Goal: Task Accomplishment & Management: Manage account settings

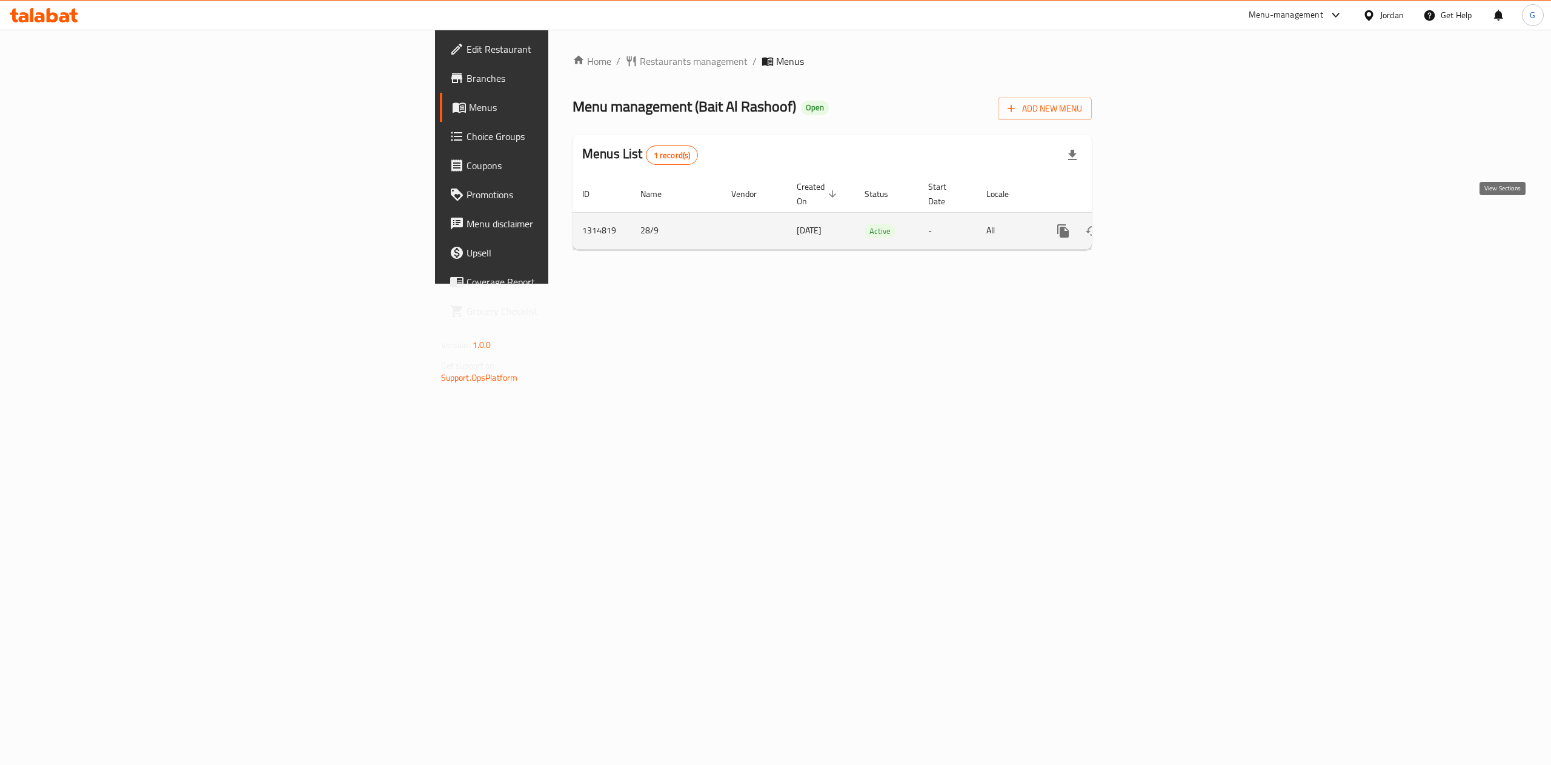
click at [1156, 225] on icon "enhanced table" at bounding box center [1150, 230] width 11 height 11
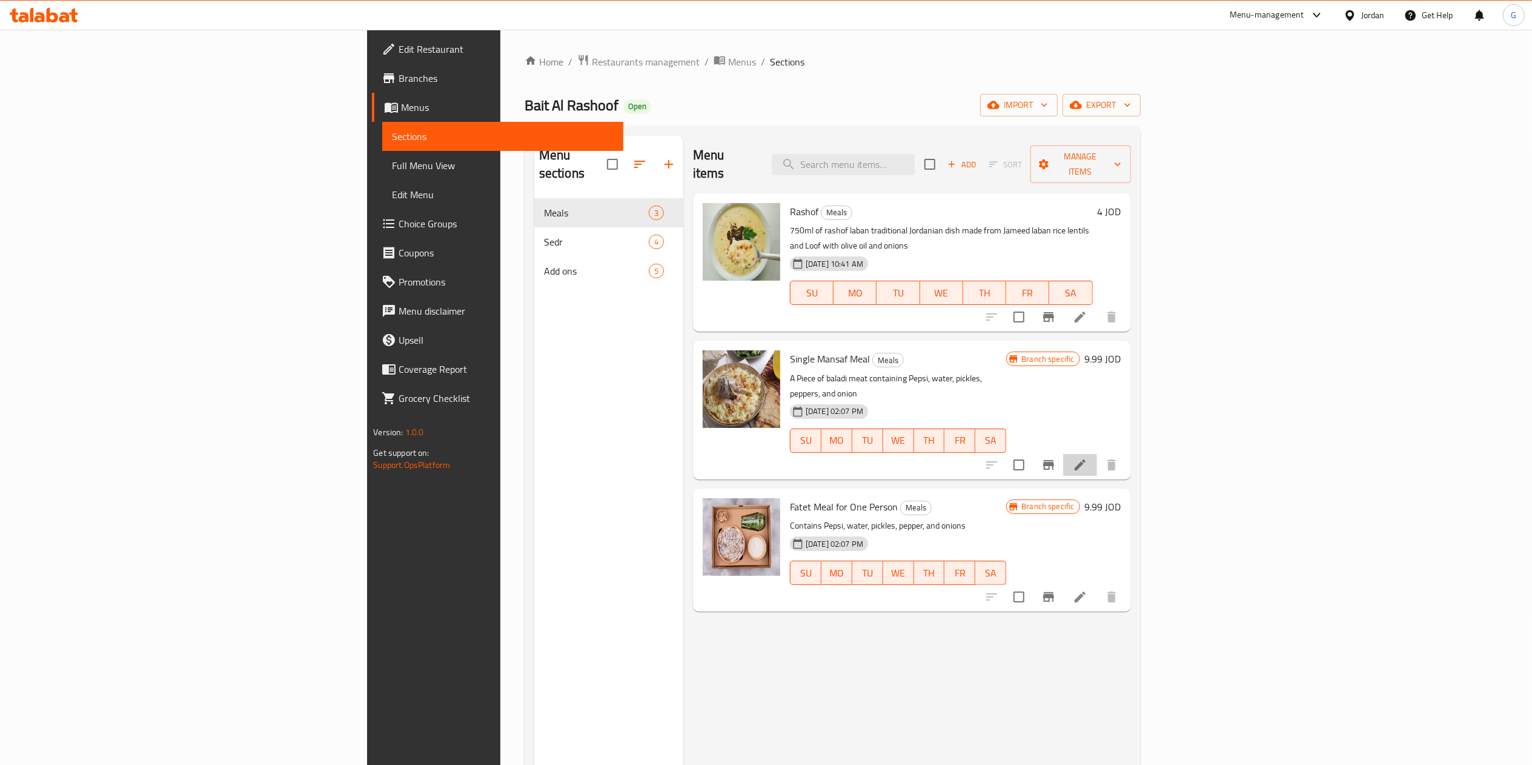
click at [1097, 454] on li at bounding box center [1080, 465] width 34 height 22
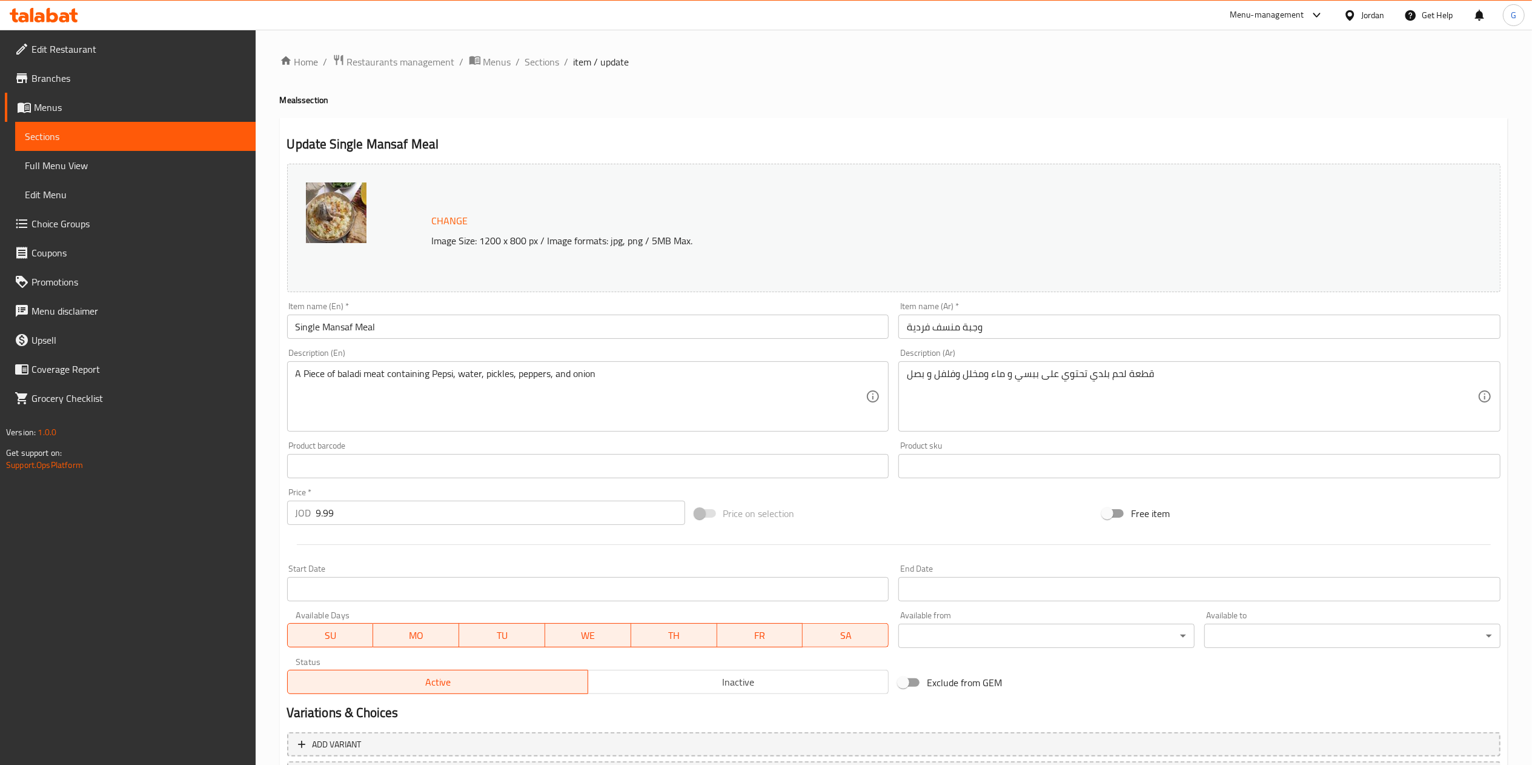
scroll to position [108, 0]
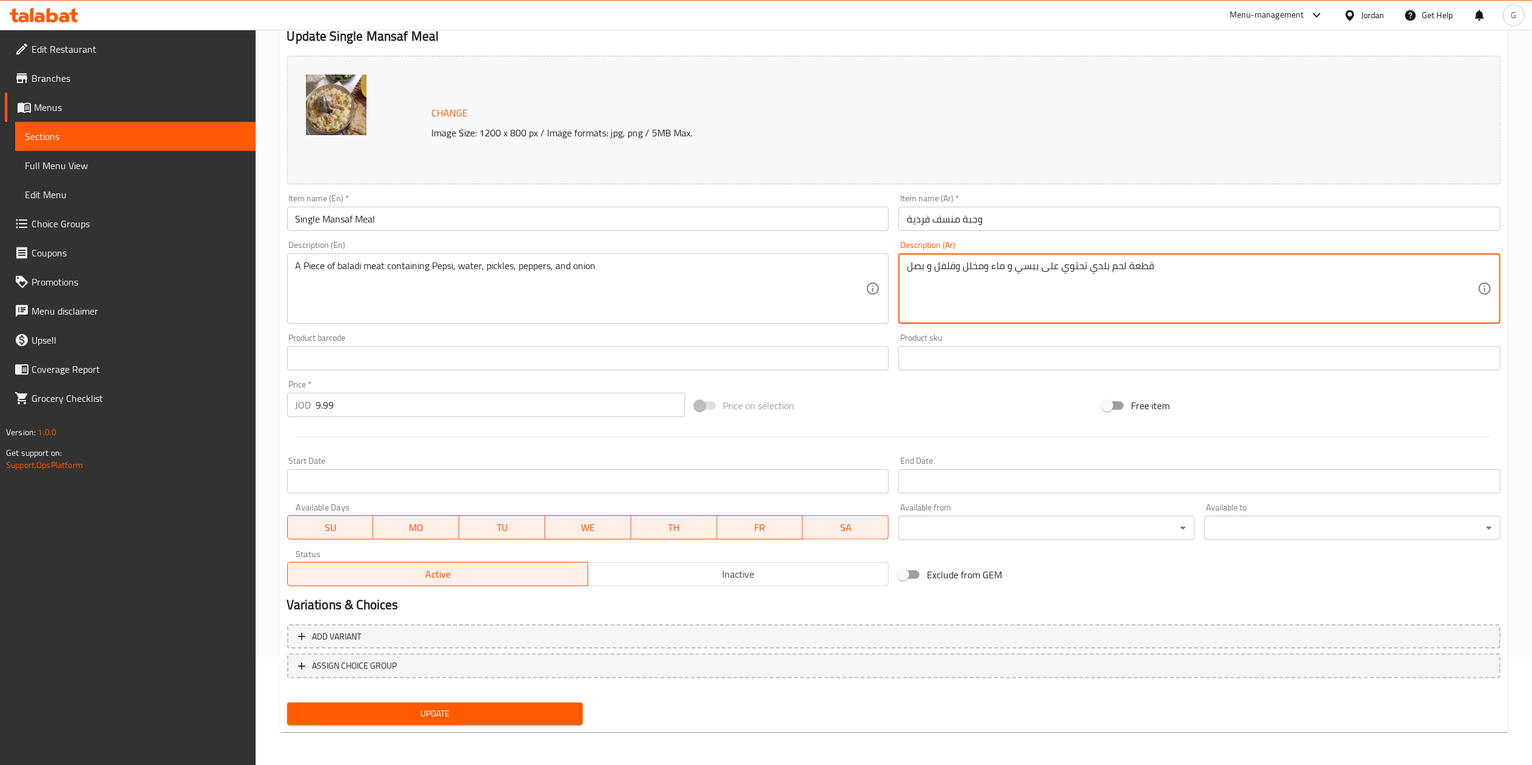
click at [1100, 298] on textarea "قطعة لحم بلدي تحتوي على ببسي و ماء ومخلل وفلفل و بصل" at bounding box center [1192, 289] width 571 height 58
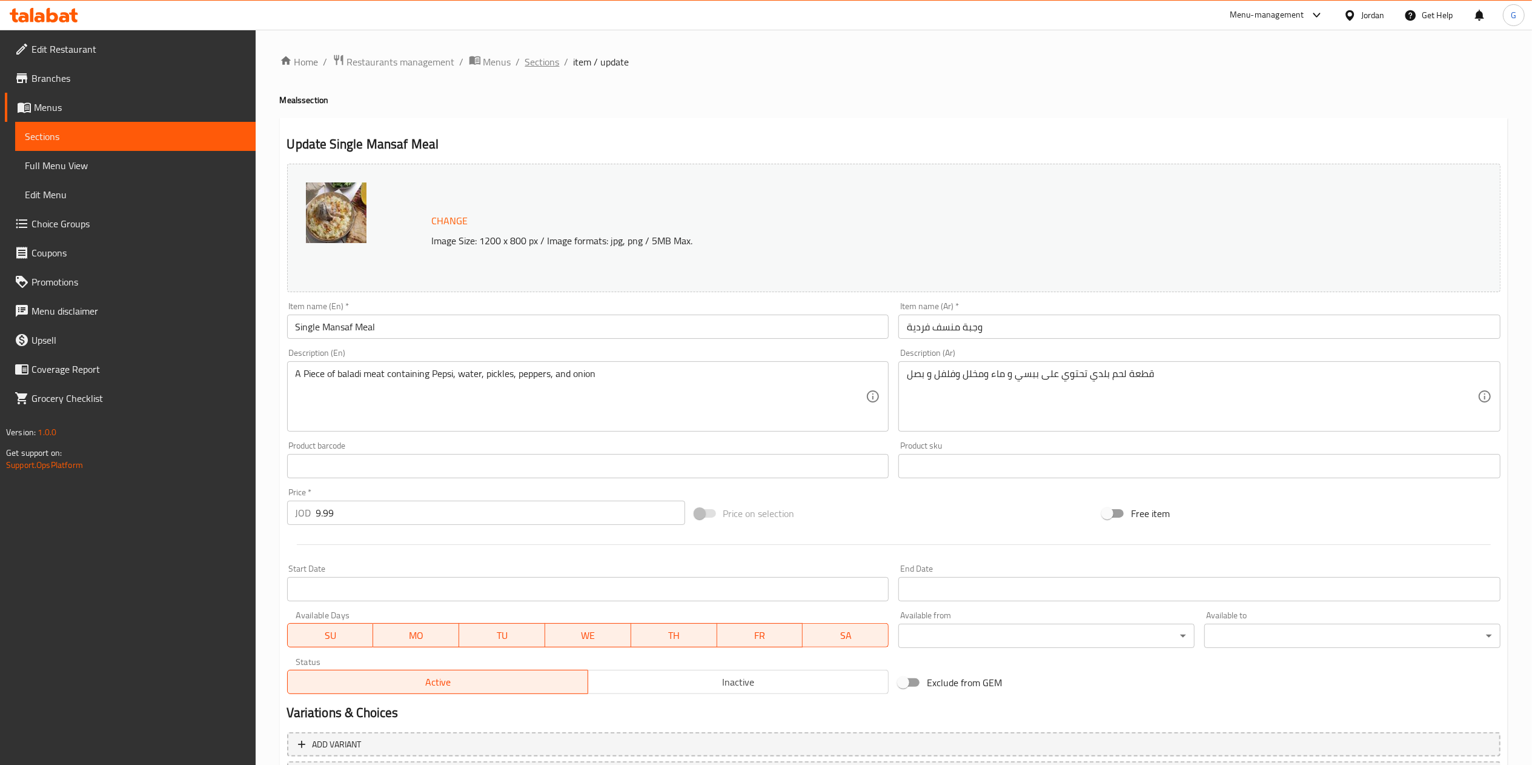
click at [543, 58] on span "Sections" at bounding box center [542, 62] width 35 height 15
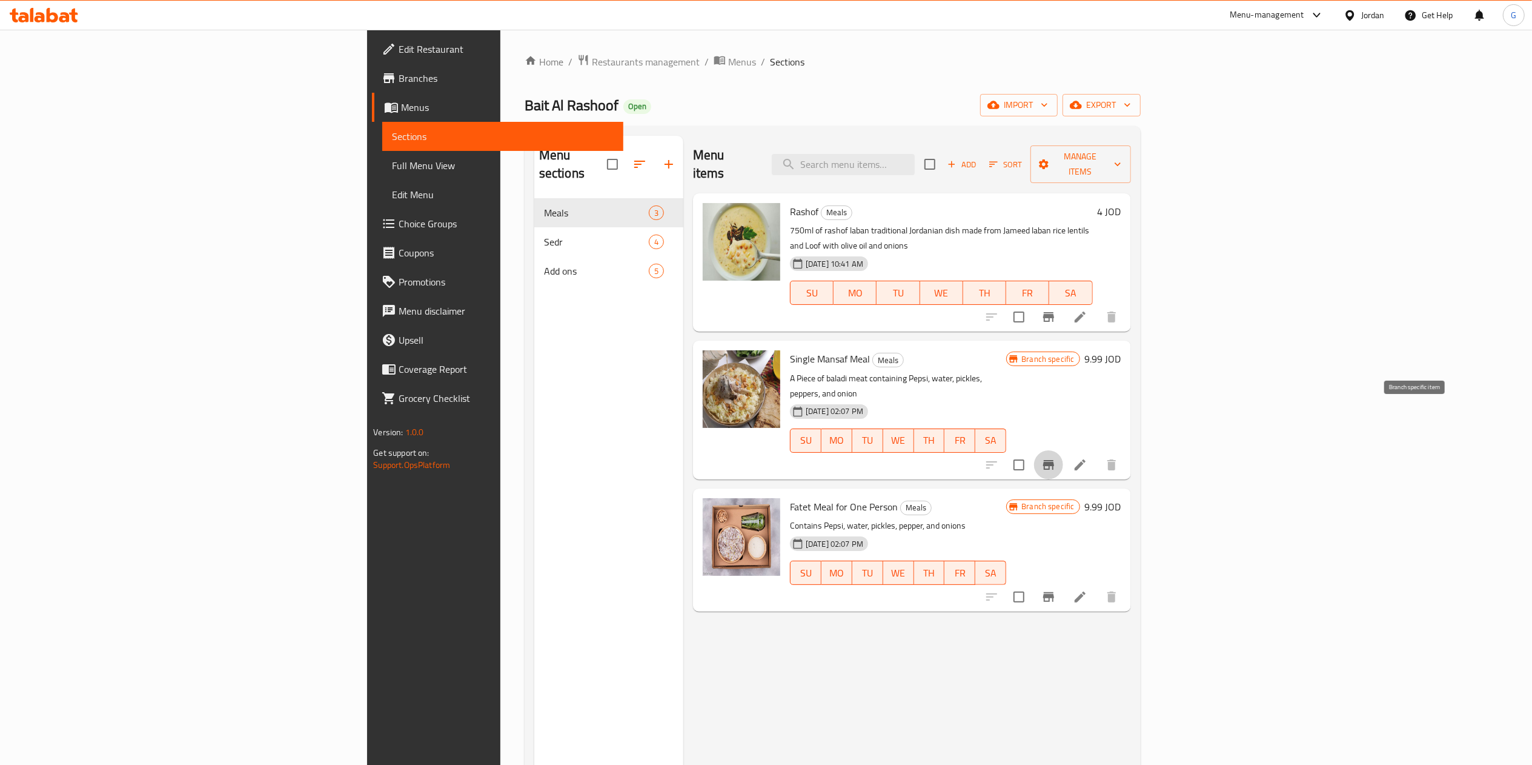
click at [1063, 450] on button "Branch-specific-item" at bounding box center [1048, 464] width 29 height 29
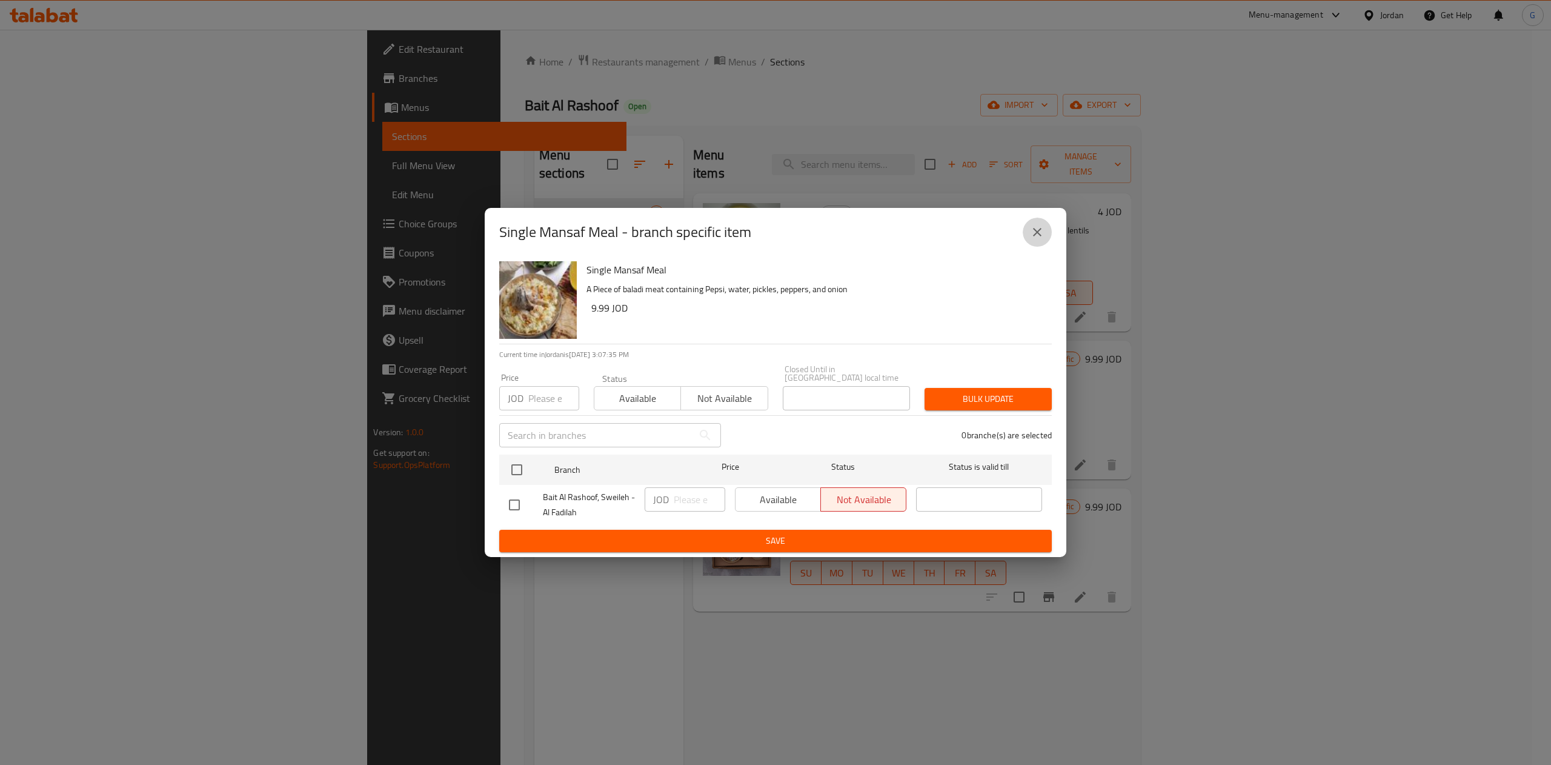
click at [1035, 235] on icon "close" at bounding box center [1037, 232] width 15 height 15
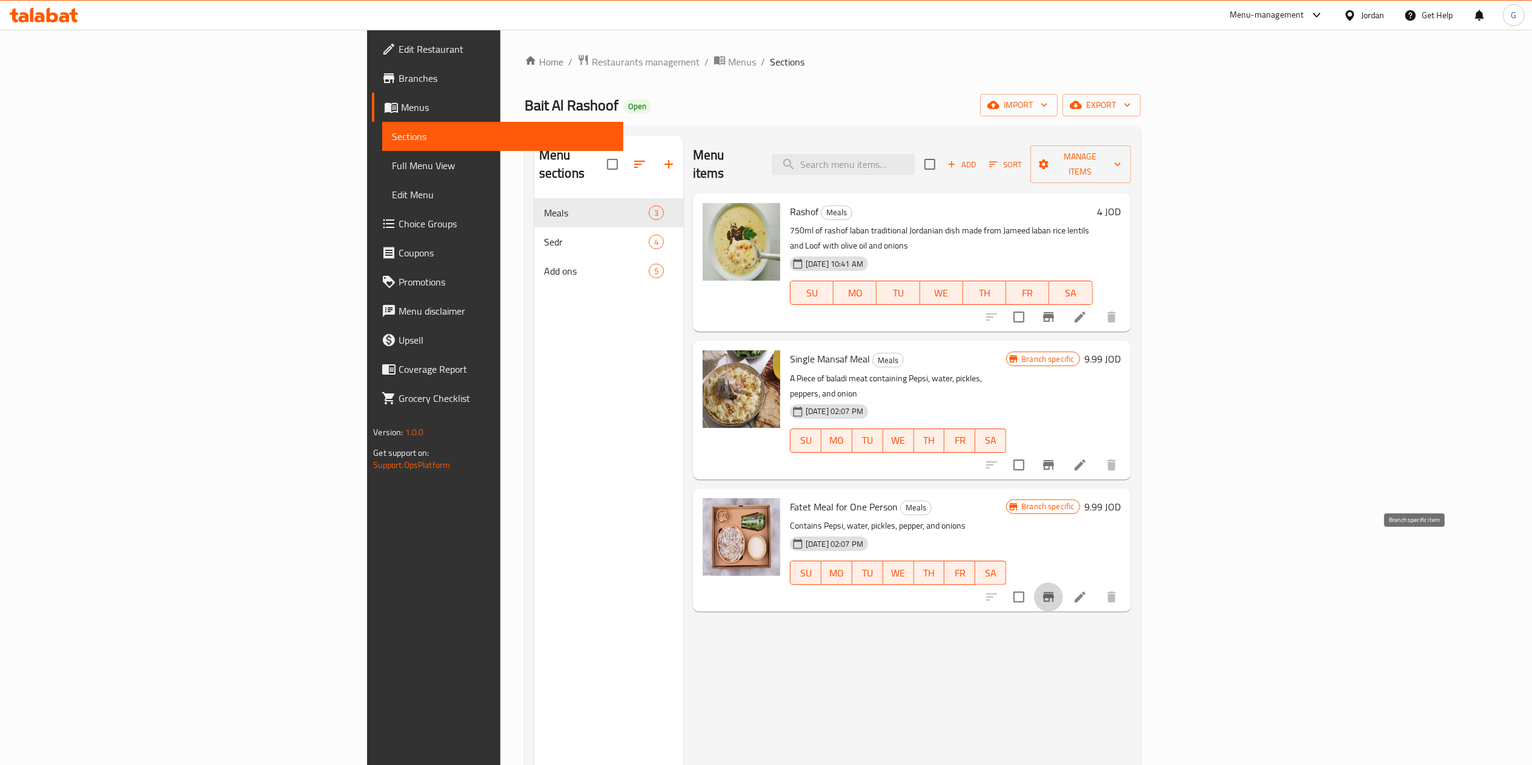
click at [1063, 582] on button "Branch-specific-item" at bounding box center [1048, 596] width 29 height 29
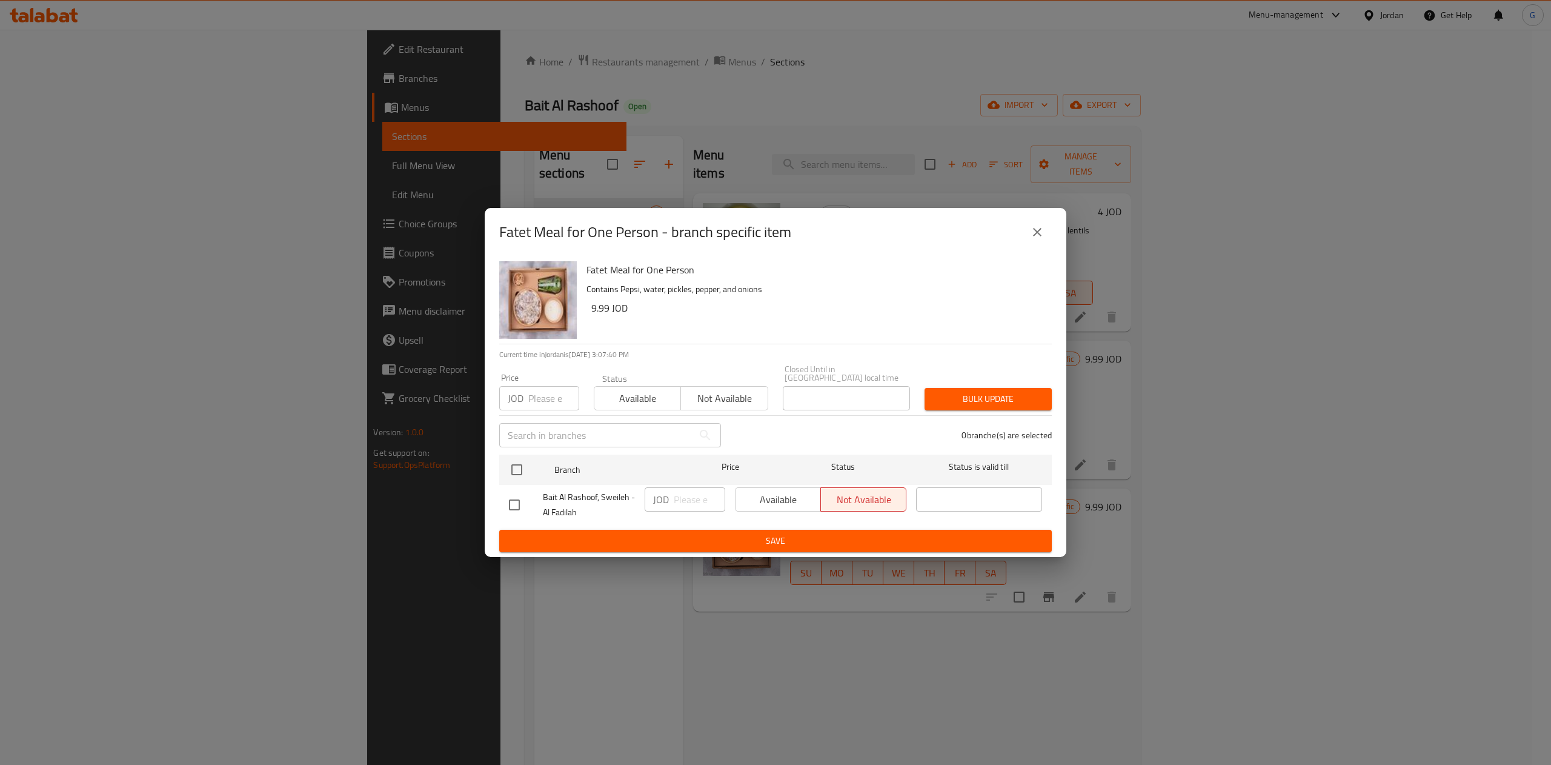
click at [1045, 242] on button "close" at bounding box center [1037, 232] width 29 height 29
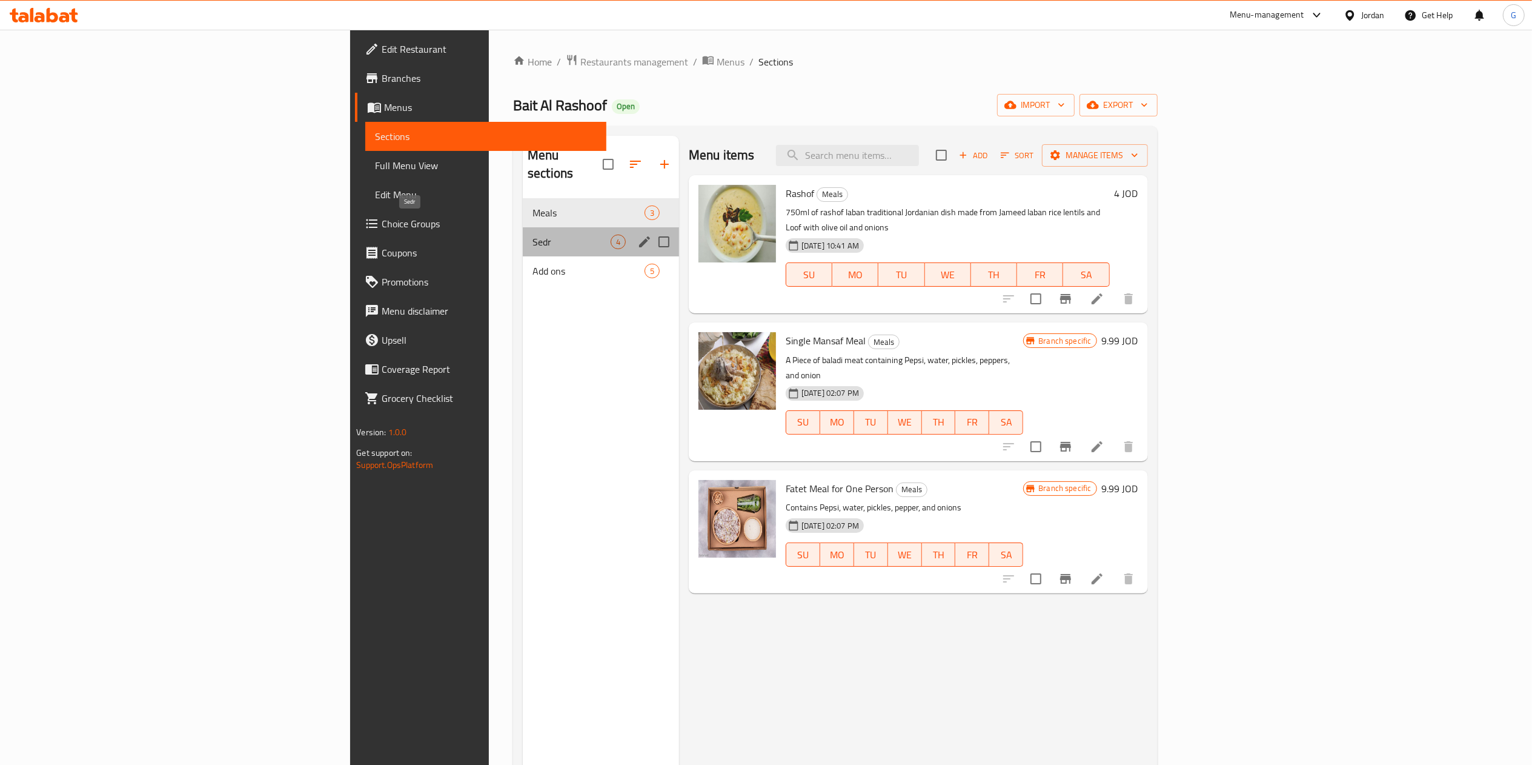
click at [533, 234] on span "Sedr" at bounding box center [572, 241] width 78 height 15
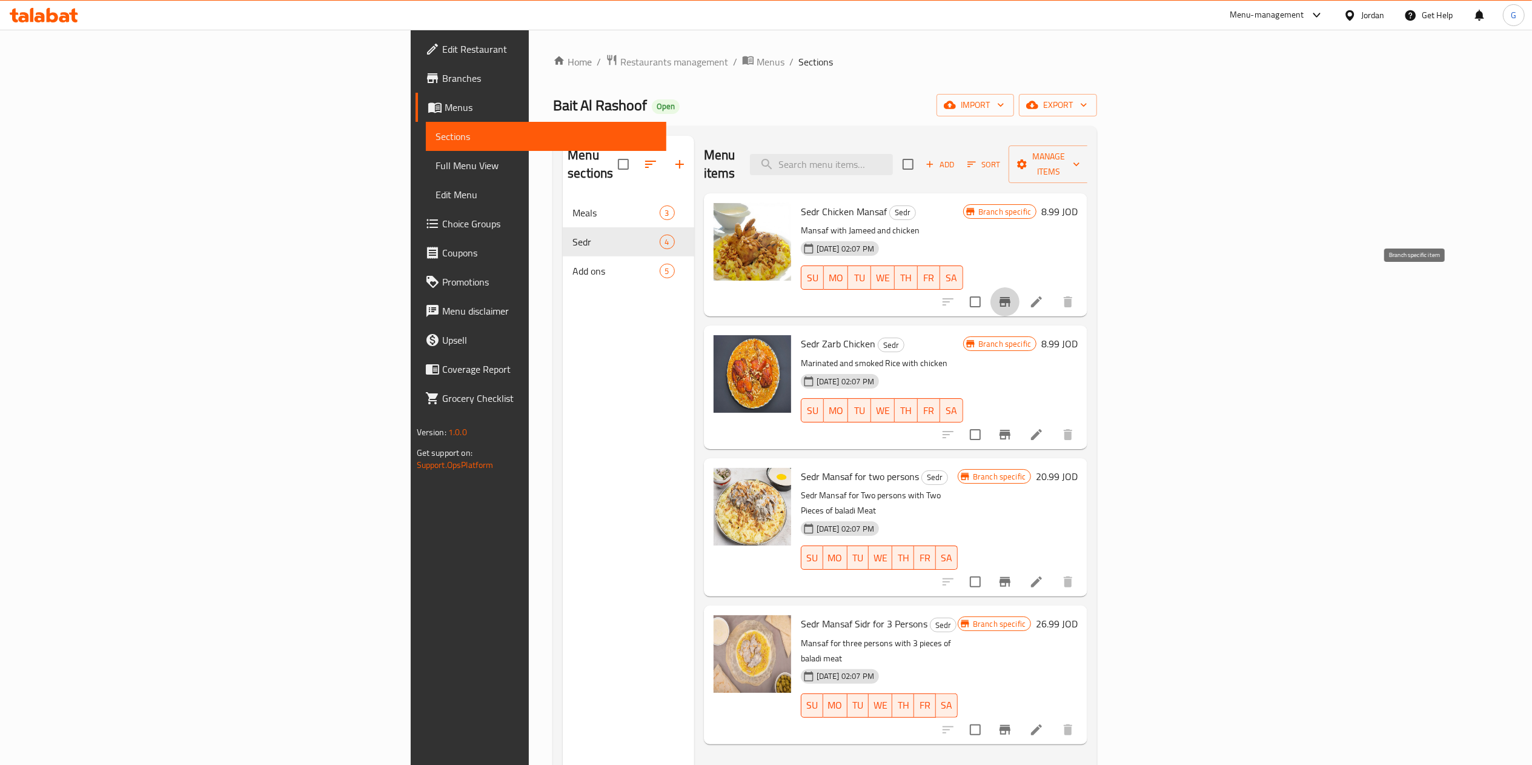
click at [1020, 292] on button "Branch-specific-item" at bounding box center [1005, 301] width 29 height 29
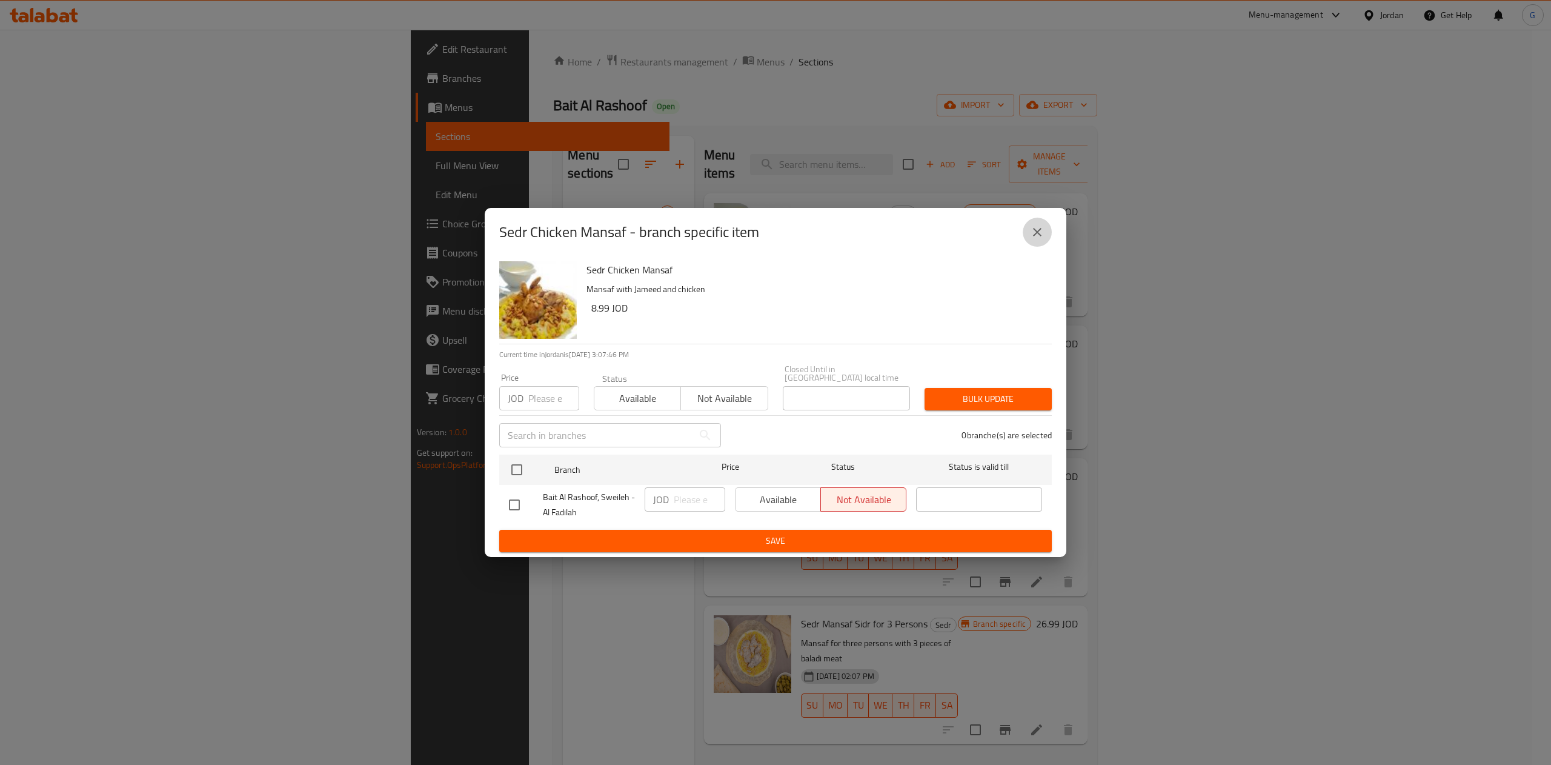
click at [1031, 239] on icon "close" at bounding box center [1037, 232] width 15 height 15
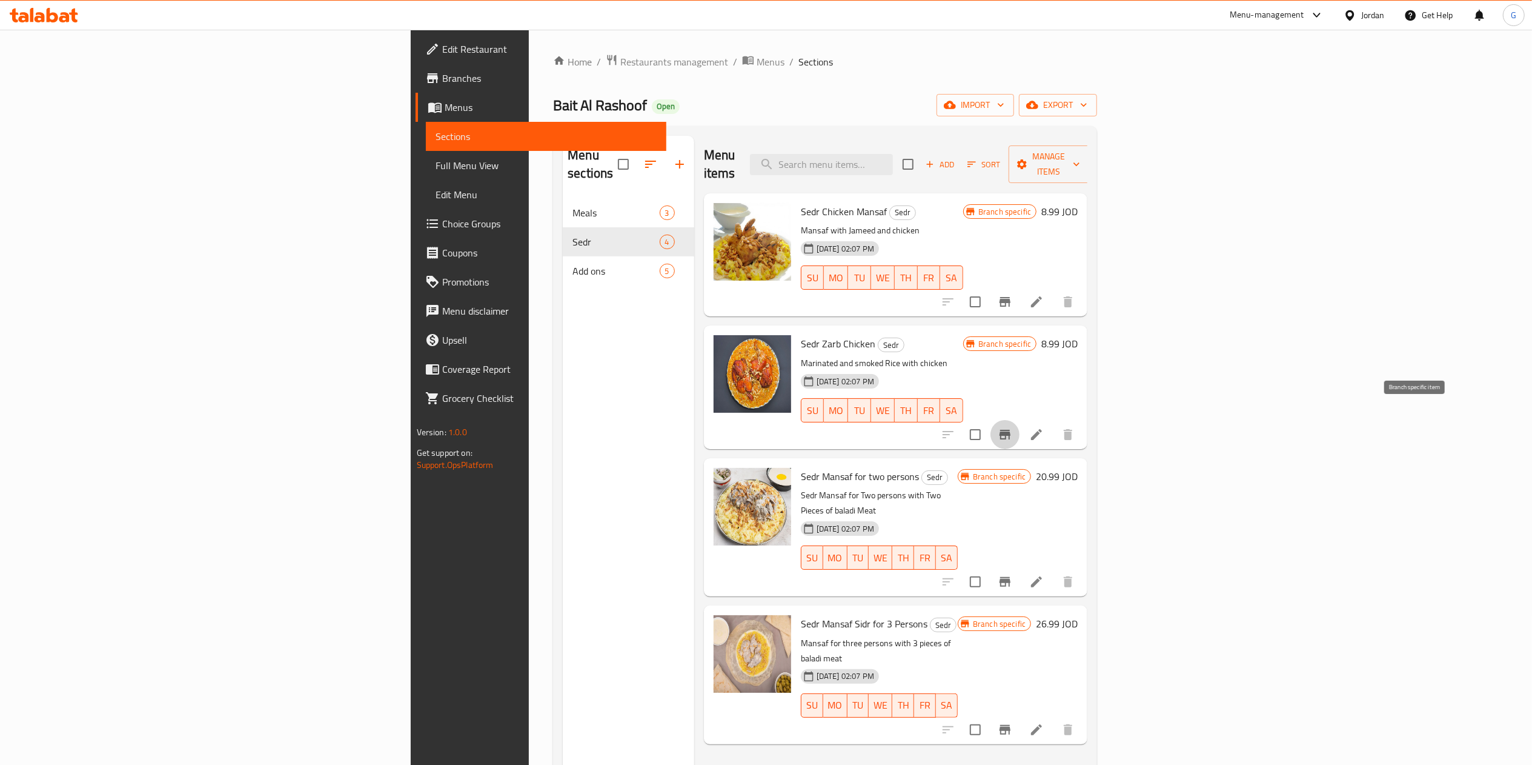
click at [1020, 420] on button "Branch-specific-item" at bounding box center [1005, 434] width 29 height 29
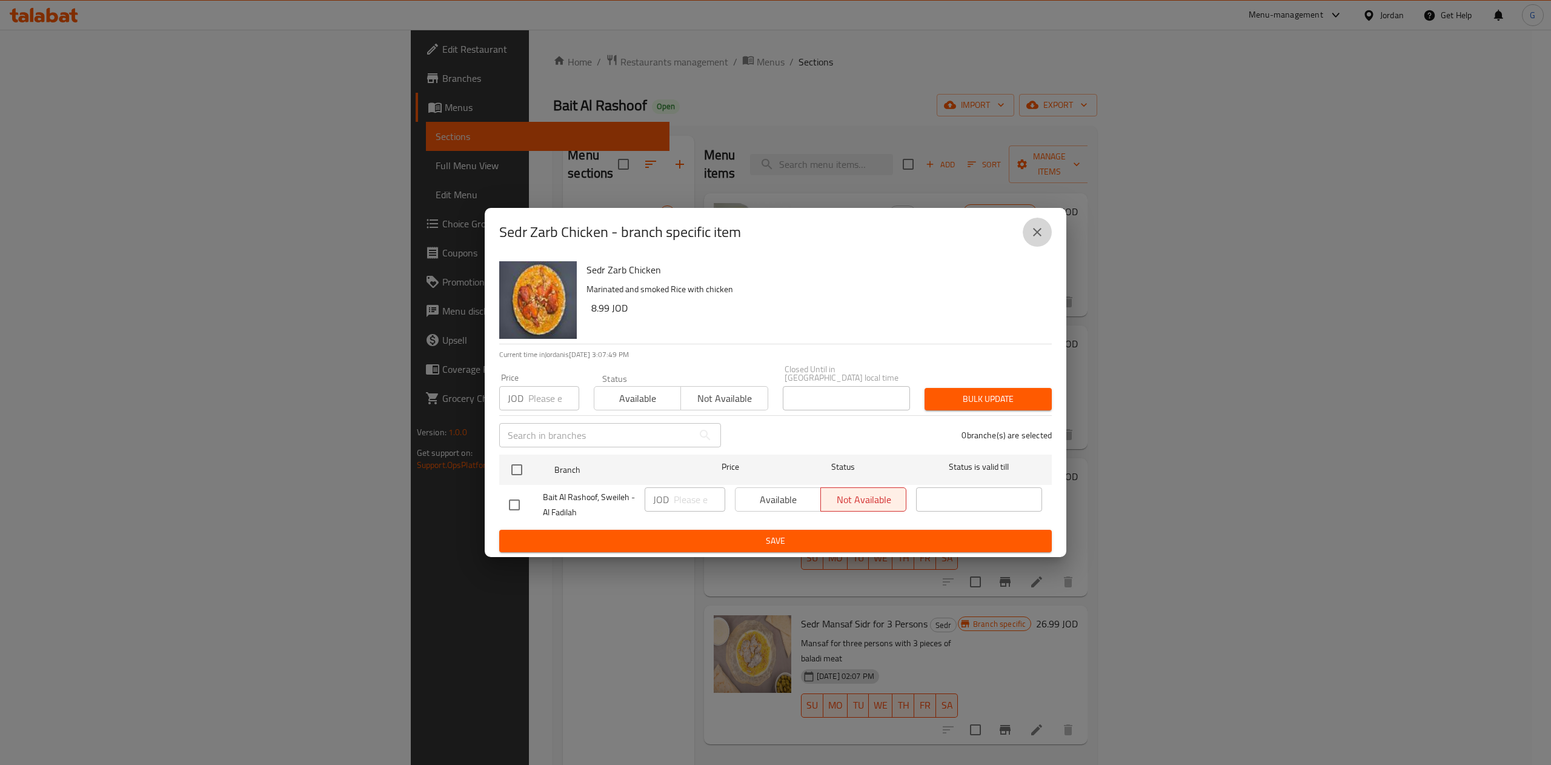
click at [1048, 234] on button "close" at bounding box center [1037, 232] width 29 height 29
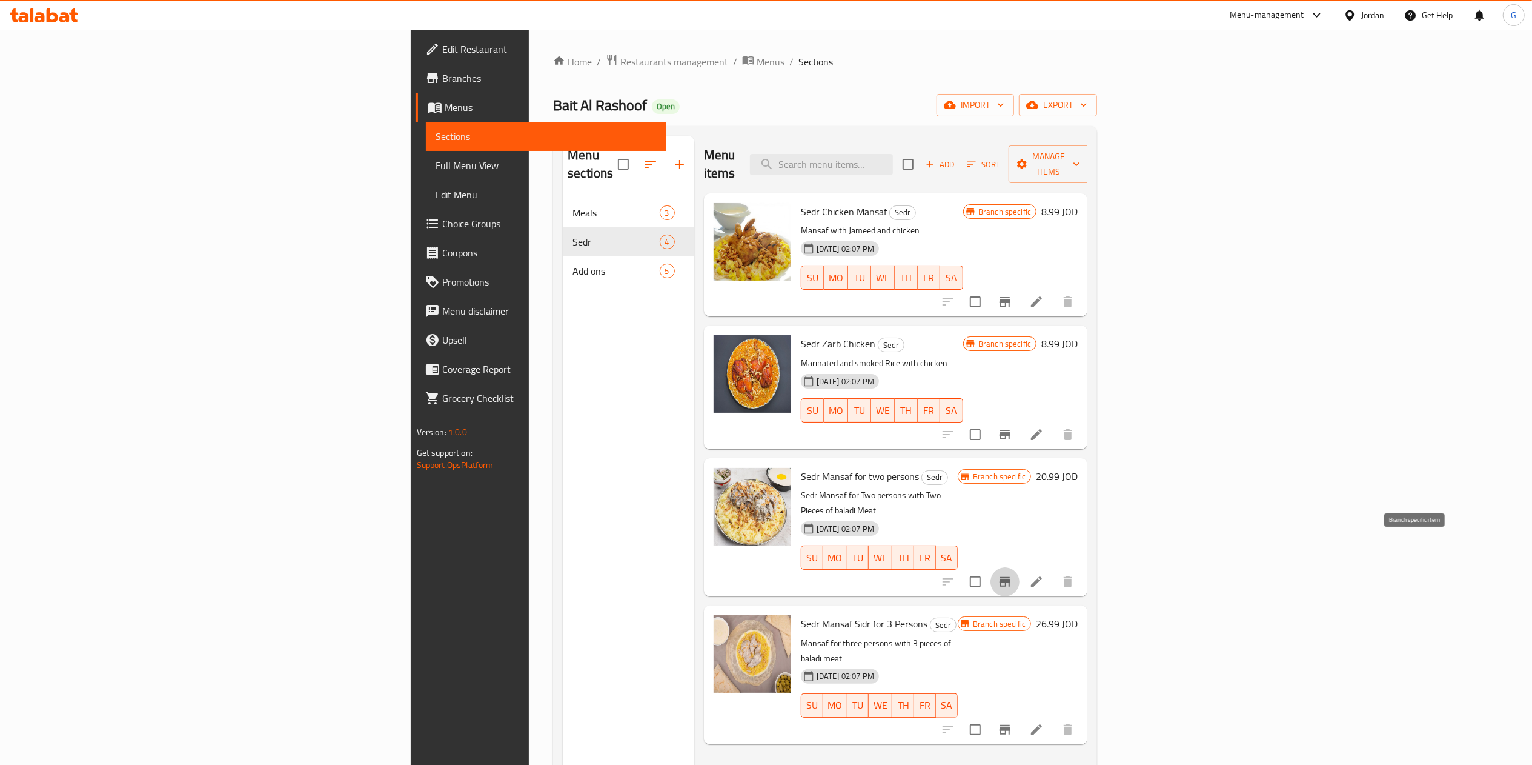
click at [1020, 567] on button "Branch-specific-item" at bounding box center [1005, 581] width 29 height 29
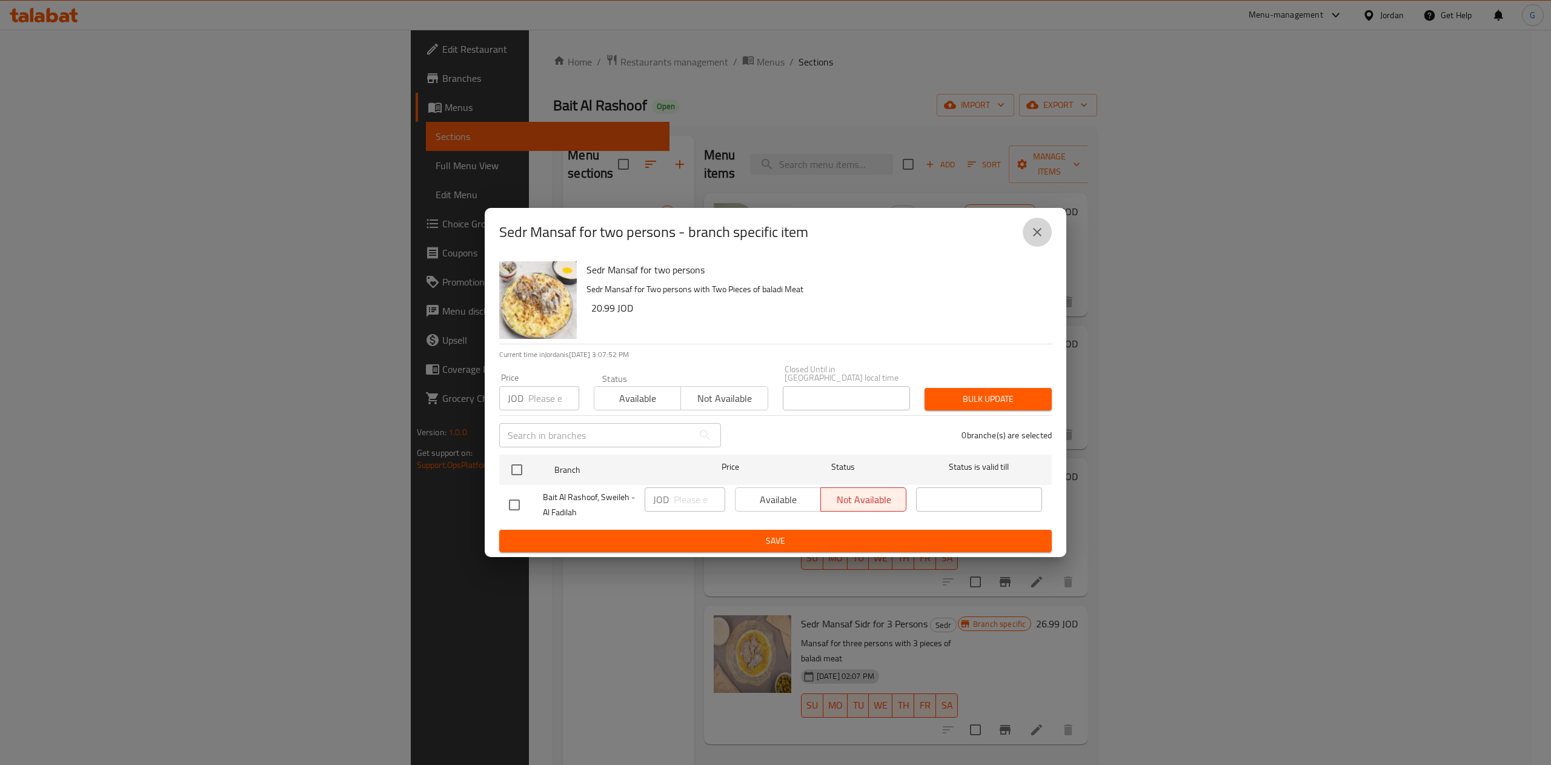
click at [1047, 245] on button "close" at bounding box center [1037, 232] width 29 height 29
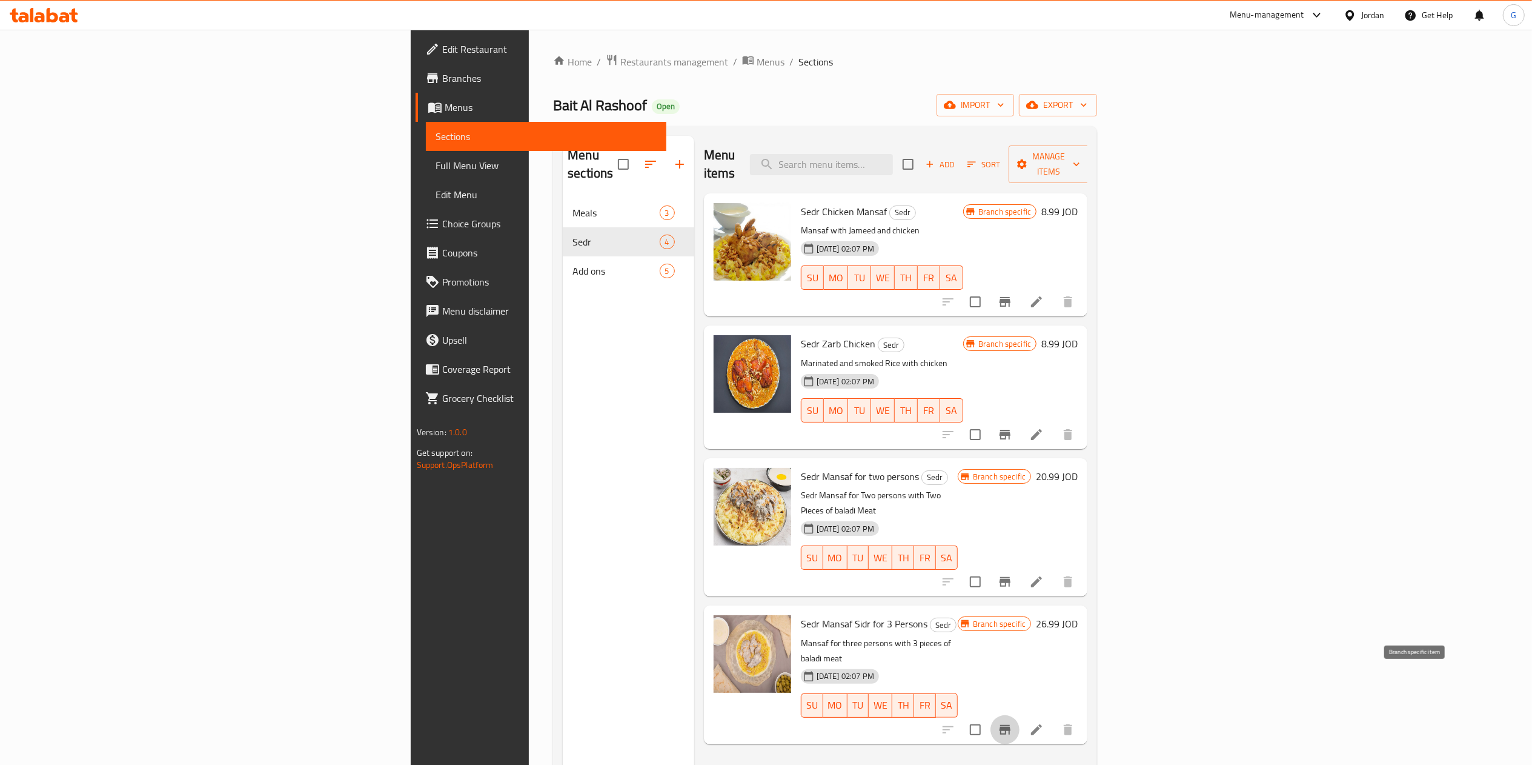
click at [1020, 715] on button "Branch-specific-item" at bounding box center [1005, 729] width 29 height 29
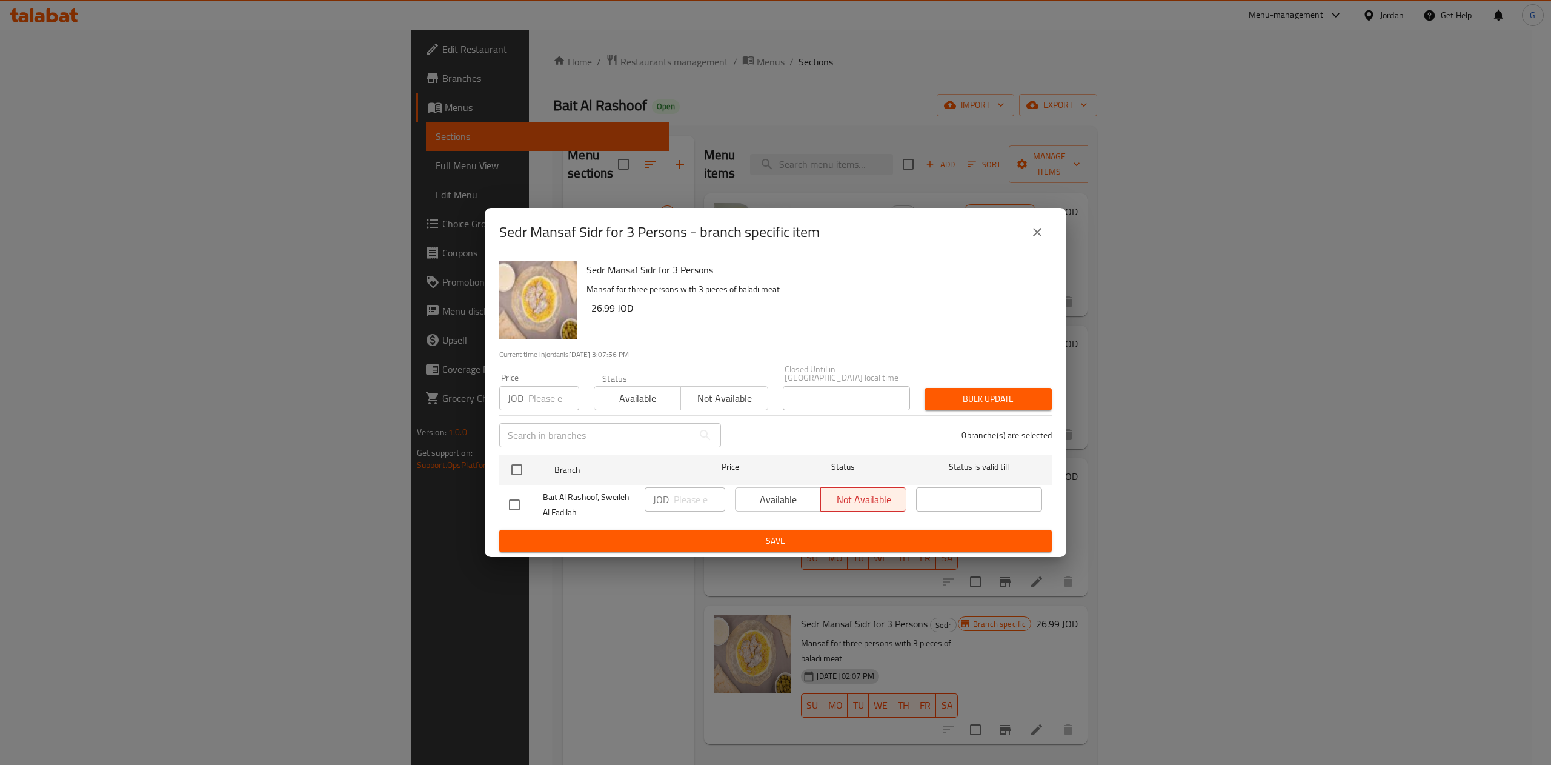
click at [1052, 236] on div "Sedr Mansaf Sidr for 3 Persons - branch specific item" at bounding box center [776, 232] width 582 height 48
click at [1040, 234] on icon "close" at bounding box center [1037, 232] width 8 height 8
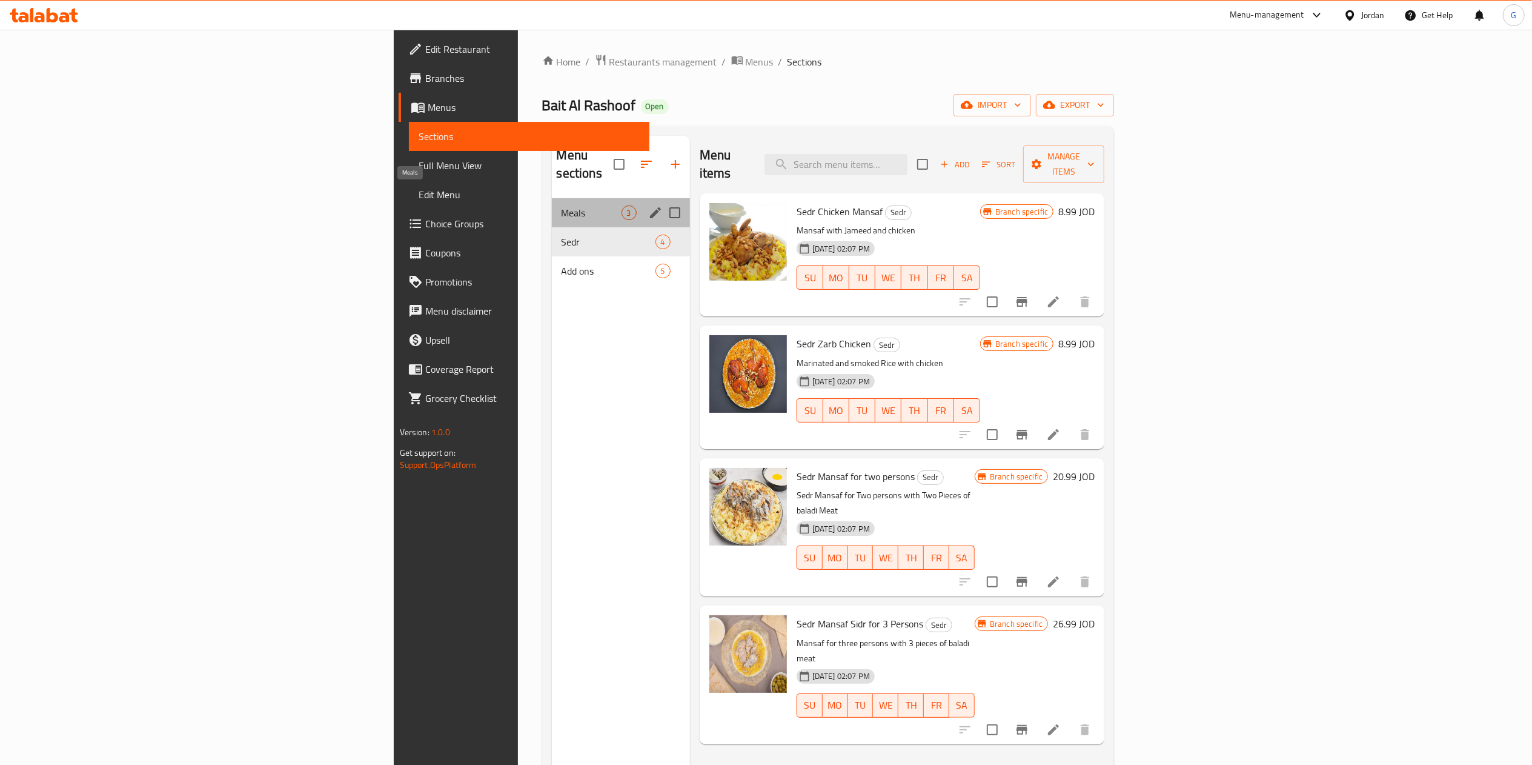
click at [562, 205] on span "Meals" at bounding box center [592, 212] width 60 height 15
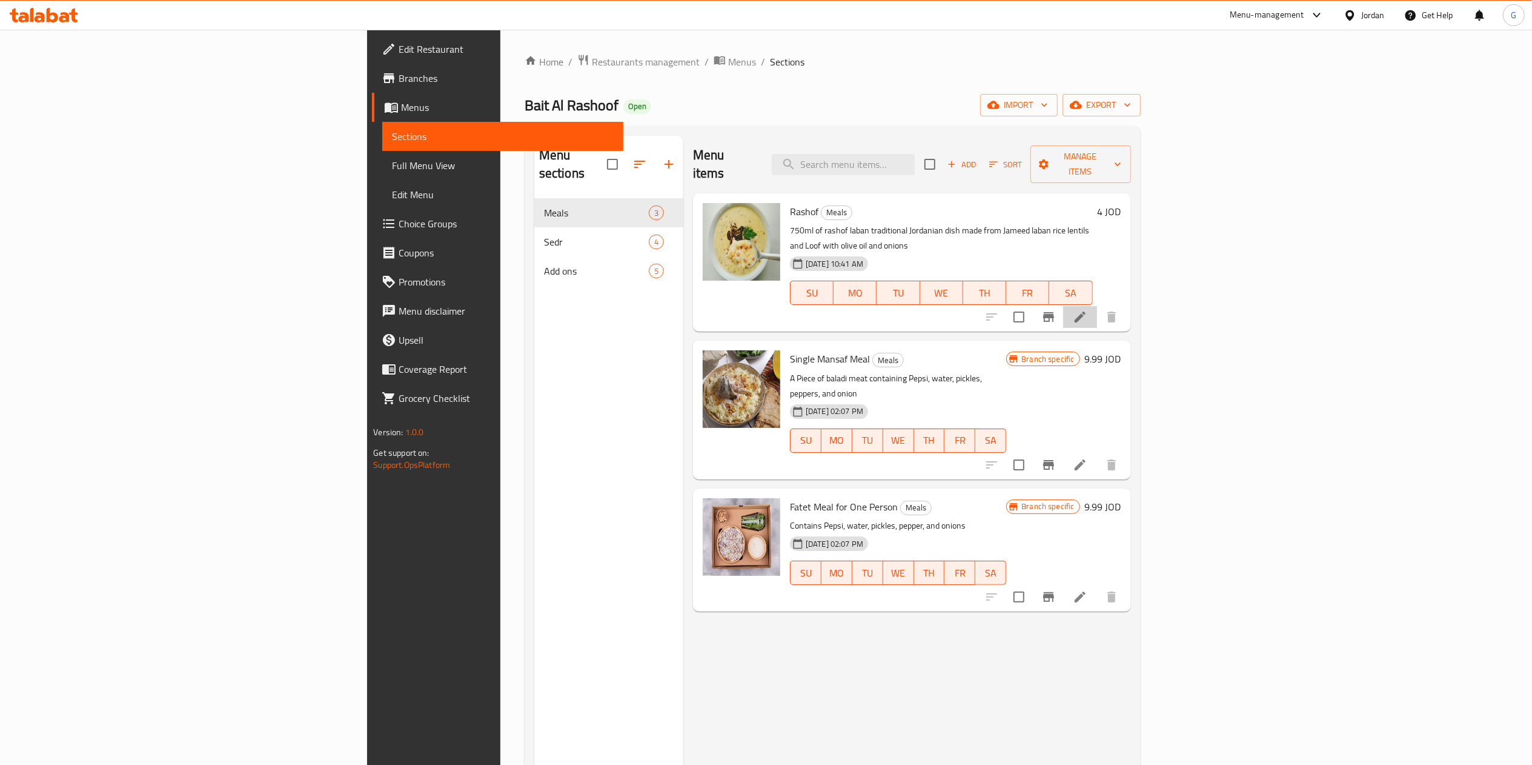
click at [1097, 306] on li at bounding box center [1080, 317] width 34 height 22
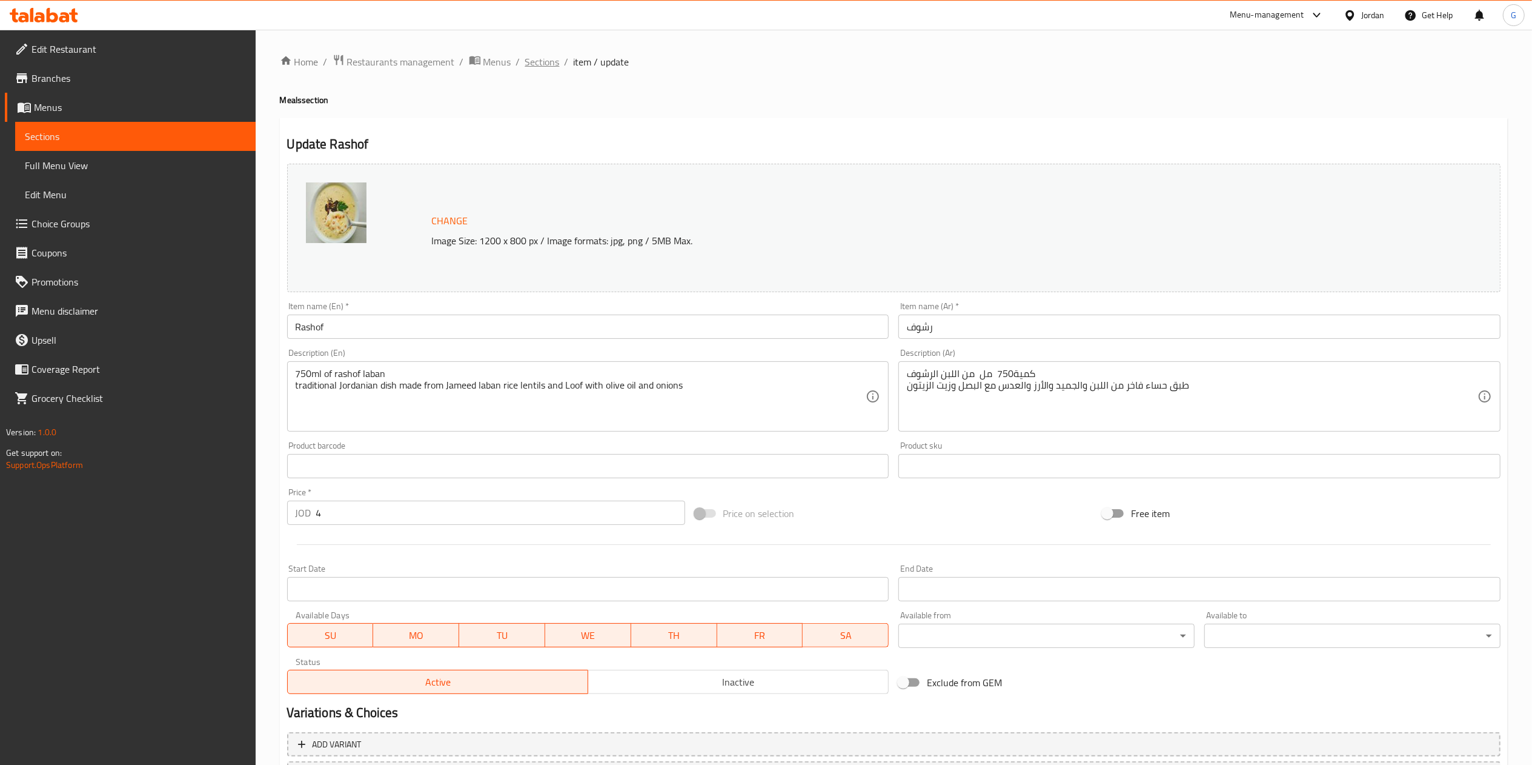
click at [541, 68] on span "Sections" at bounding box center [542, 62] width 35 height 15
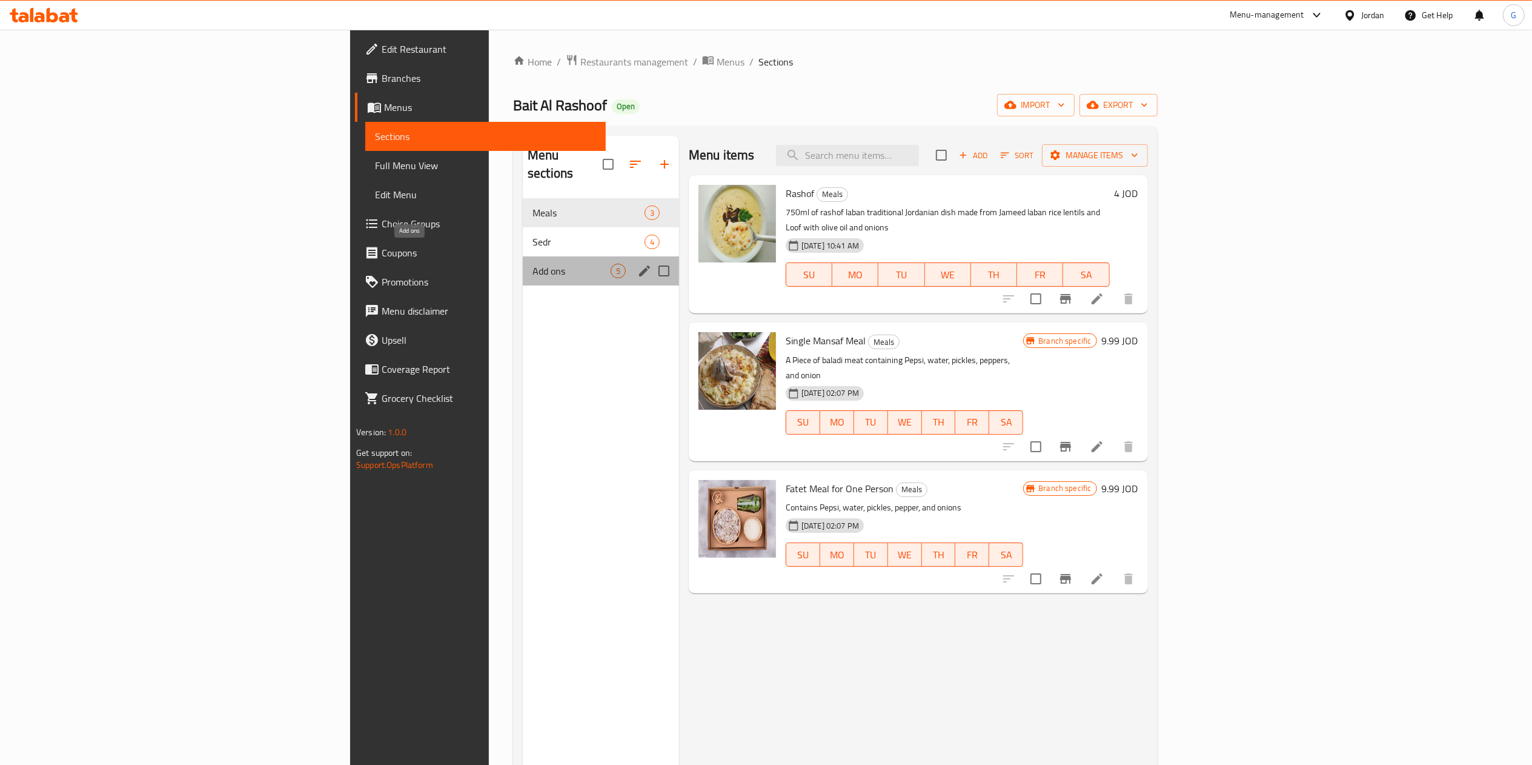
click at [533, 264] on span "Add ons" at bounding box center [572, 271] width 78 height 15
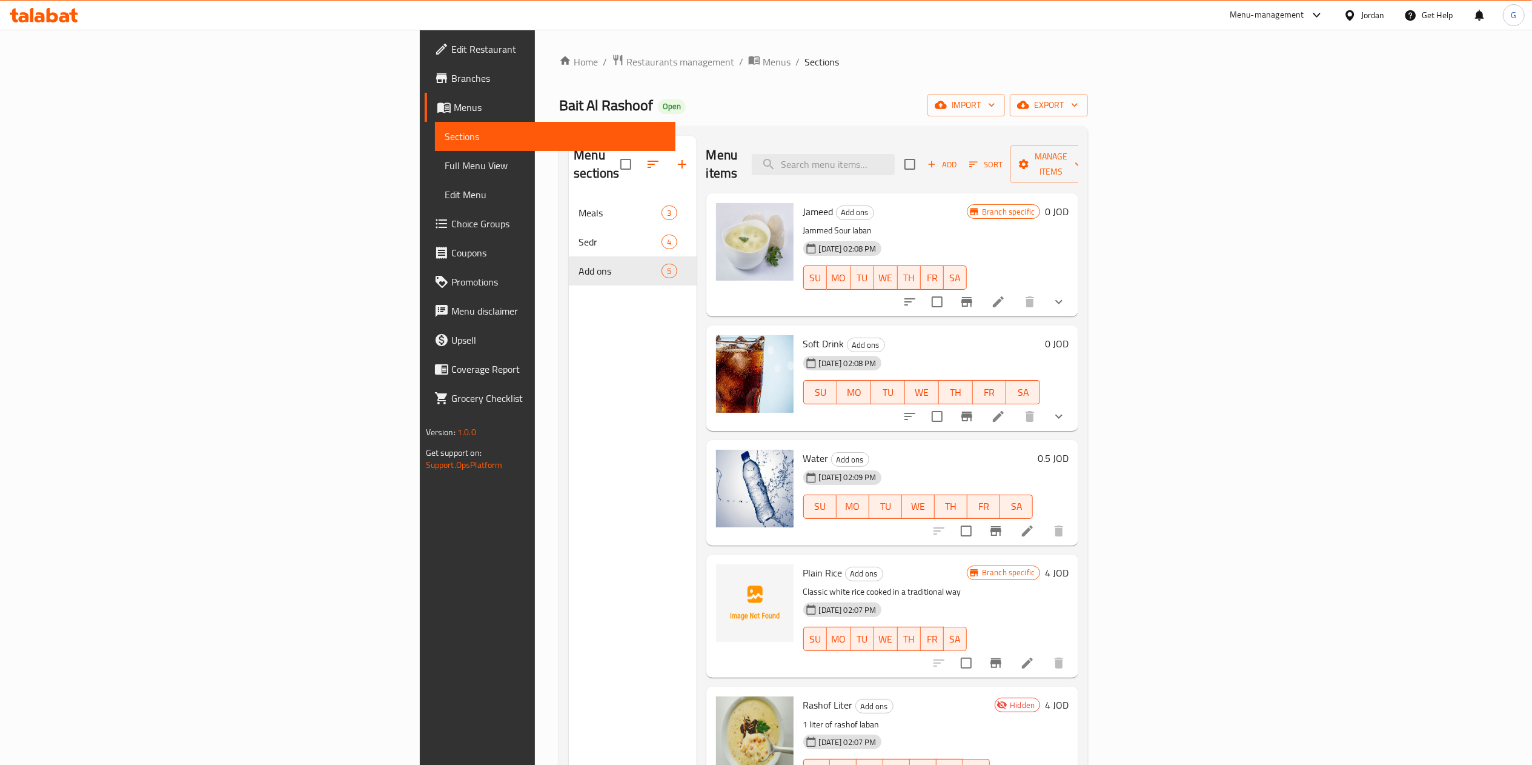
scroll to position [170, 0]
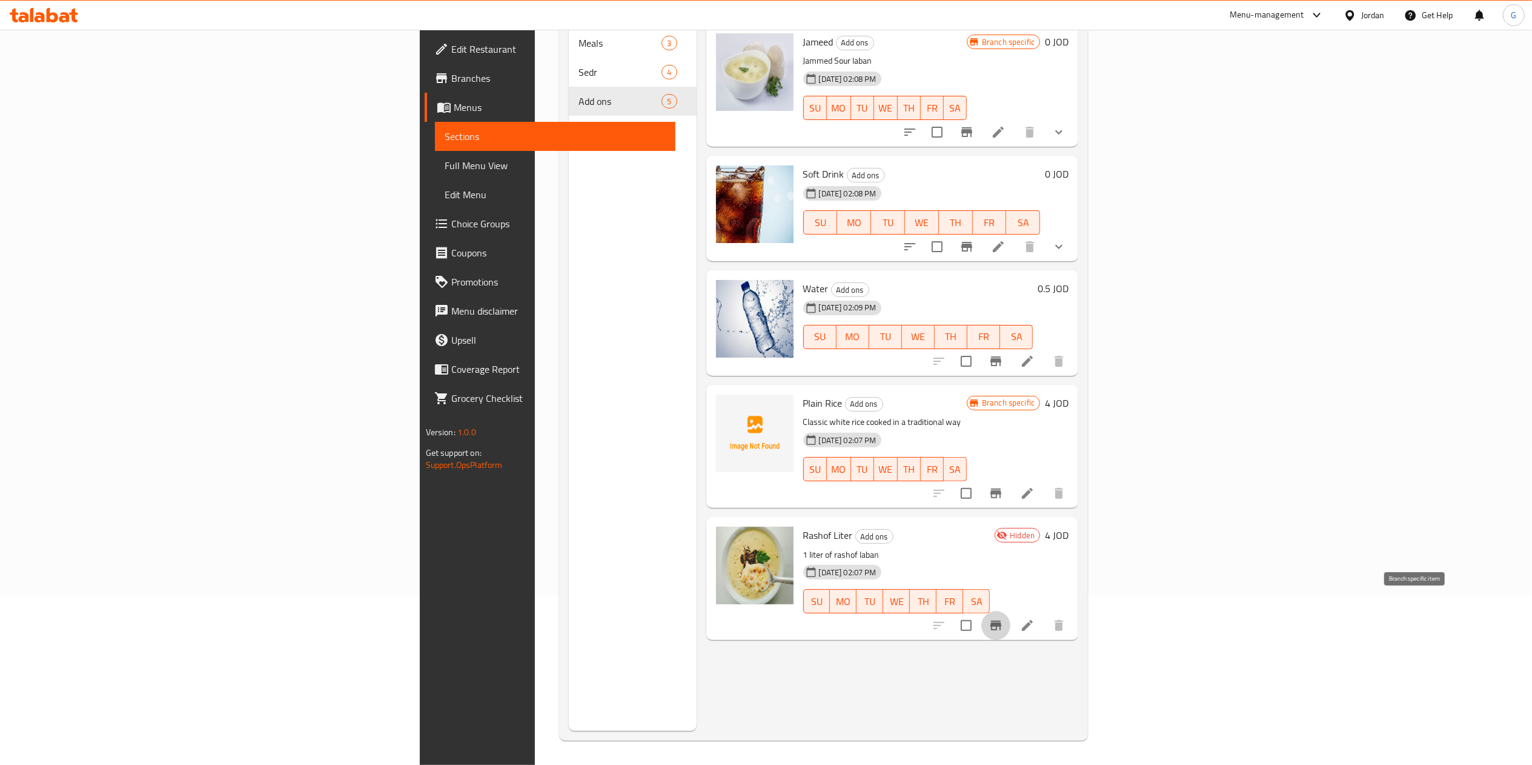
click at [1003, 618] on icon "Branch-specific-item" at bounding box center [996, 625] width 15 height 15
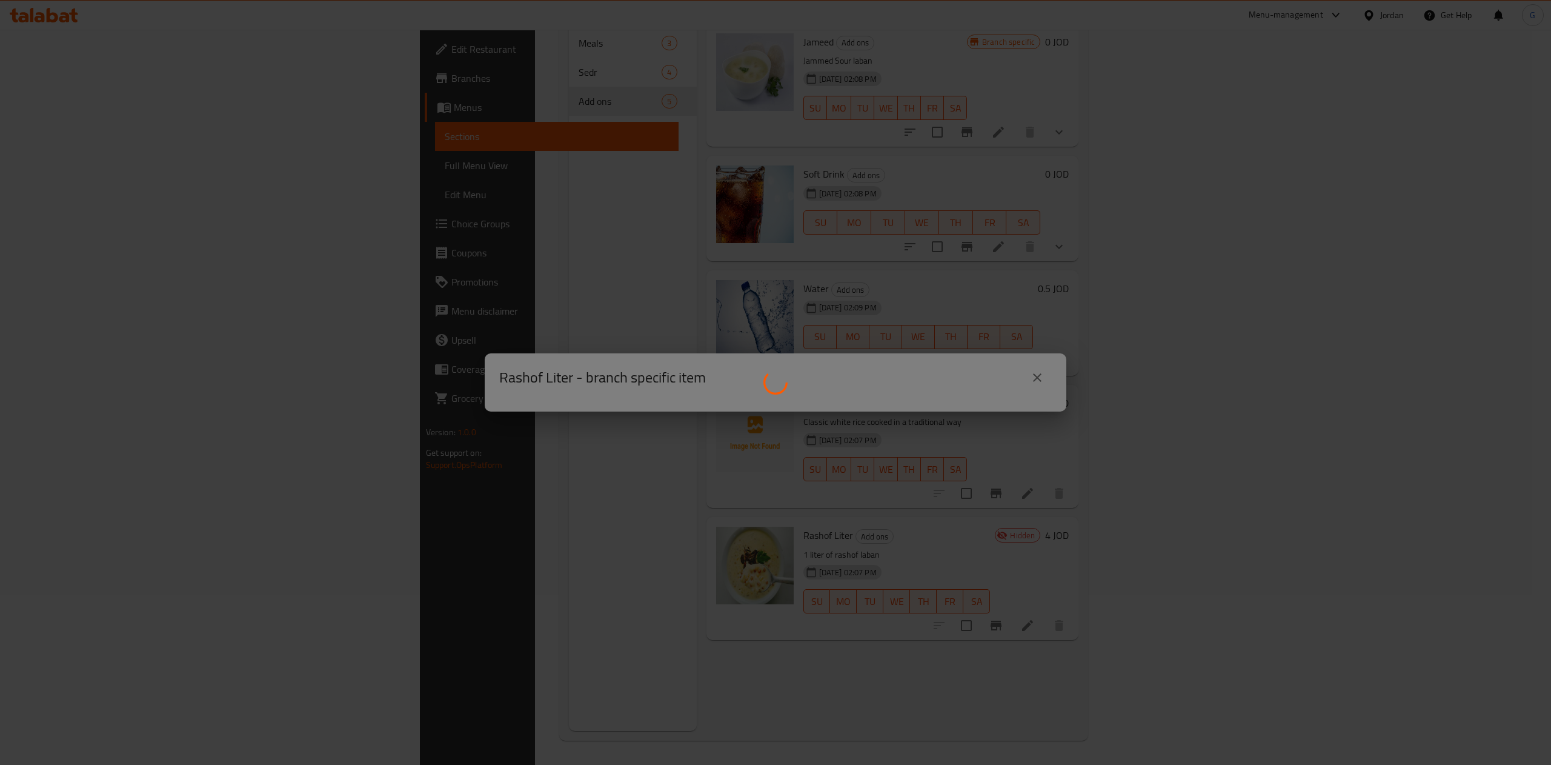
click at [1035, 376] on div at bounding box center [775, 382] width 1551 height 765
click at [1138, 399] on div at bounding box center [775, 382] width 1551 height 765
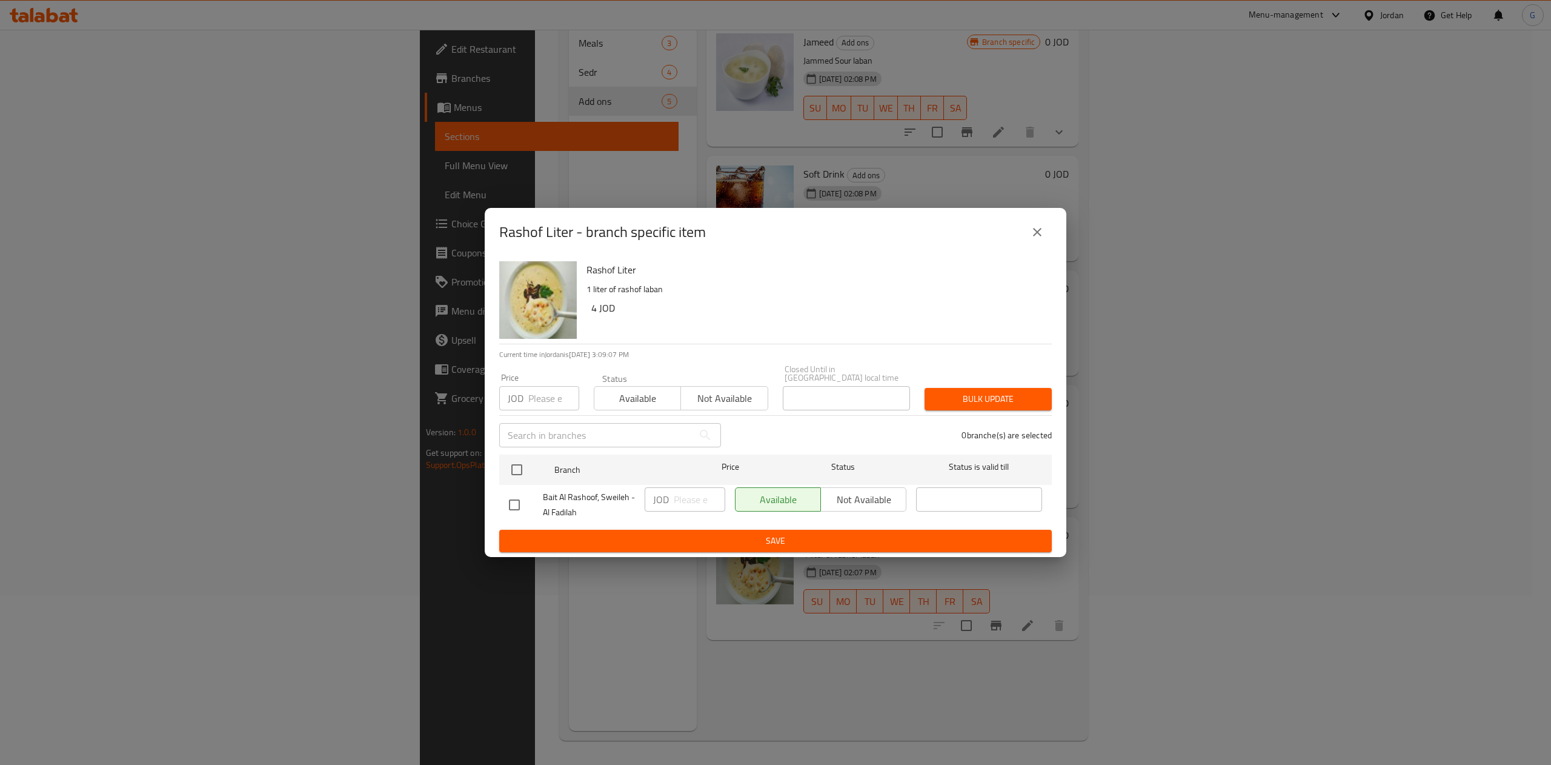
click at [1035, 232] on icon "close" at bounding box center [1037, 232] width 15 height 15
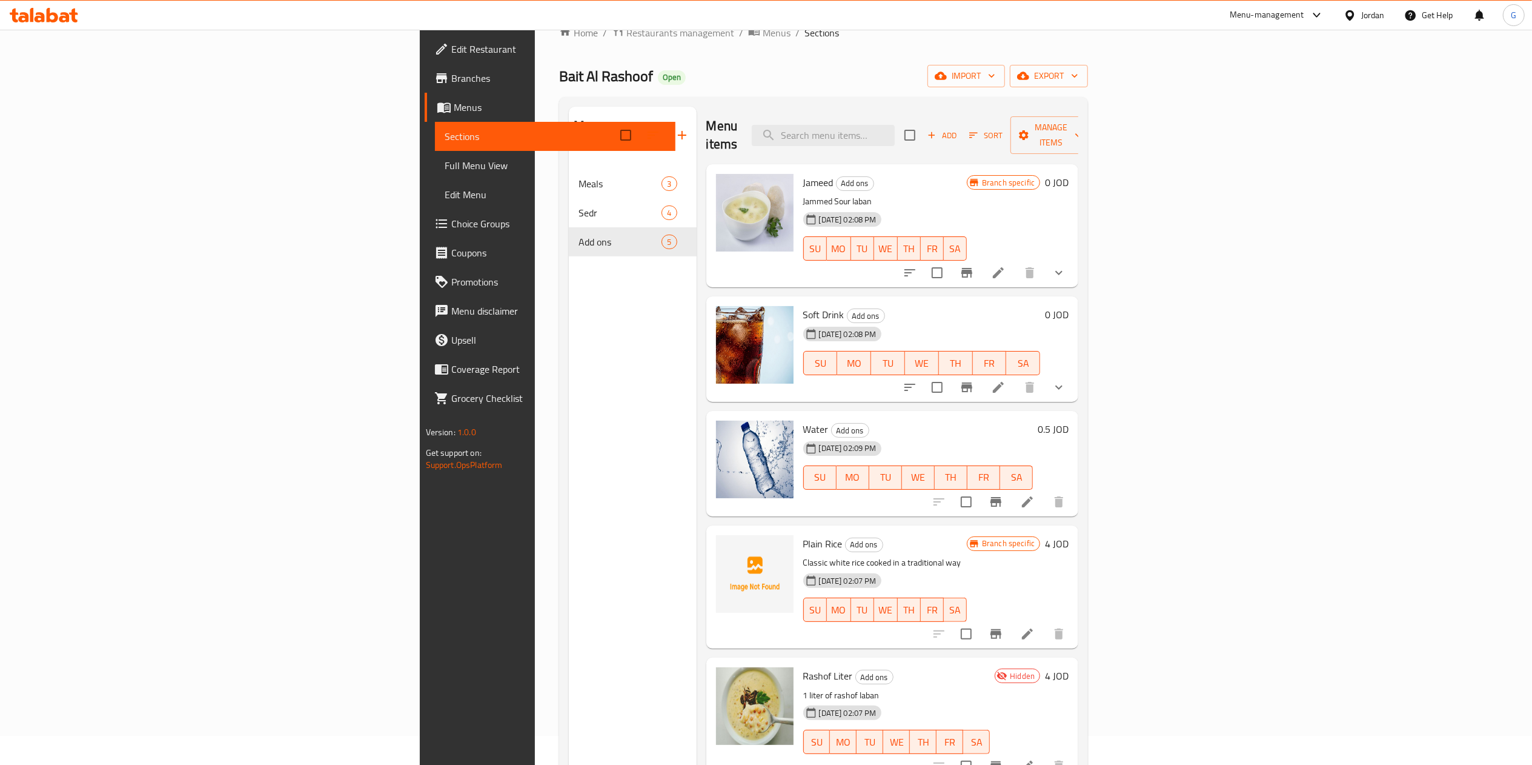
scroll to position [12, 0]
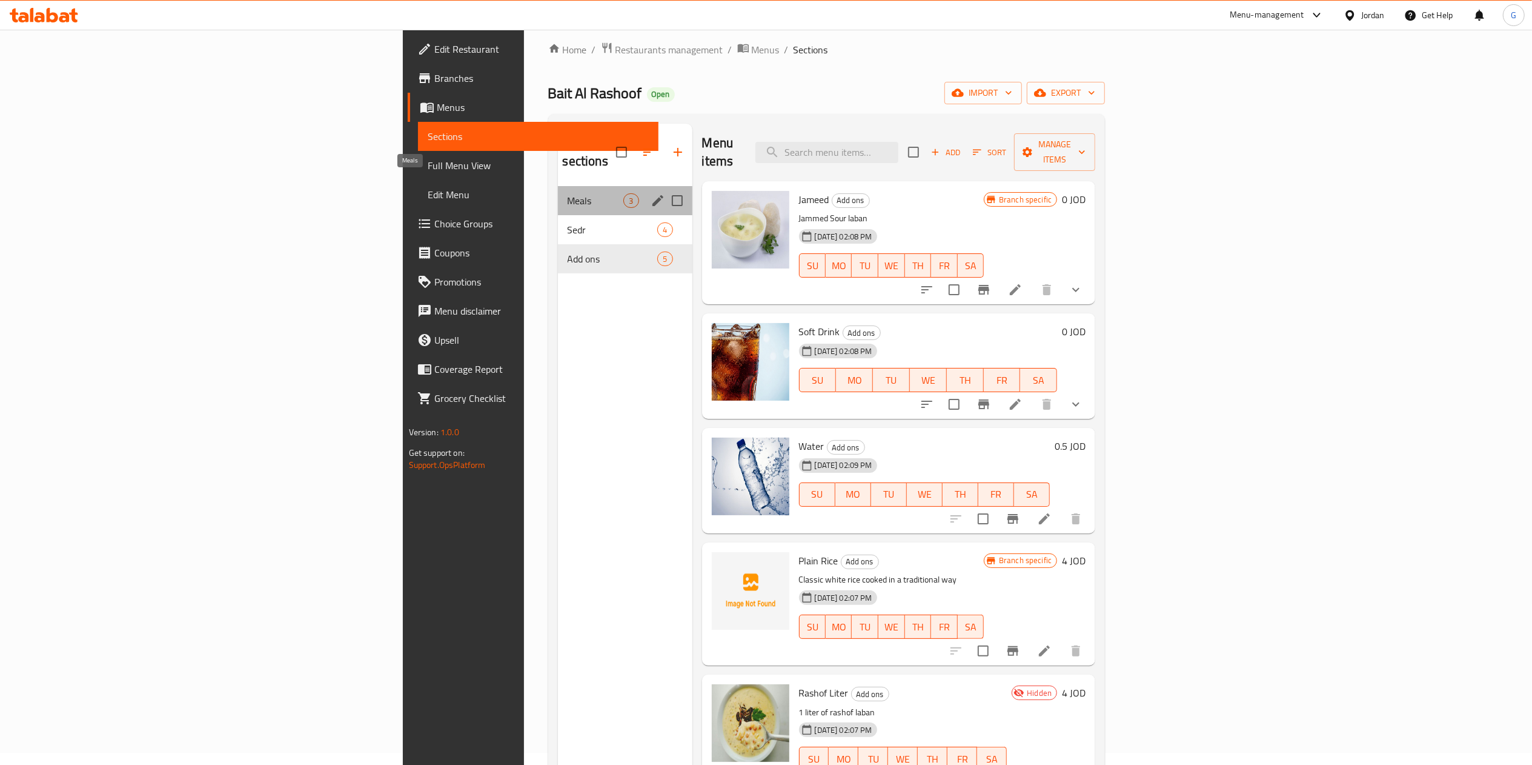
click at [568, 193] on span "Meals" at bounding box center [596, 200] width 56 height 15
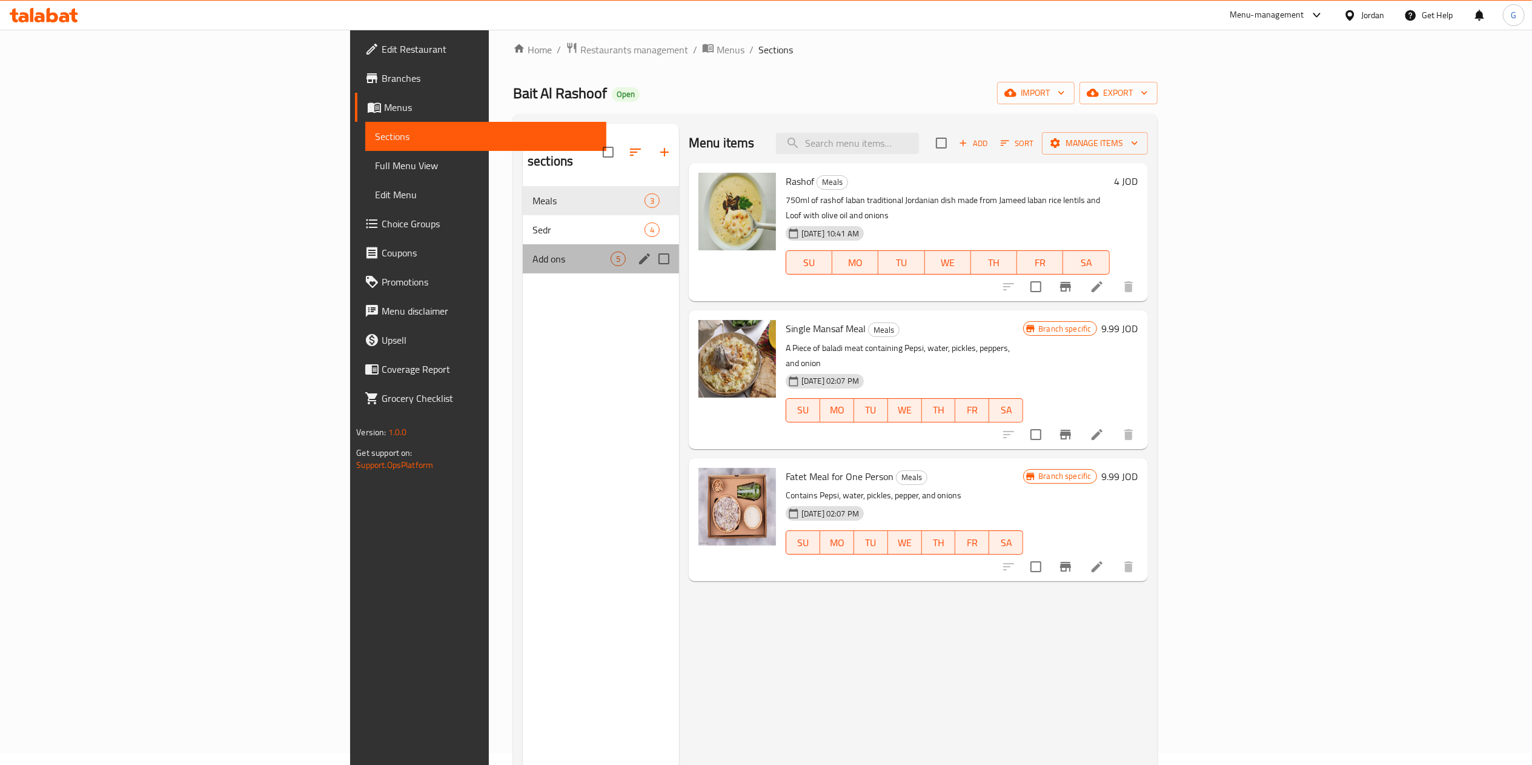
click at [523, 244] on div "Add ons 5" at bounding box center [601, 258] width 156 height 29
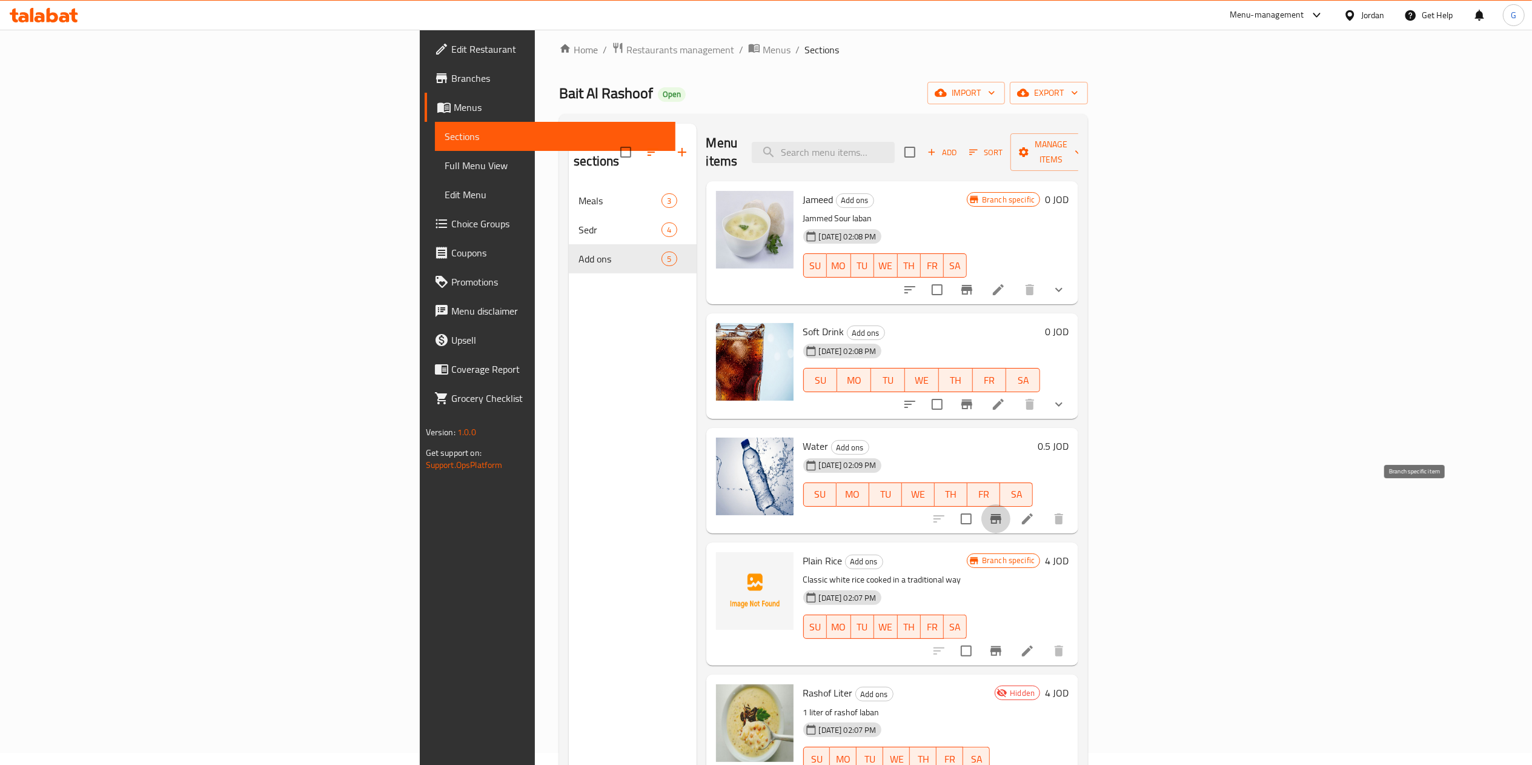
click at [1011, 504] on button "Branch-specific-item" at bounding box center [996, 518] width 29 height 29
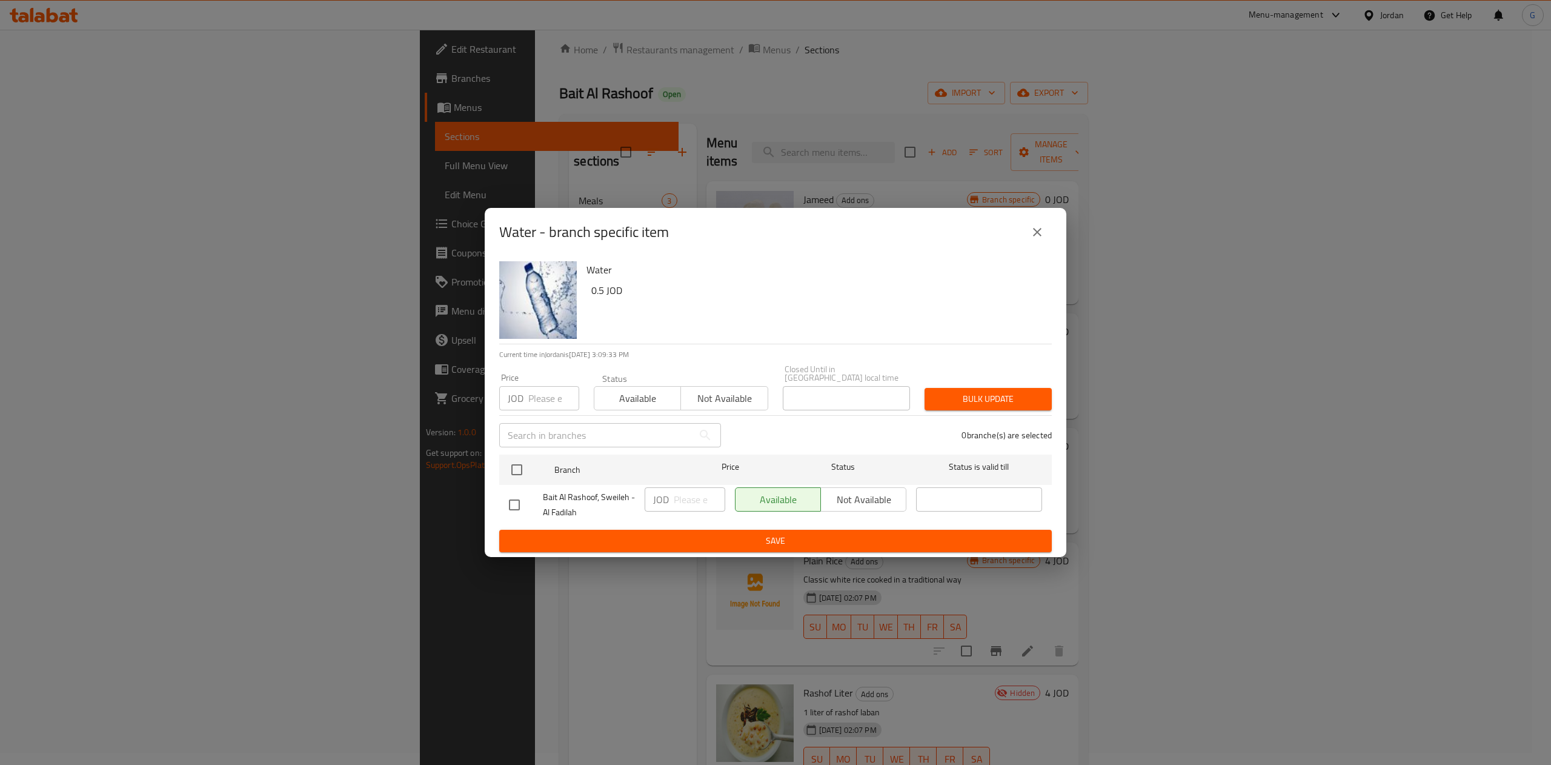
click at [1046, 233] on button "close" at bounding box center [1037, 232] width 29 height 29
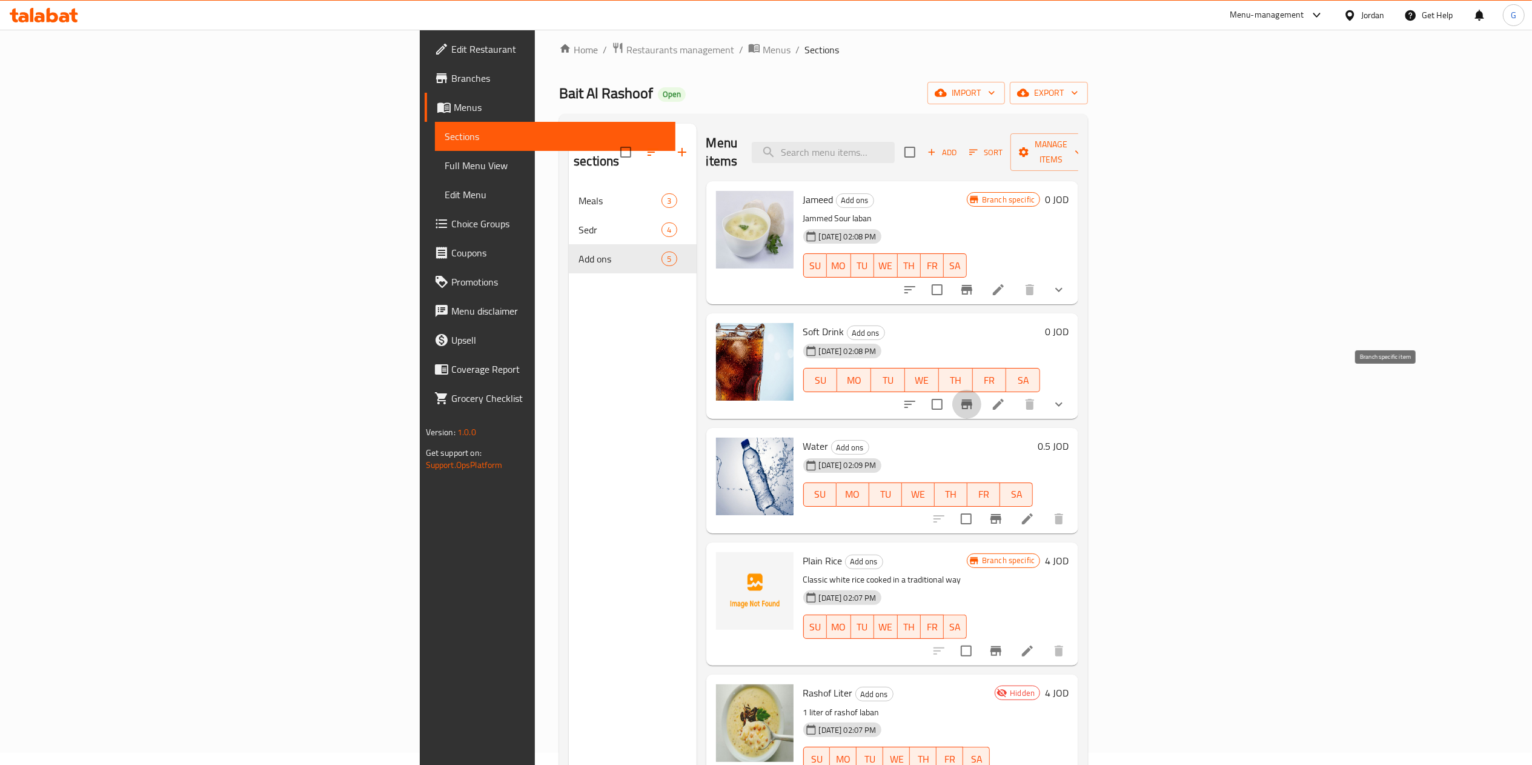
click at [974, 397] on icon "Branch-specific-item" at bounding box center [967, 404] width 15 height 15
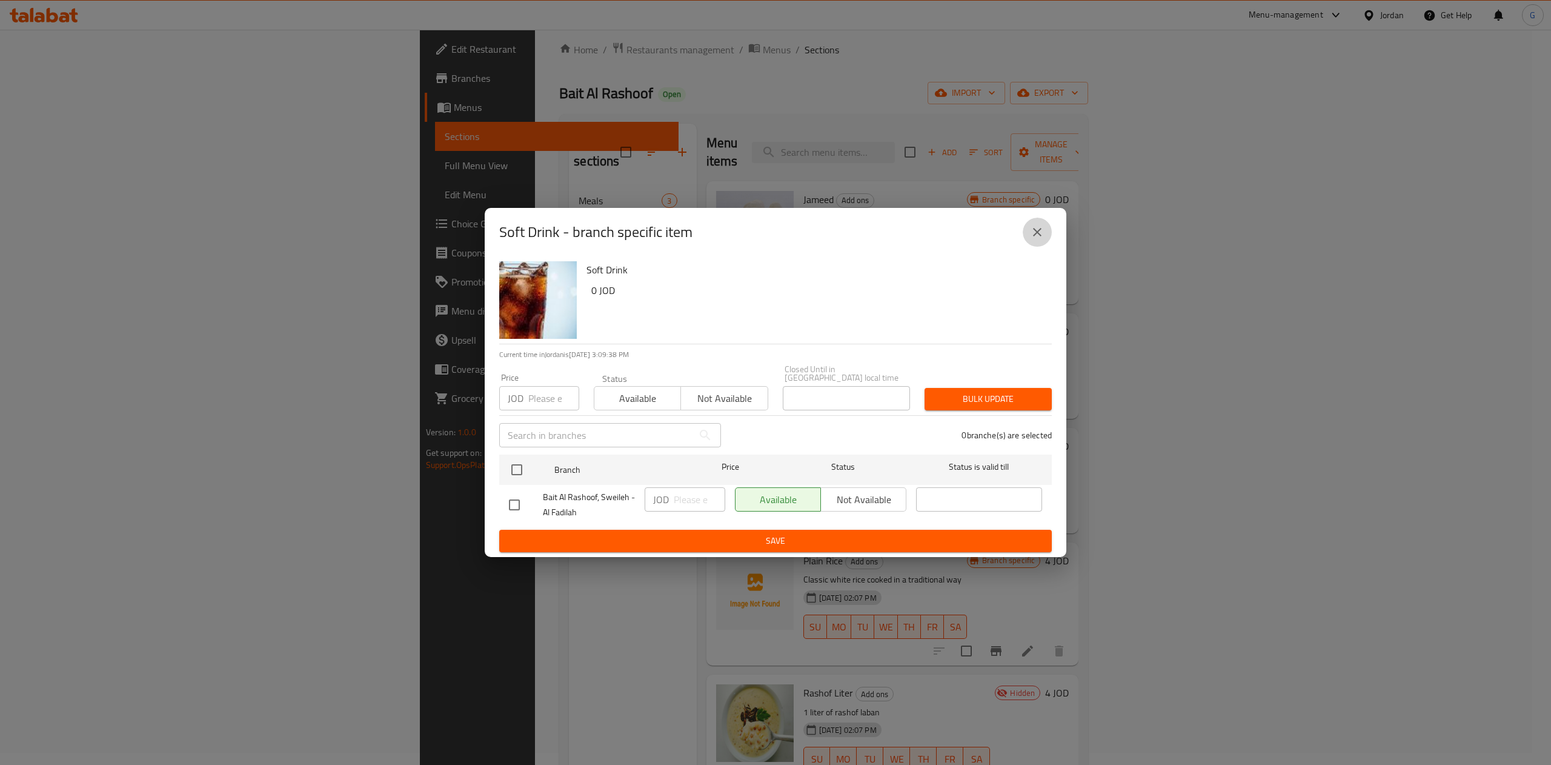
click at [1046, 239] on button "close" at bounding box center [1037, 232] width 29 height 29
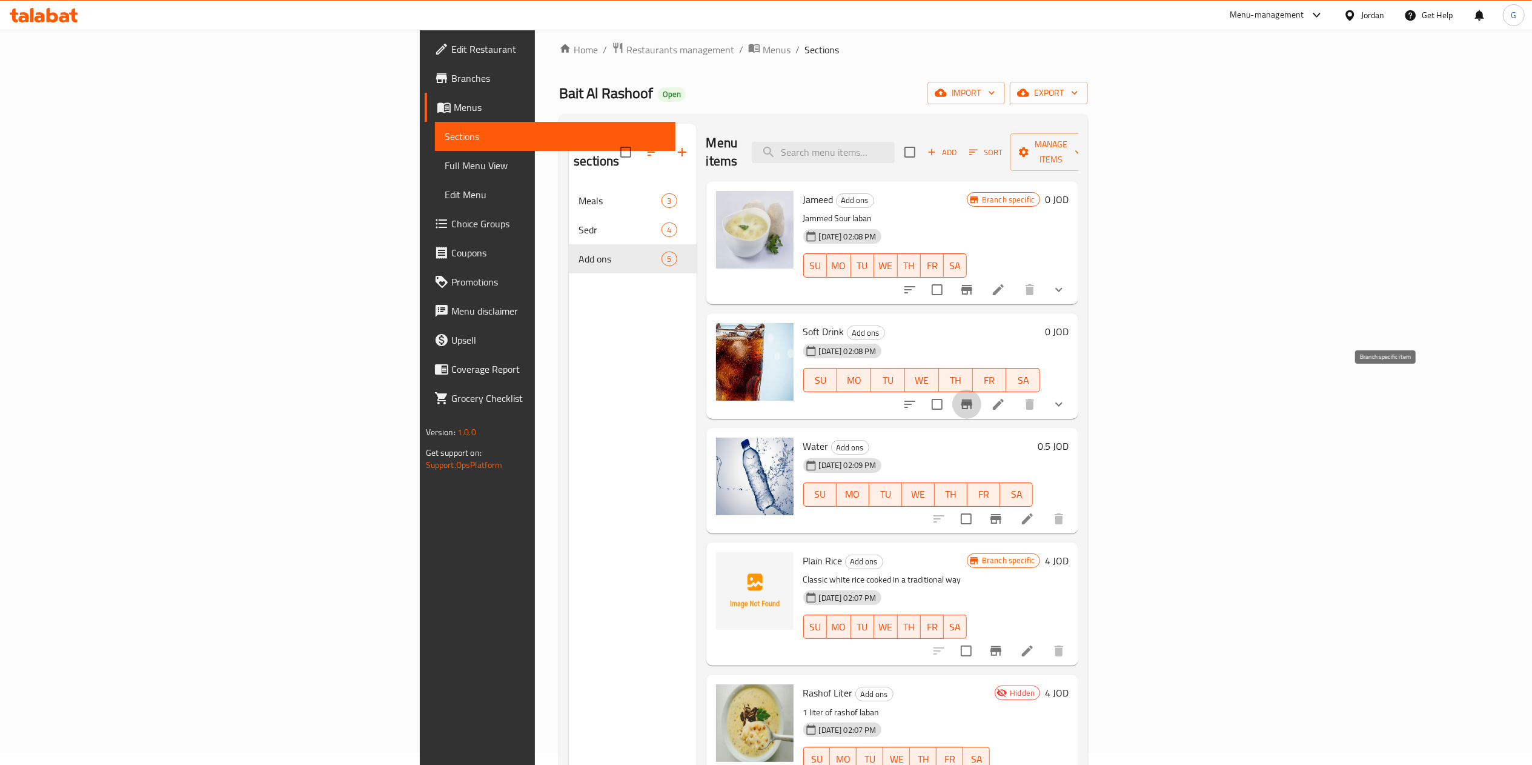
click at [982, 390] on button "Branch-specific-item" at bounding box center [966, 404] width 29 height 29
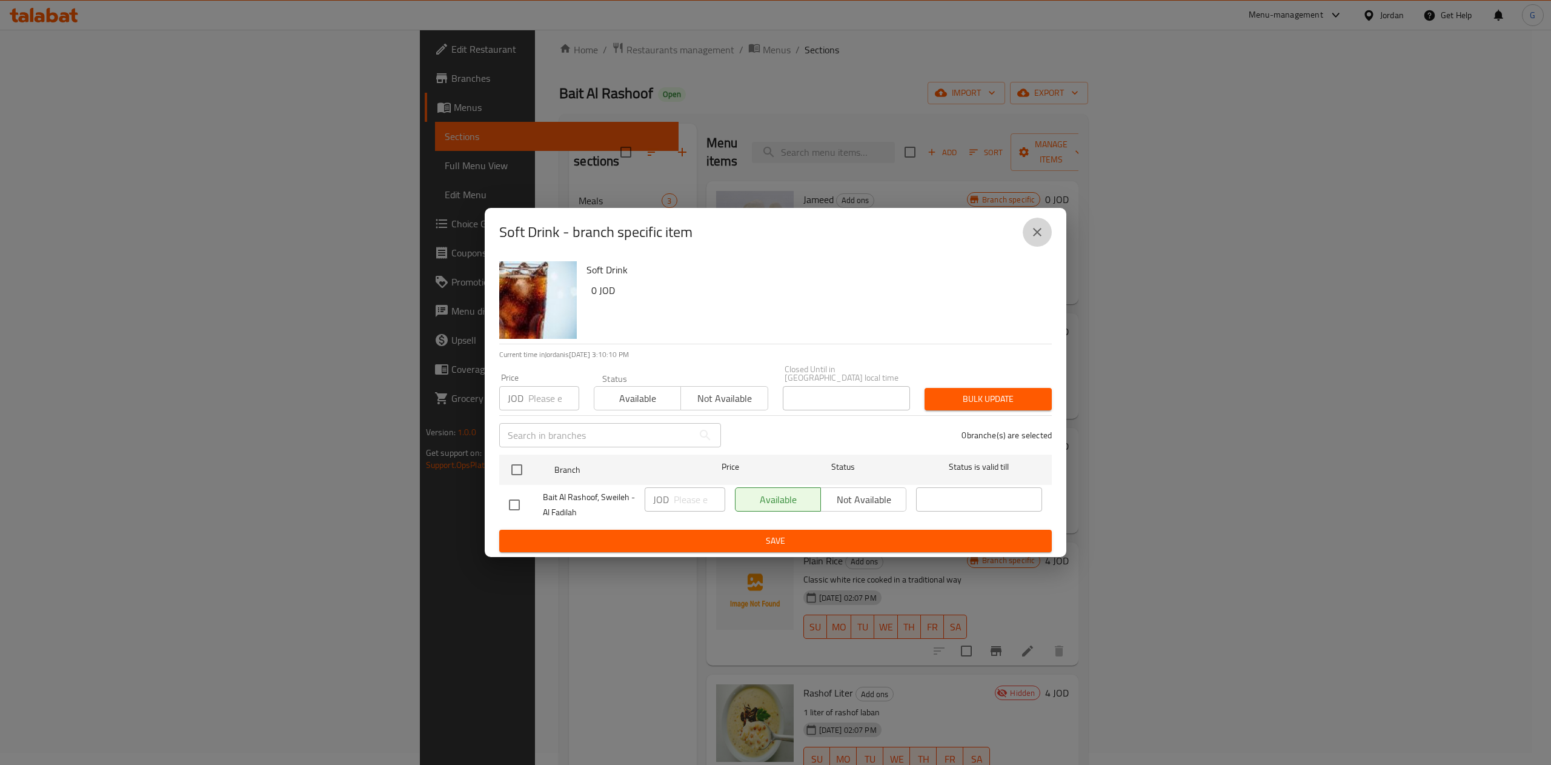
click at [1029, 229] on button "close" at bounding box center [1037, 232] width 29 height 29
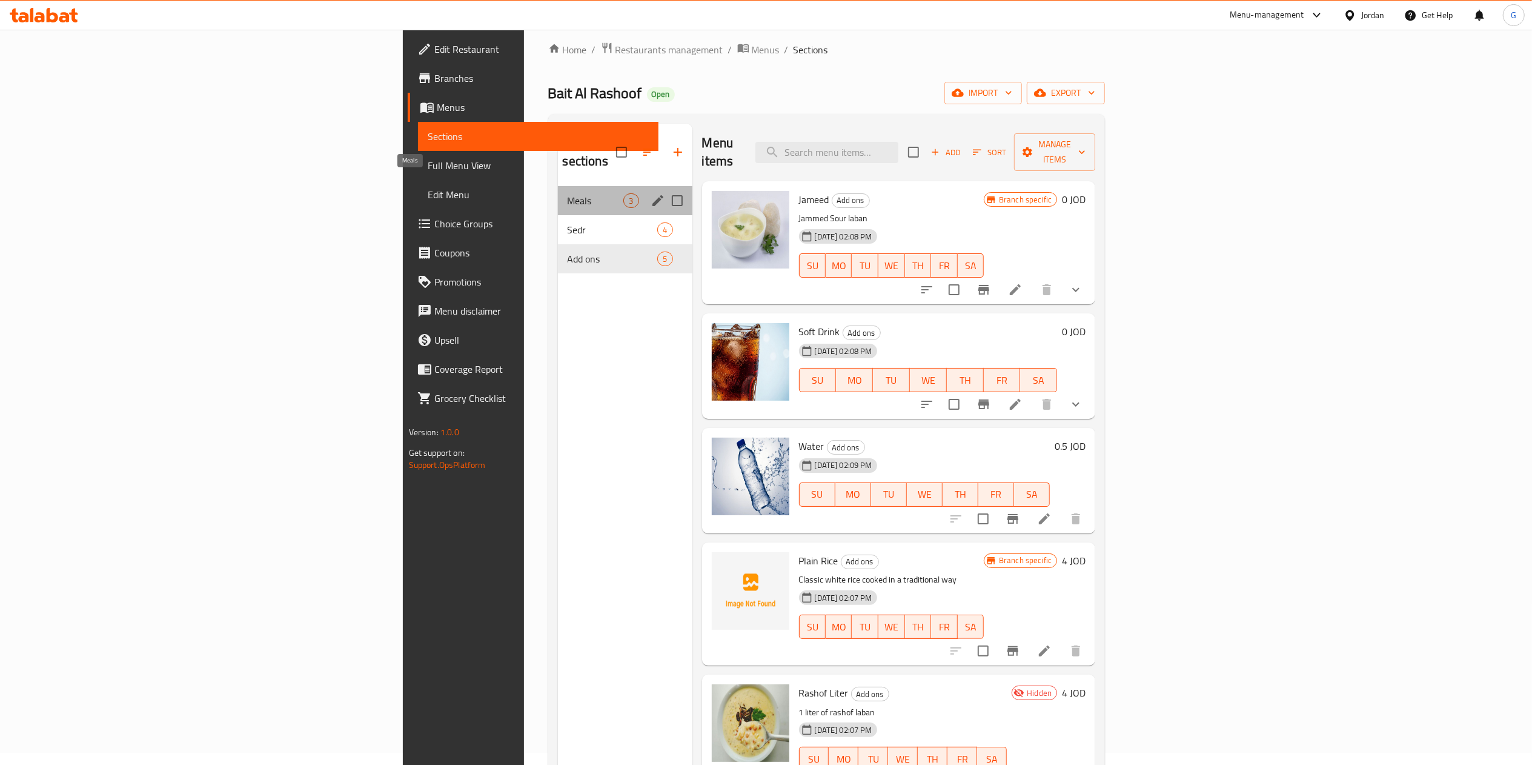
click at [568, 193] on span "Meals" at bounding box center [596, 200] width 56 height 15
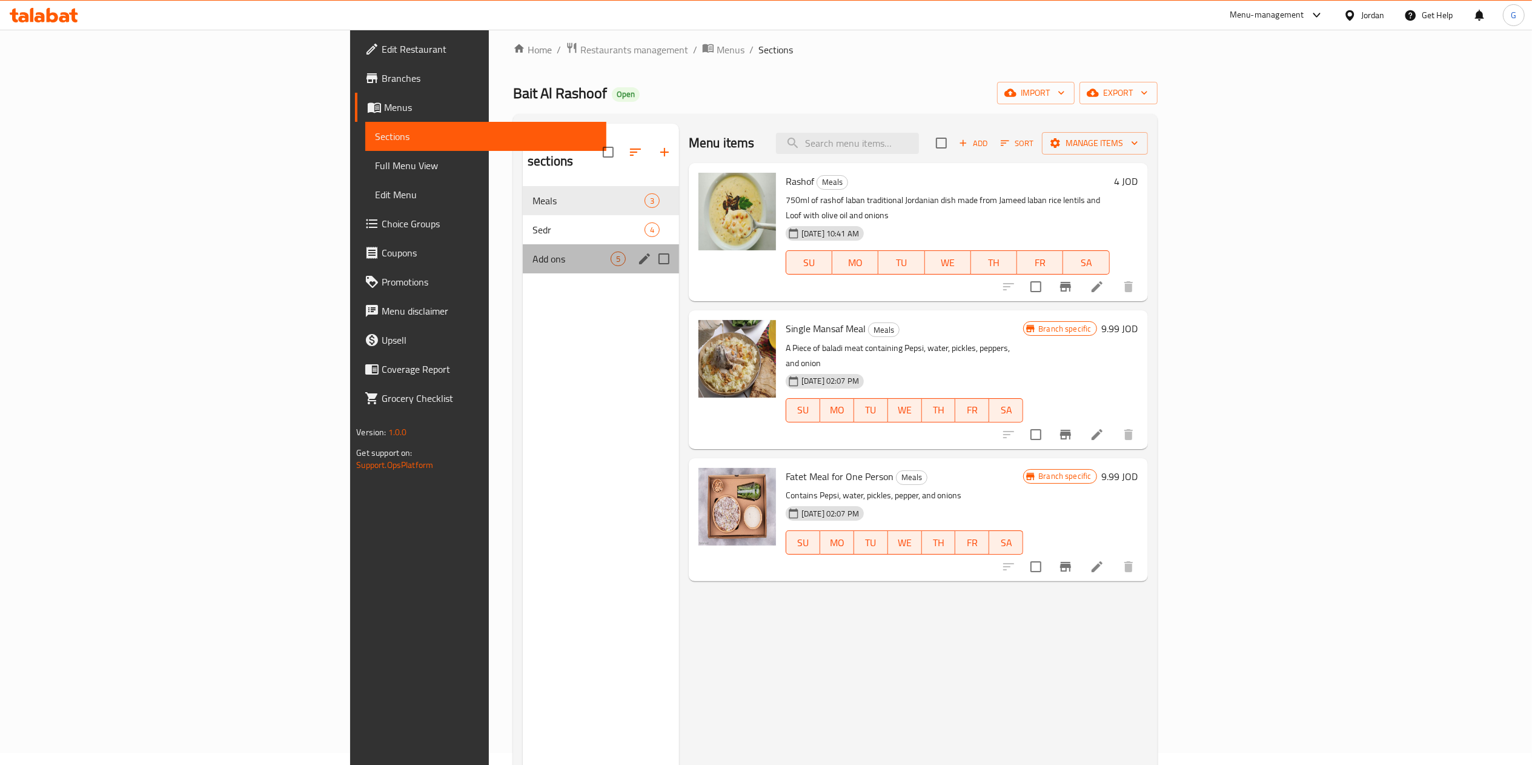
click at [523, 244] on div "Add ons 5" at bounding box center [601, 258] width 156 height 29
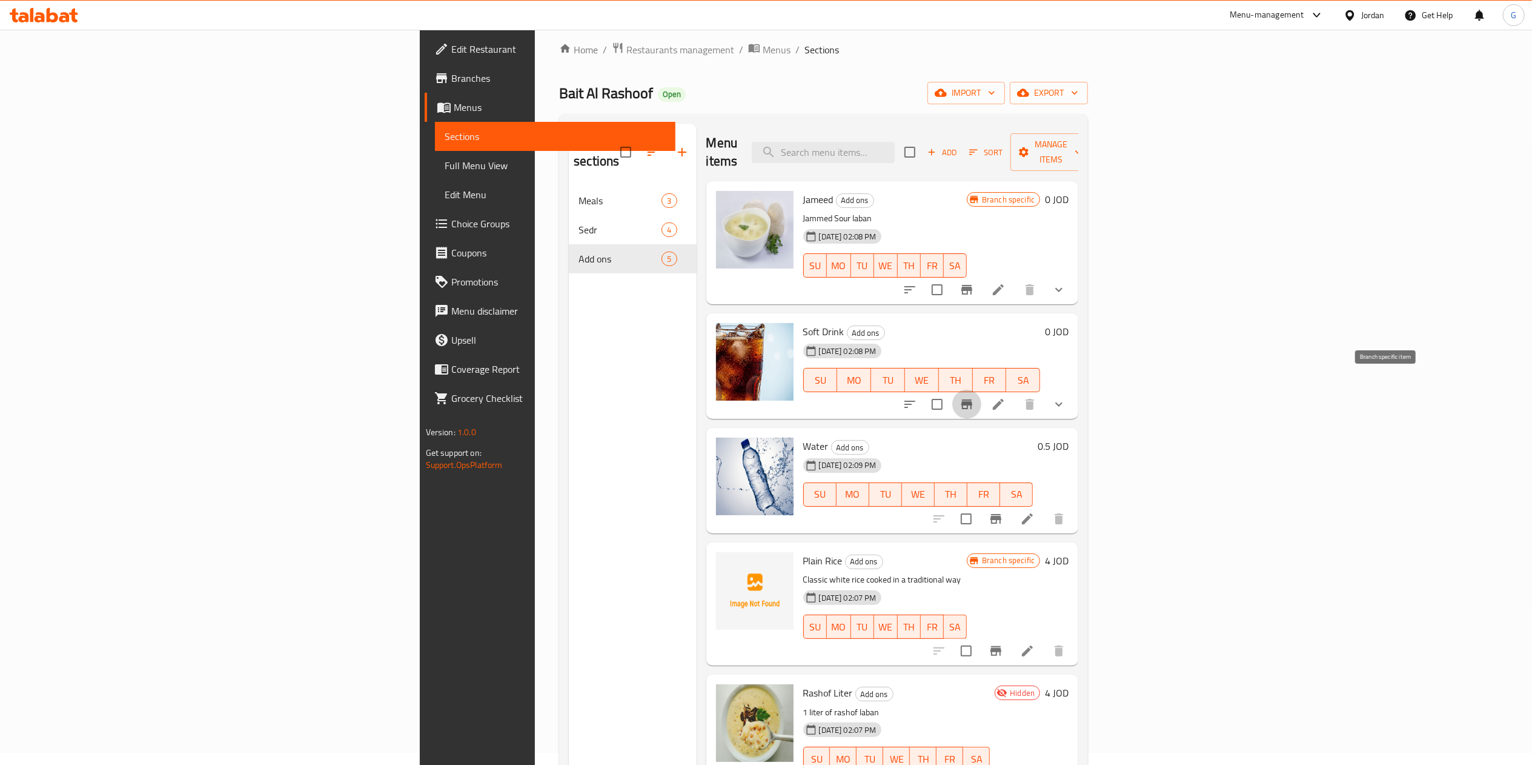
click at [972, 399] on icon "Branch-specific-item" at bounding box center [967, 404] width 11 height 10
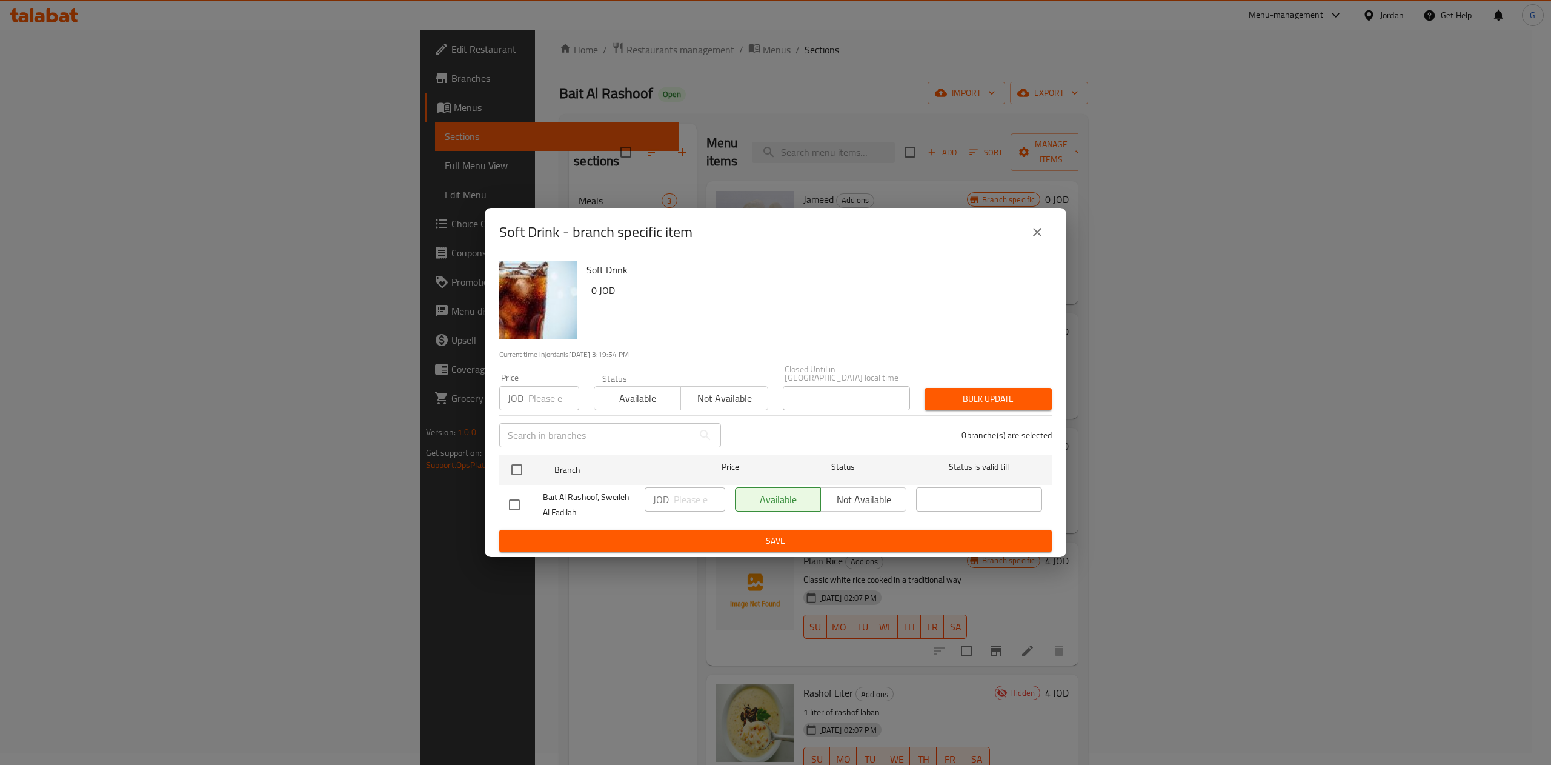
click at [513, 499] on input "checkbox" at bounding box center [514, 504] width 25 height 25
checkbox input "true"
click at [882, 491] on span "Not available" at bounding box center [864, 500] width 76 height 18
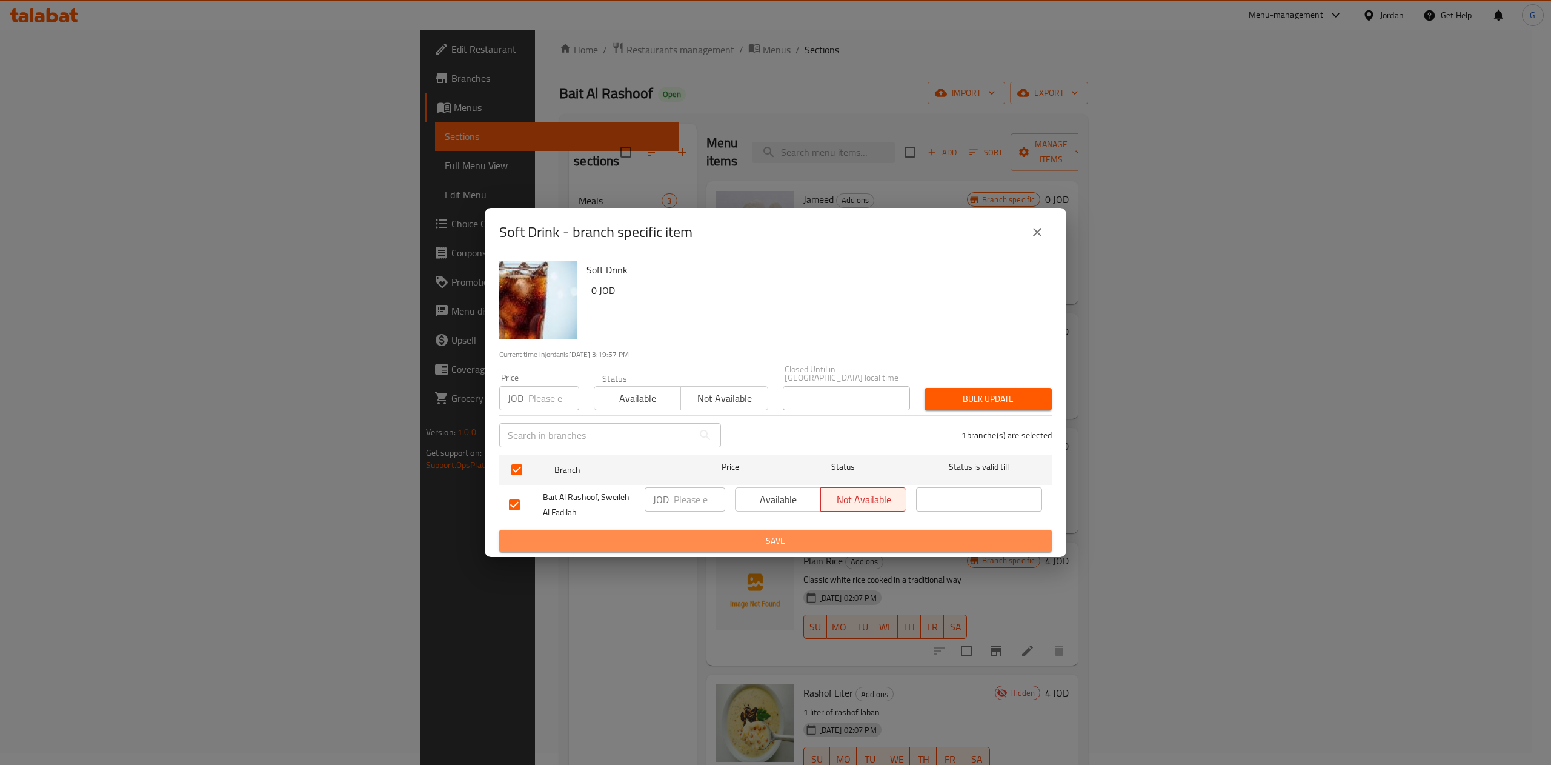
click at [848, 534] on span "Save" at bounding box center [775, 540] width 533 height 15
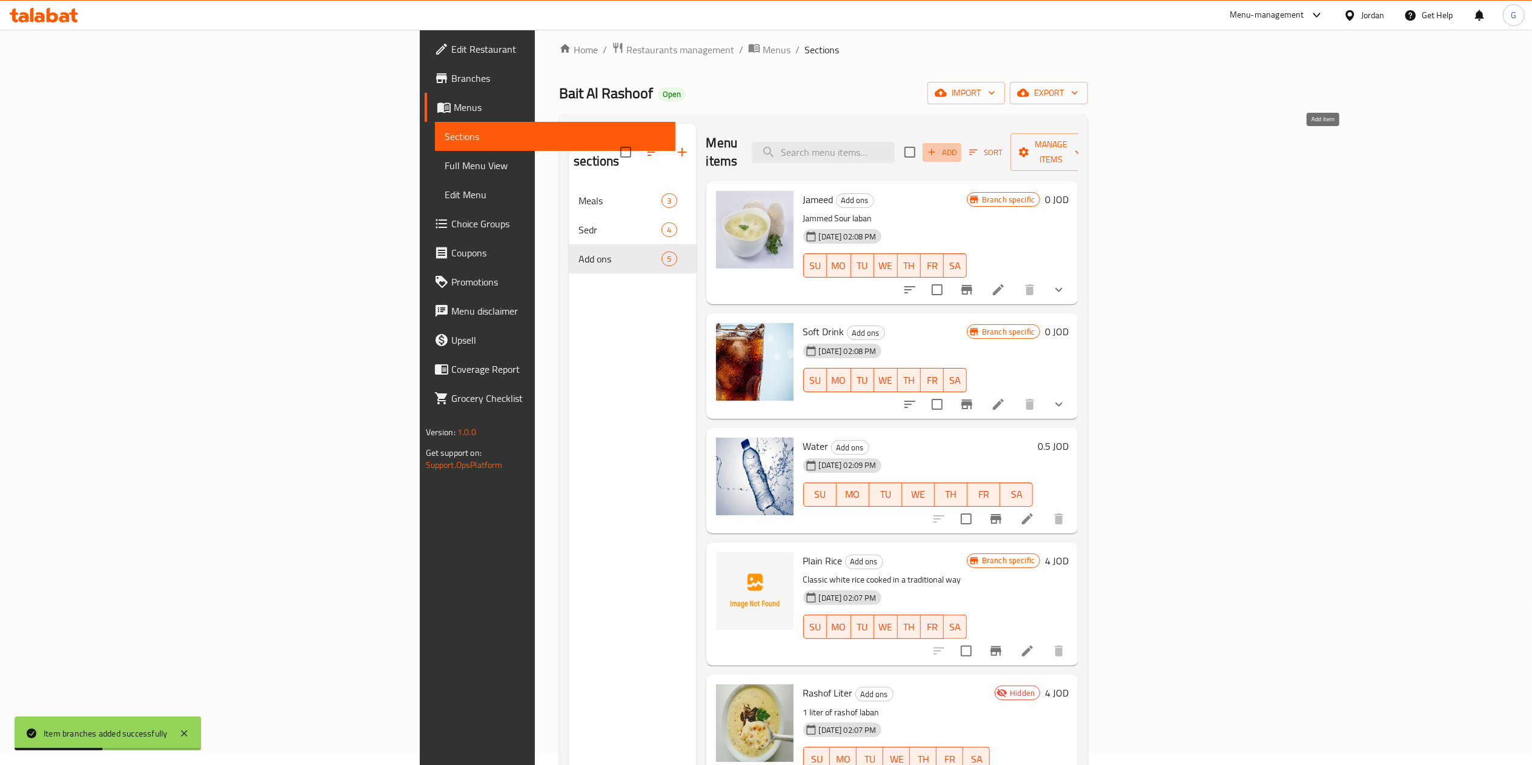
click at [959, 145] on span "Add" at bounding box center [942, 152] width 33 height 14
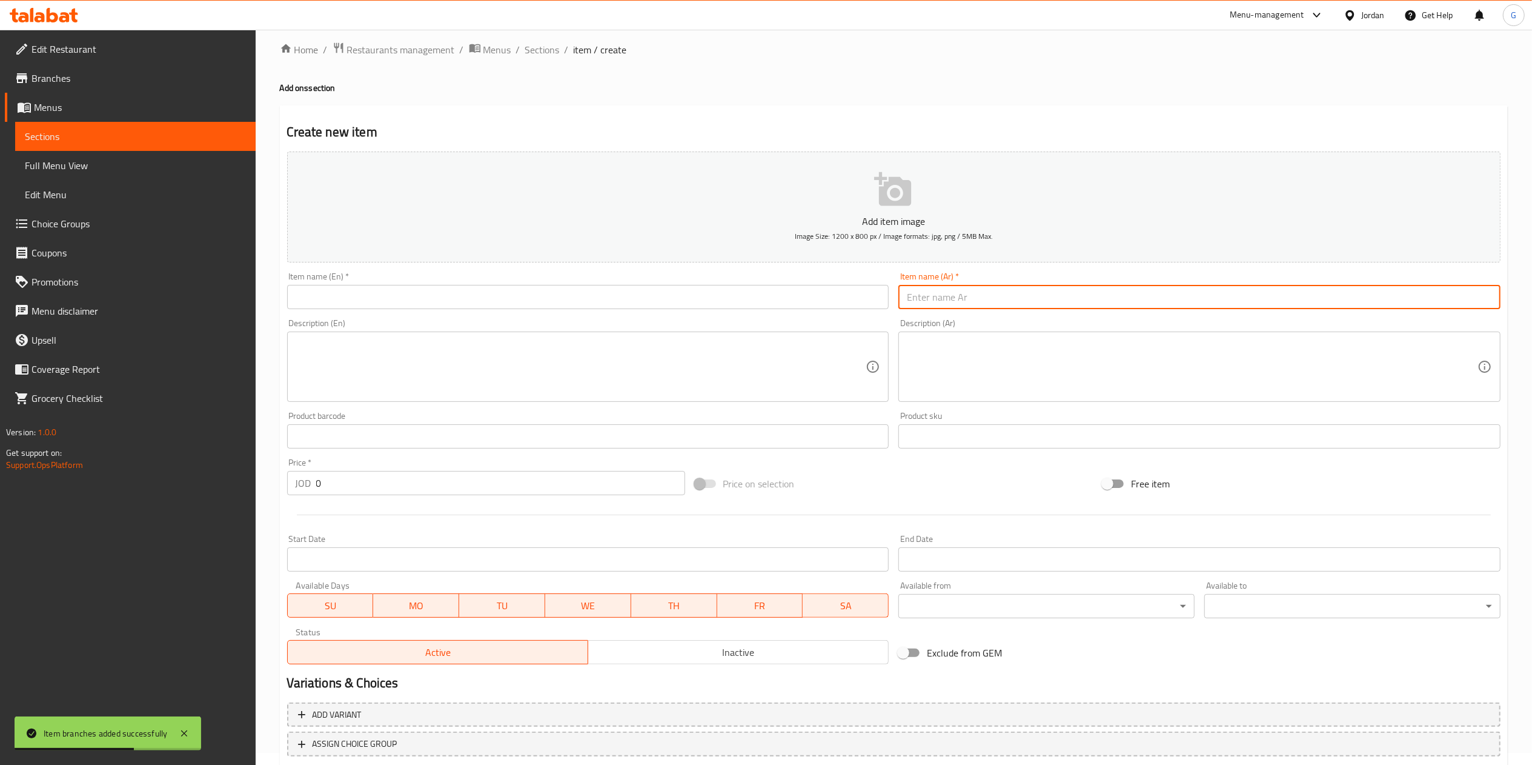
click at [949, 305] on input "text" at bounding box center [1200, 297] width 602 height 24
type input "ماتركس كولا"
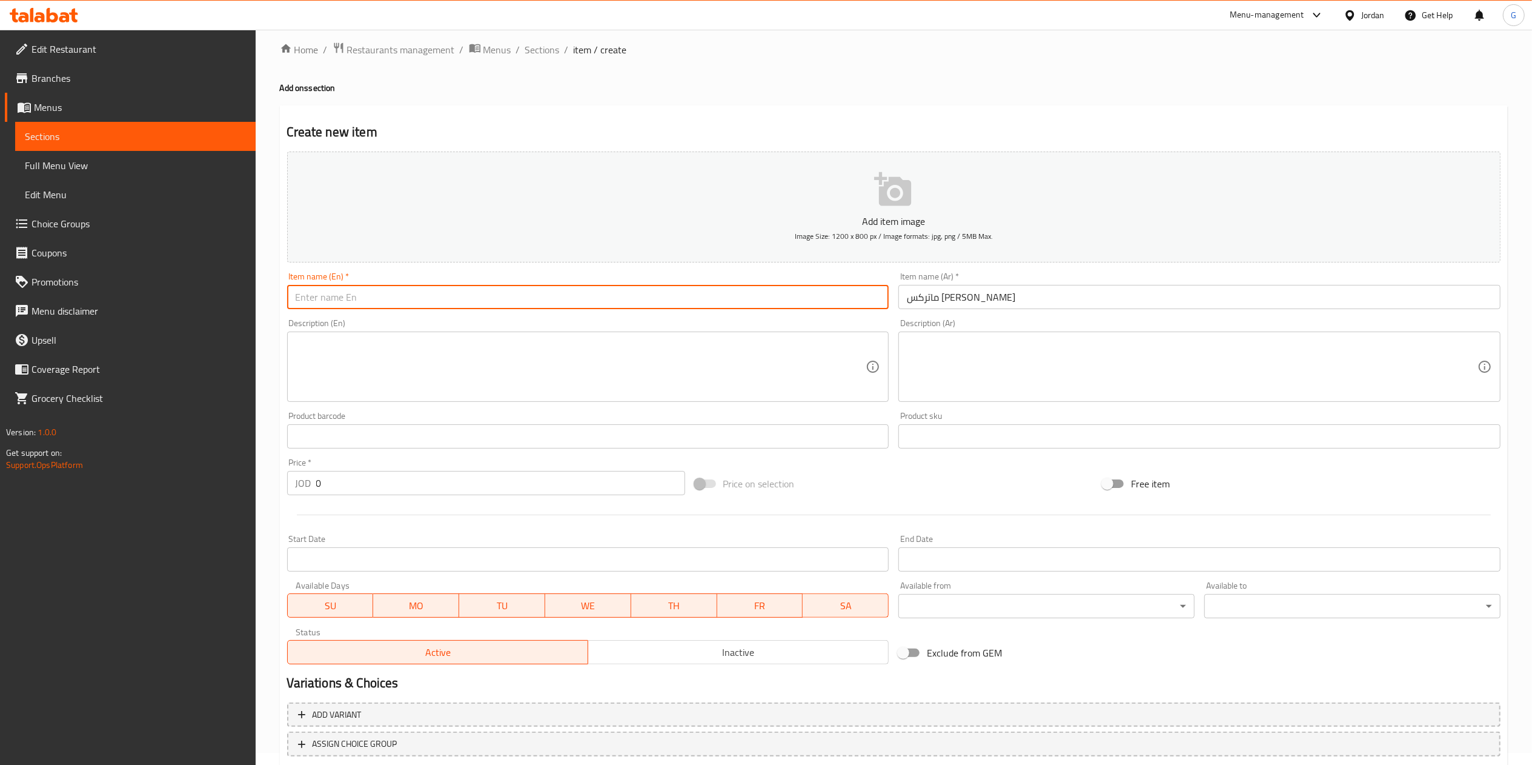
click at [837, 298] on input "text" at bounding box center [588, 297] width 602 height 24
type input "Matrix Cola"
click at [388, 482] on input "0" at bounding box center [500, 483] width 369 height 24
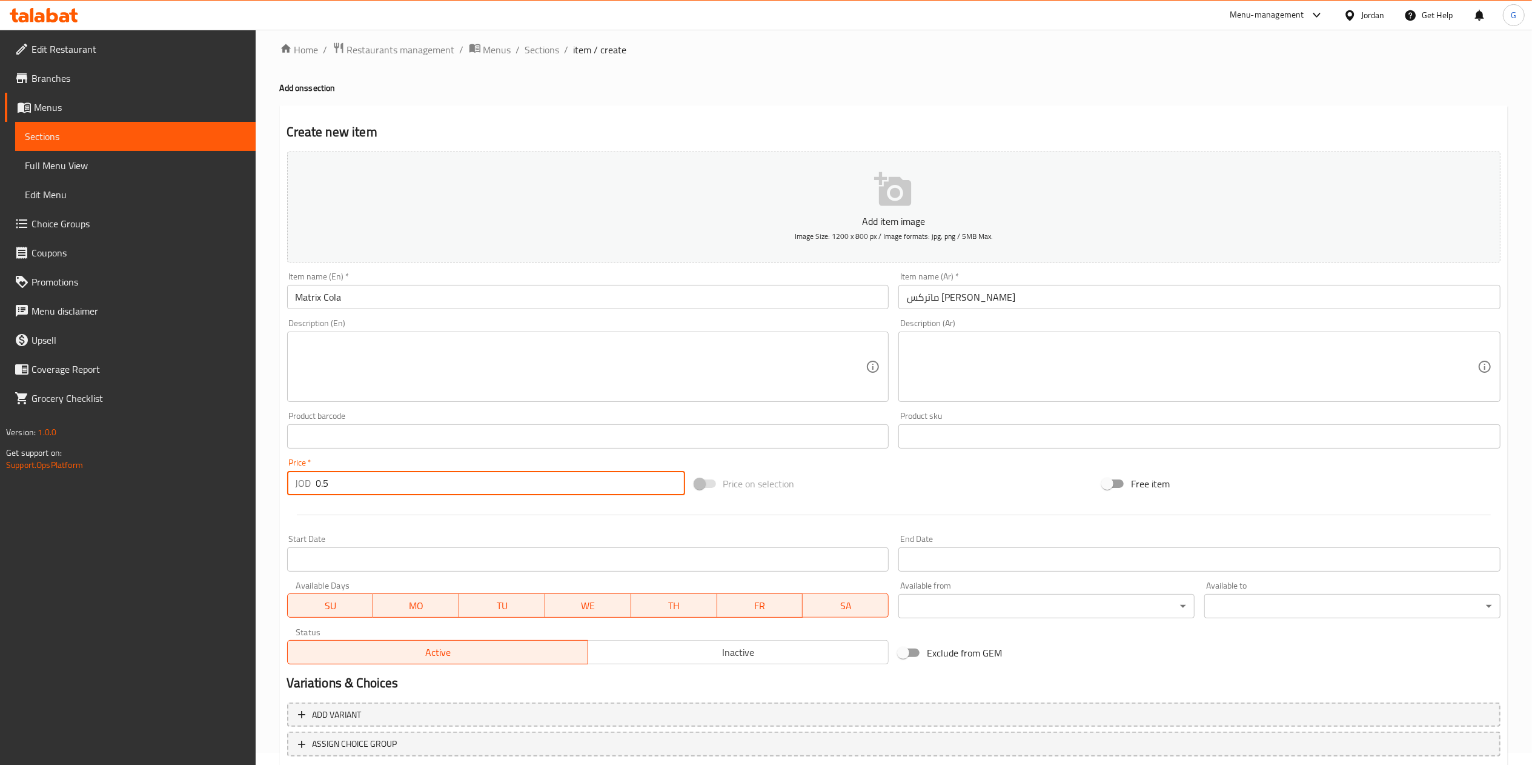
scroll to position [90, 0]
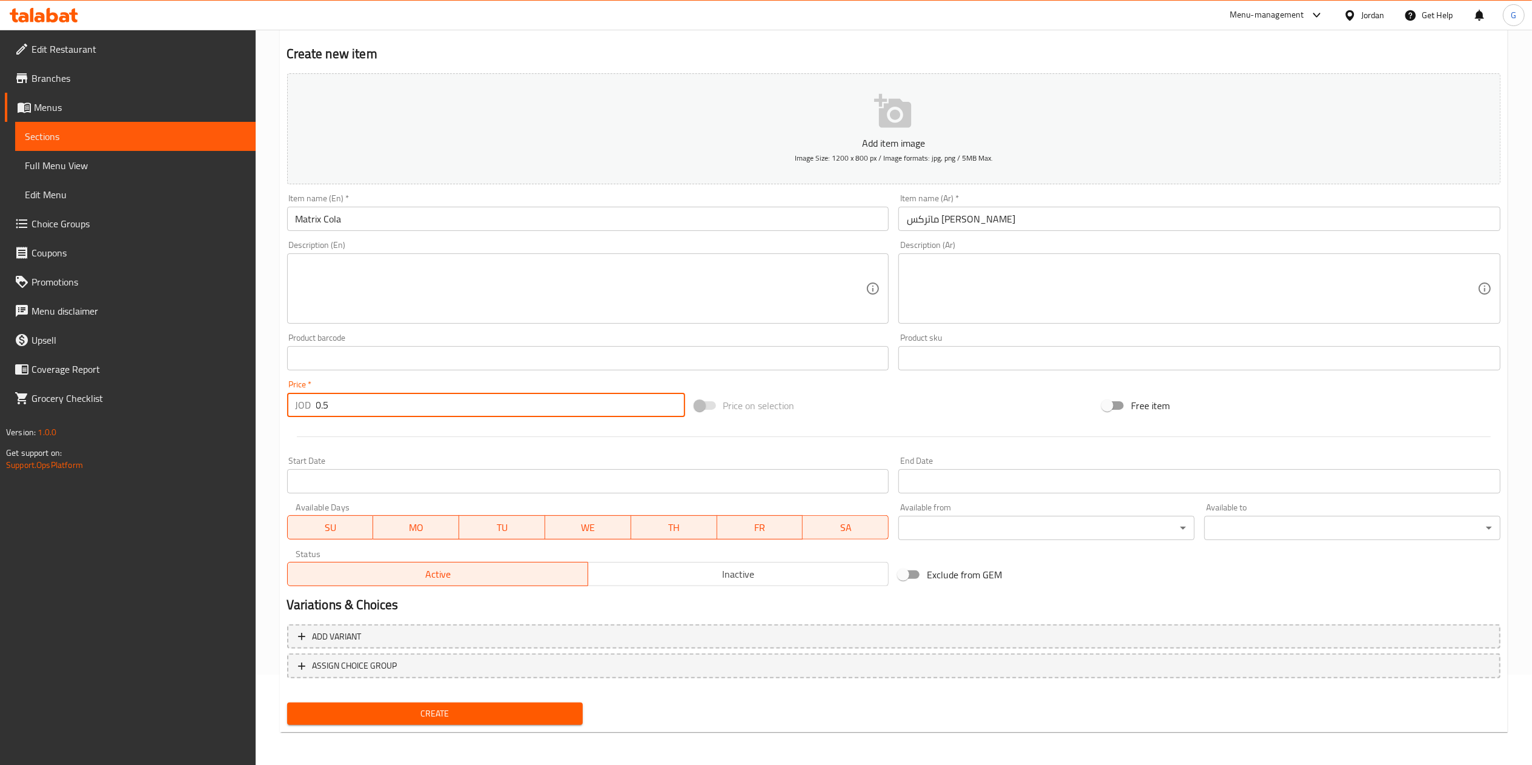
type input "0.5"
click at [408, 707] on span "Create" at bounding box center [435, 713] width 277 height 15
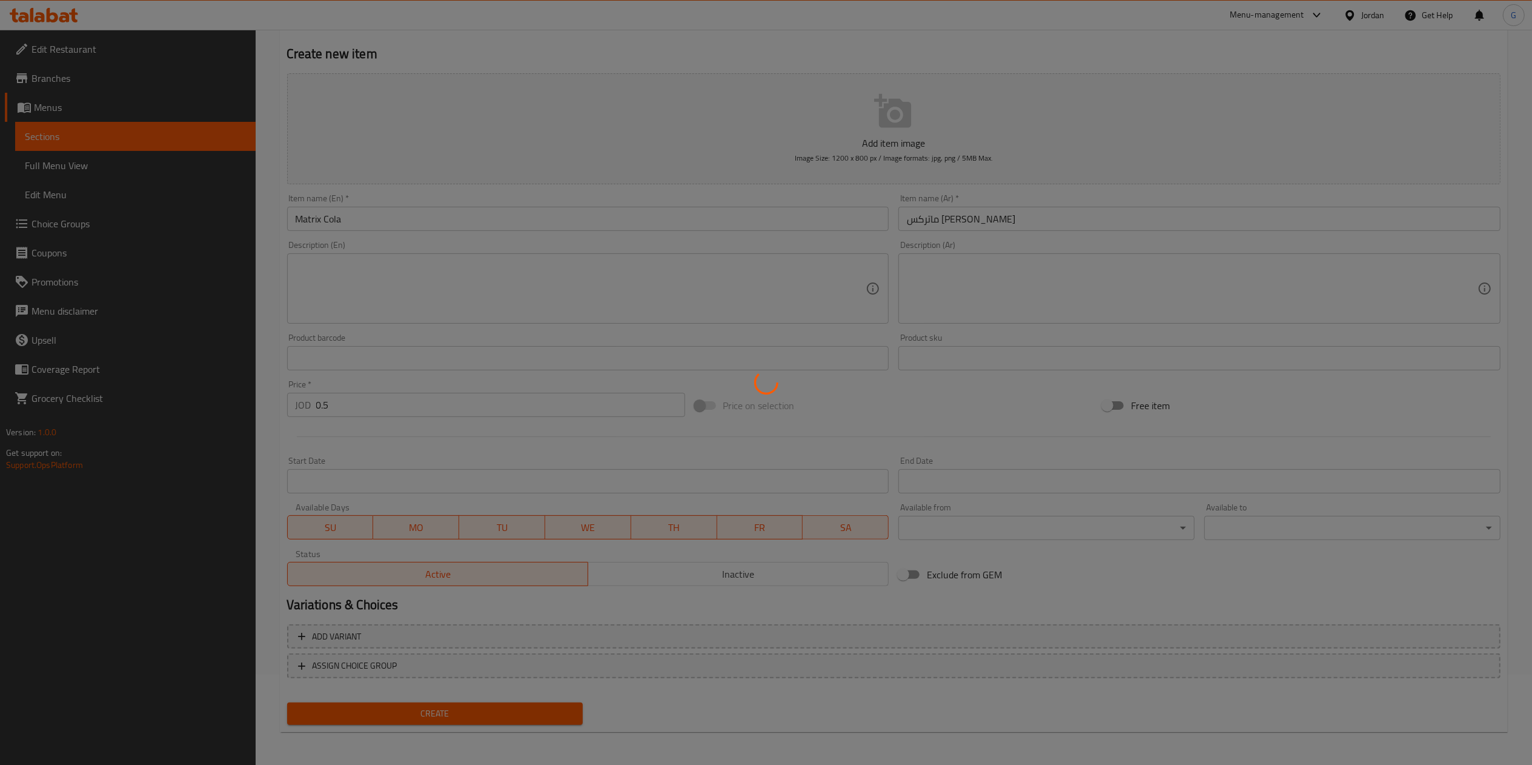
type input "0"
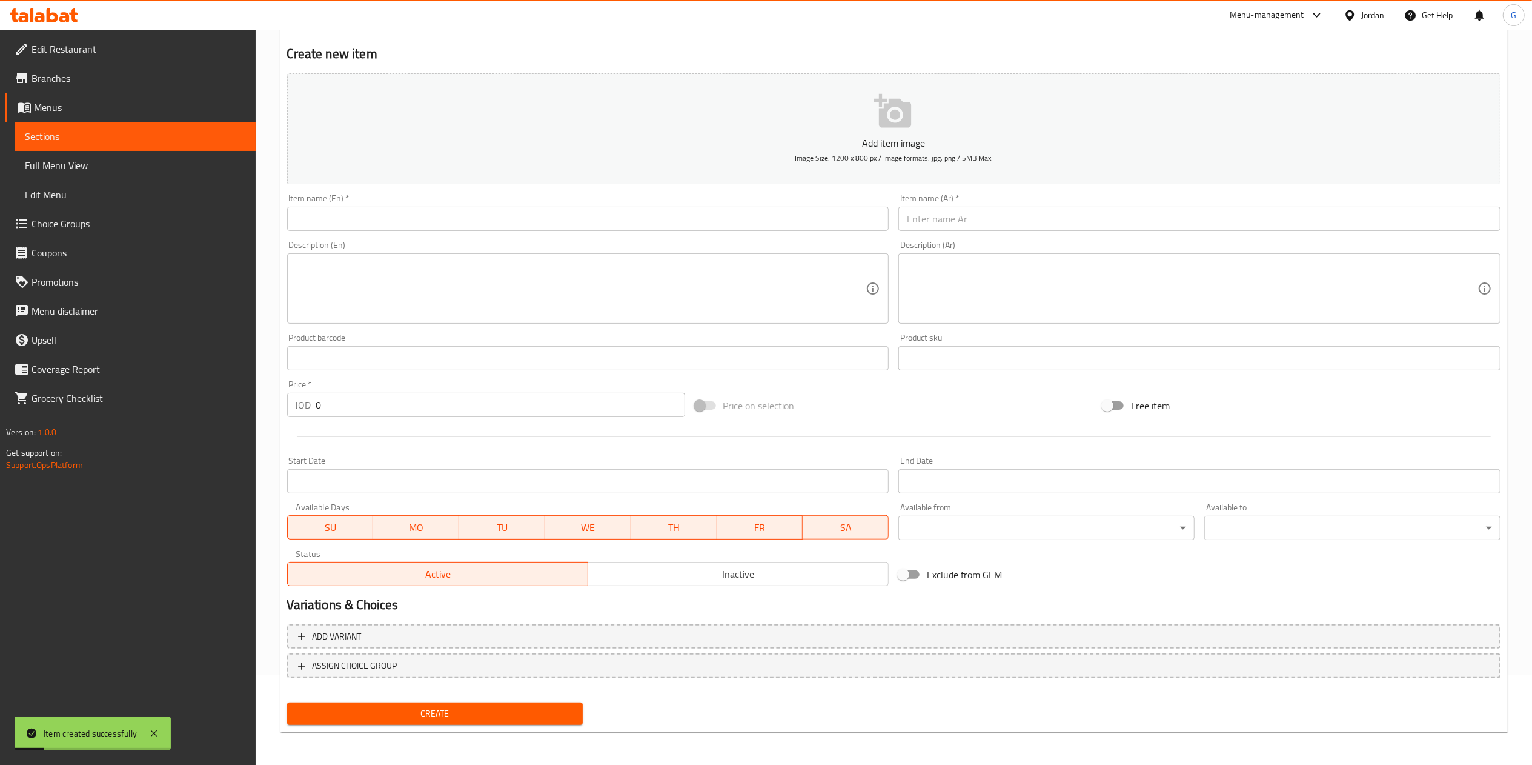
scroll to position [0, 0]
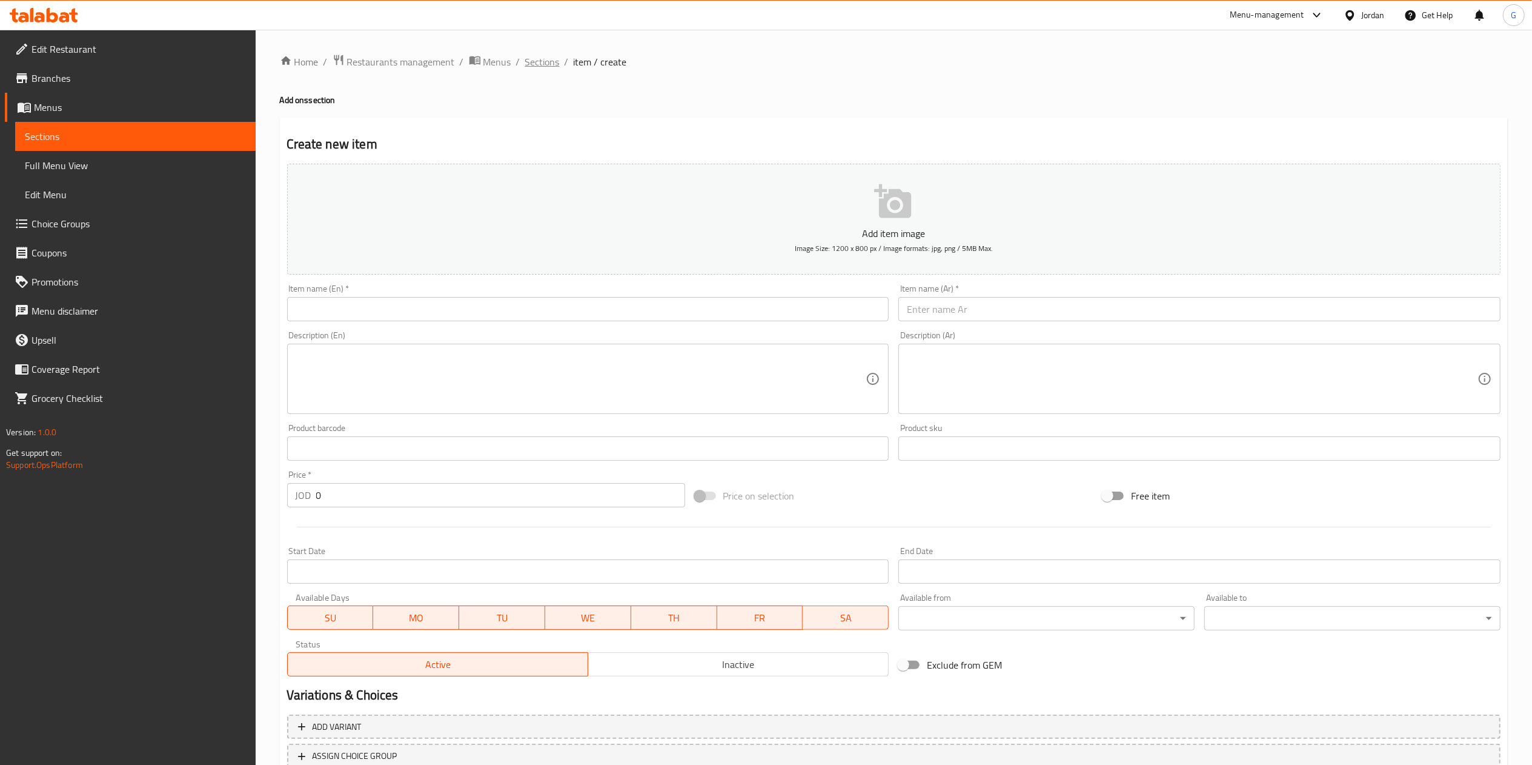
click at [543, 62] on span "Sections" at bounding box center [542, 62] width 35 height 15
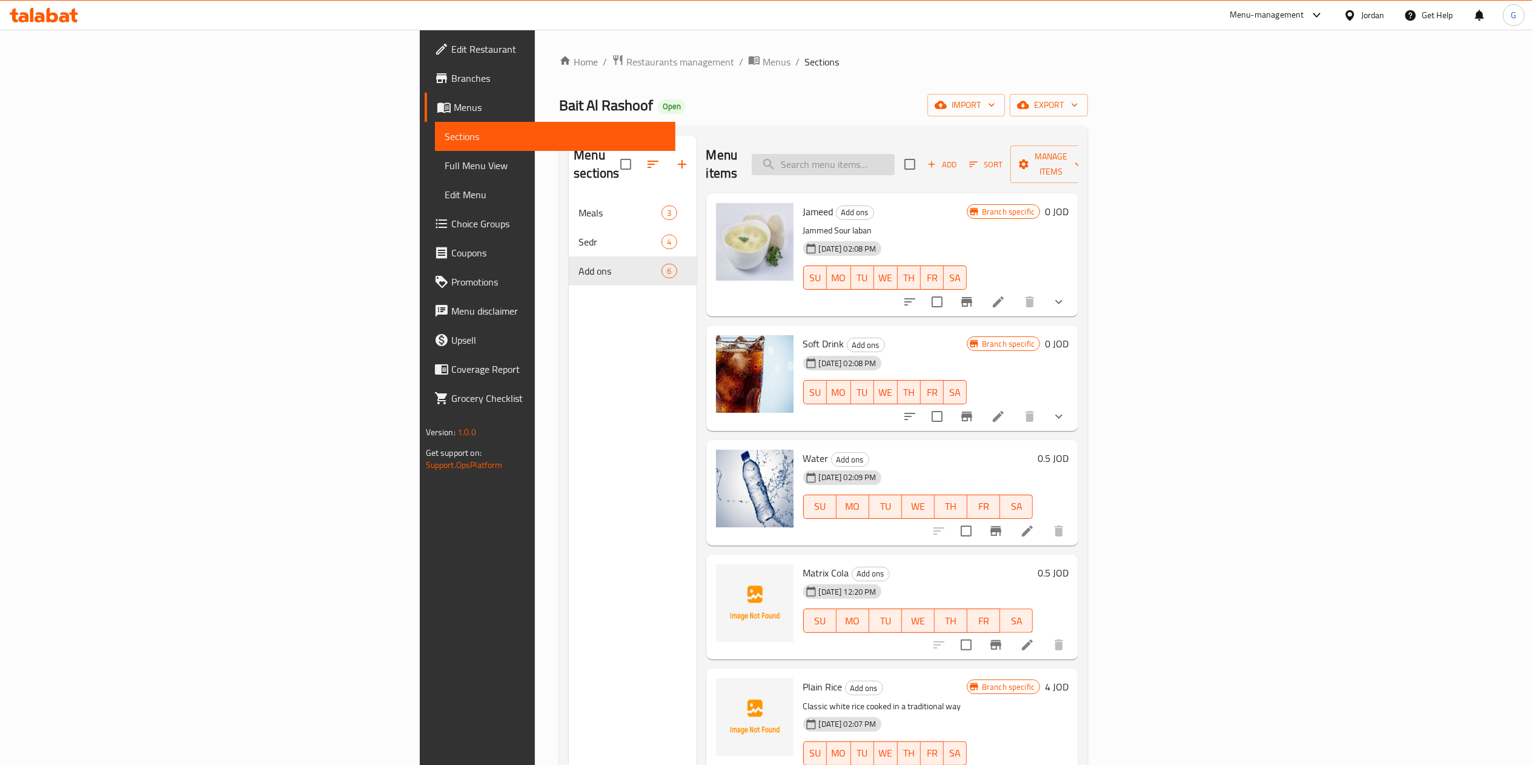
click at [895, 154] on input "search" at bounding box center [823, 164] width 143 height 21
click at [959, 158] on span "Add" at bounding box center [942, 165] width 33 height 14
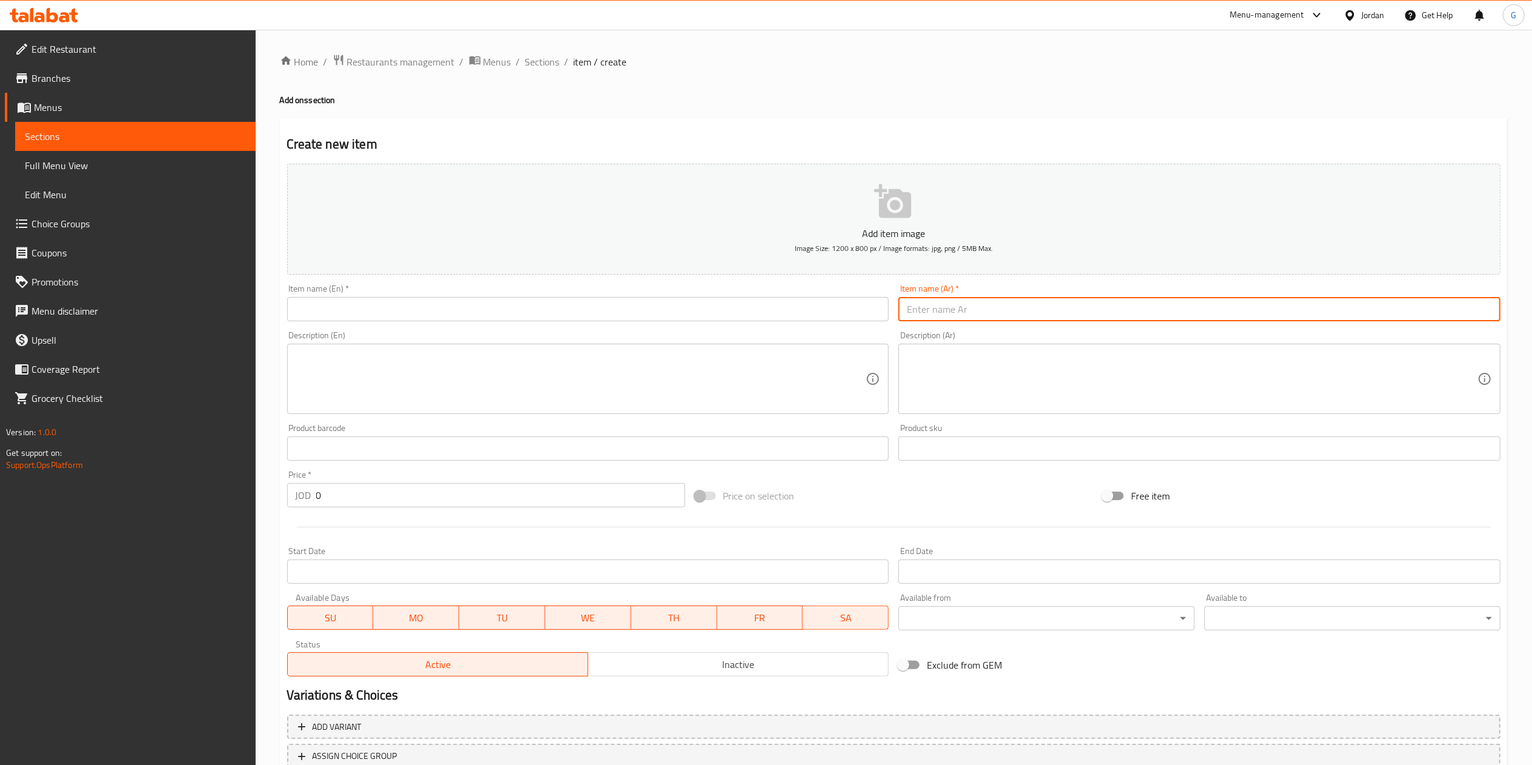
click at [977, 317] on input "text" at bounding box center [1200, 309] width 602 height 24
type input "ماتركس ميرندا"
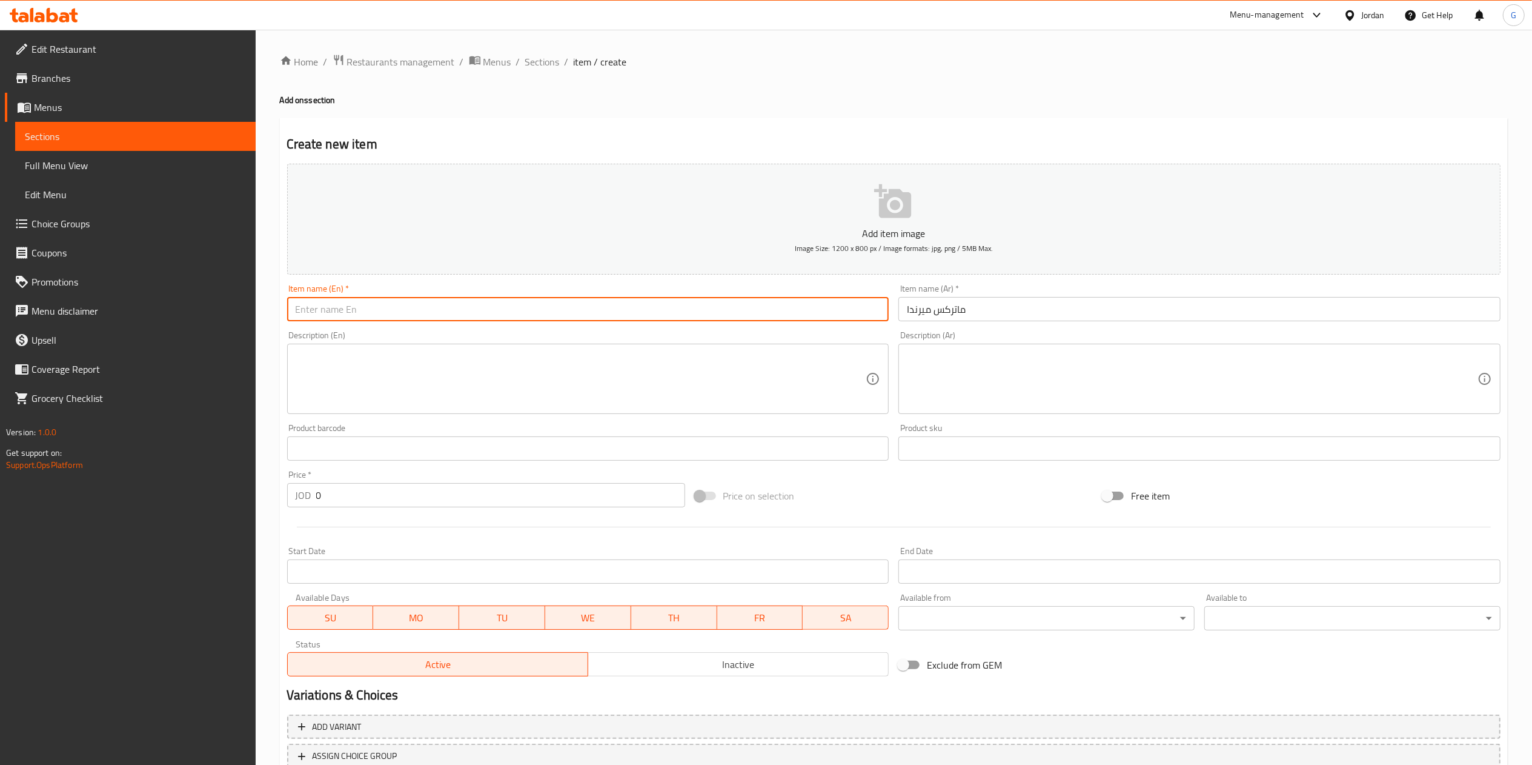
click at [849, 314] on input "text" at bounding box center [588, 309] width 602 height 24
type input "Matrix Mirinda"
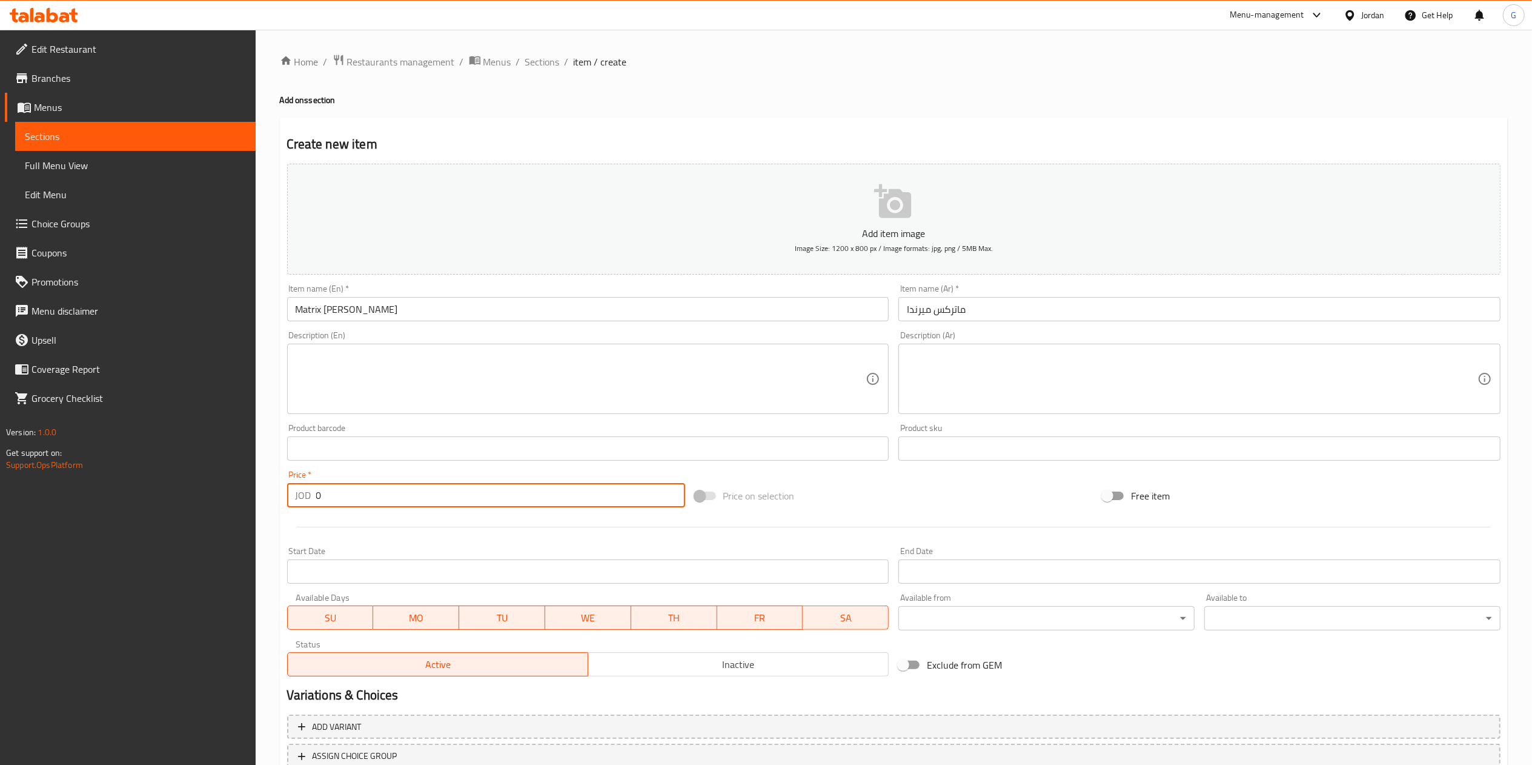
click at [374, 487] on input "0" at bounding box center [500, 495] width 369 height 24
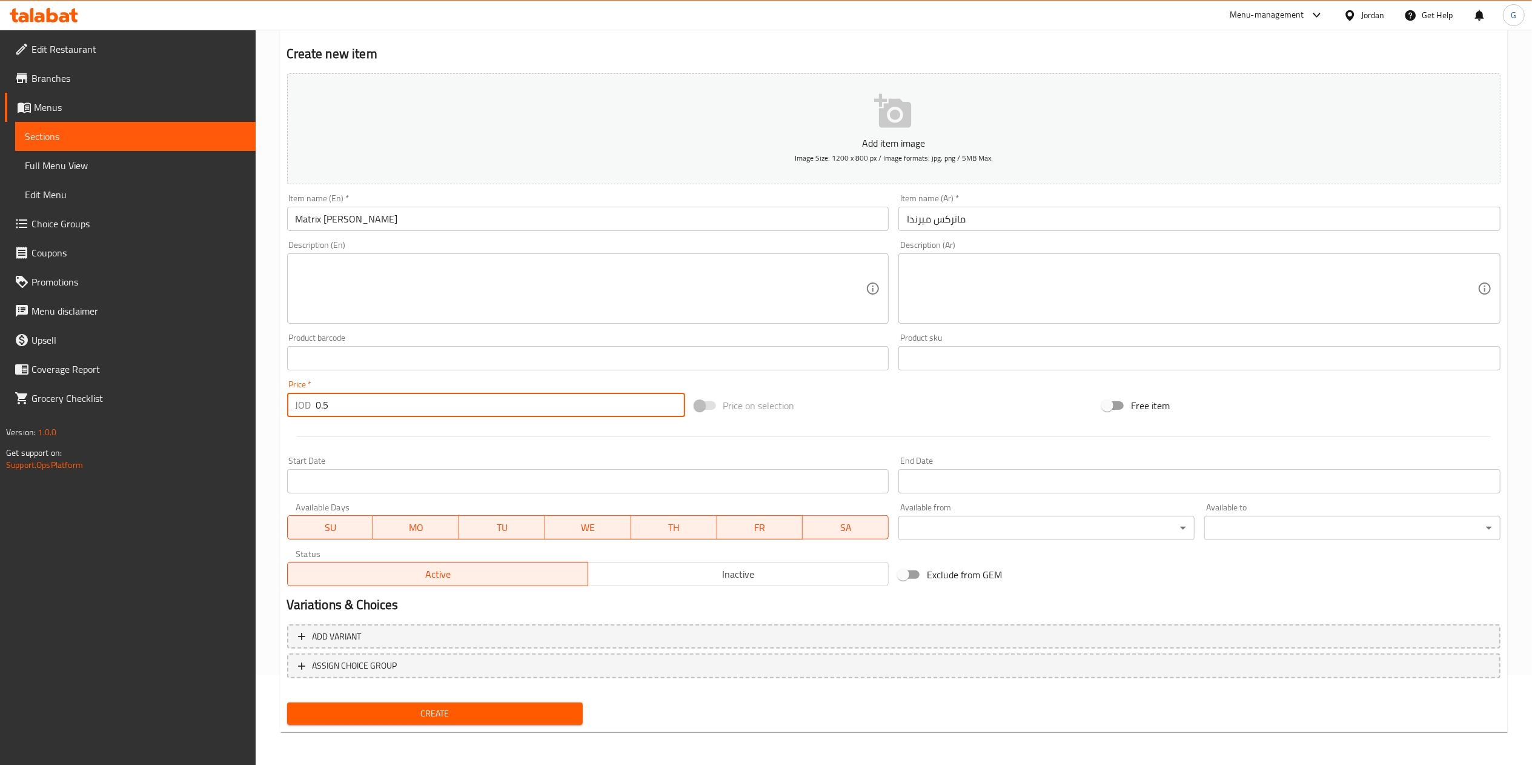
type input "0.5"
drag, startPoint x: 458, startPoint y: 699, endPoint x: 462, endPoint y: 705, distance: 7.1
click at [462, 705] on div "Create" at bounding box center [435, 713] width 306 height 32
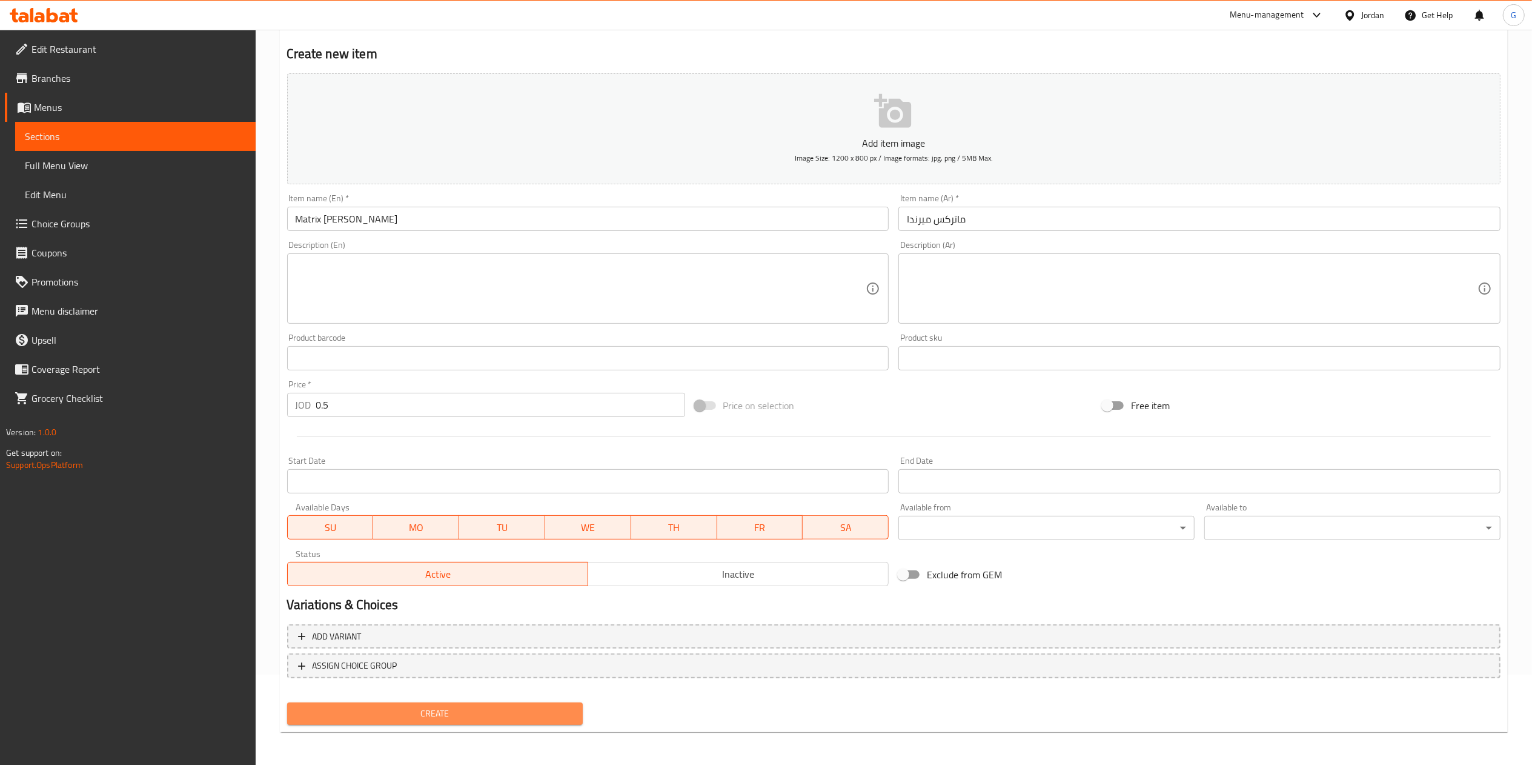
click at [462, 706] on span "Create" at bounding box center [435, 713] width 277 height 15
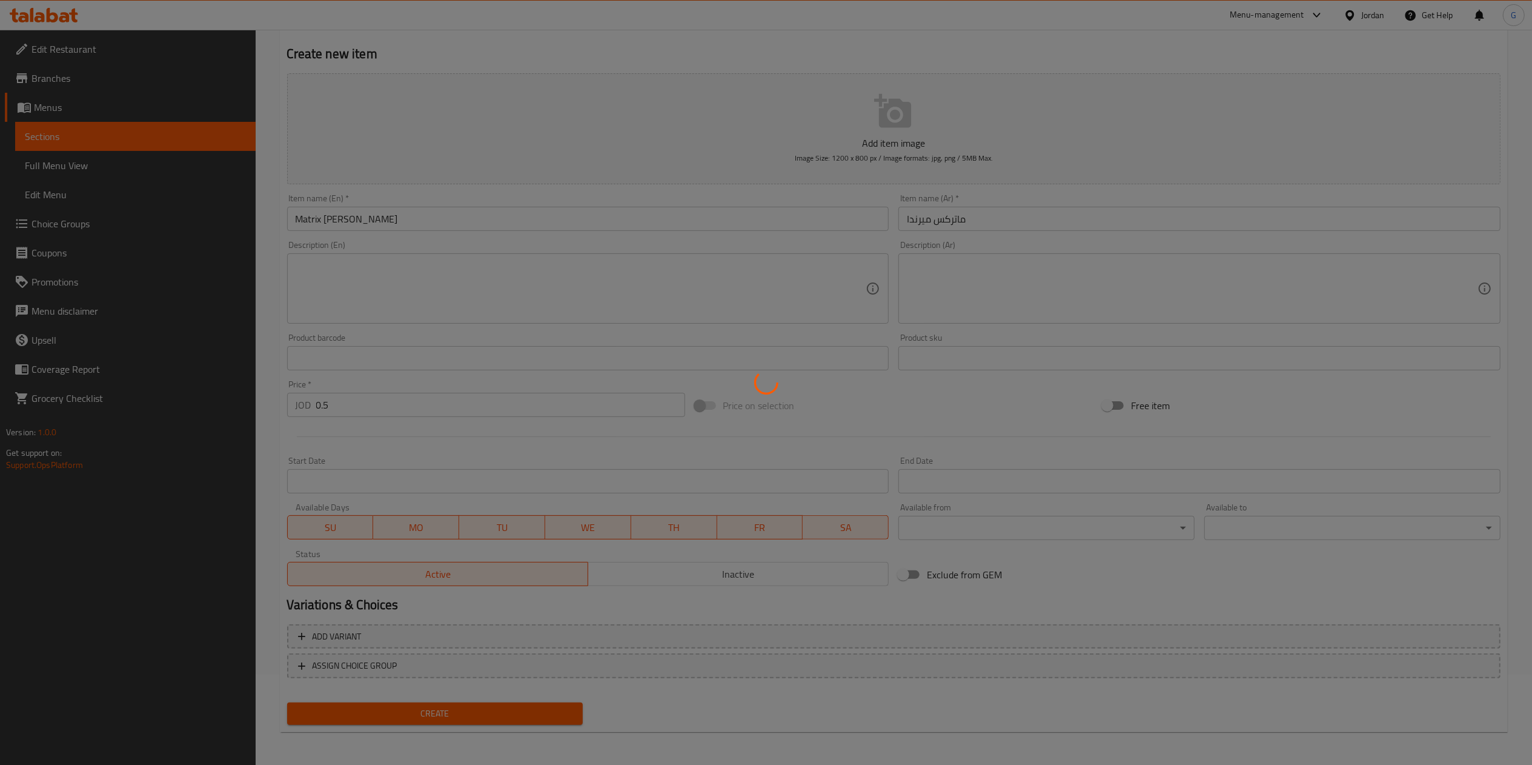
type input "0"
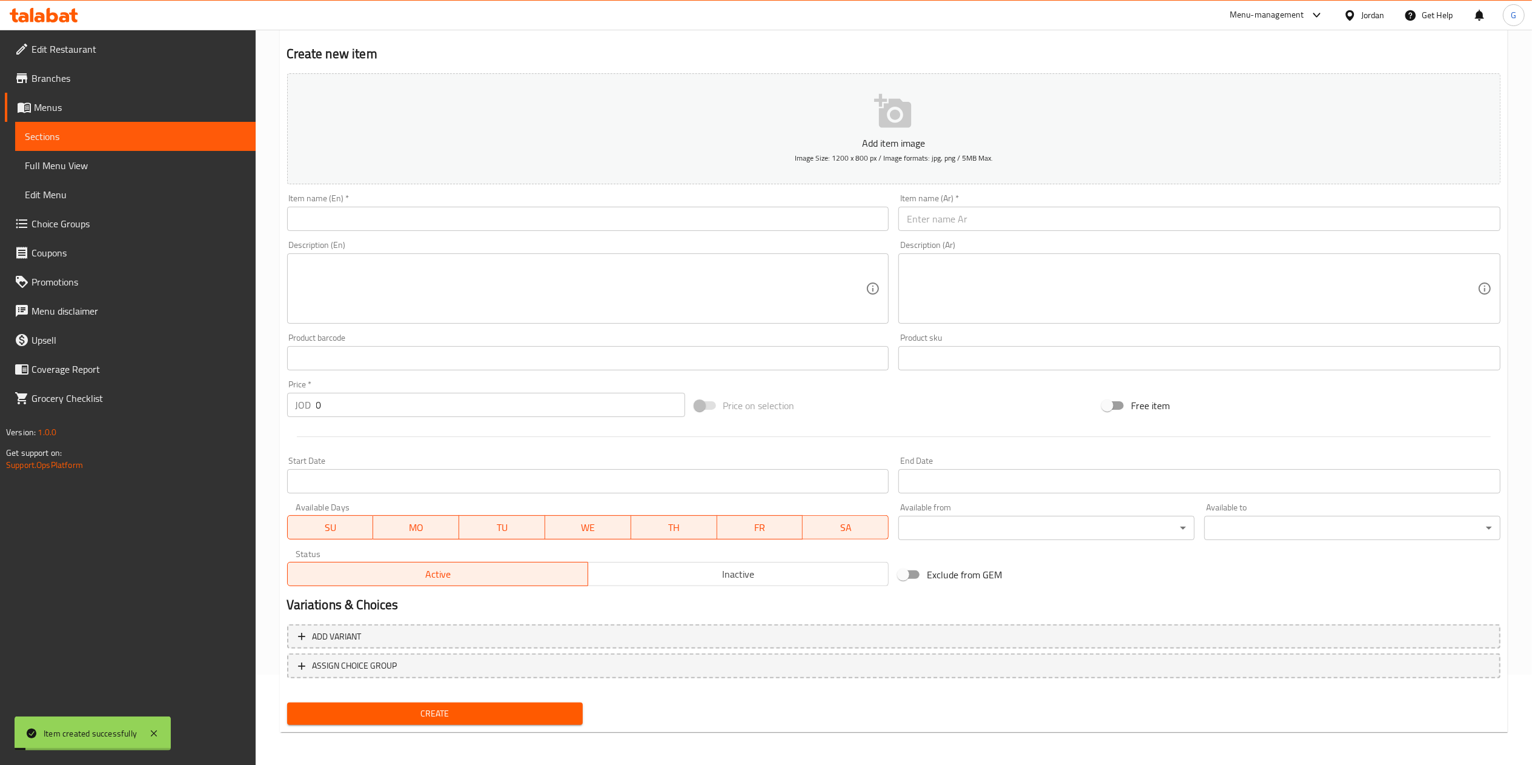
click at [975, 214] on input "text" at bounding box center [1200, 219] width 602 height 24
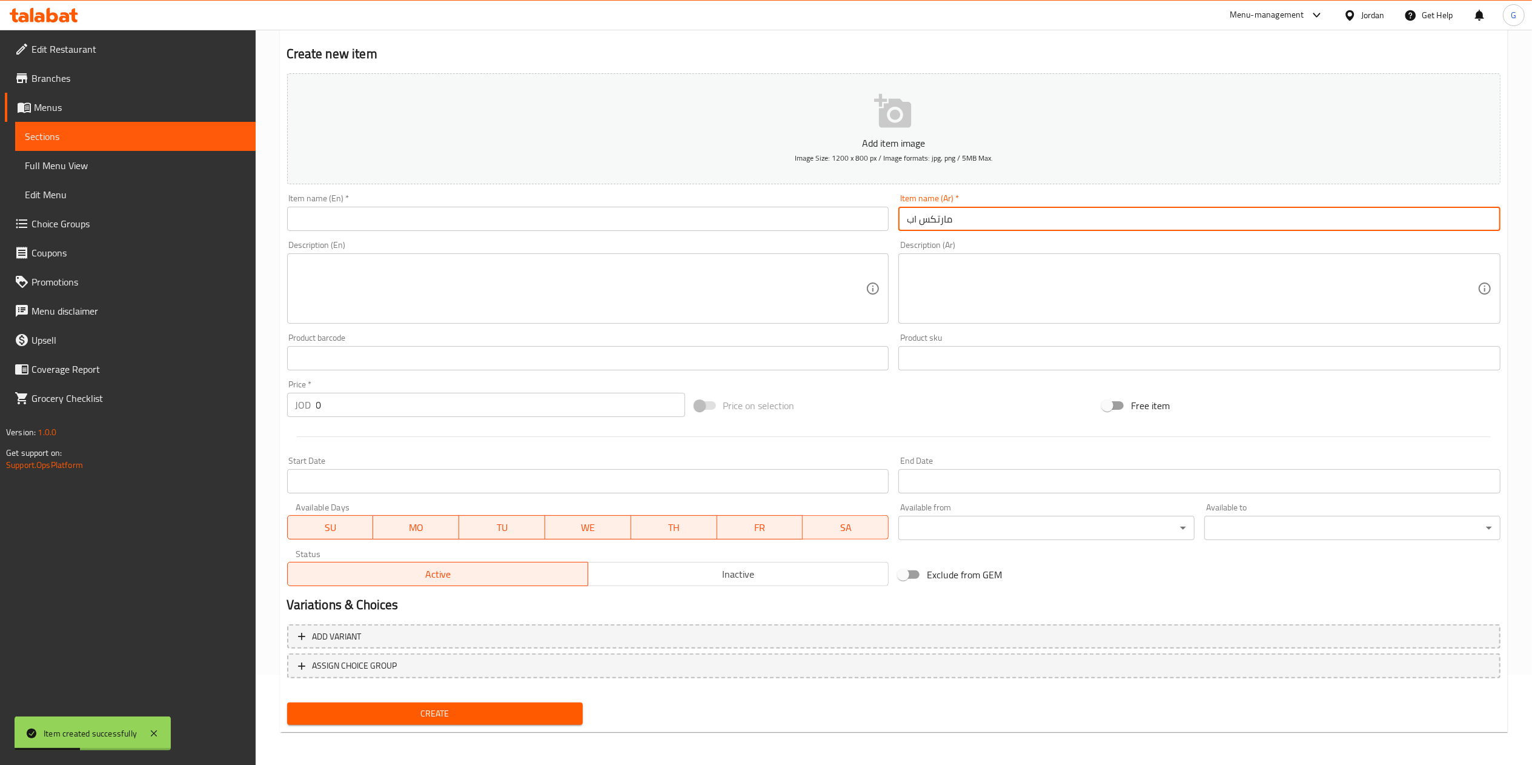
type input "مارتكس اب"
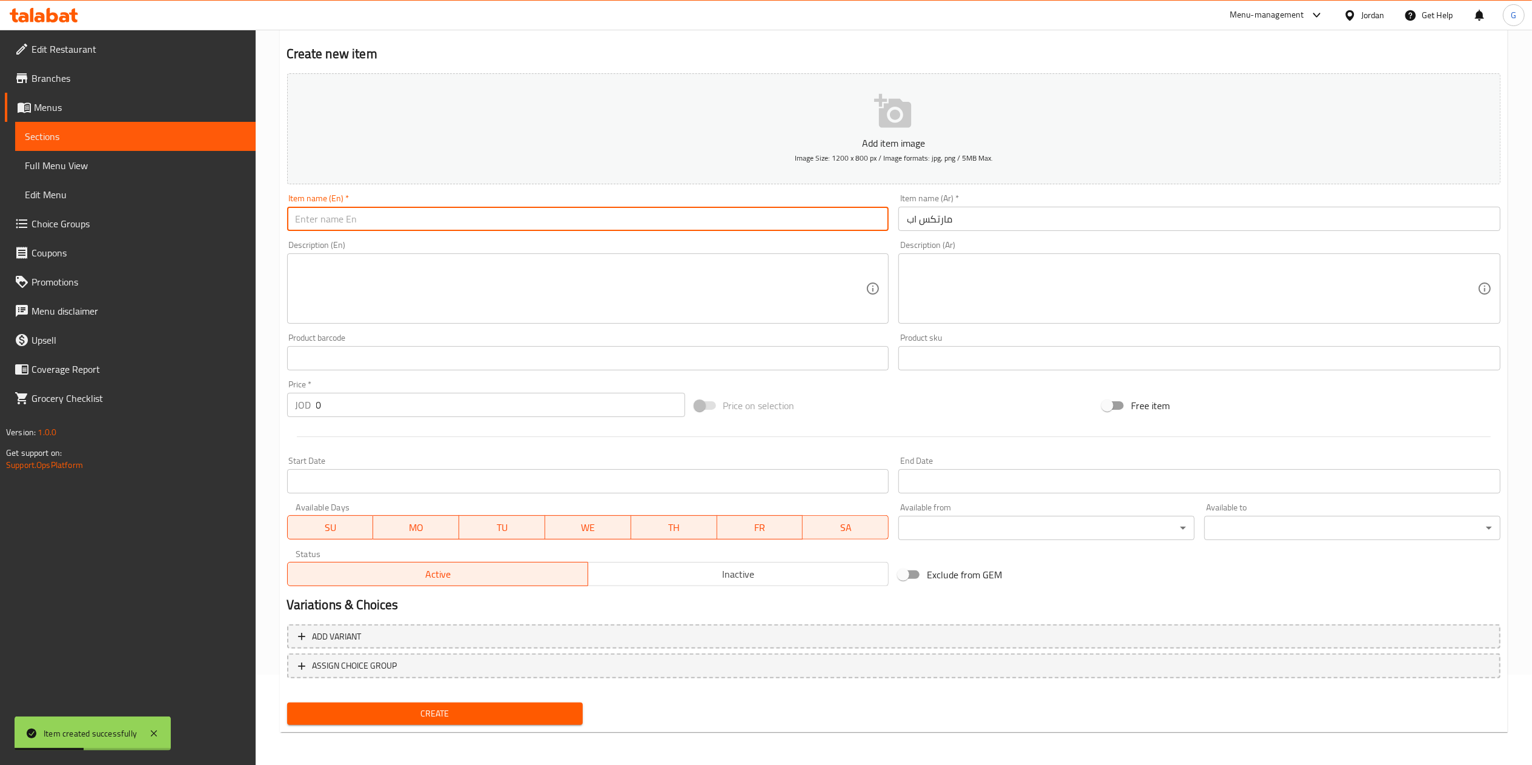
click at [864, 227] on input "text" at bounding box center [588, 219] width 602 height 24
type input "Matrix up"
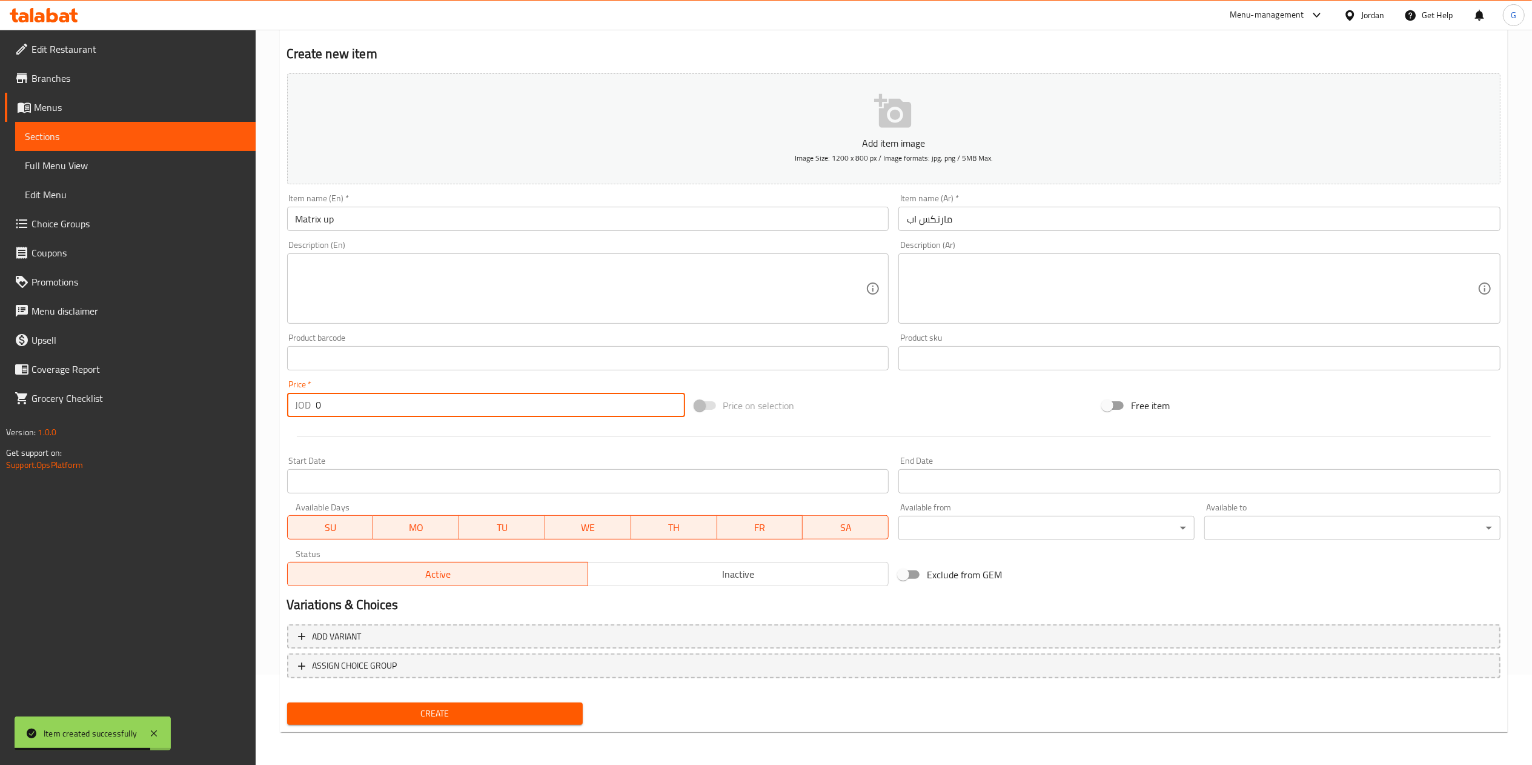
click at [357, 411] on input "0" at bounding box center [500, 405] width 369 height 24
type input "0.5"
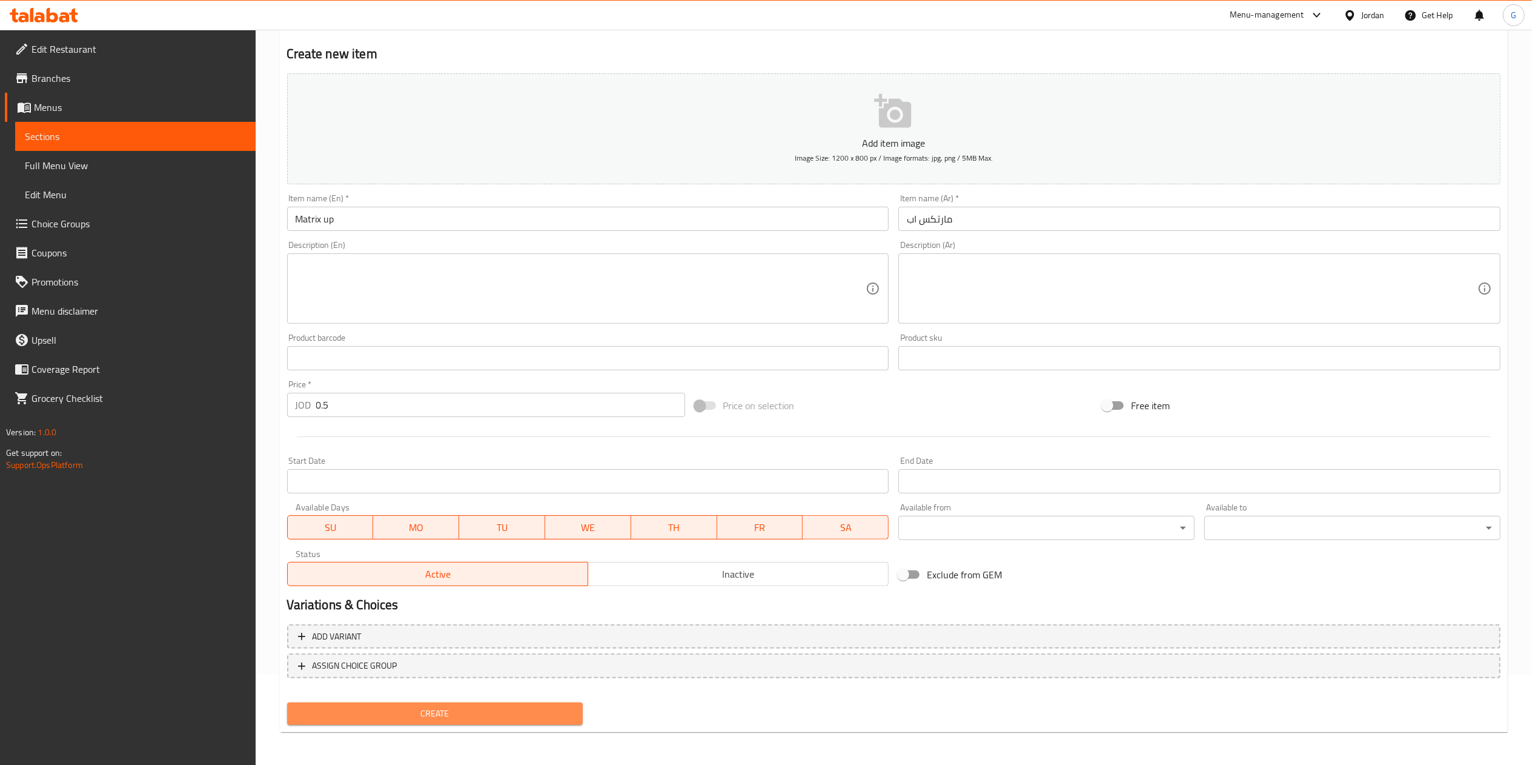
click at [454, 709] on span "Create" at bounding box center [435, 713] width 277 height 15
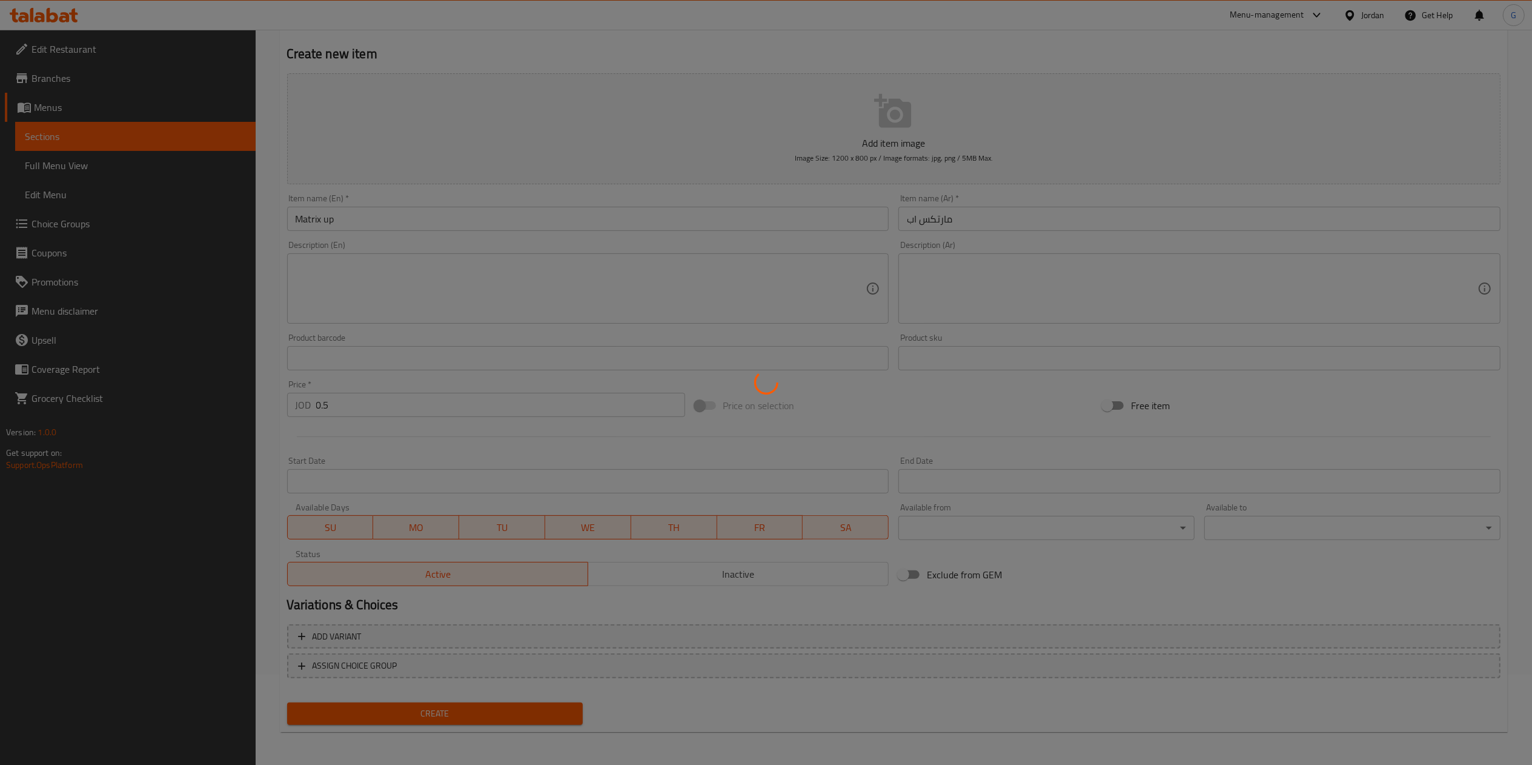
type input "0"
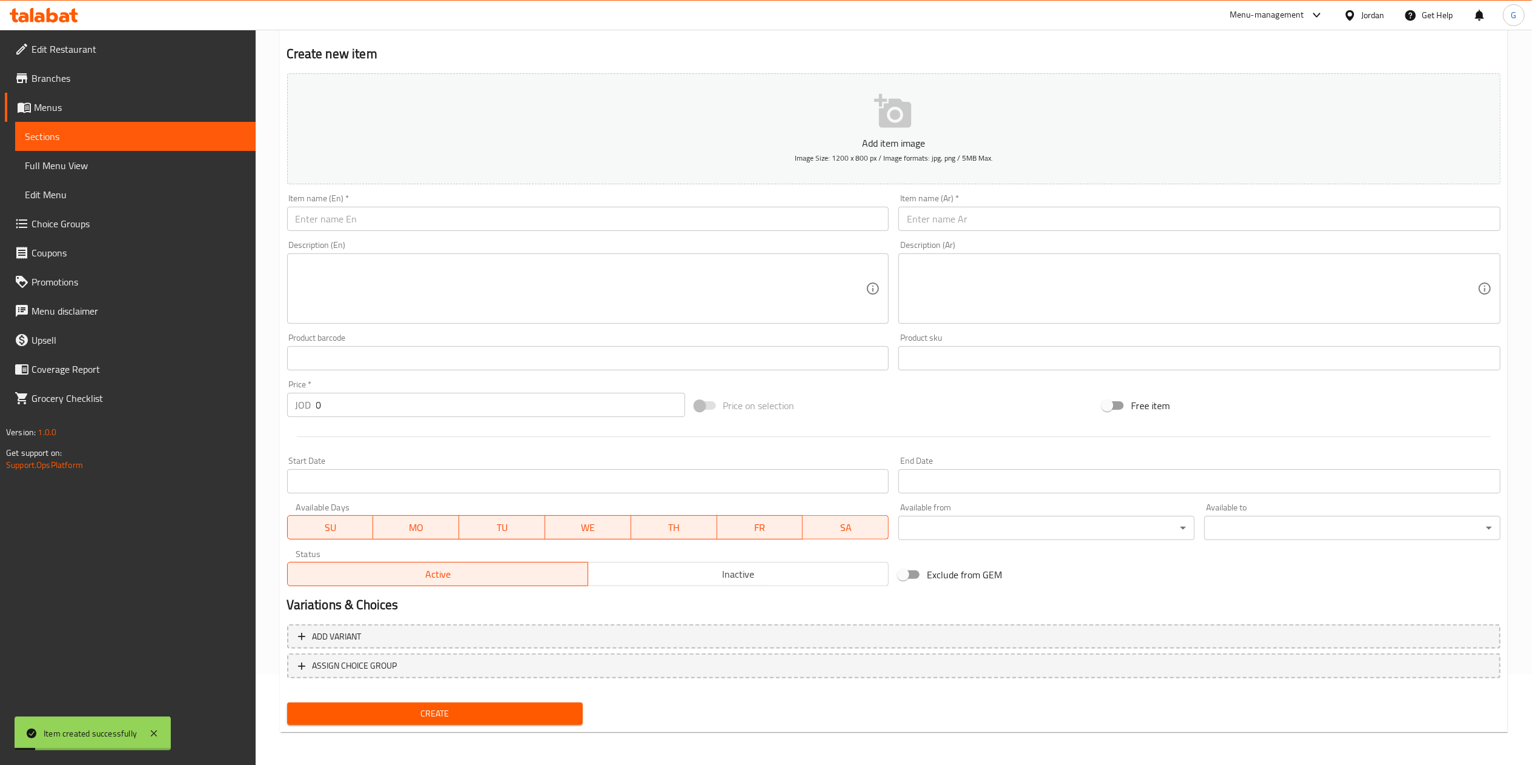
scroll to position [0, 0]
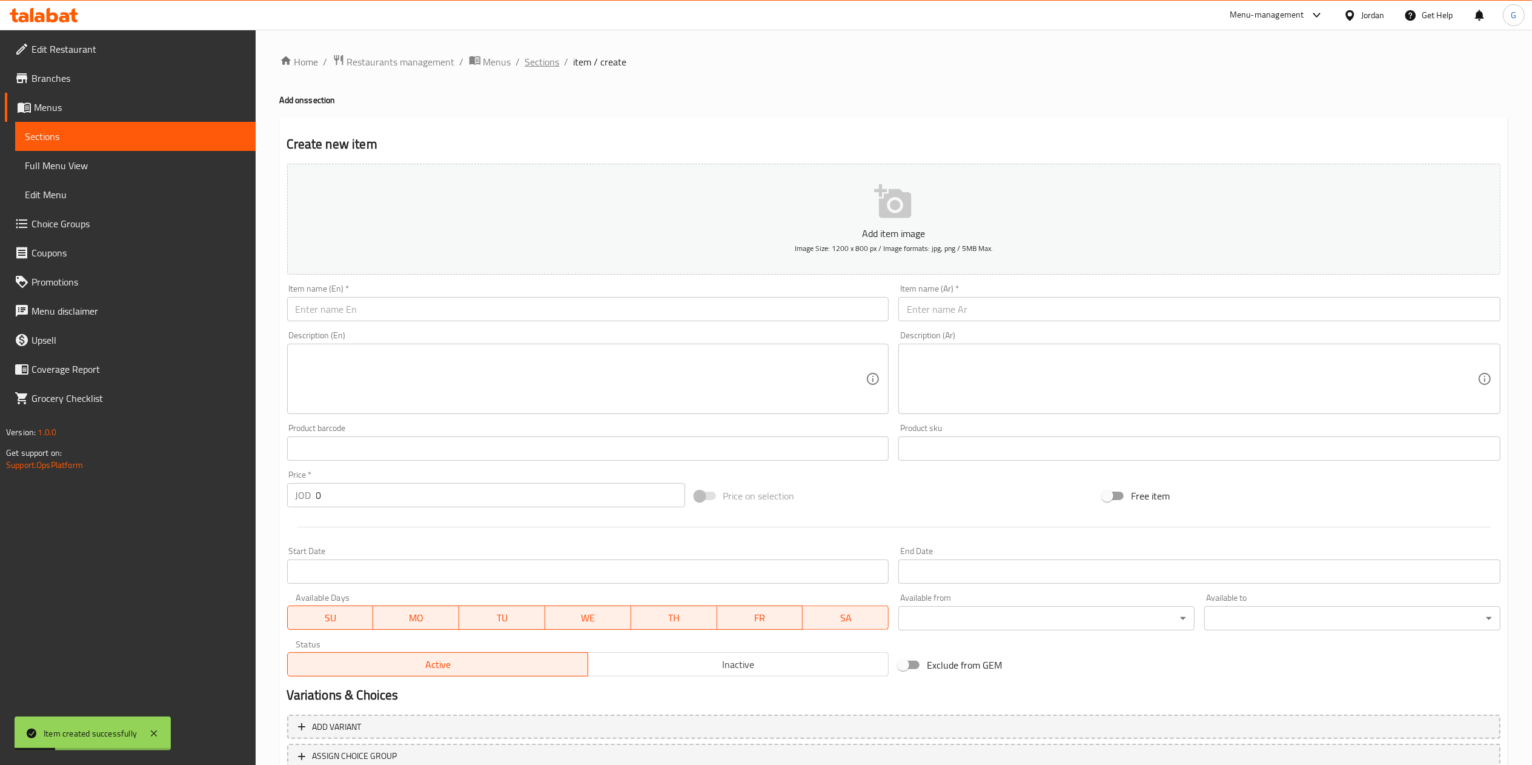
click at [533, 55] on span "Sections" at bounding box center [542, 62] width 35 height 15
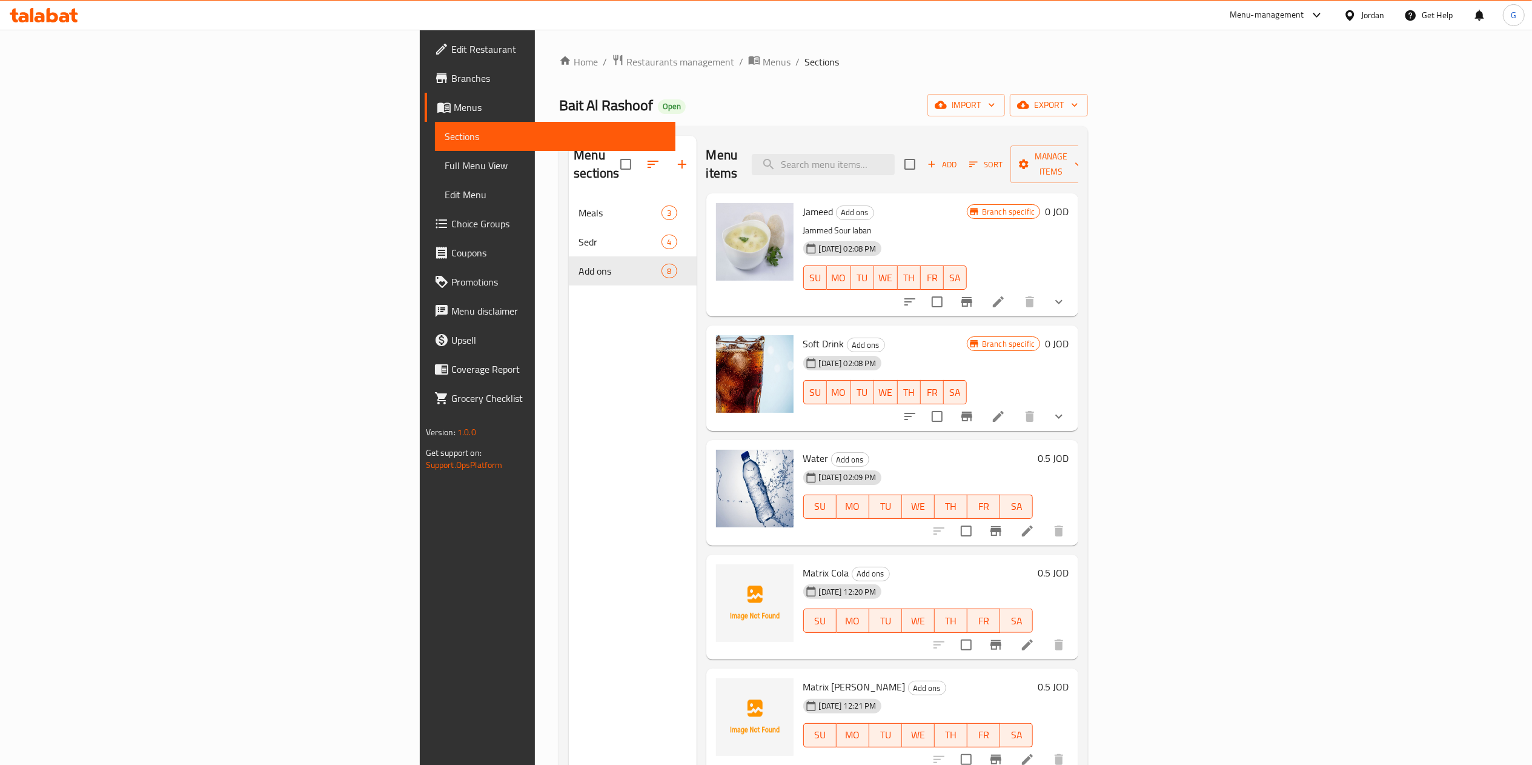
scroll to position [170, 0]
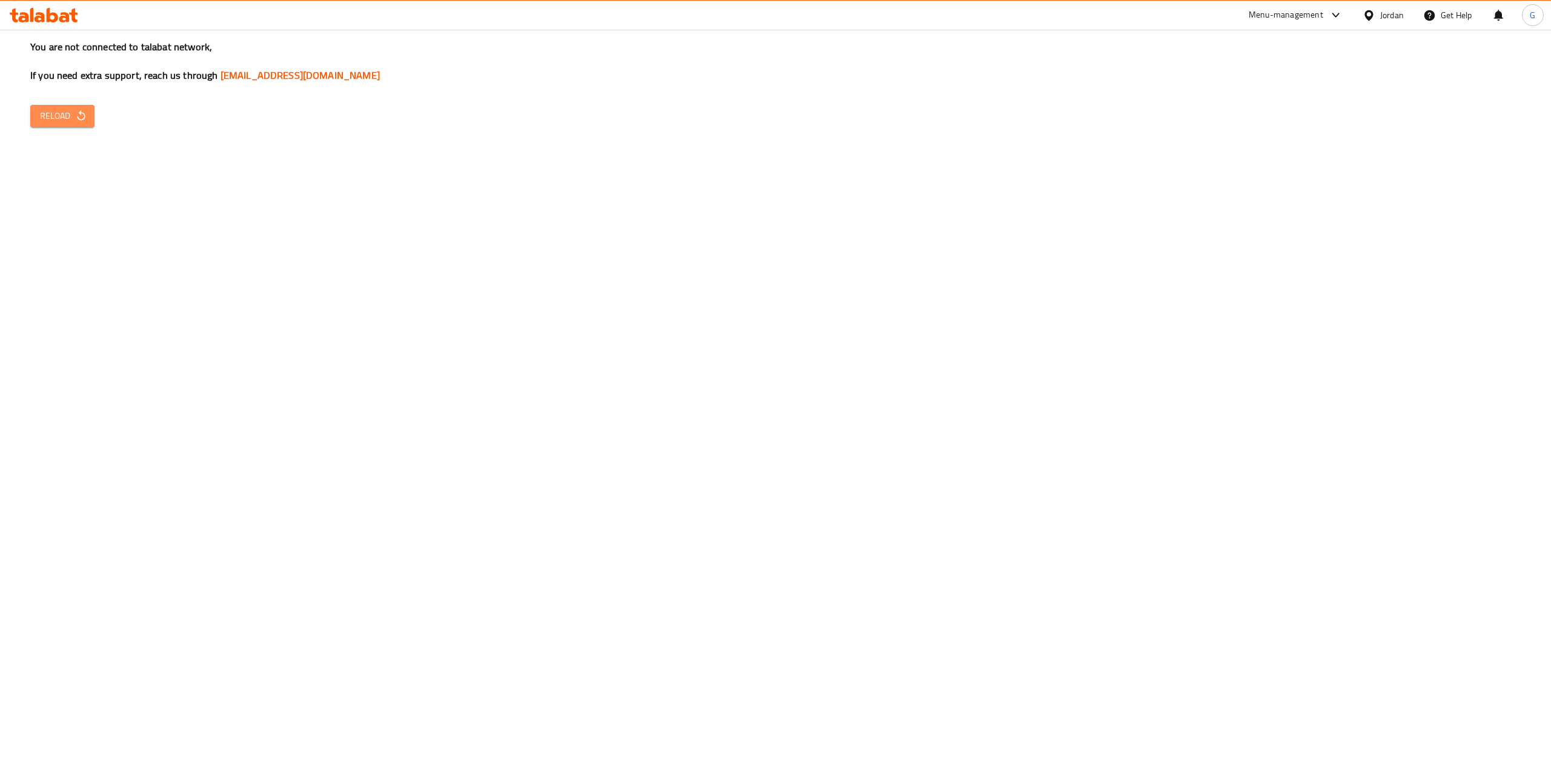
click at [52, 108] on span "Reload" at bounding box center [62, 115] width 45 height 15
click at [68, 113] on span "Reload" at bounding box center [62, 115] width 45 height 15
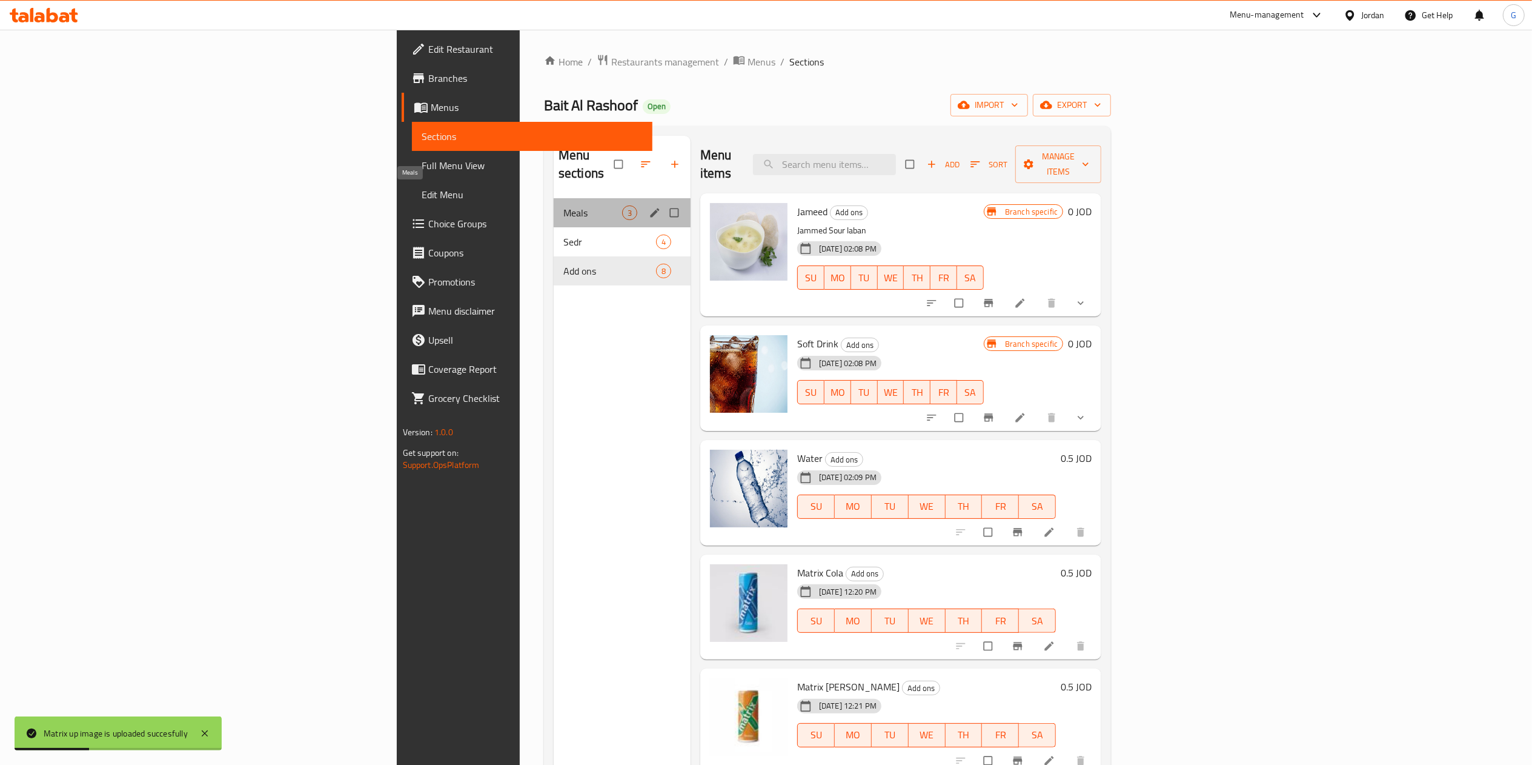
click at [563, 205] on span "Meals" at bounding box center [592, 212] width 59 height 15
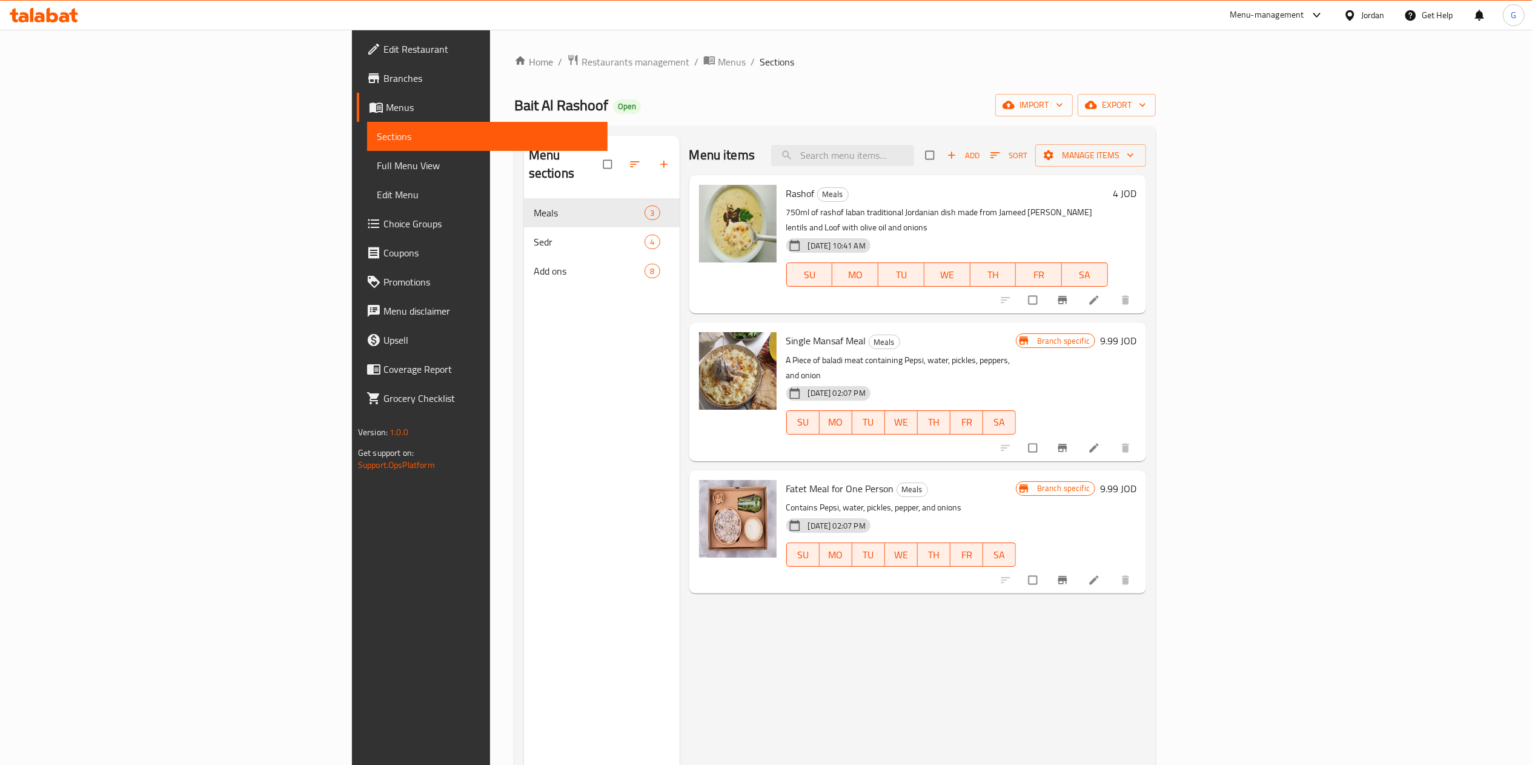
click at [1142, 287] on div at bounding box center [1066, 300] width 149 height 27
click at [1099, 296] on icon at bounding box center [1094, 300] width 9 height 9
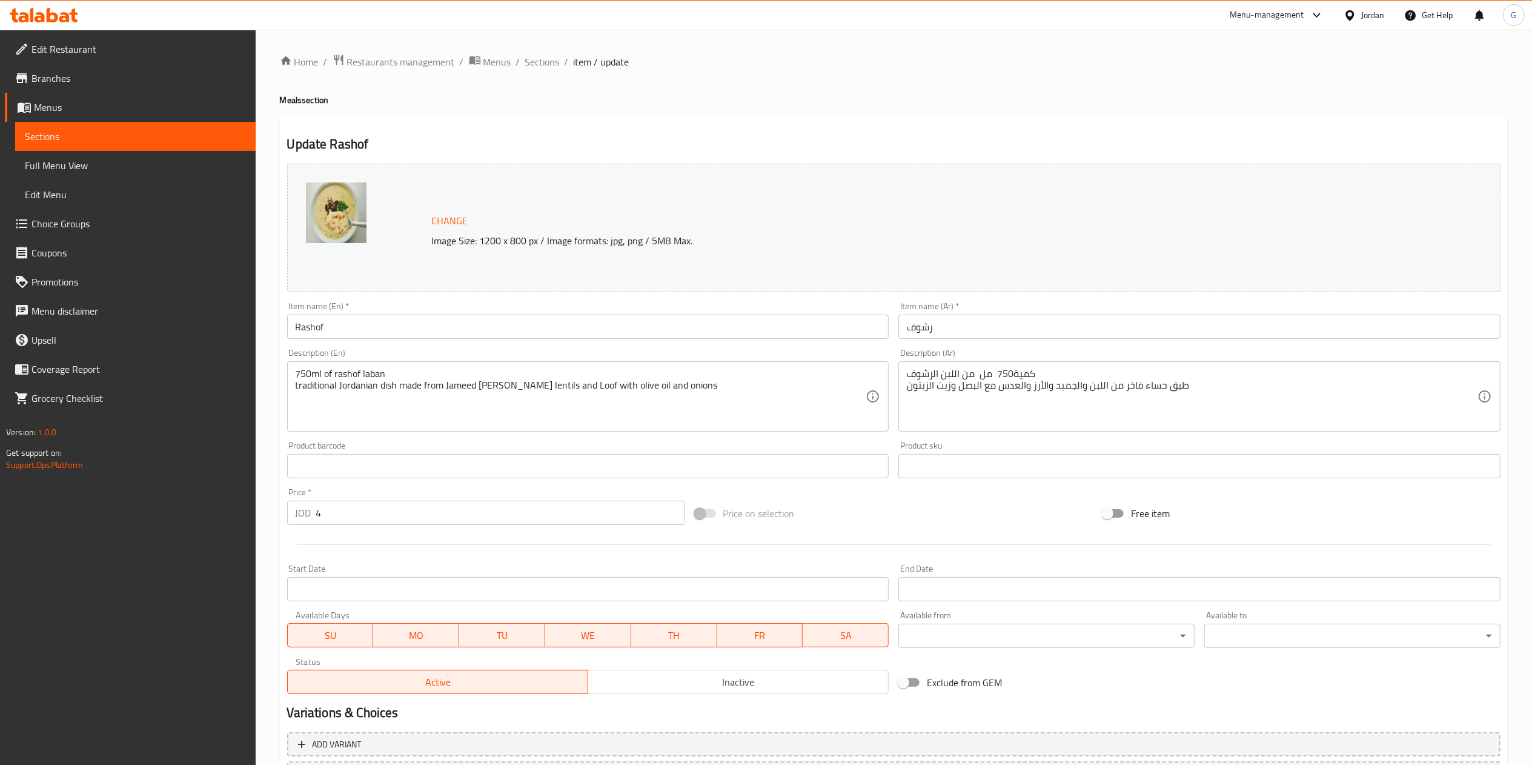
scroll to position [108, 0]
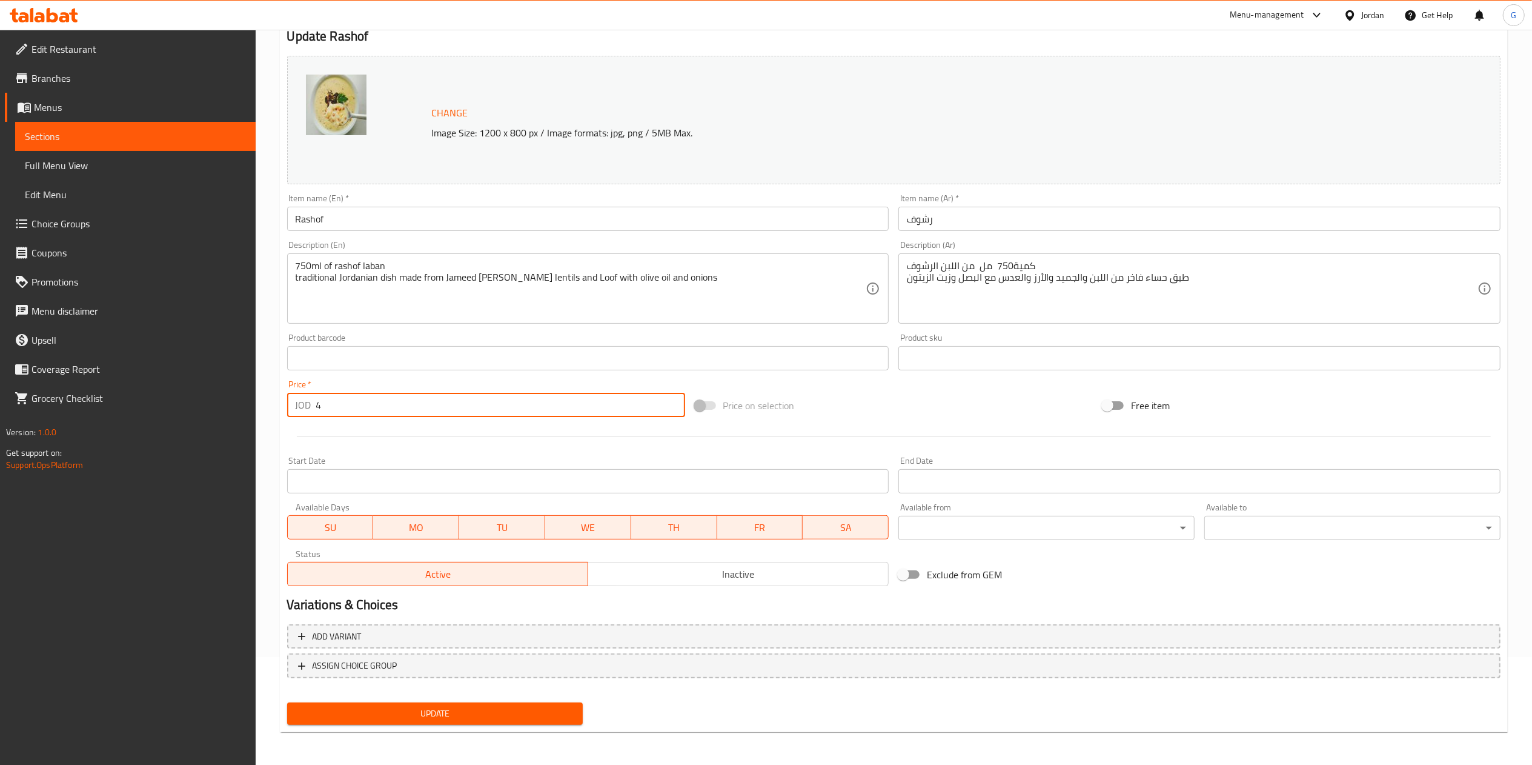
click at [376, 410] on input "4" at bounding box center [500, 405] width 369 height 24
type input "3.95"
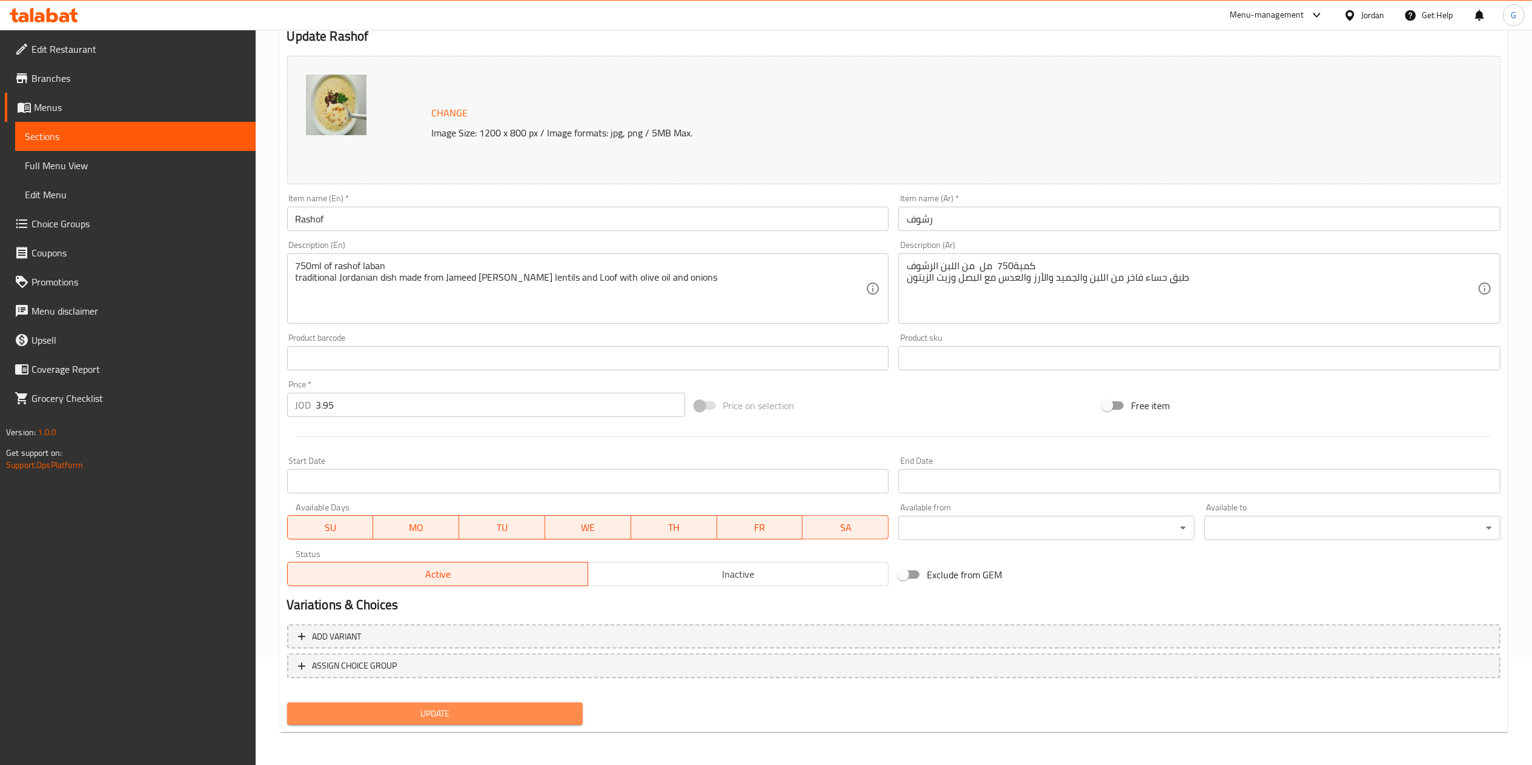
click at [503, 702] on button "Update" at bounding box center [435, 713] width 296 height 22
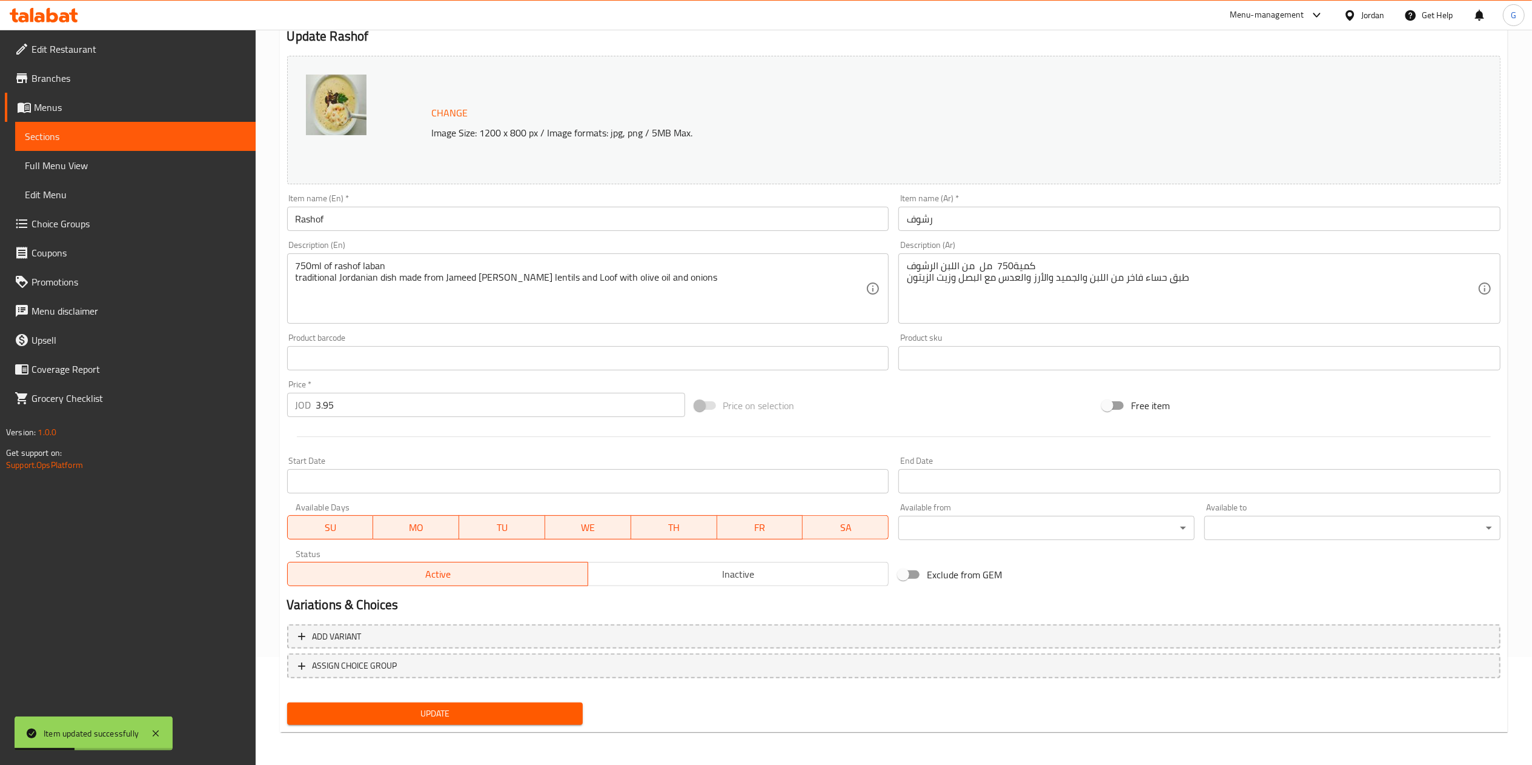
scroll to position [0, 0]
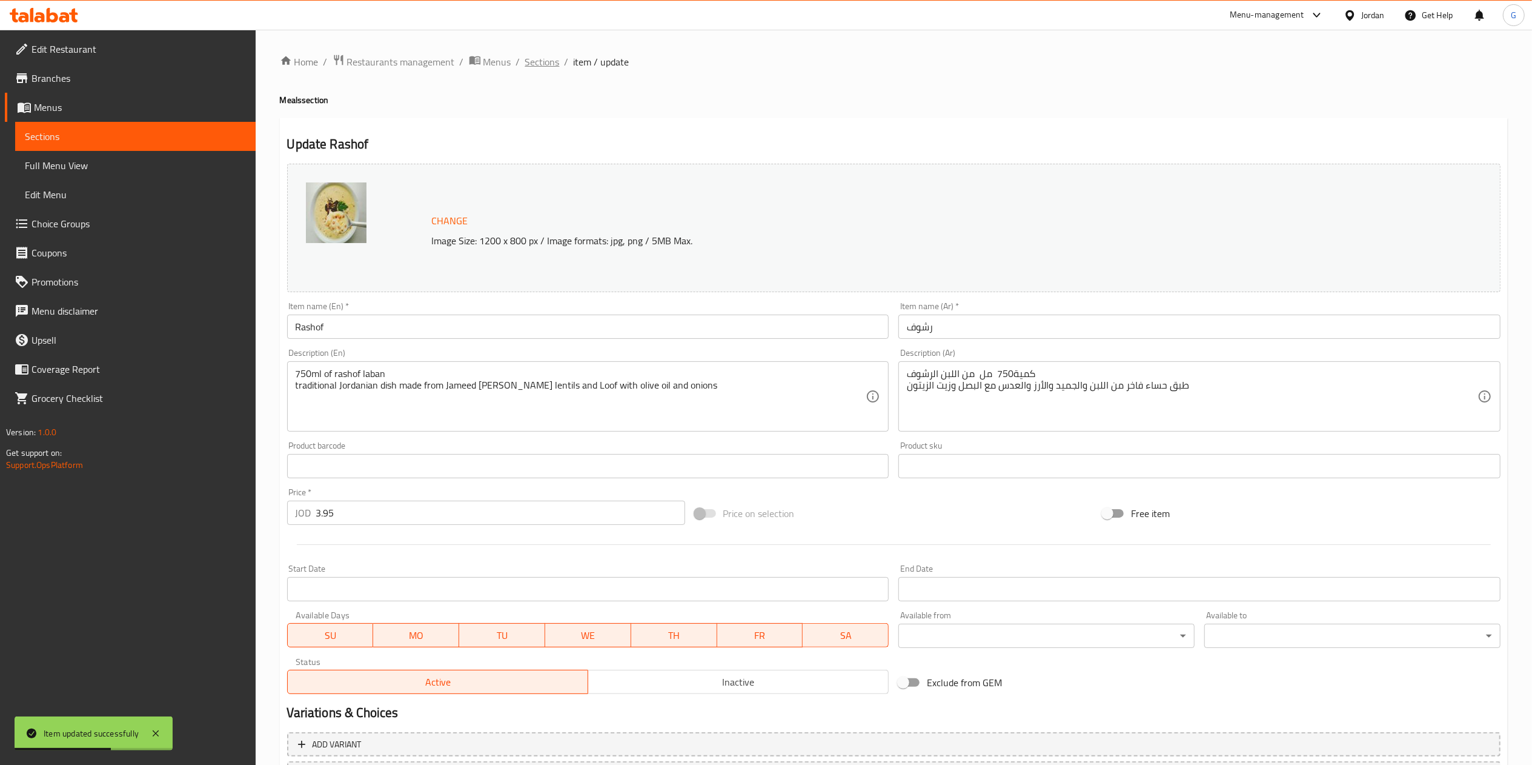
click at [545, 63] on span "Sections" at bounding box center [542, 62] width 35 height 15
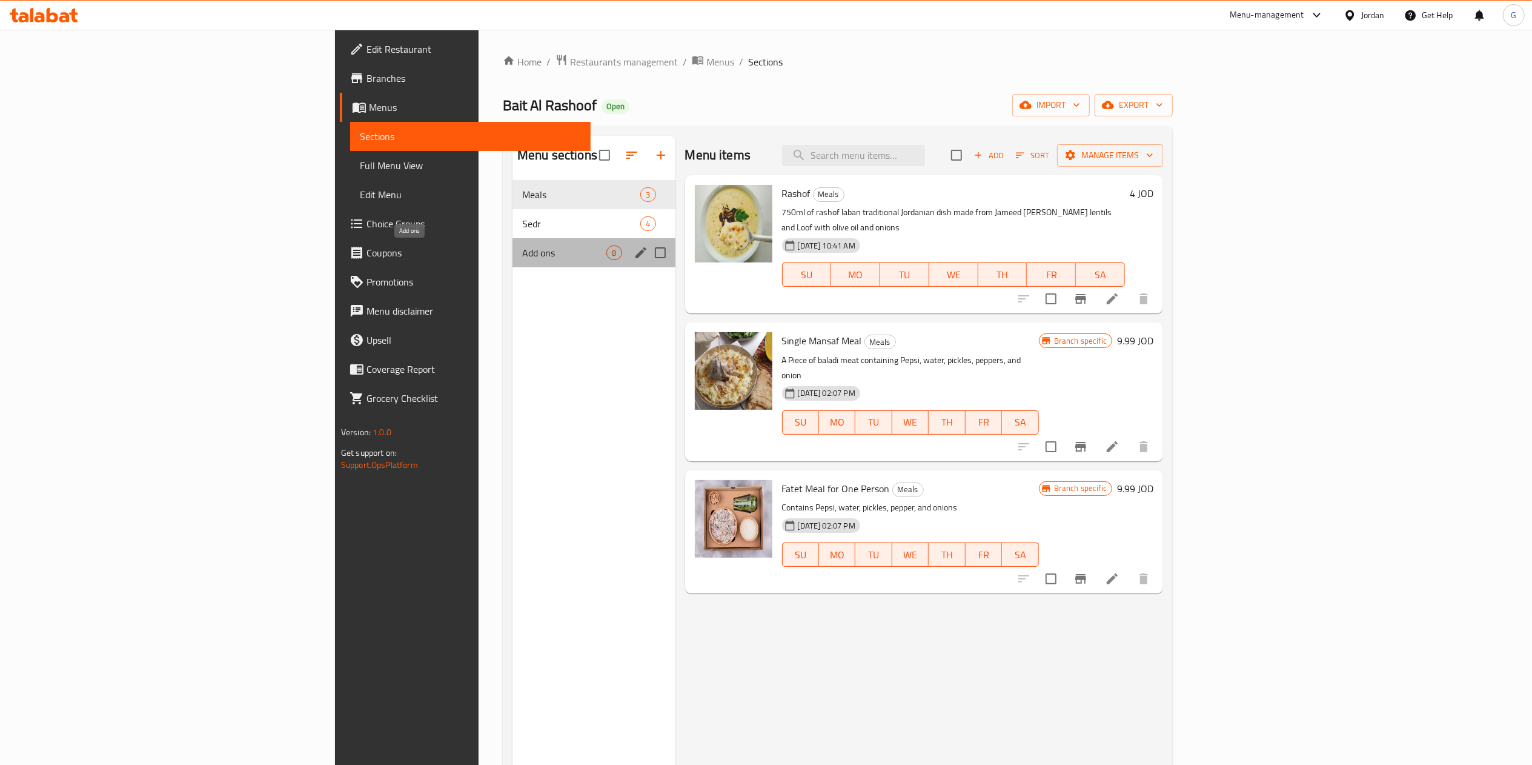
click at [522, 247] on span "Add ons" at bounding box center [564, 252] width 84 height 15
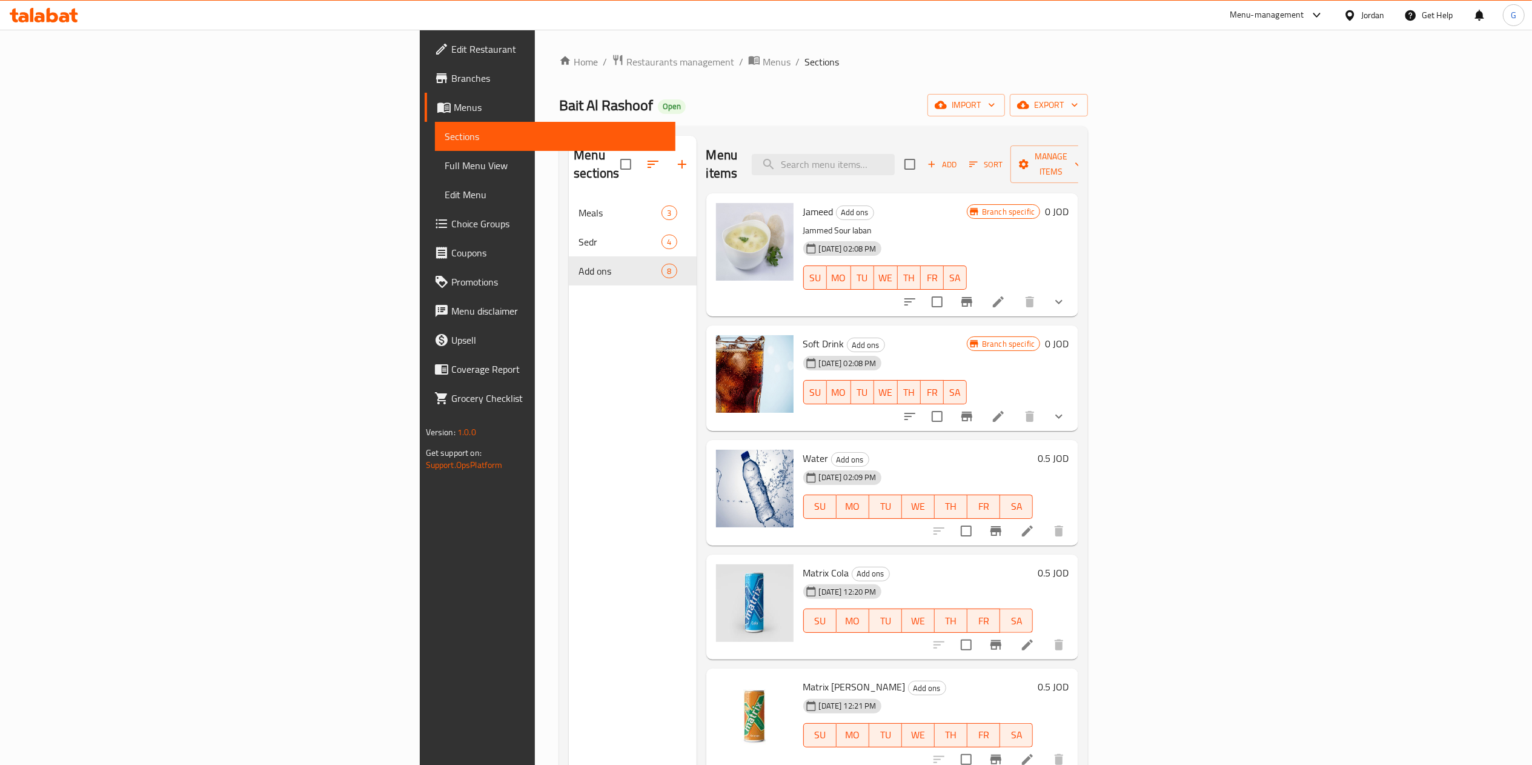
scroll to position [170, 0]
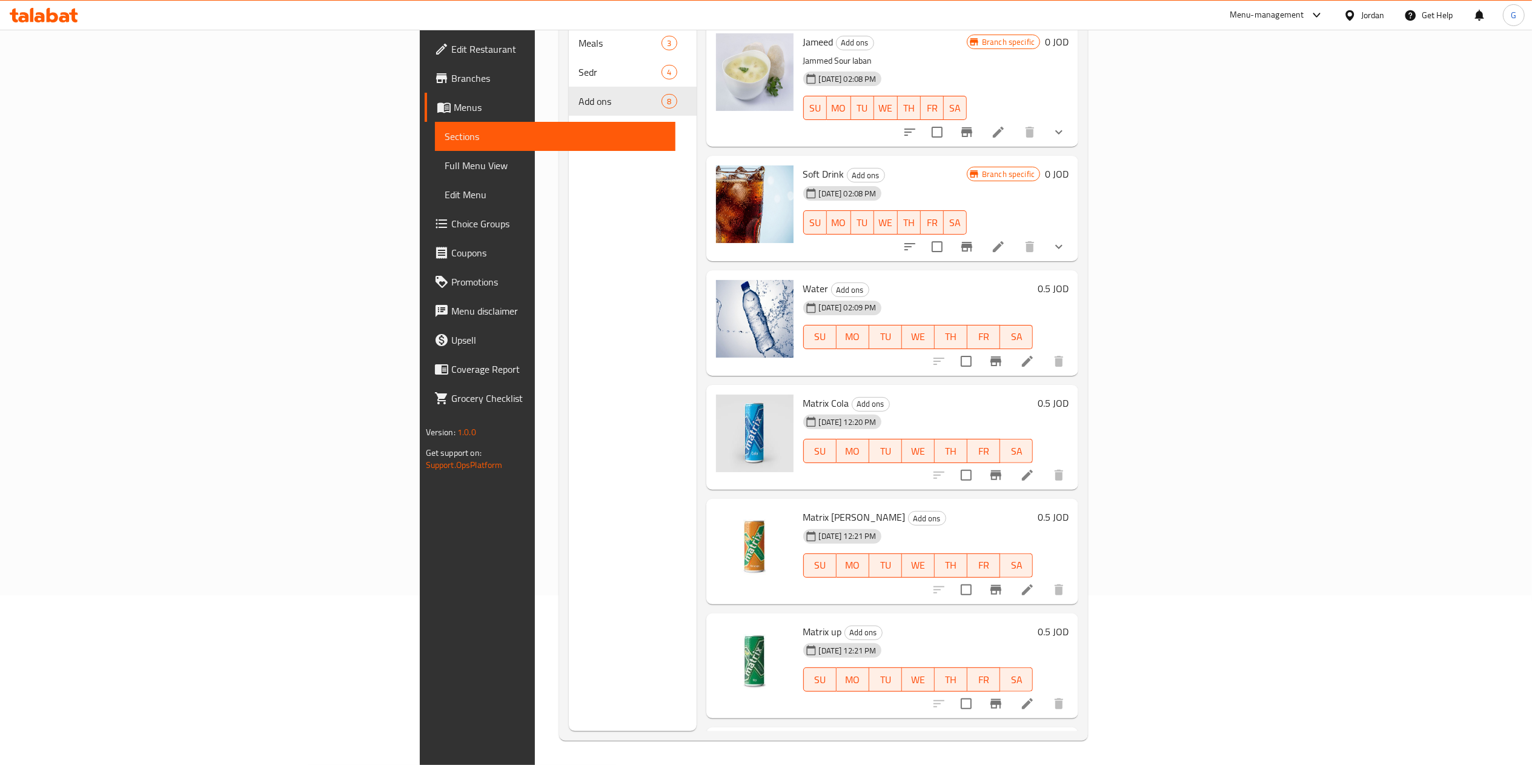
click at [982, 237] on button "Branch-specific-item" at bounding box center [966, 246] width 29 height 29
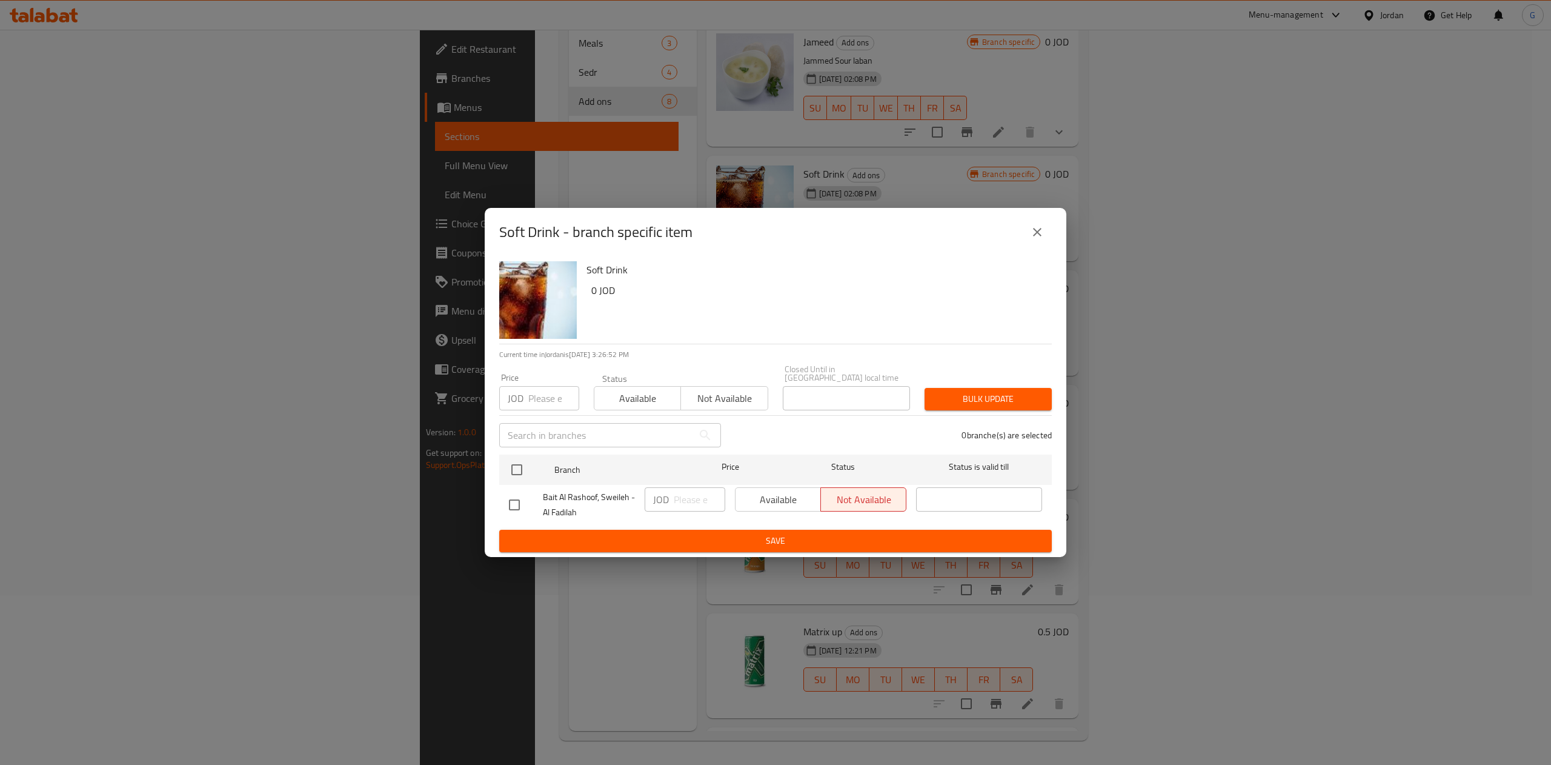
click at [1052, 251] on div "Soft Drink - branch specific item" at bounding box center [776, 232] width 582 height 48
click at [1041, 245] on button "close" at bounding box center [1037, 232] width 29 height 29
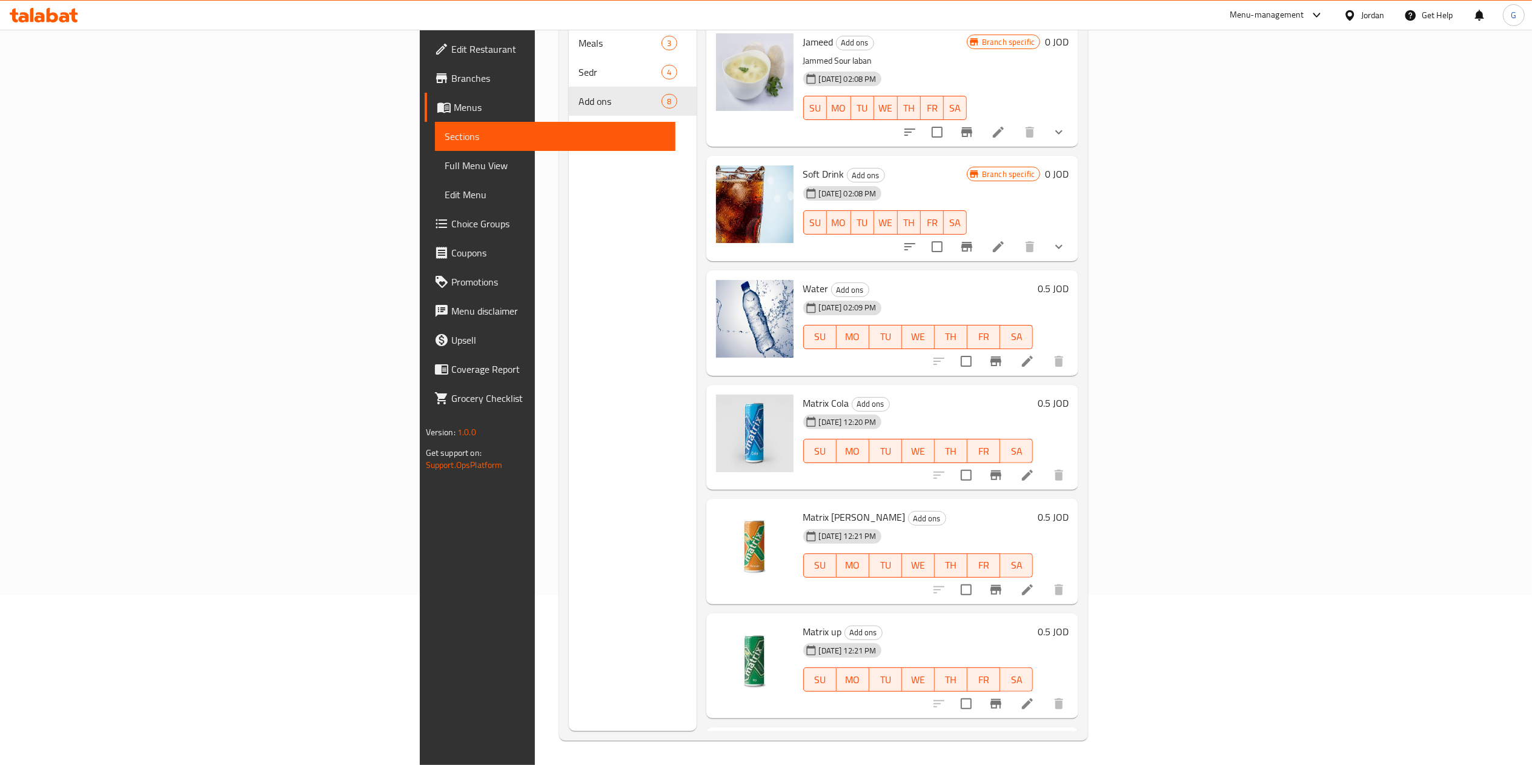
scroll to position [0, 0]
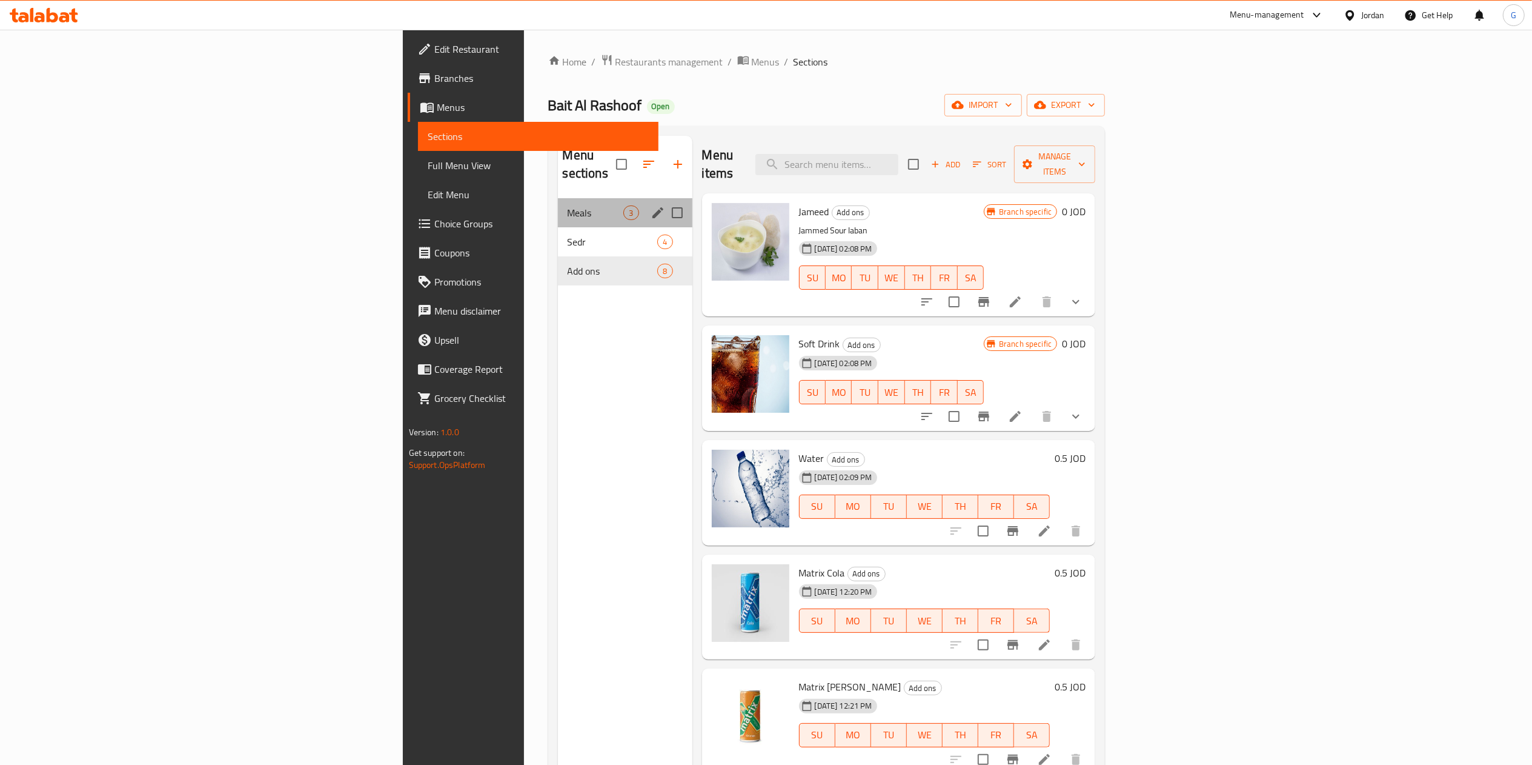
click at [558, 203] on div "Meals 3" at bounding box center [625, 212] width 135 height 29
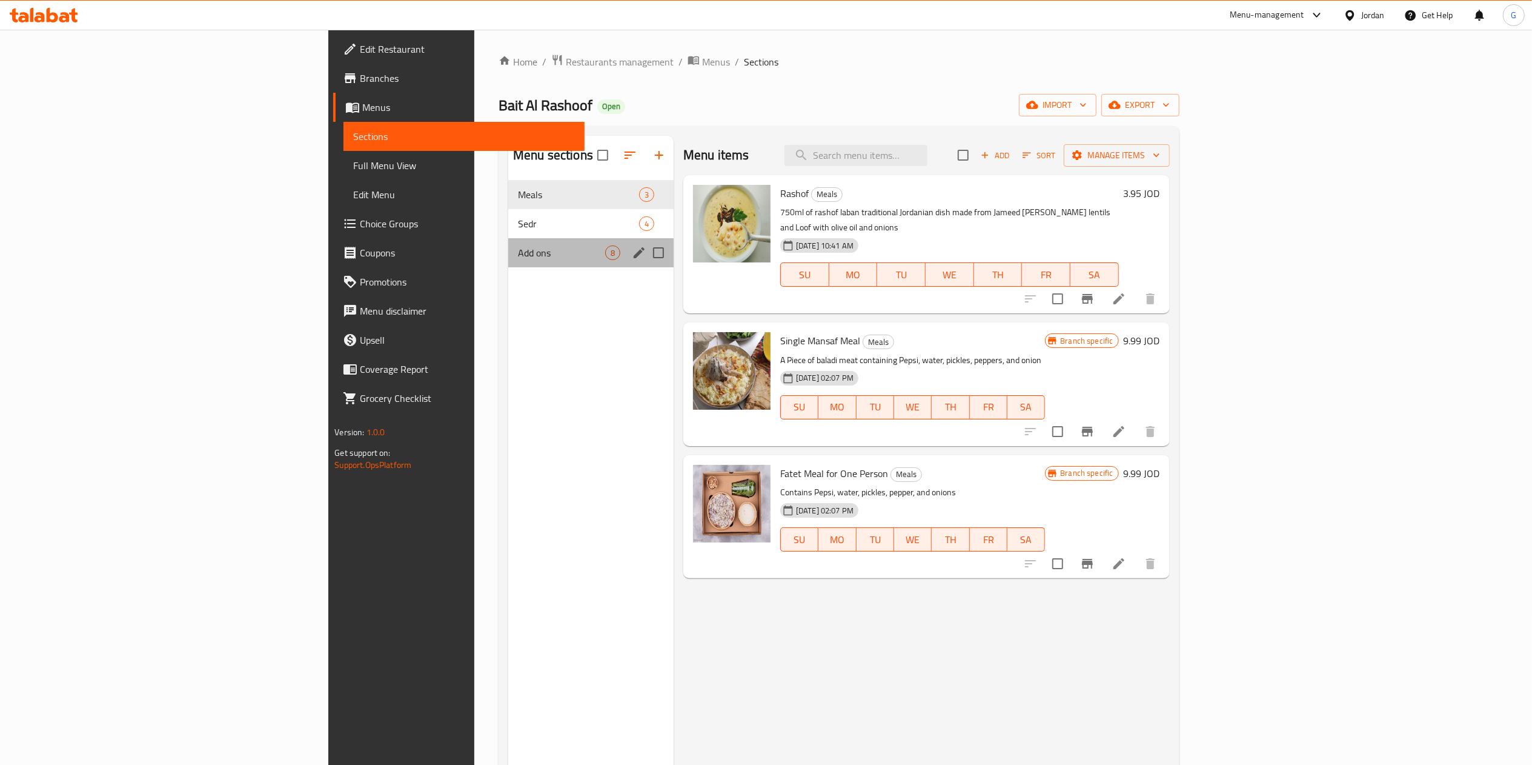
click at [508, 265] on div "Add ons 8" at bounding box center [590, 252] width 165 height 29
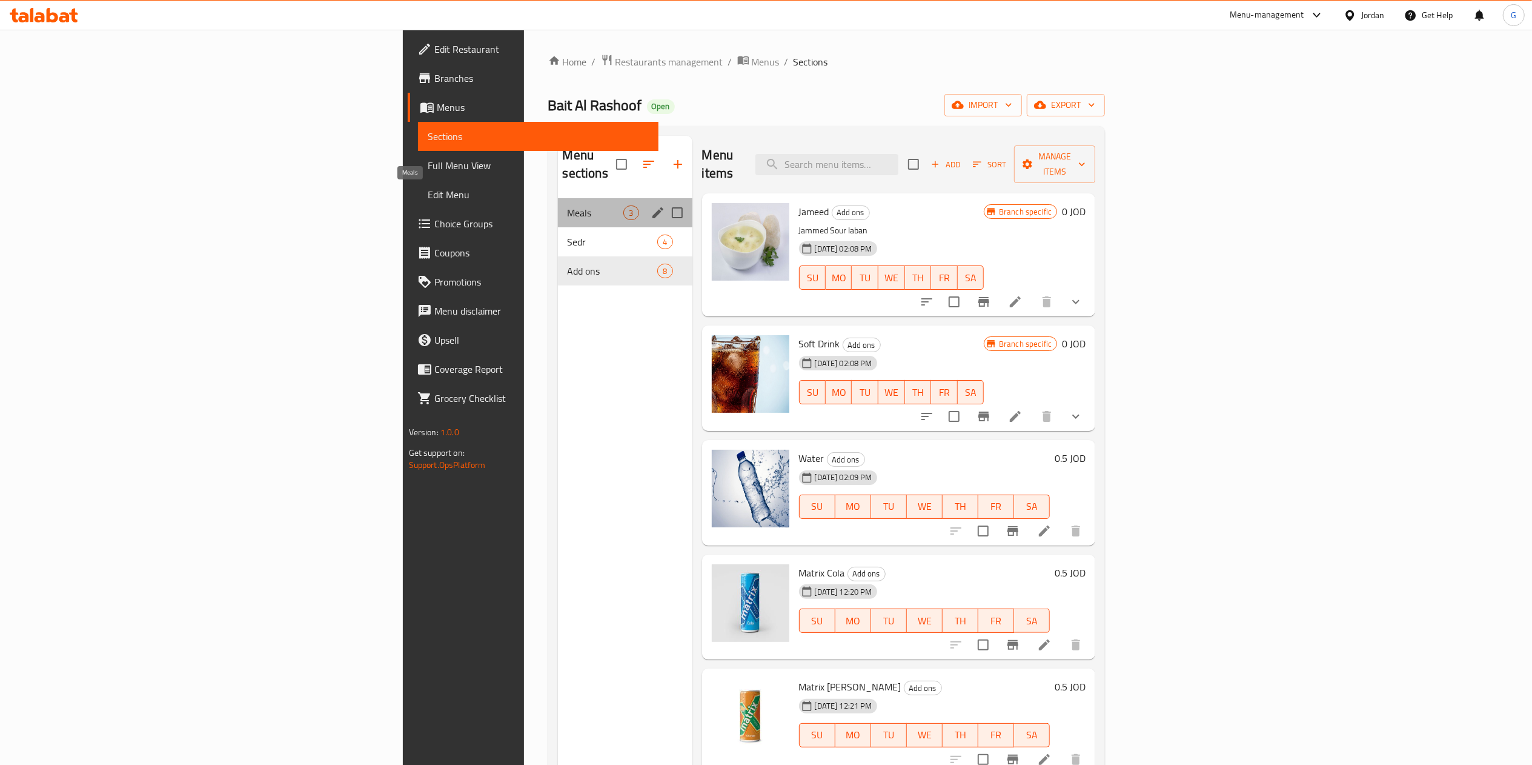
click at [568, 205] on span "Meals" at bounding box center [596, 212] width 56 height 15
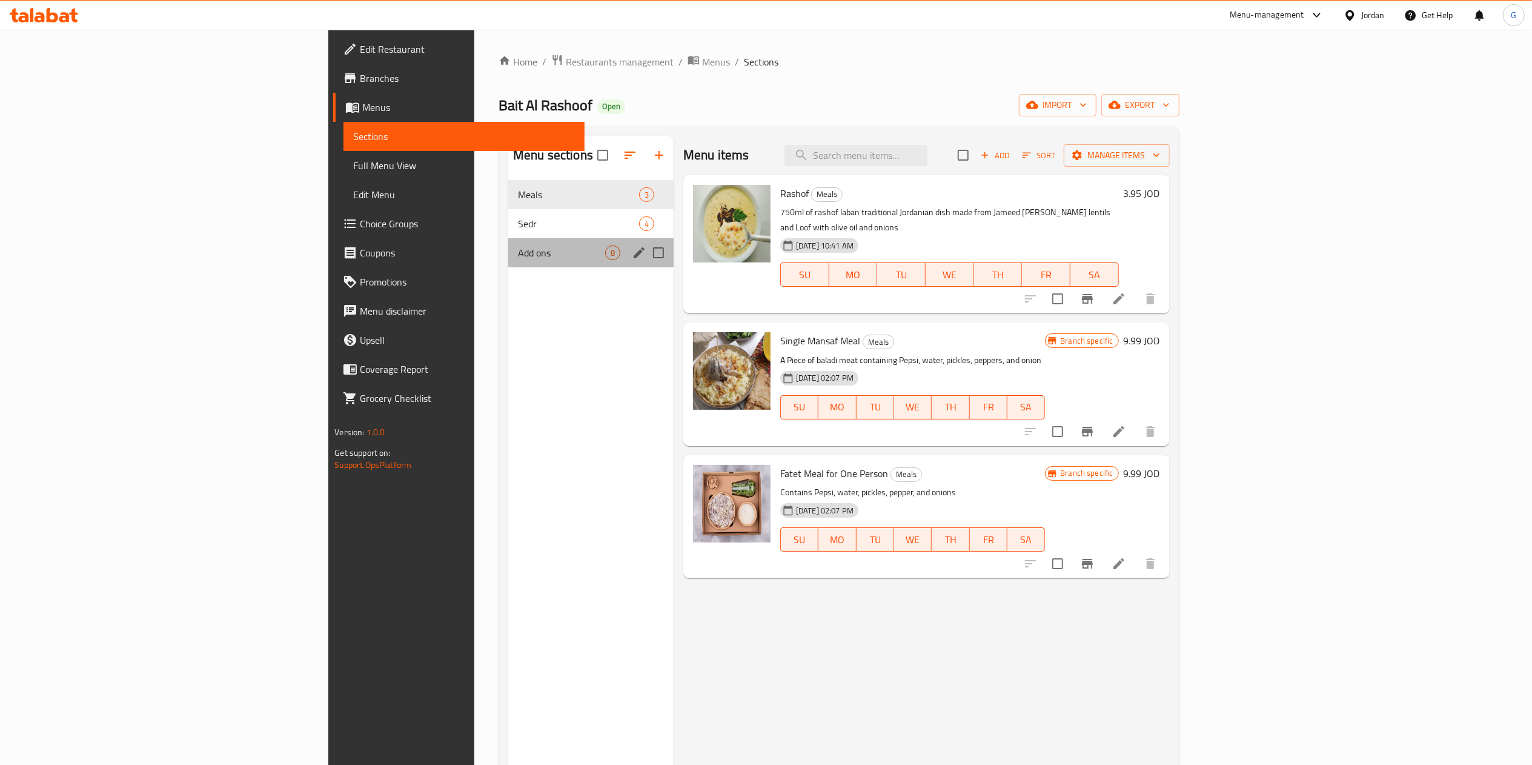
click at [508, 245] on div "Add ons 8" at bounding box center [590, 252] width 165 height 29
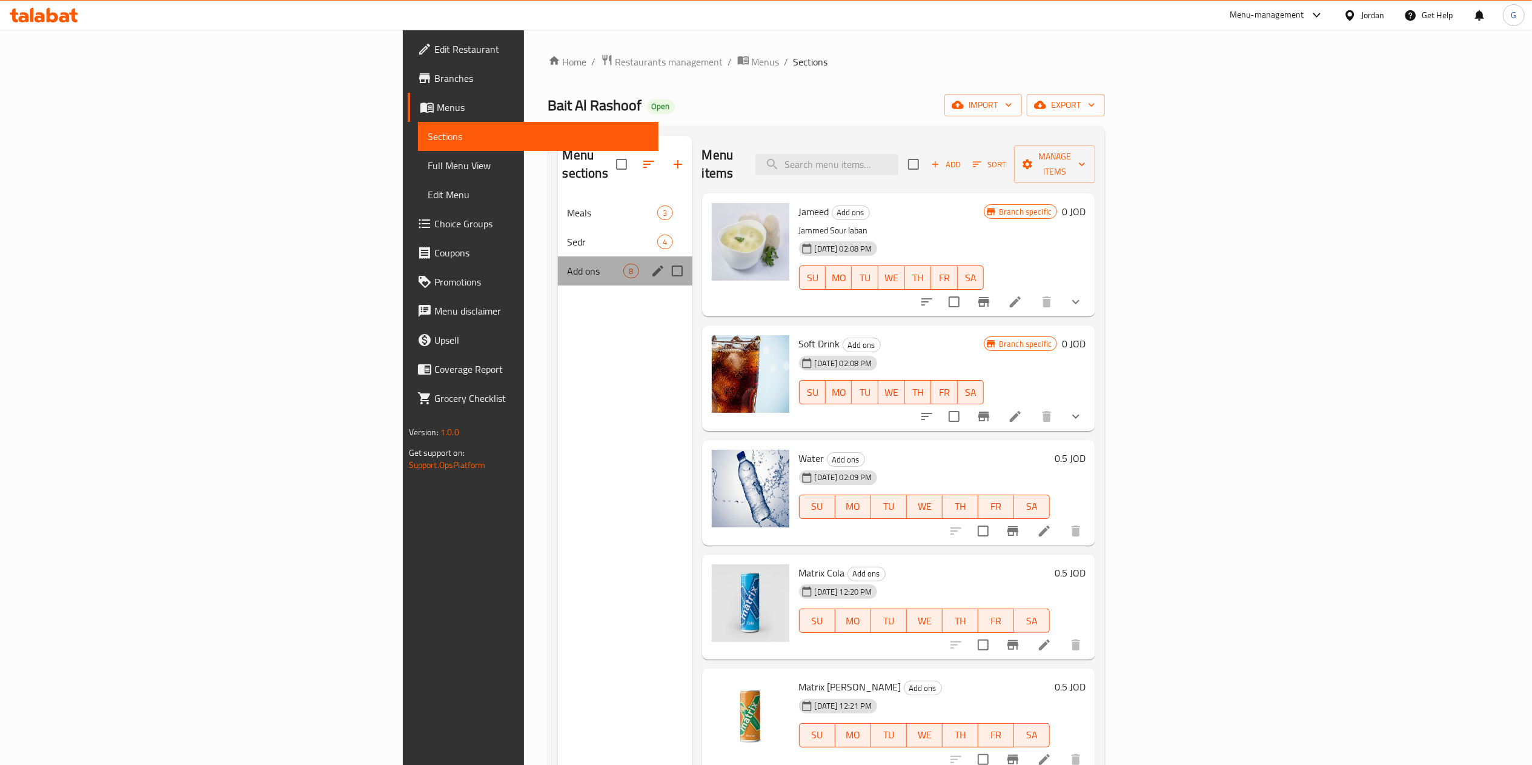
click at [558, 256] on div "Add ons 8" at bounding box center [625, 270] width 135 height 29
click at [568, 205] on span "Meals" at bounding box center [596, 212] width 56 height 15
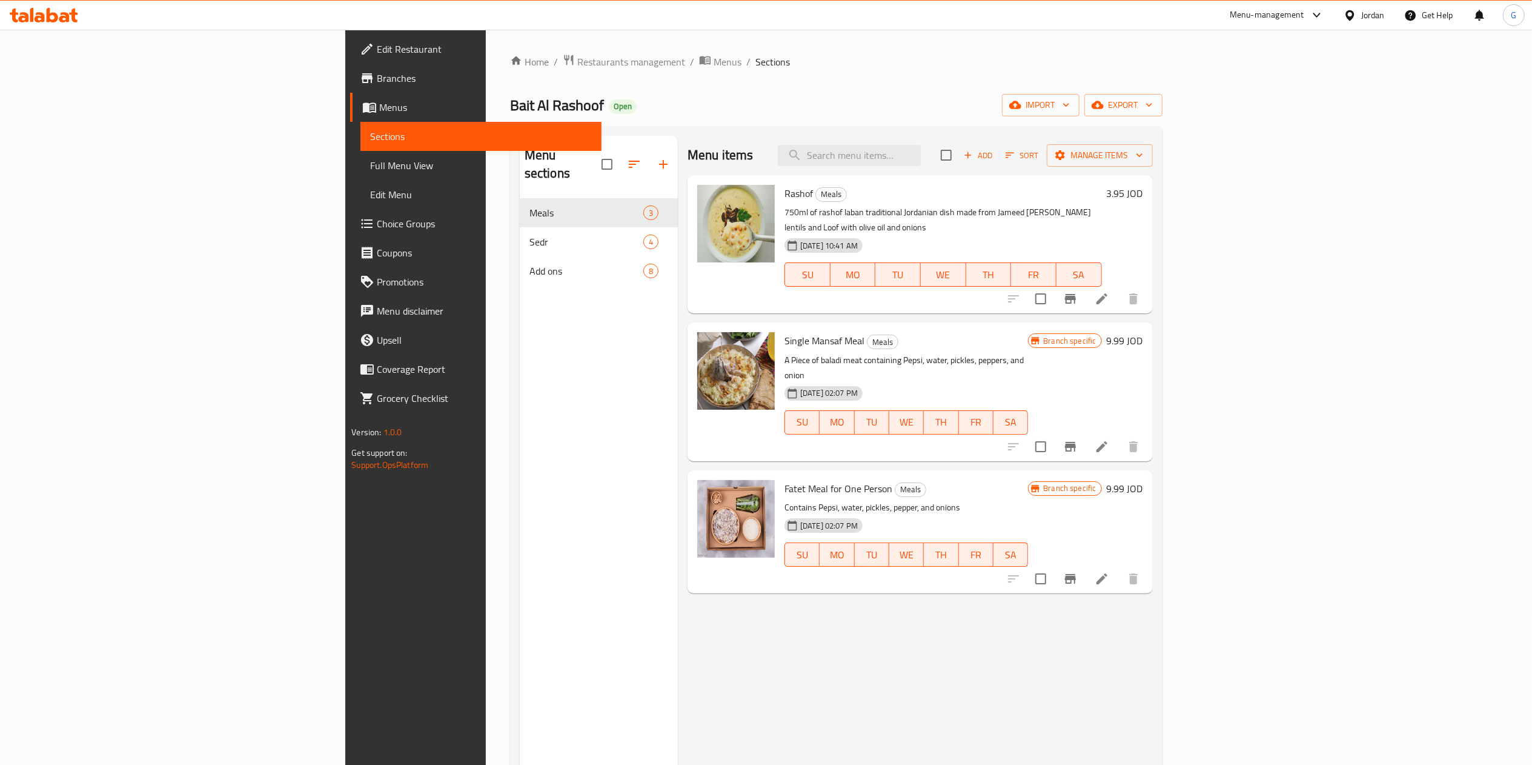
click at [30, 8] on icon at bounding box center [44, 15] width 68 height 15
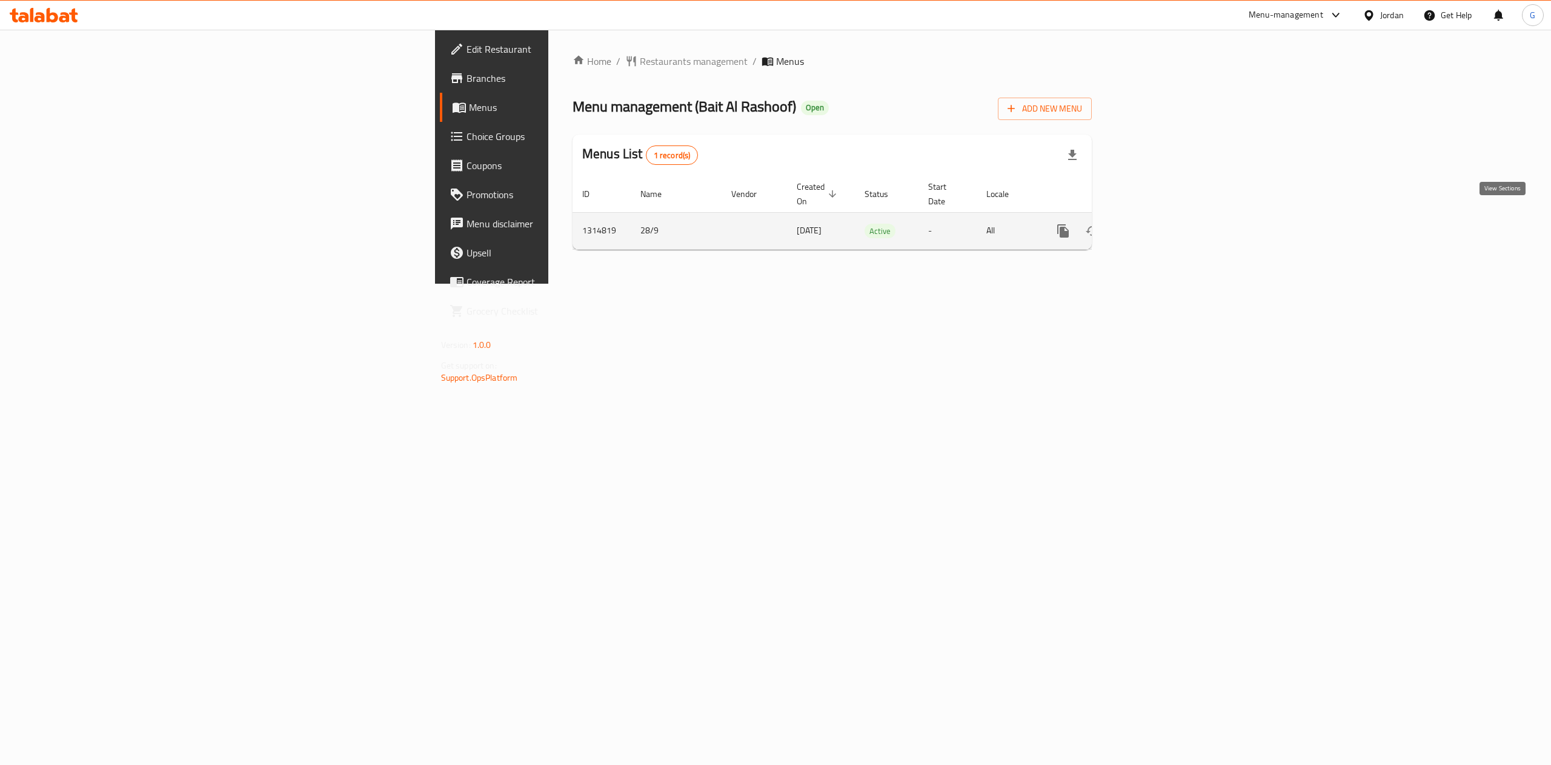
click at [1158, 224] on icon "enhanced table" at bounding box center [1150, 231] width 15 height 15
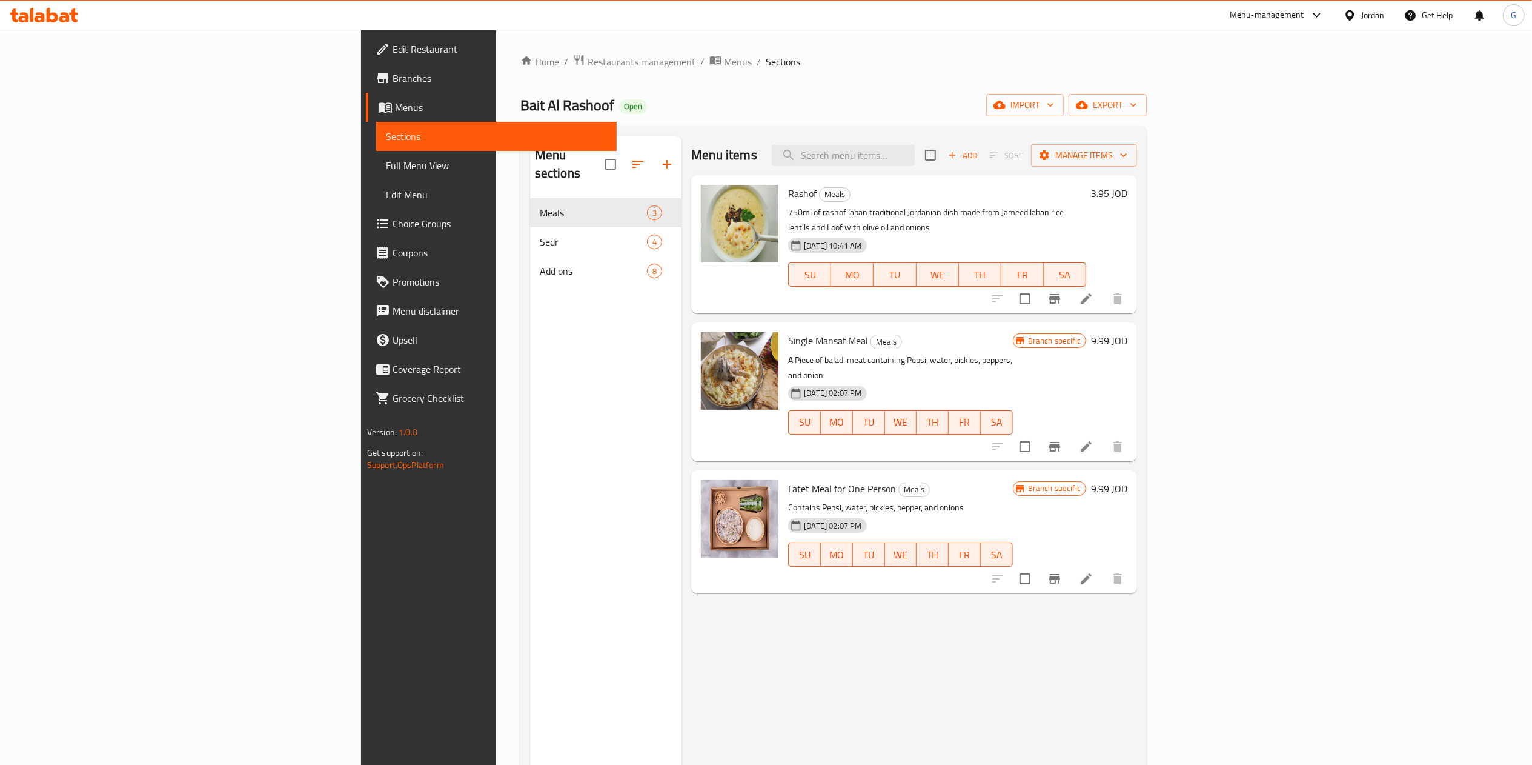
click at [945, 213] on p "750ml of rashof laban traditional Jordanian dish made from Jameed laban rice le…" at bounding box center [937, 220] width 298 height 30
copy div "750ml of rashof laban traditional Jordanian dish made from Jameed laban rice le…"
click at [1069, 284] on button "Branch-specific-item" at bounding box center [1054, 298] width 29 height 29
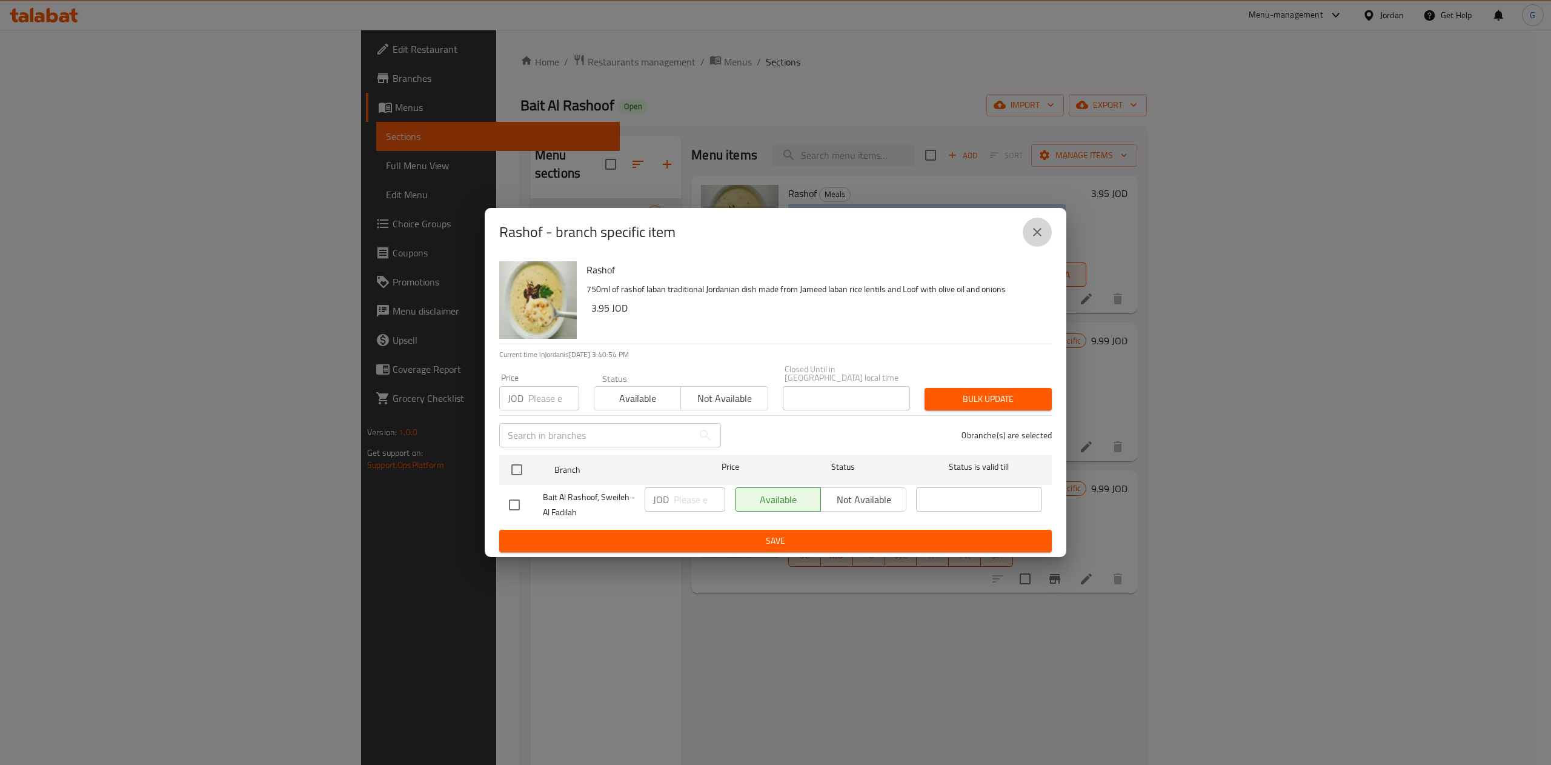
click at [1045, 239] on button "close" at bounding box center [1037, 232] width 29 height 29
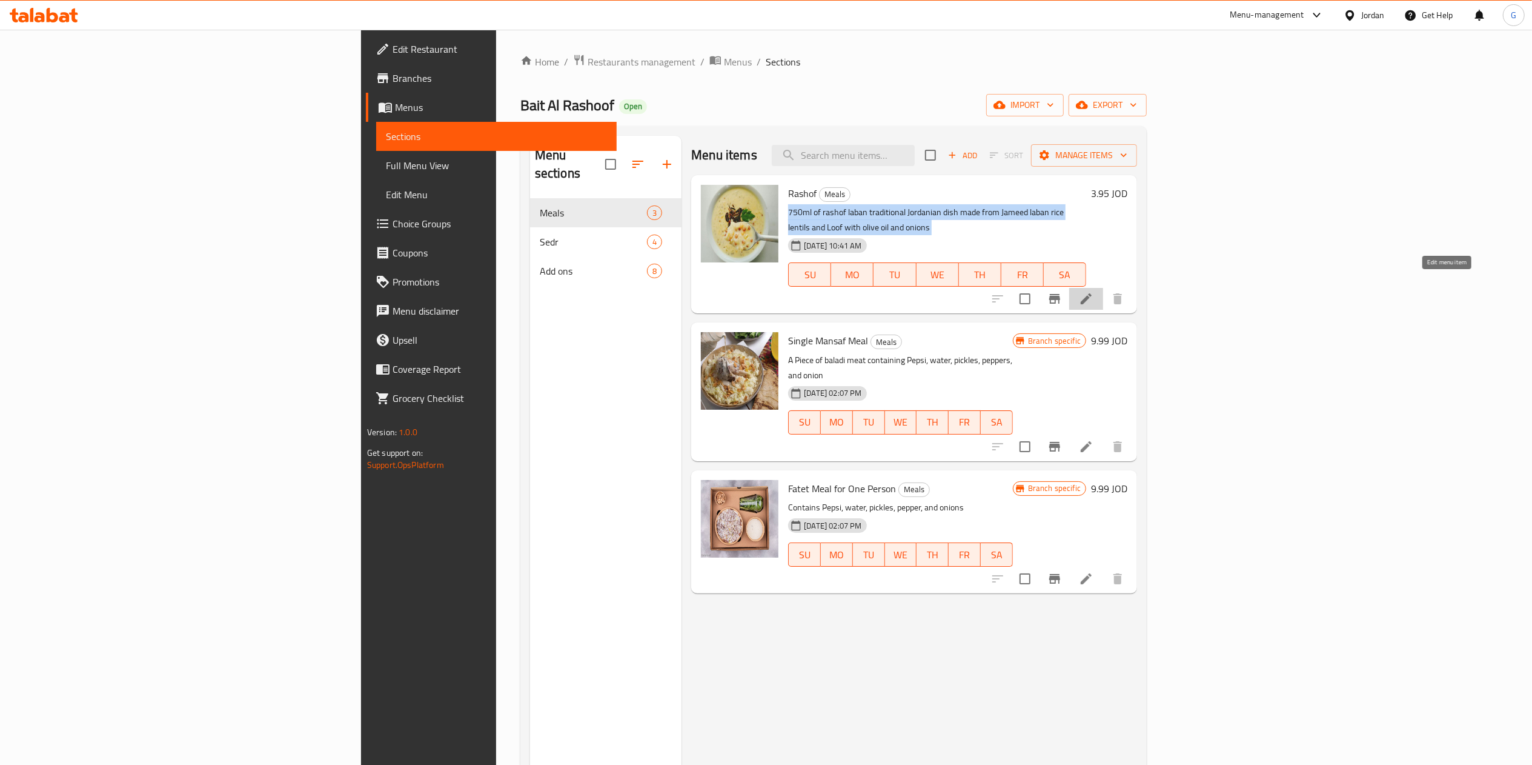
click at [1094, 291] on icon at bounding box center [1086, 298] width 15 height 15
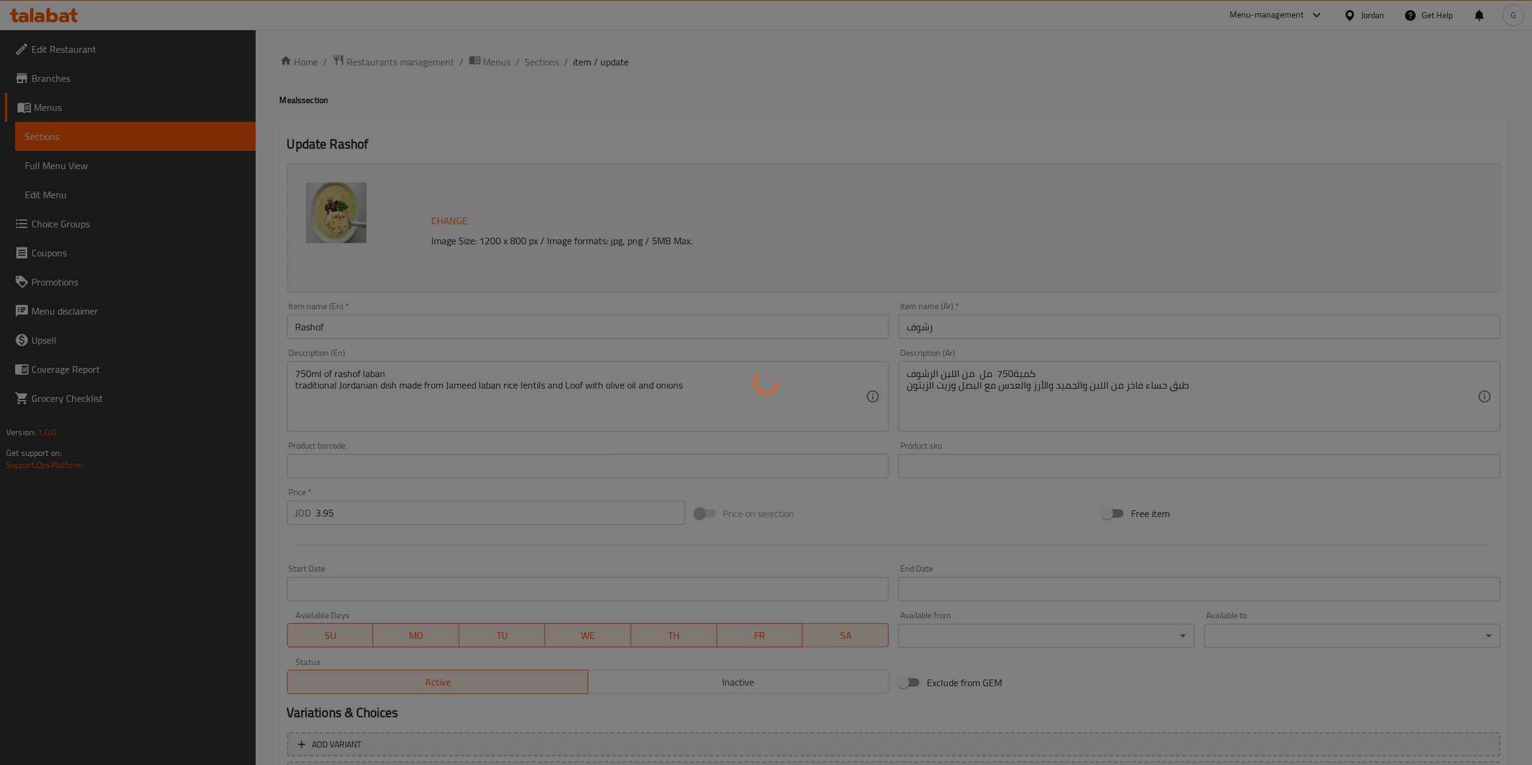
click at [965, 376] on div at bounding box center [766, 382] width 1532 height 765
click at [965, 384] on div at bounding box center [766, 382] width 1532 height 765
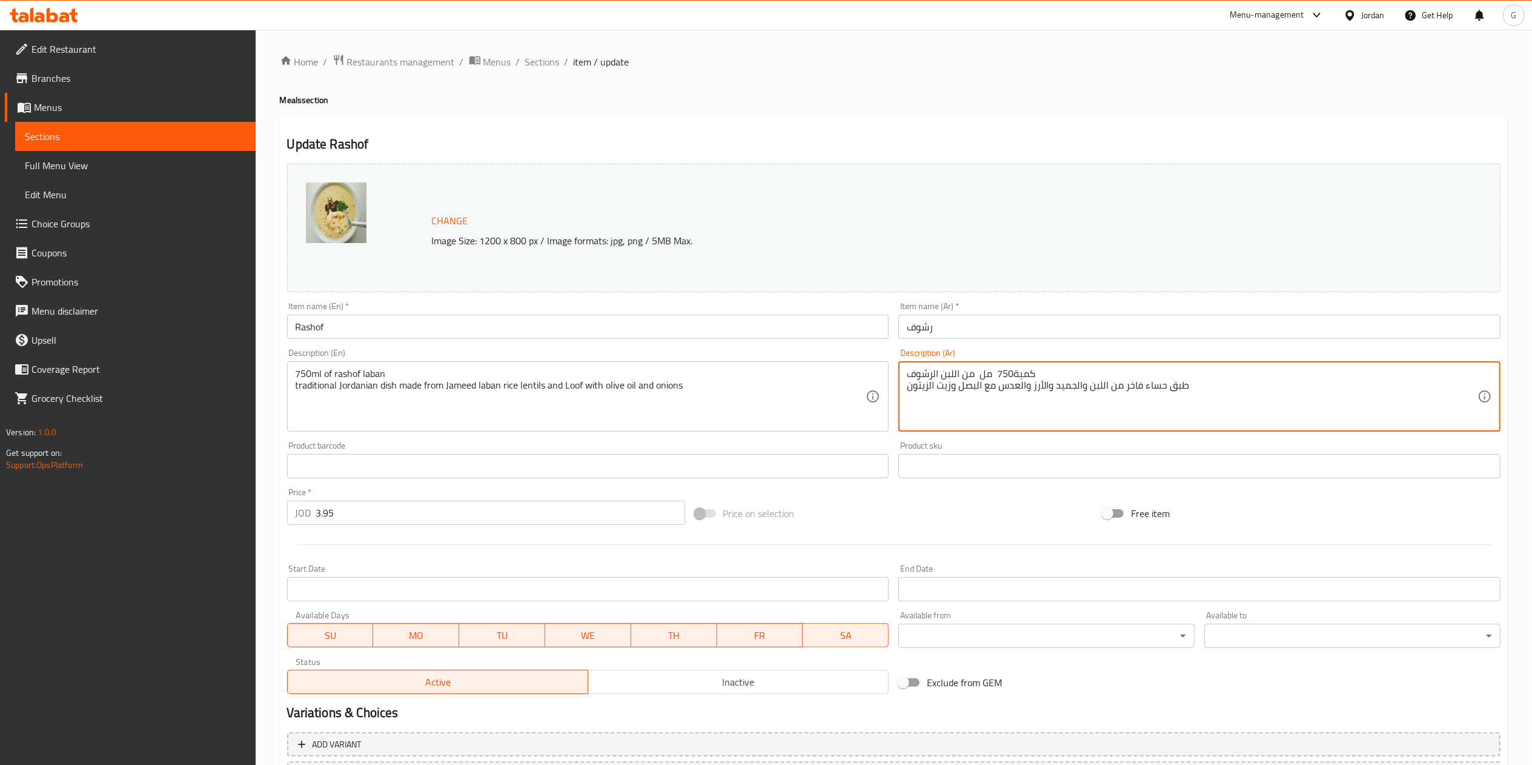
click at [965, 384] on textarea "كمية750 مل من اللبن الرشوف طبق حساء فاخر من اللبن والجميد والأرز والعدس مع البص…" at bounding box center [1192, 397] width 571 height 58
click at [547, 57] on span "Sections" at bounding box center [542, 62] width 35 height 15
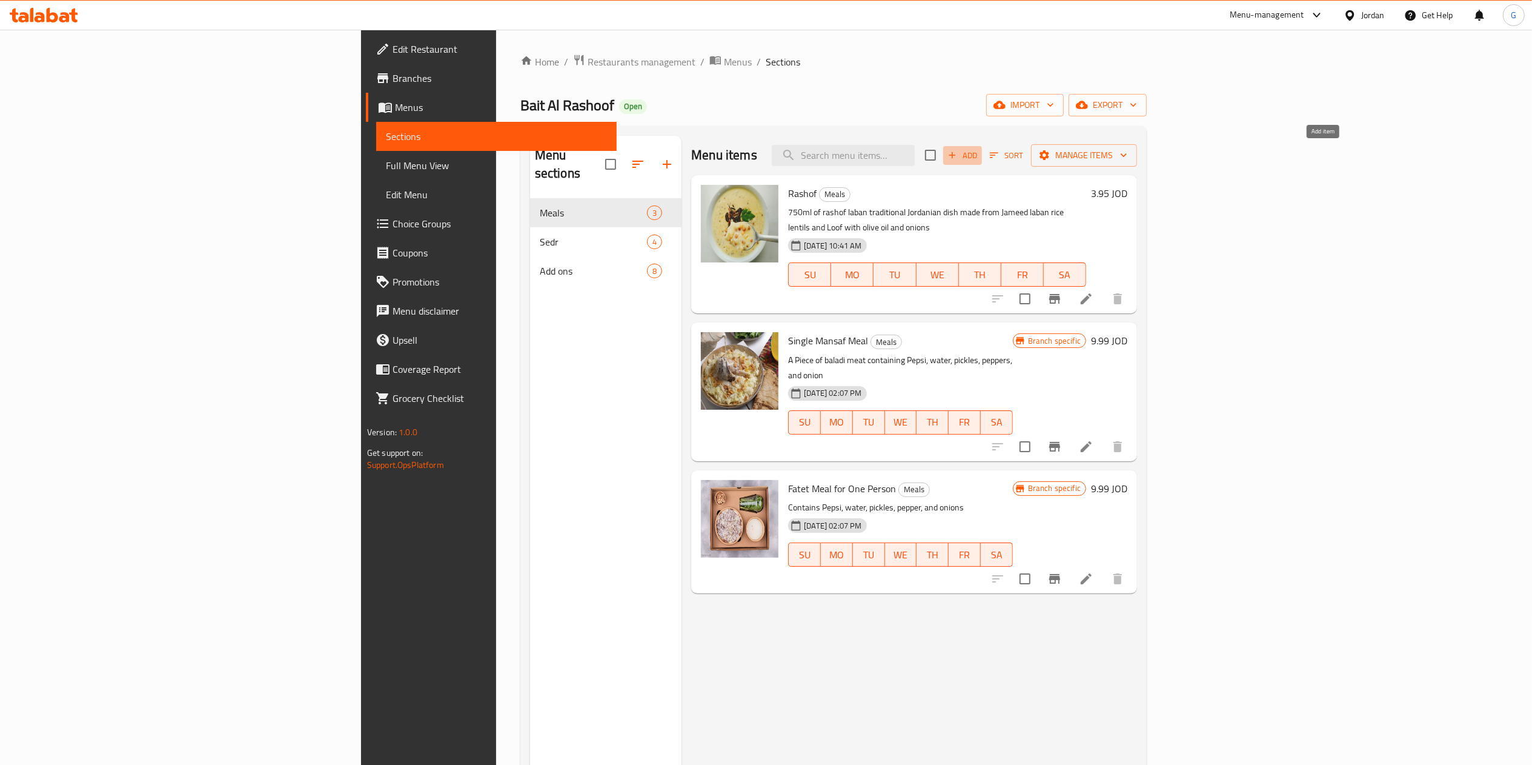
click at [979, 155] on span "Add" at bounding box center [962, 155] width 33 height 14
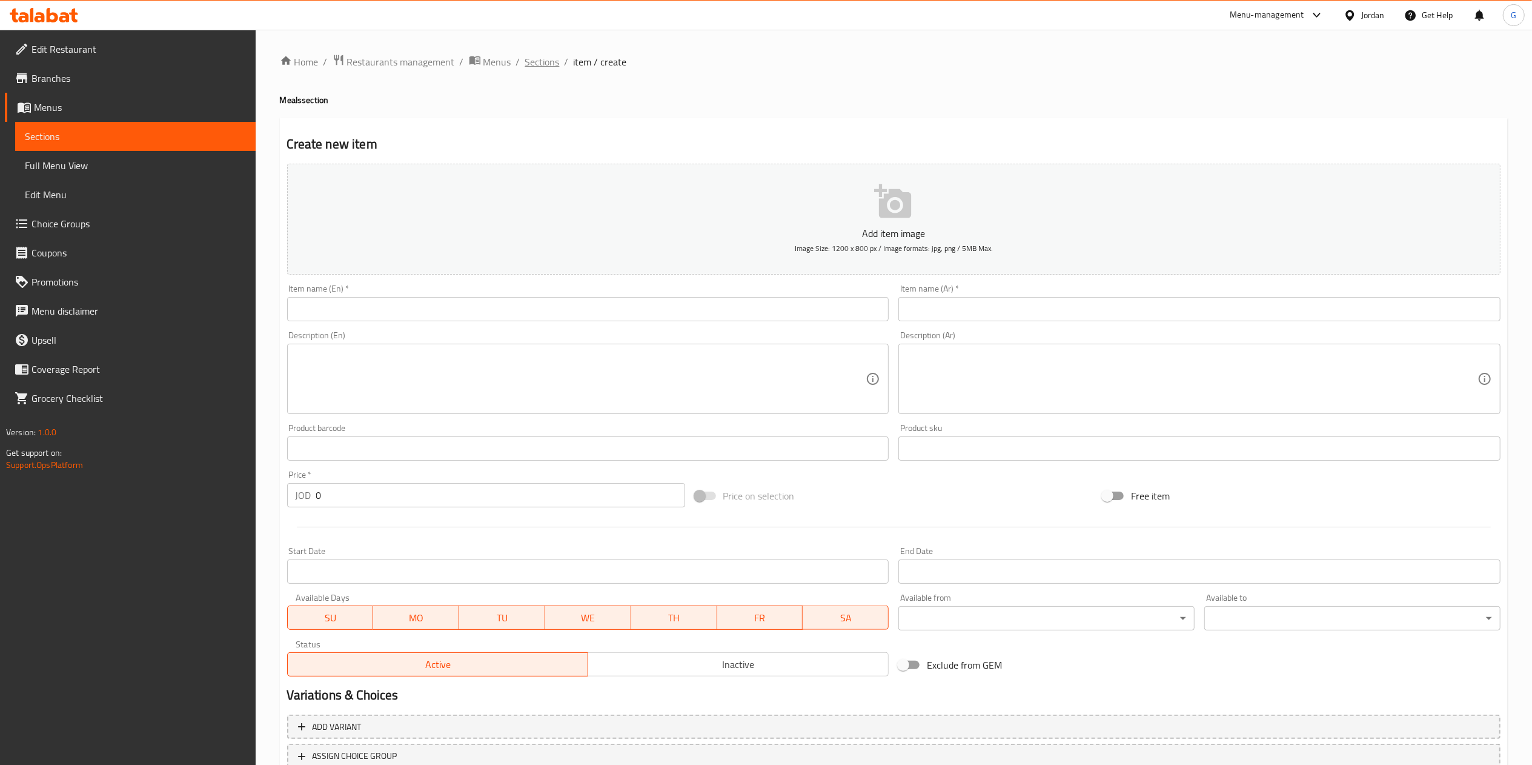
click at [550, 69] on span "Sections" at bounding box center [542, 62] width 35 height 15
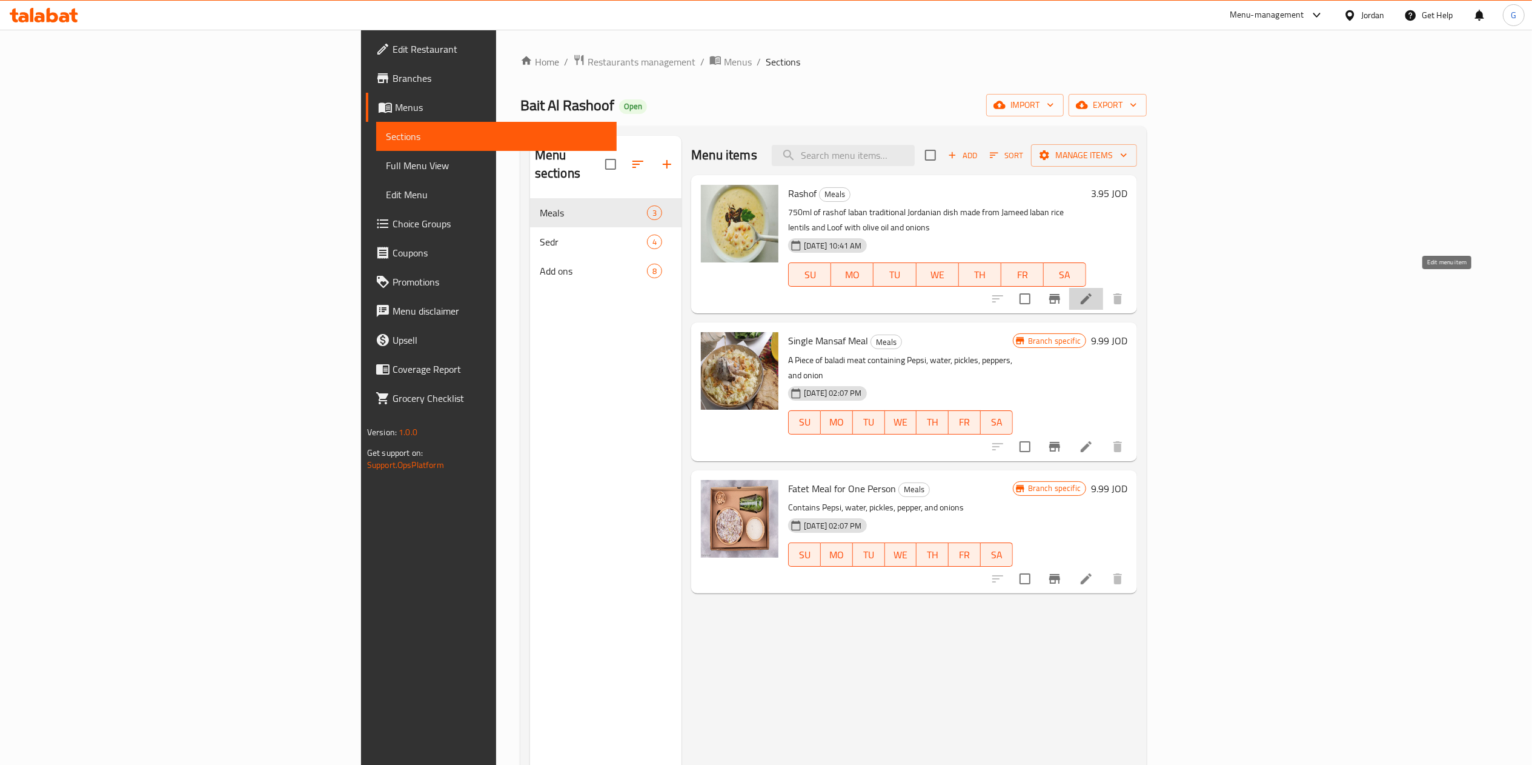
click at [1094, 291] on icon at bounding box center [1086, 298] width 15 height 15
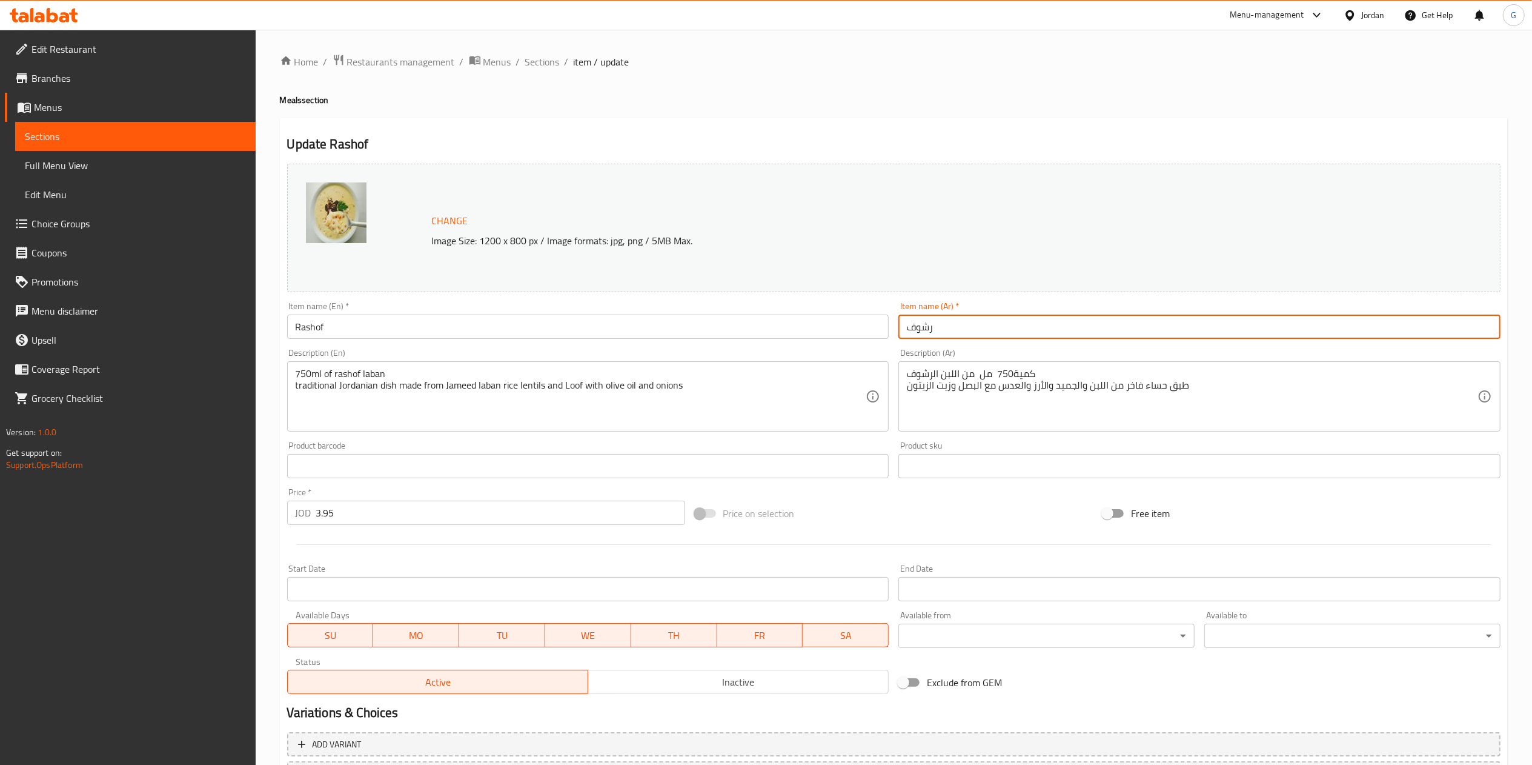
click at [977, 325] on input "رشوف" at bounding box center [1200, 326] width 602 height 24
type input "رشوف (وجبة فردية)"
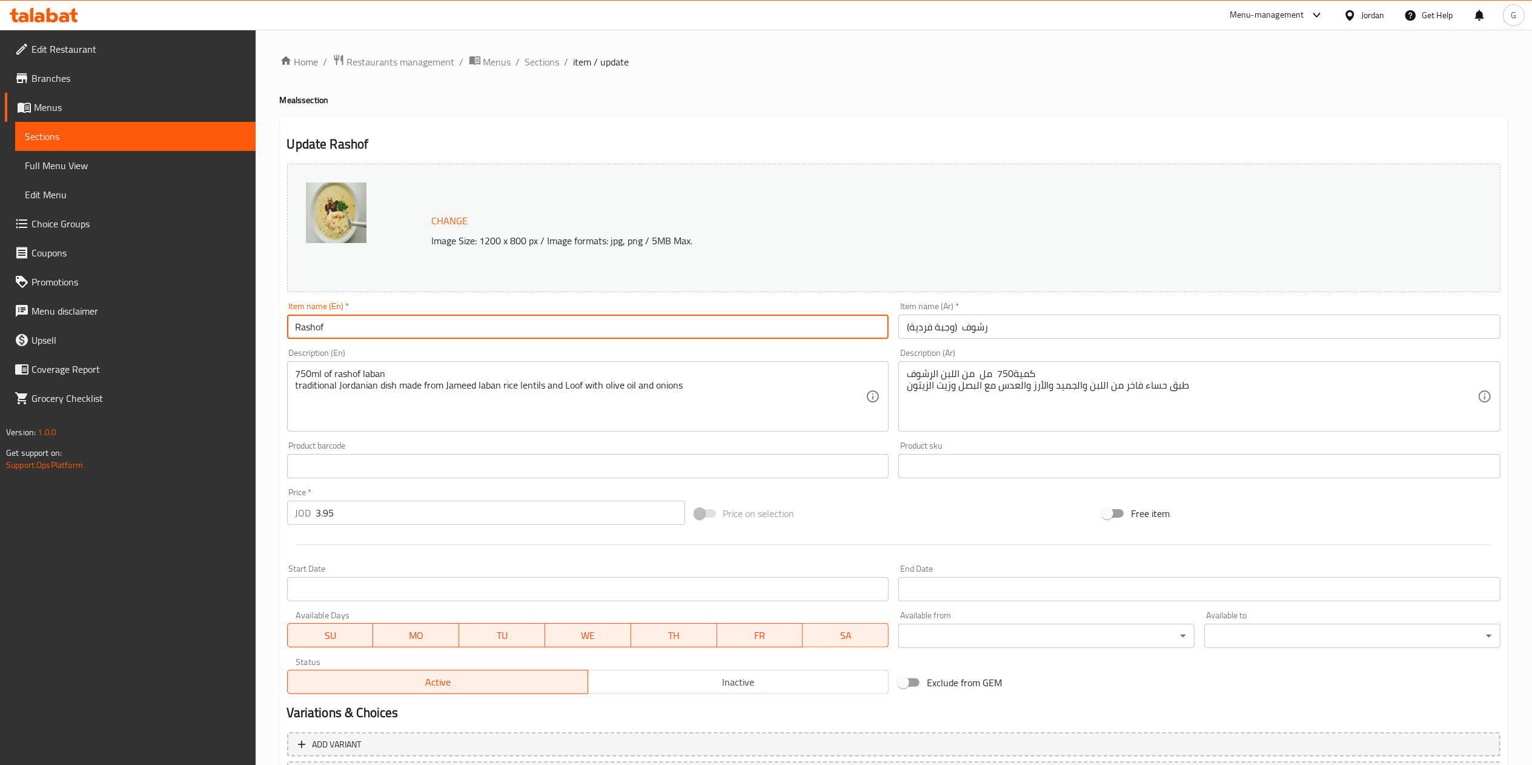
click at [675, 322] on input "Rashof" at bounding box center [588, 326] width 602 height 24
click at [342, 327] on input "Rashof (Invisual )" at bounding box center [588, 326] width 602 height 24
click at [345, 334] on input "Rashof (Invisual meal)" at bounding box center [588, 326] width 602 height 24
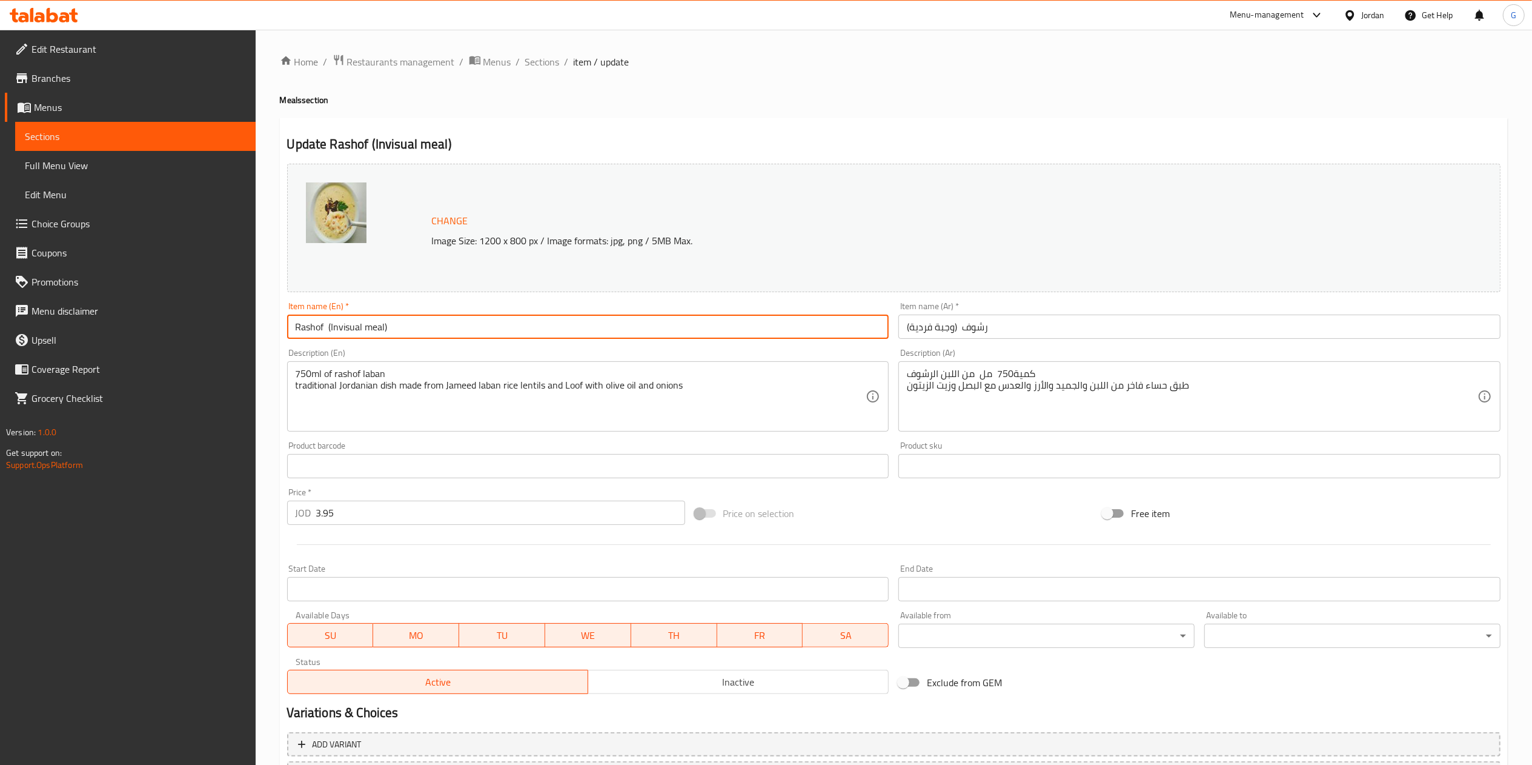
paste input "individ"
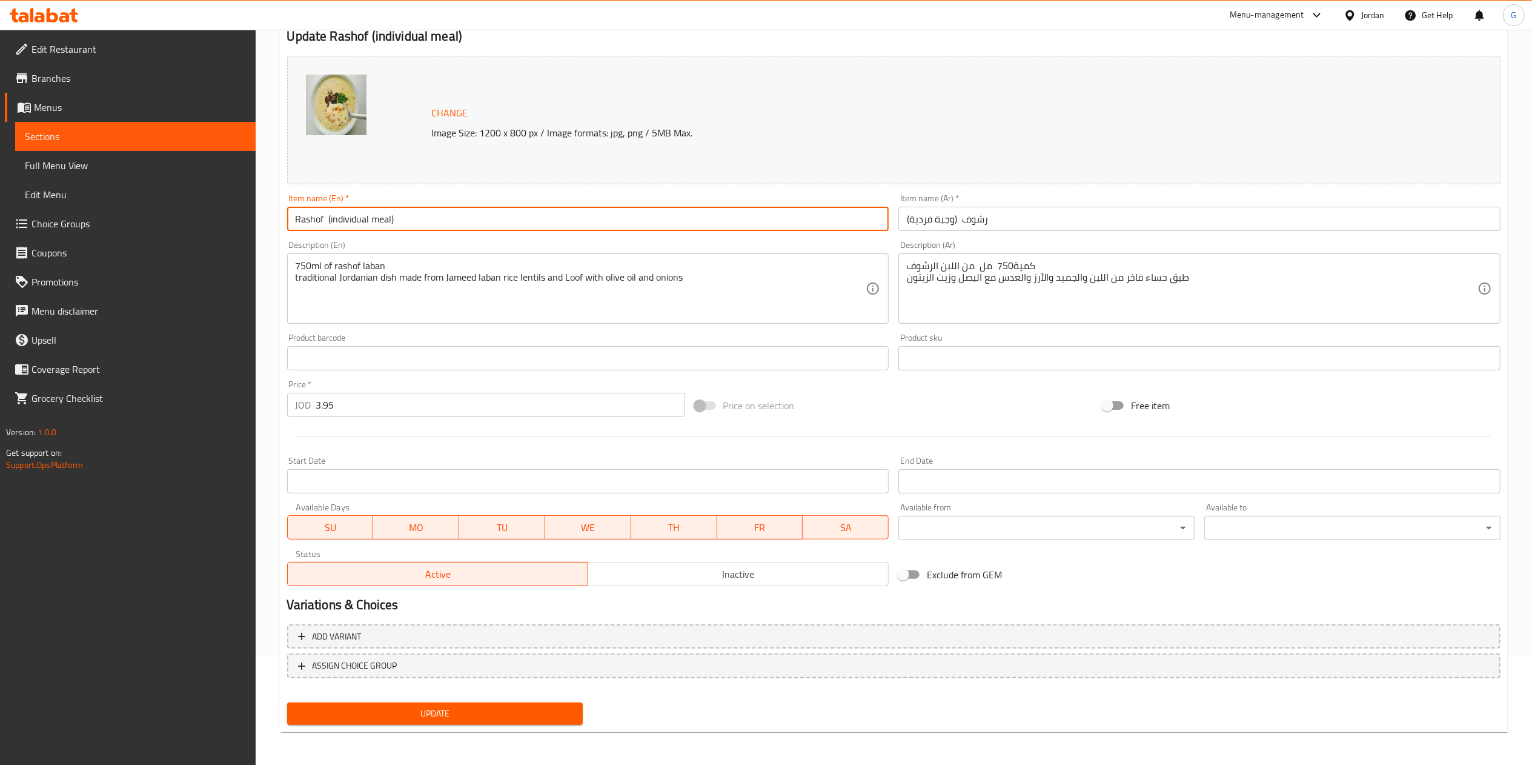
type input "Rashof (individual meal)"
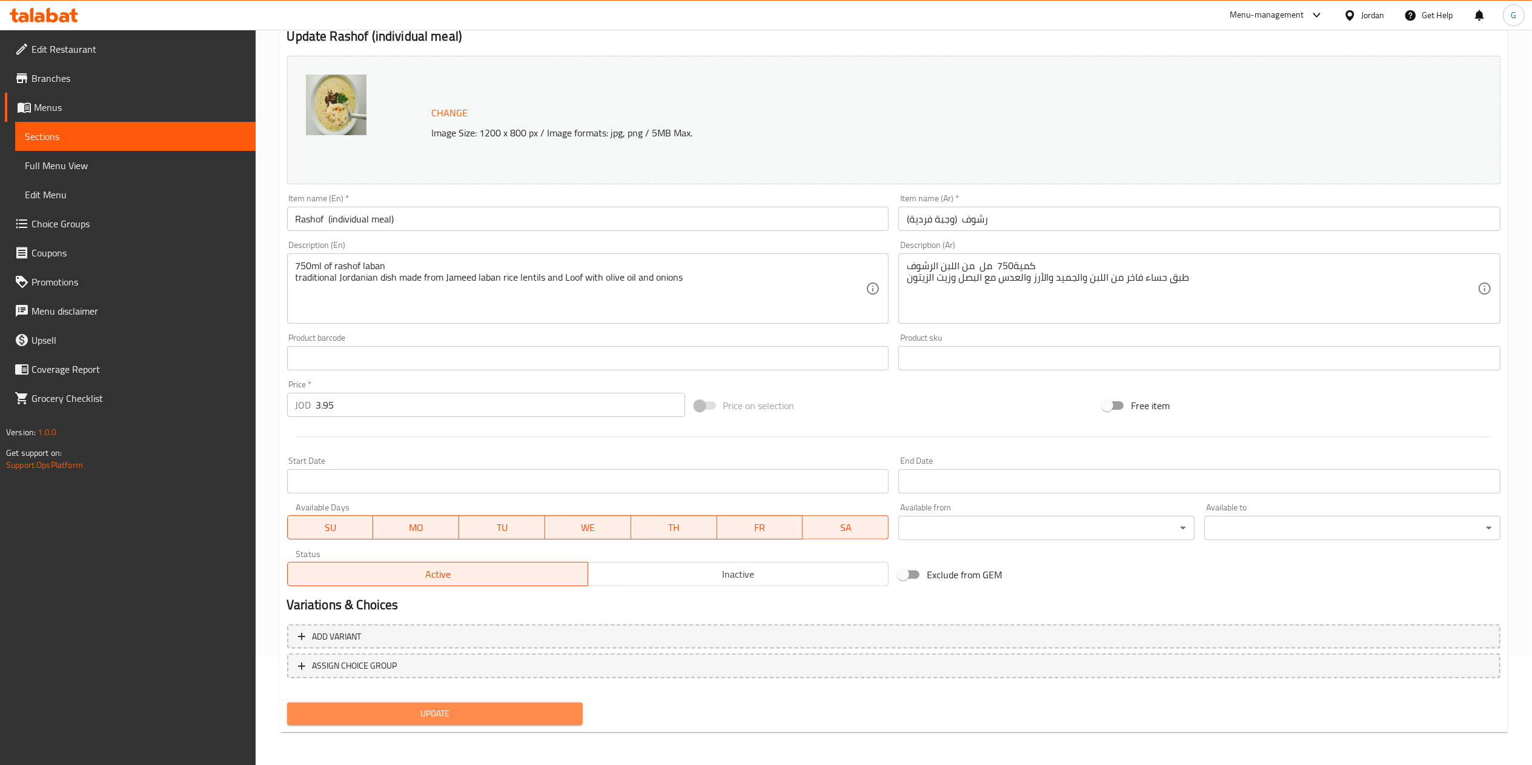
click at [494, 706] on span "Update" at bounding box center [435, 713] width 277 height 15
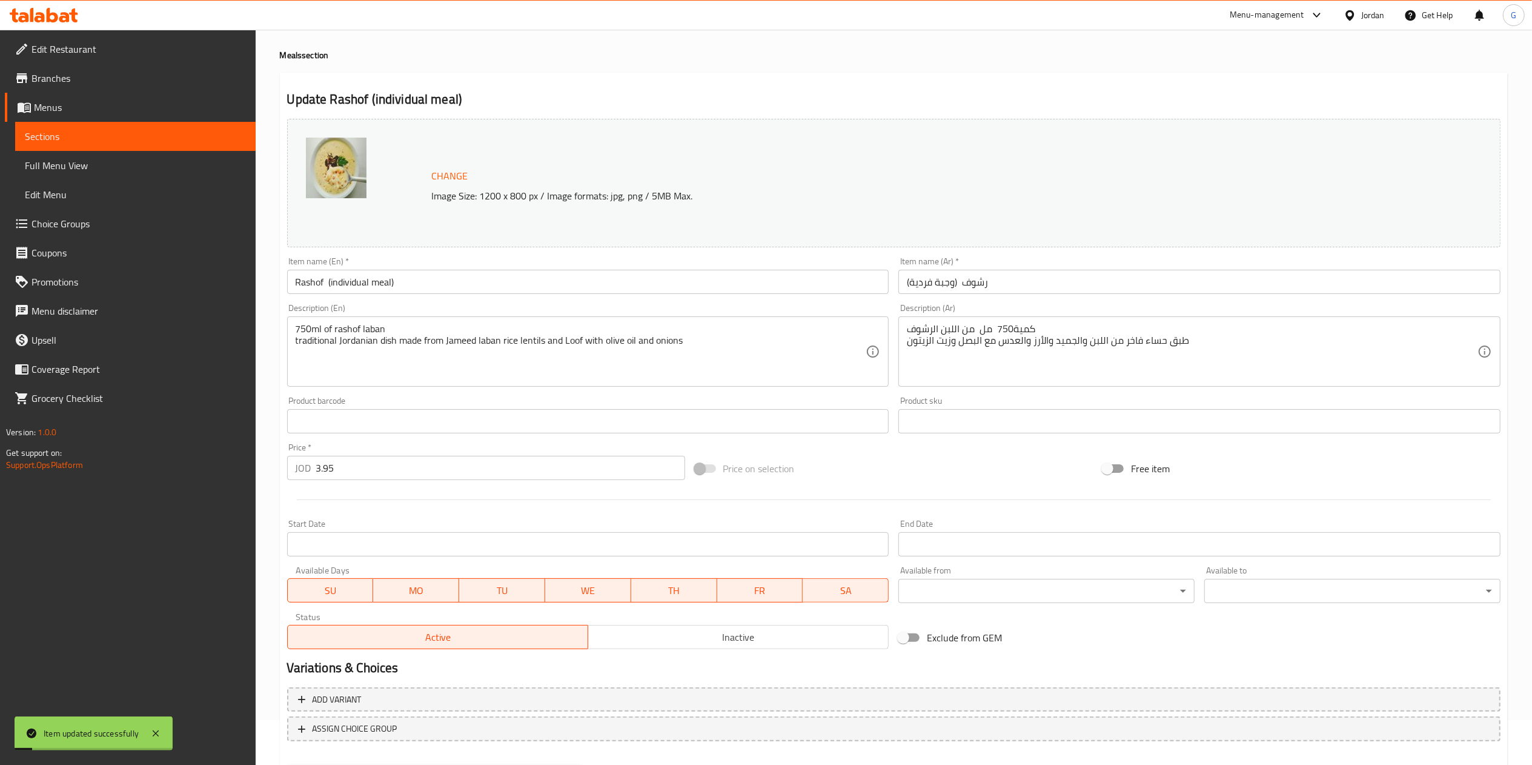
scroll to position [0, 0]
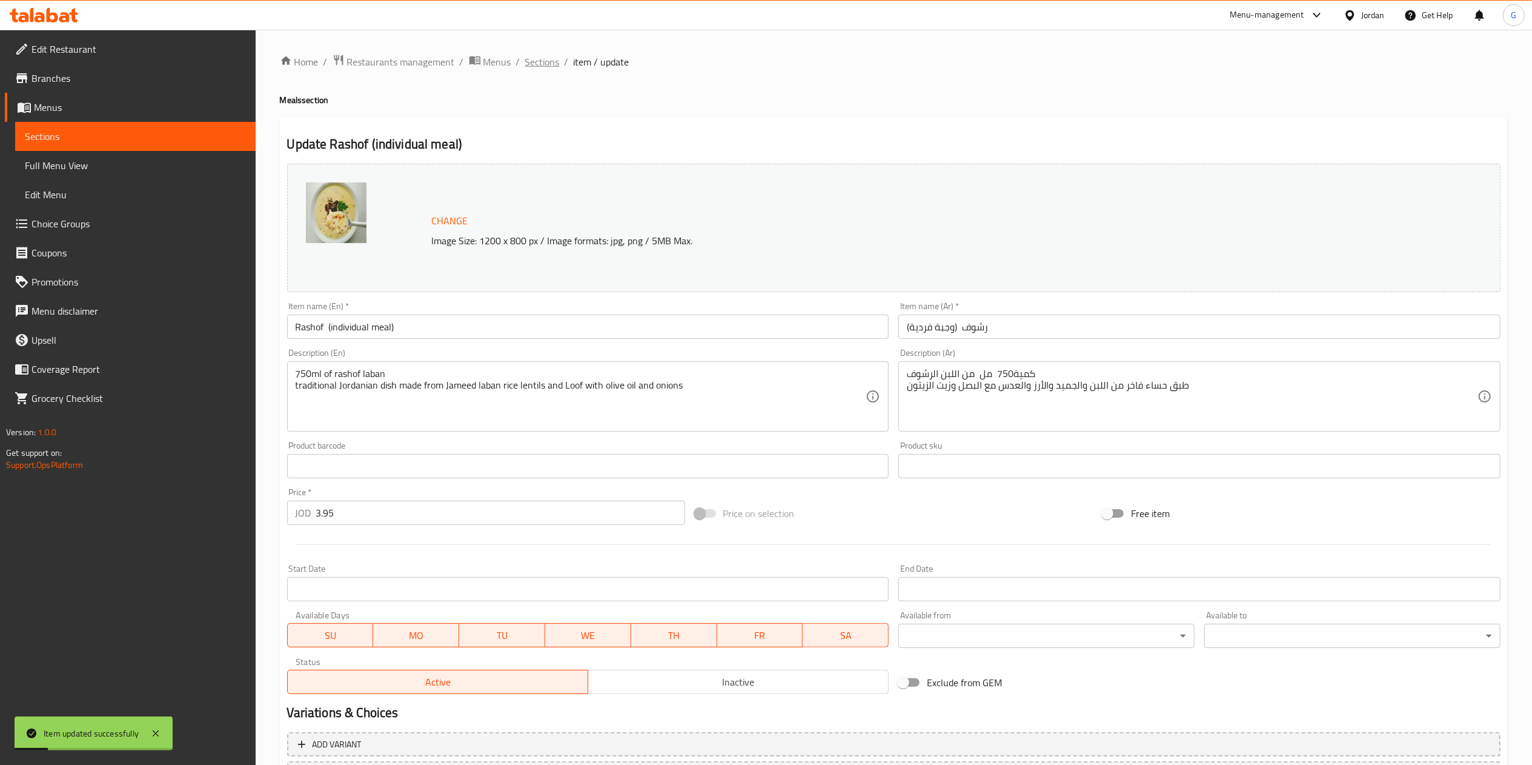
click at [542, 59] on span "Sections" at bounding box center [542, 62] width 35 height 15
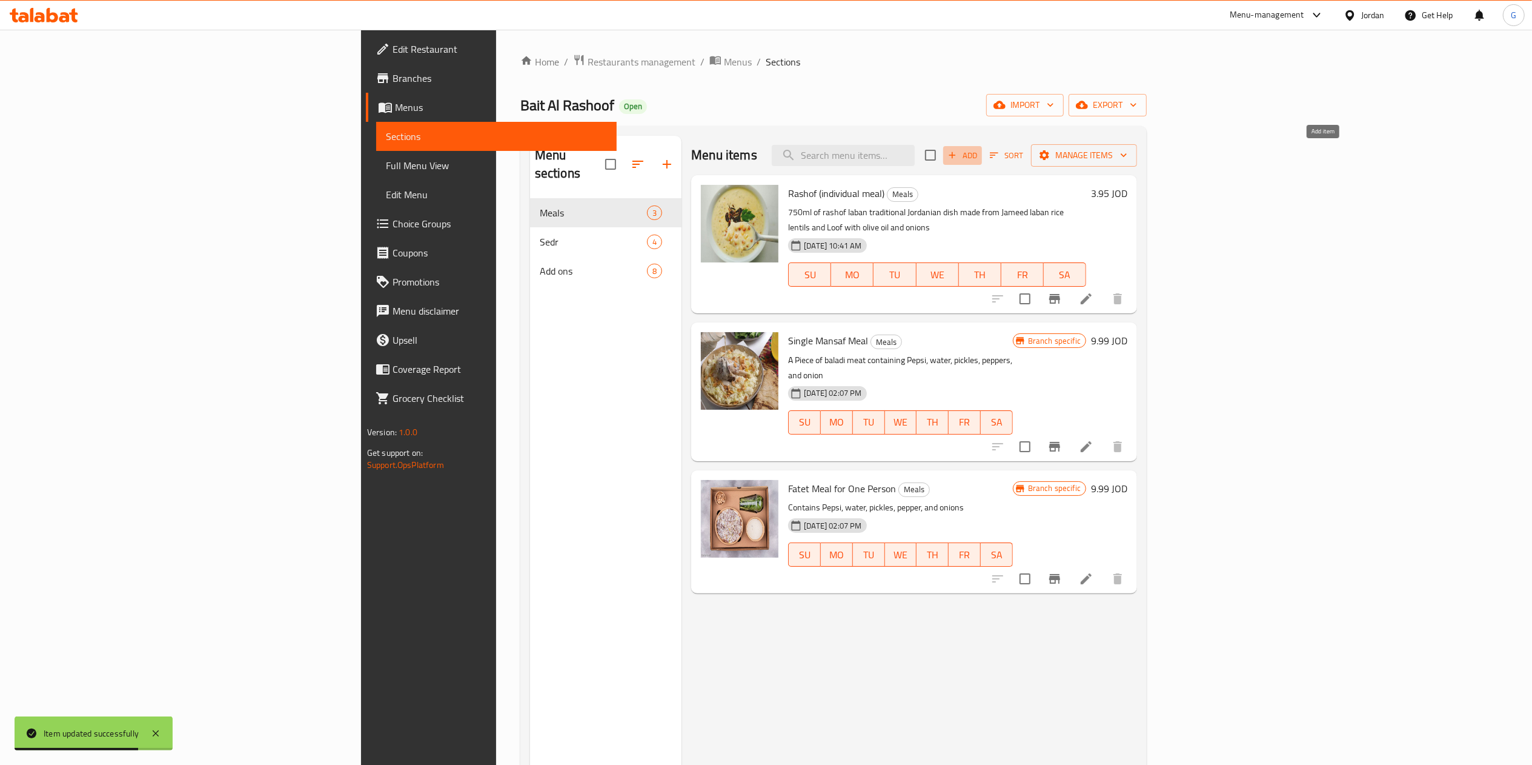
click at [979, 151] on span "Add" at bounding box center [962, 155] width 33 height 14
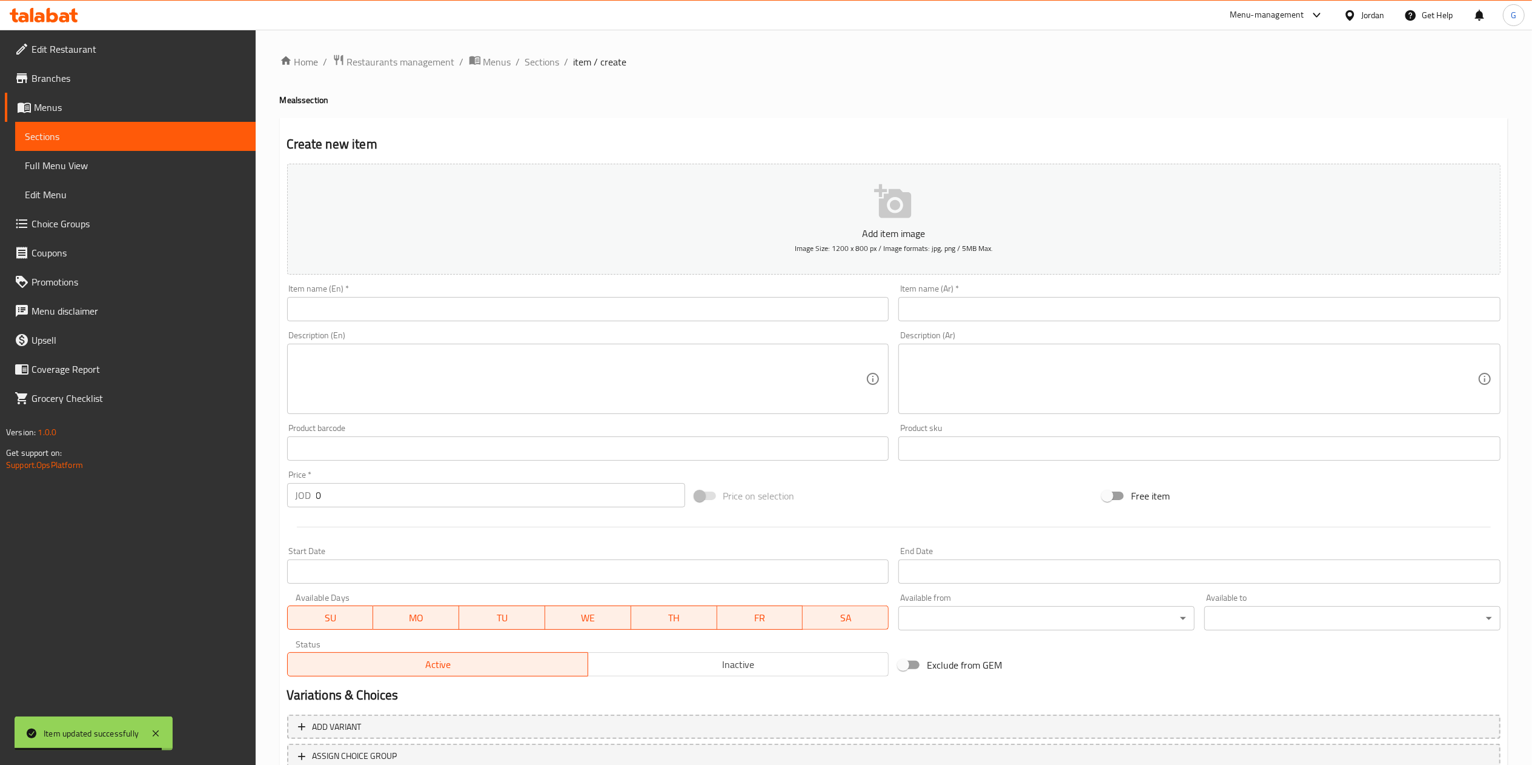
click at [719, 313] on input "text" at bounding box center [588, 309] width 602 height 24
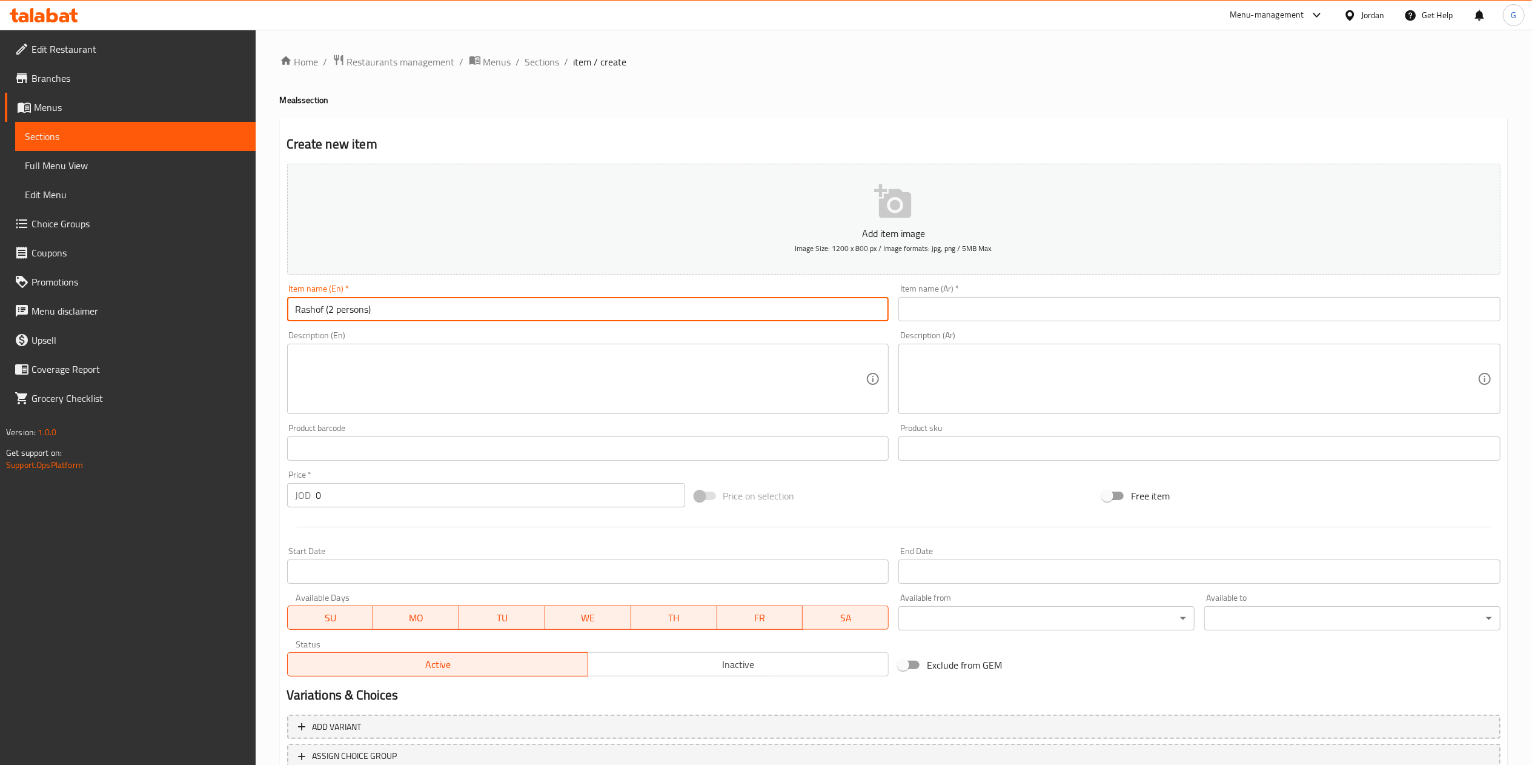
type input "Rashof (2 persons)"
click at [987, 315] on input "text" at bounding box center [1200, 309] width 602 height 24
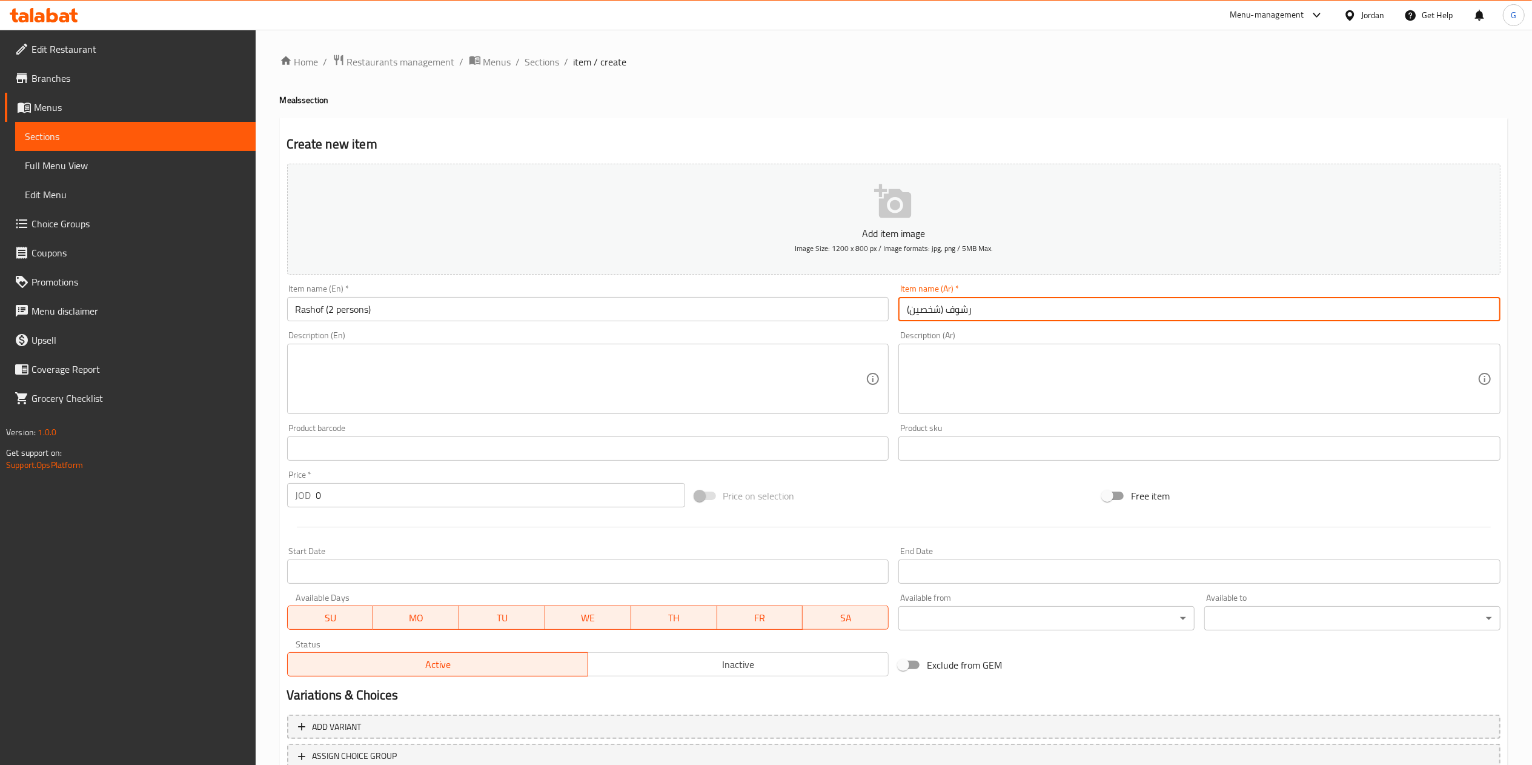
type input "رشوف (شخصين)"
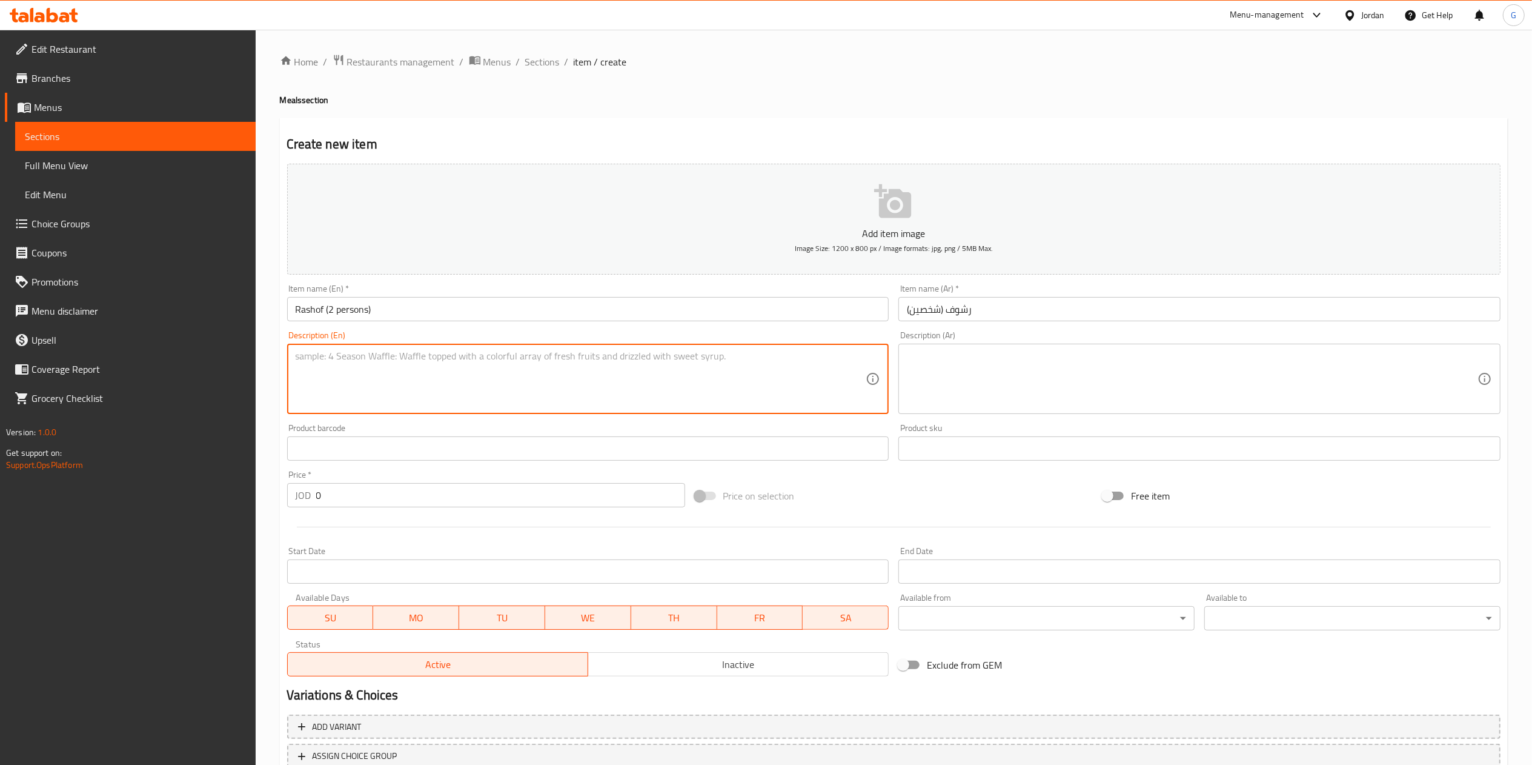
click at [714, 370] on textarea at bounding box center [581, 379] width 571 height 58
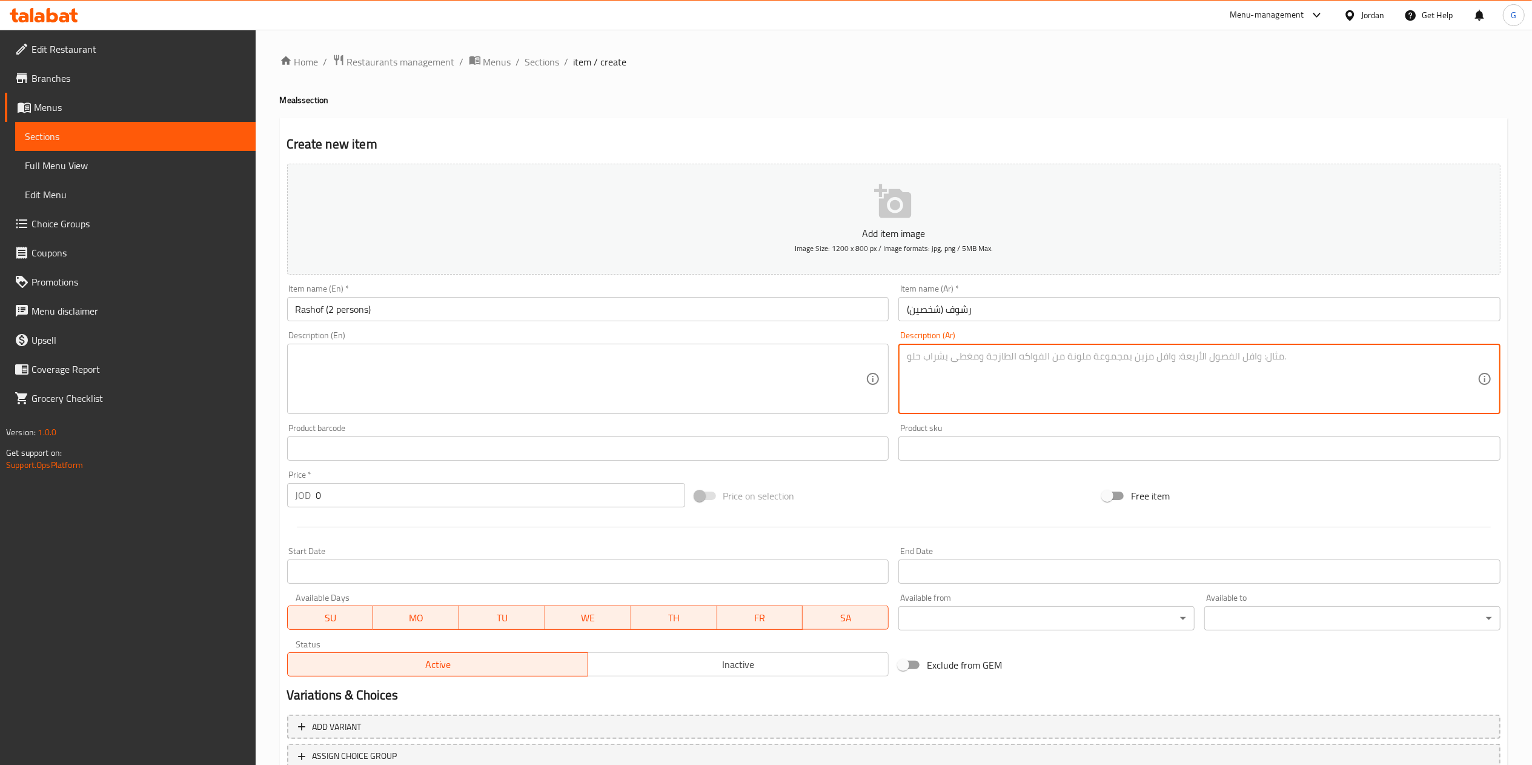
click at [934, 381] on textarea at bounding box center [1192, 379] width 571 height 58
paste textarea "كمية750 مل من اللبن الرشوف طبق حساء فاخر من اللبن والجميد والأرز والعدس مع البص…"
click at [1046, 359] on textarea "كمية750 مل من اللبن الرشوف طبق حساء فاخر من اللبن والجميد والأرز والعدس مع البص…" at bounding box center [1192, 379] width 571 height 58
click at [1200, 373] on textarea "كمية750 مل من اللبن الرشوف طبق حساء فاخر من اللبن والجميد والأرز والعدس مع البص…" at bounding box center [1192, 379] width 571 height 58
click at [1060, 356] on textarea "كمية750 مل من اللبن الرشوف طبق حساء فاخر من اللبن والجميد والأرز والعدس مع البص…" at bounding box center [1192, 379] width 571 height 58
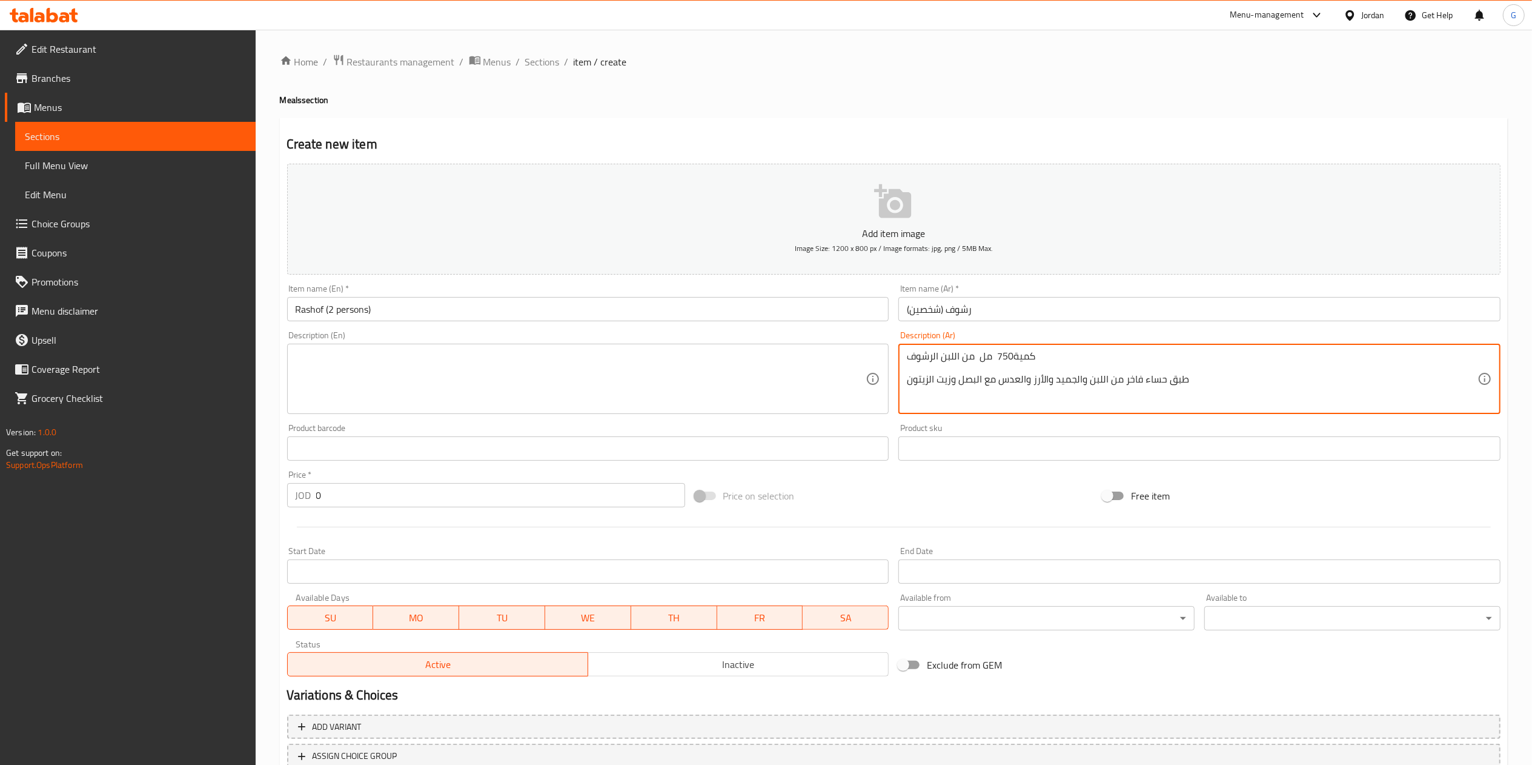
click at [910, 354] on textarea "كمية750 مل من اللبن الرشوف طبق حساء فاخر من اللبن والجميد والأرز والعدس مع البص…" at bounding box center [1192, 379] width 571 height 58
click at [937, 356] on textarea "كمية750 مل من اللبن الرشوف طبق حساء فاخر من اللبن والجميد والأرز والعدس مع البص…" at bounding box center [1192, 379] width 571 height 58
type textarea "العدد طبقين كمية750 مل من اللبن الرشوف طبق حساء فاخر من اللبن والجميد والأرز وا…"
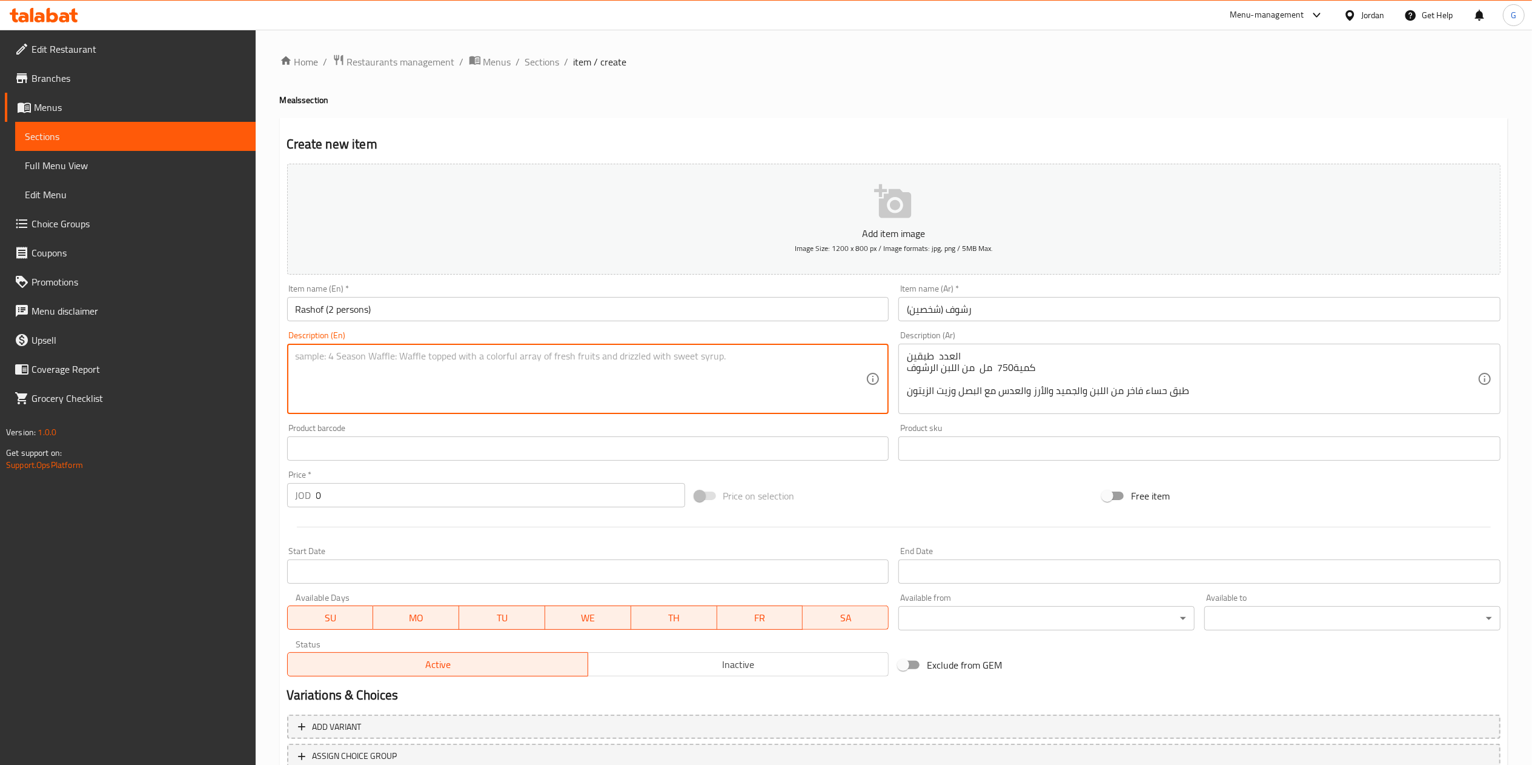
click at [703, 370] on textarea at bounding box center [581, 379] width 571 height 58
paste textarea "750ml of rashof laban traditional Jordanian dish made from Jameed laban rice le…"
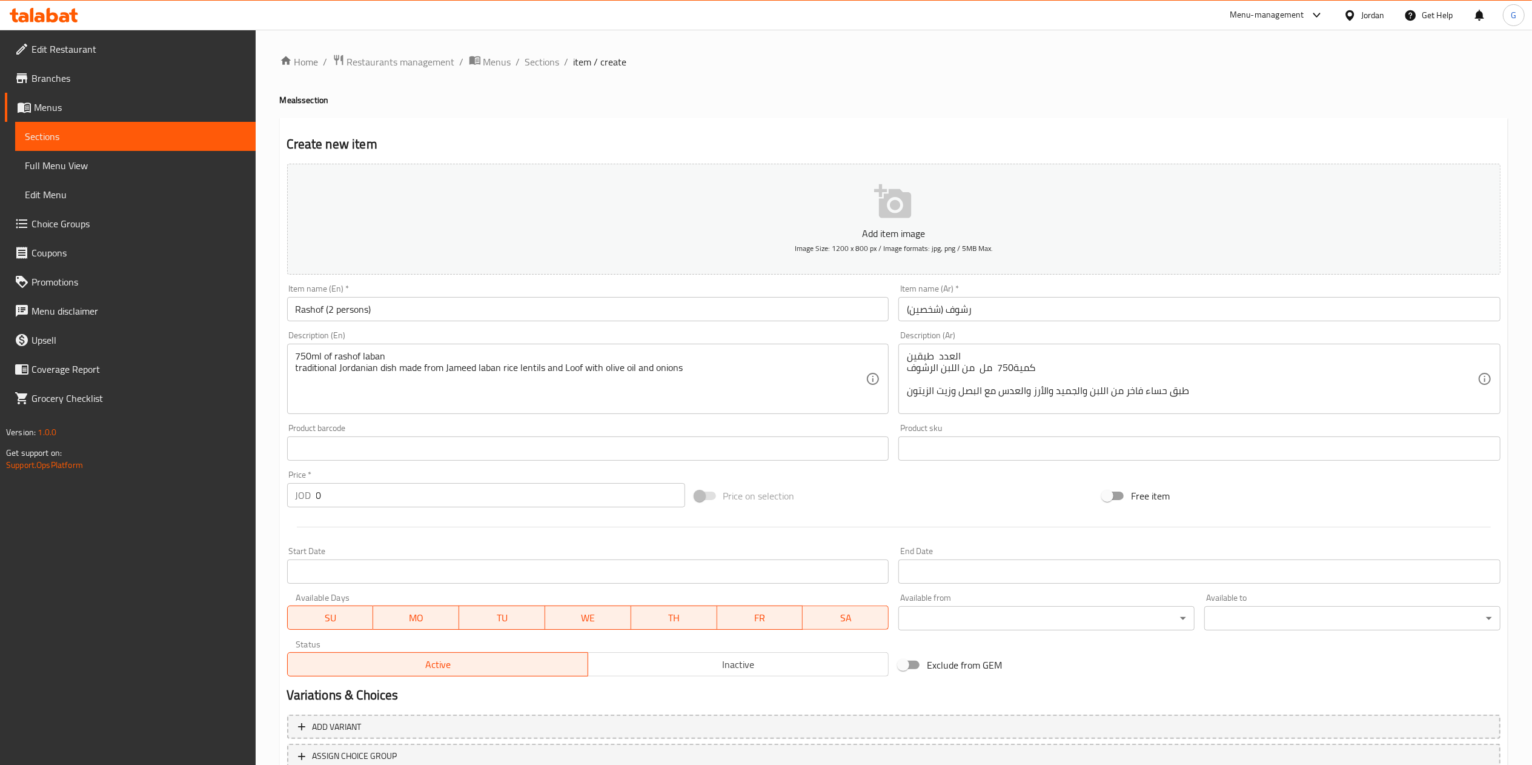
click at [290, 361] on div "750ml of rashof laban traditional Jordanian dish made from Jameed laban rice le…" at bounding box center [588, 379] width 602 height 70
click at [294, 356] on div "750ml of rashof laban traditional Jordanian dish made from Jameed laban rice le…" at bounding box center [588, 379] width 602 height 70
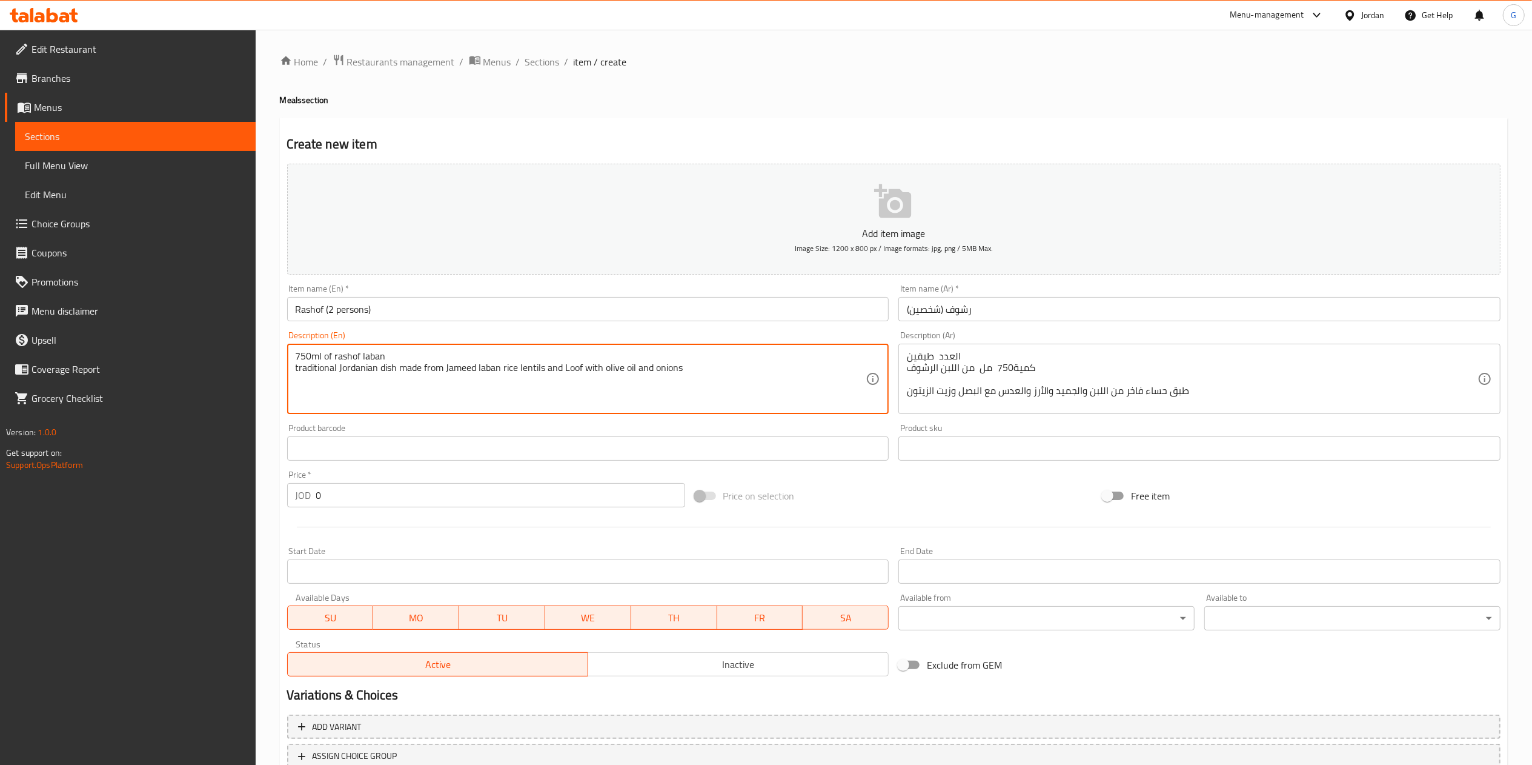
click at [296, 360] on textarea "750ml of rashof laban traditional Jordanian dish made from Jameed laban rice le…" at bounding box center [581, 379] width 571 height 58
click at [306, 354] on textarea "750ml of rashof laban traditional Jordanian dish made from Jameed laban rice le…" at bounding box center [581, 379] width 571 height 58
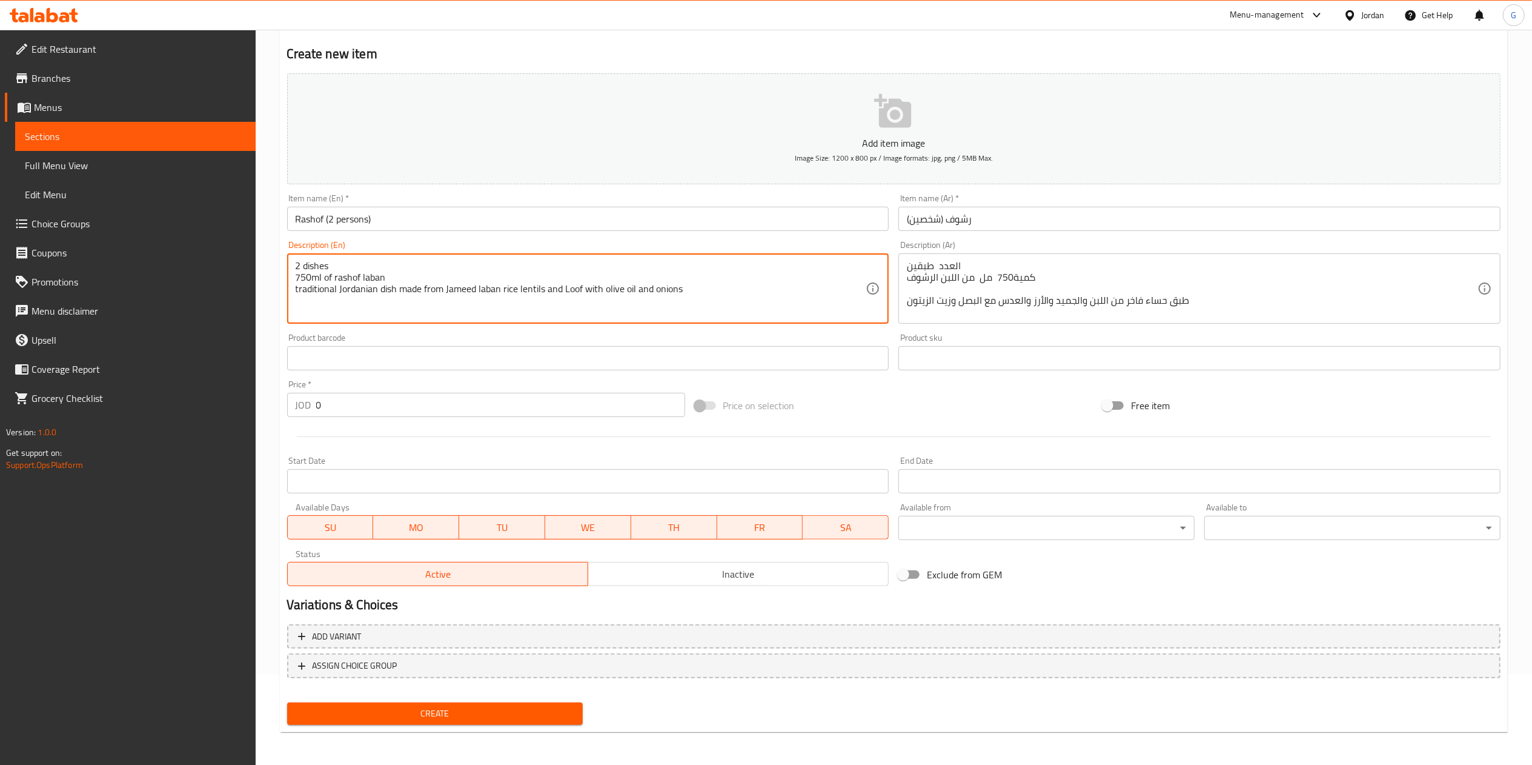
type textarea "2 dishes 750ml of rashof laban traditional Jordanian dish made from Jameed laba…"
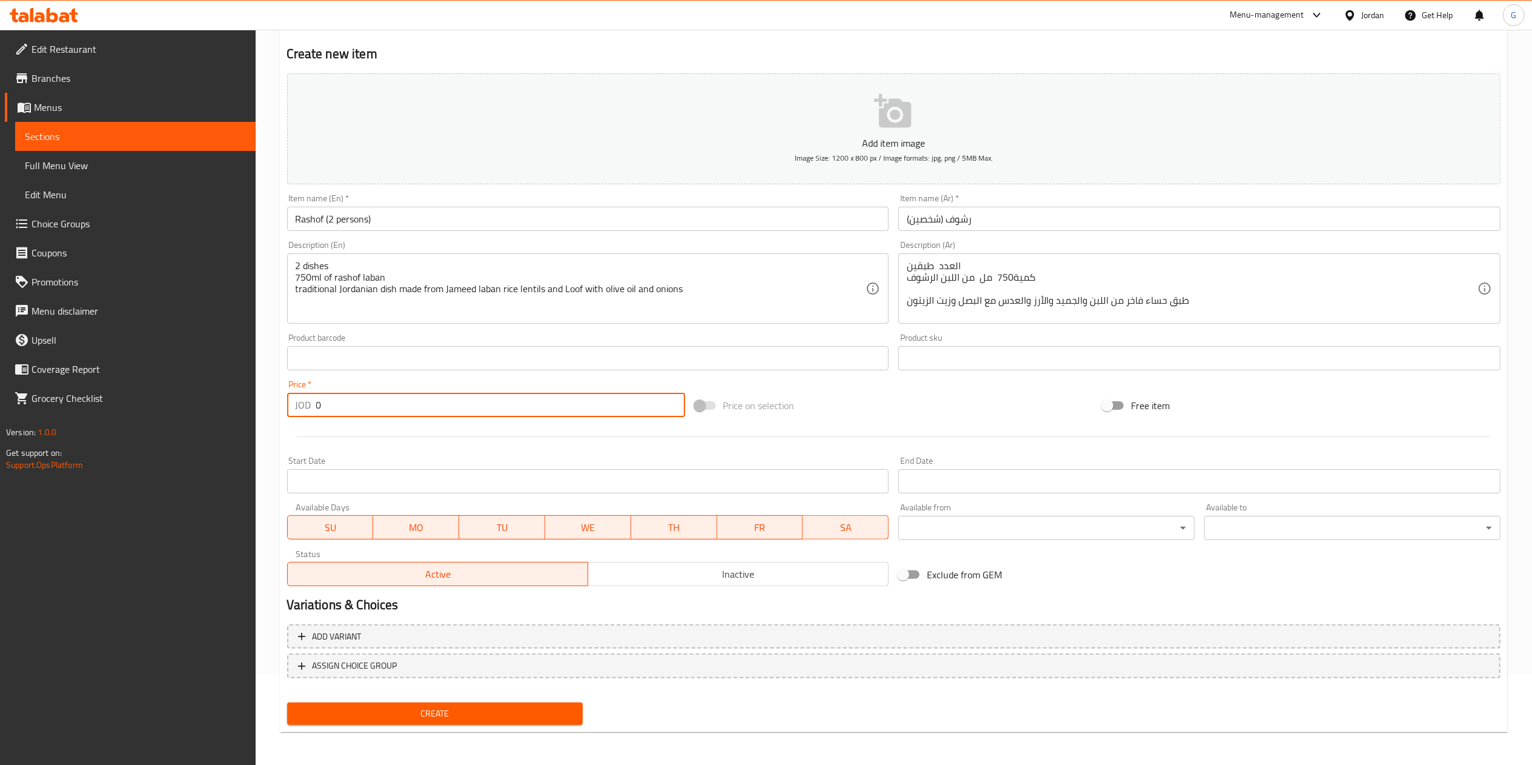
click at [371, 417] on input "0" at bounding box center [500, 405] width 369 height 24
type input "6.95"
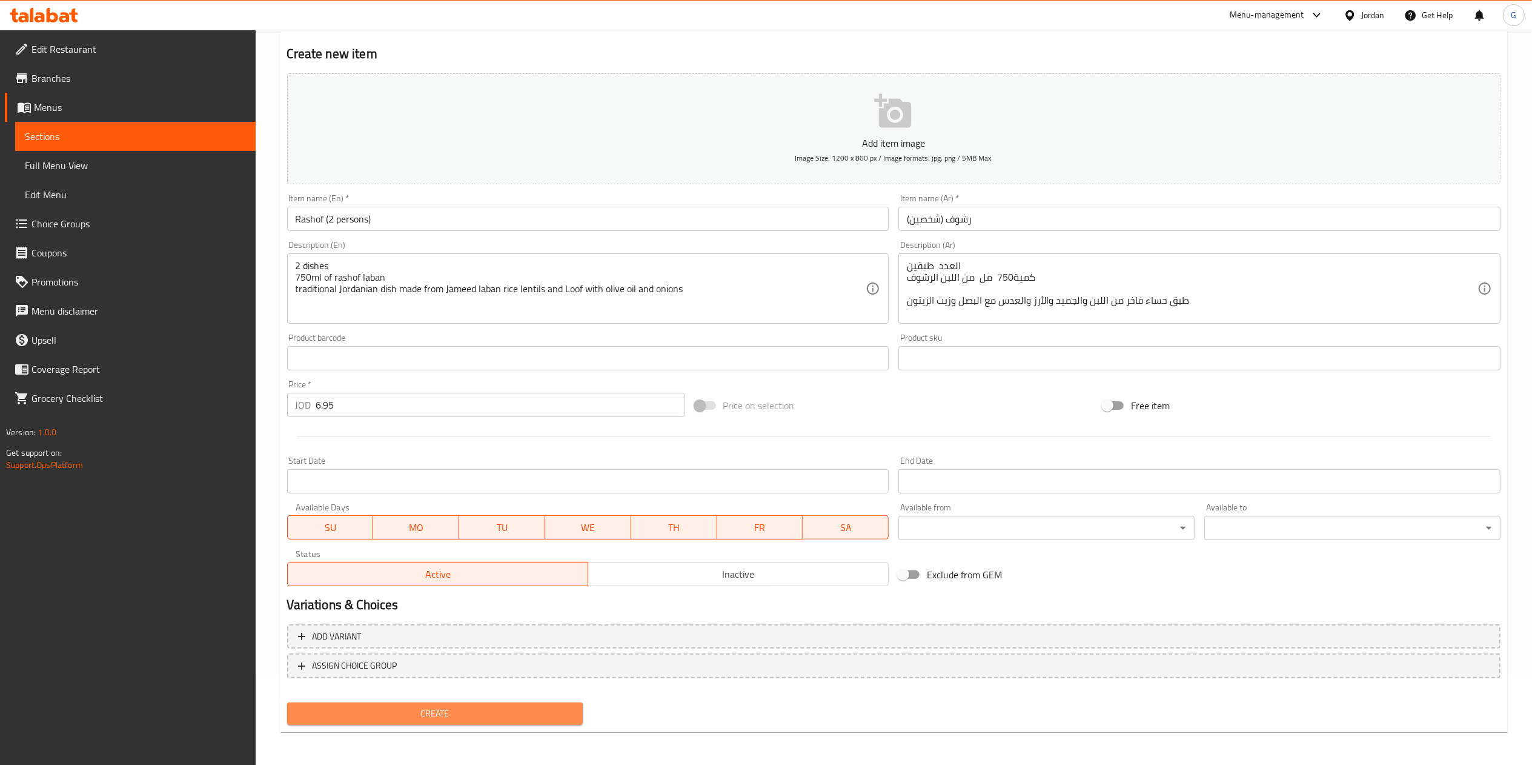
click at [440, 707] on span "Create" at bounding box center [435, 713] width 277 height 15
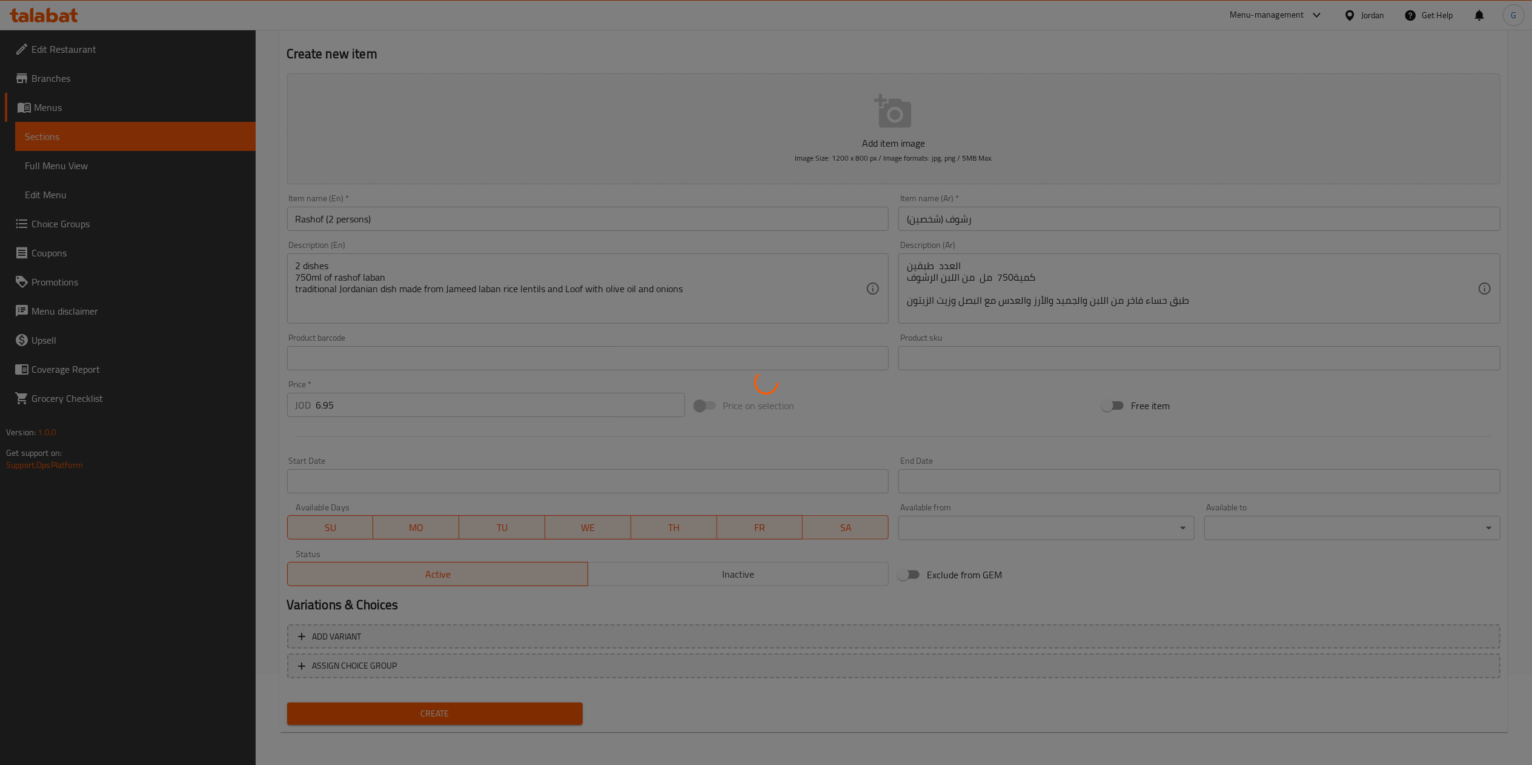
type input "0"
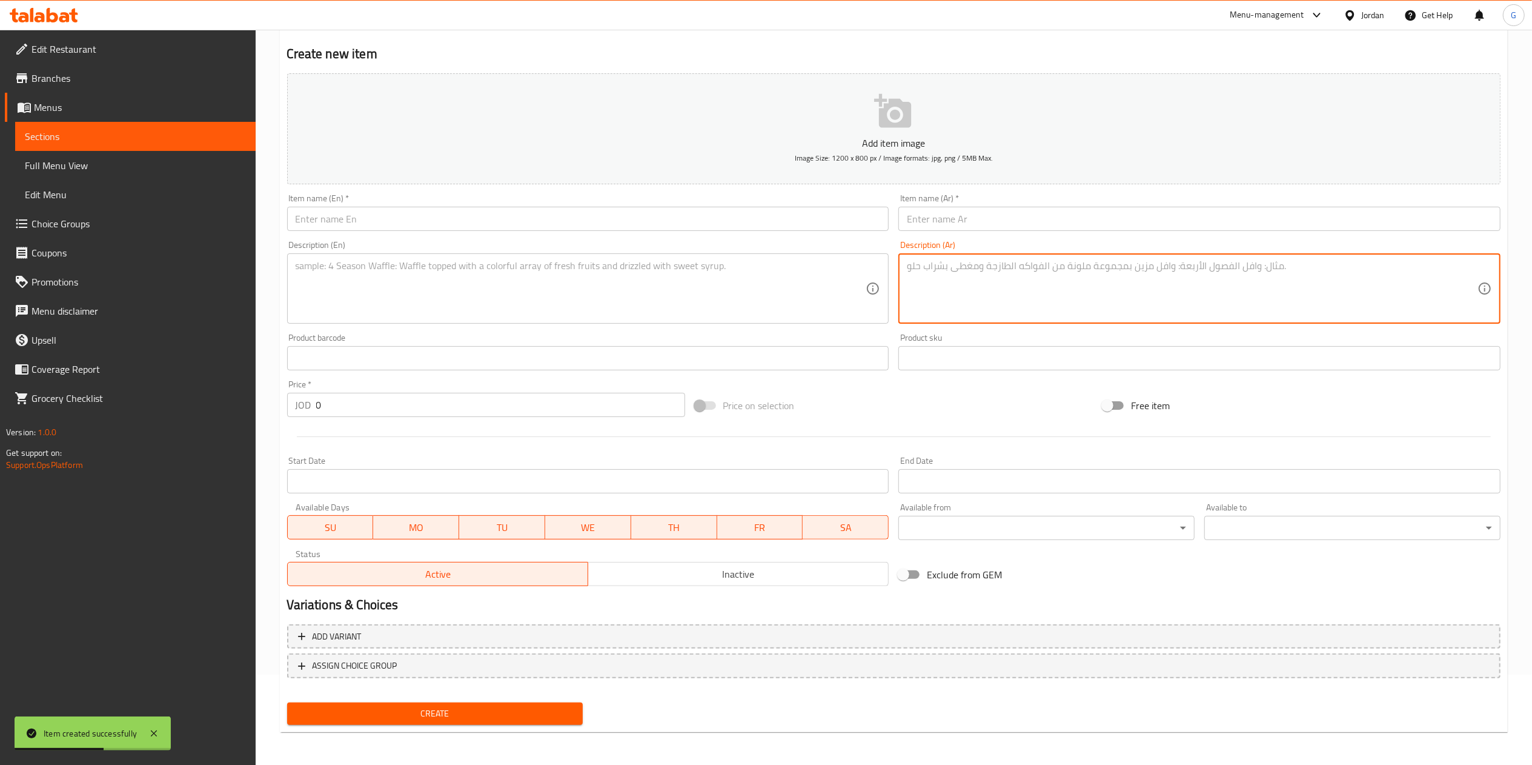
paste textarea "كمية750 مل من اللبن الرشوف طبق حساء فاخر من اللبن والجميد والأرز والعدس مع البص…"
click at [907, 268] on textarea "كمية750 مل من اللبن الرشوف طبق حساء فاخر من اللبن والجميد والأرز والعدس مع البص…" at bounding box center [1192, 289] width 571 height 58
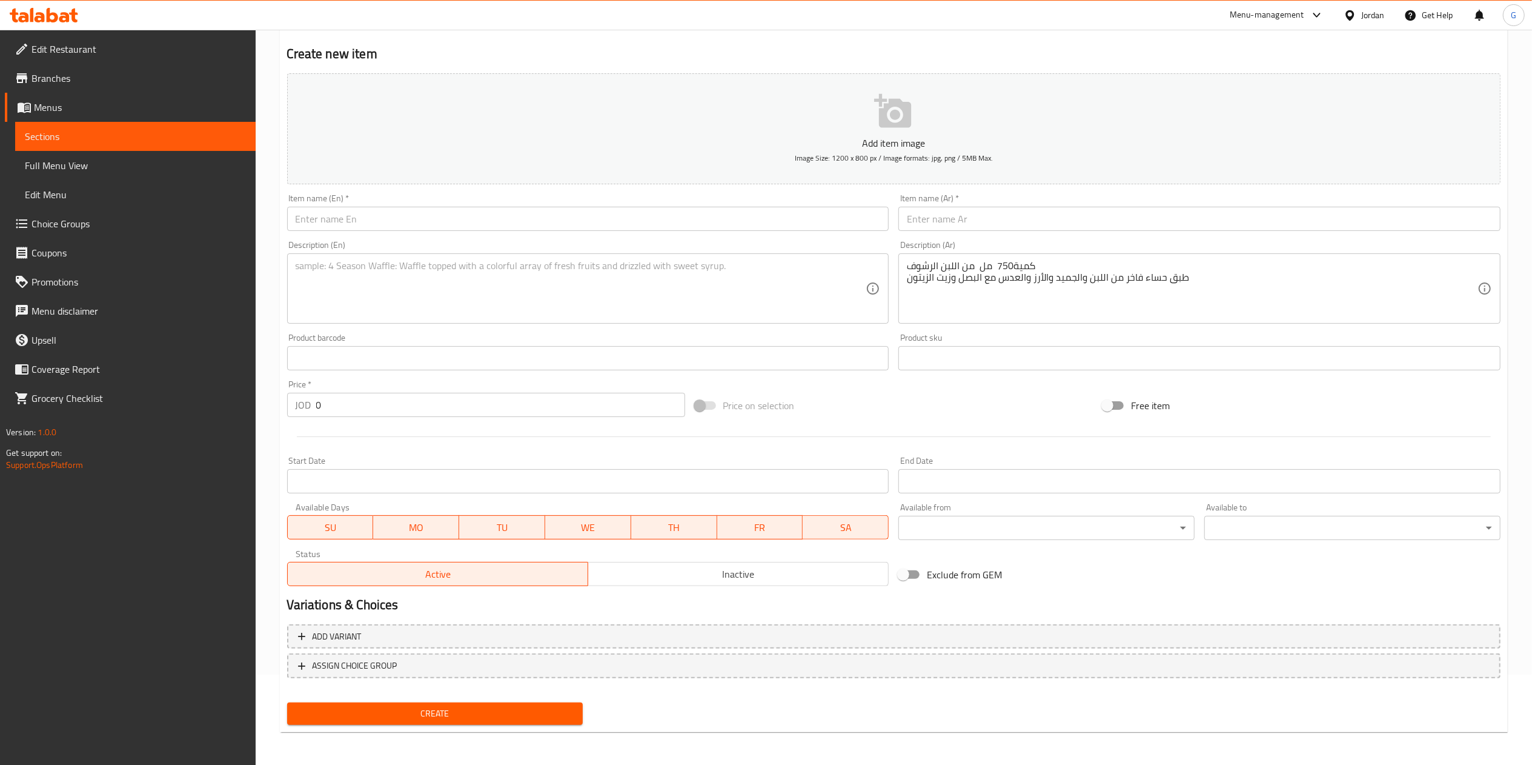
click at [906, 268] on div "كمية750 مل من اللبن الرشوف طبق حساء فاخر من اللبن والجميد والأرز والعدس مع البص…" at bounding box center [1200, 288] width 602 height 70
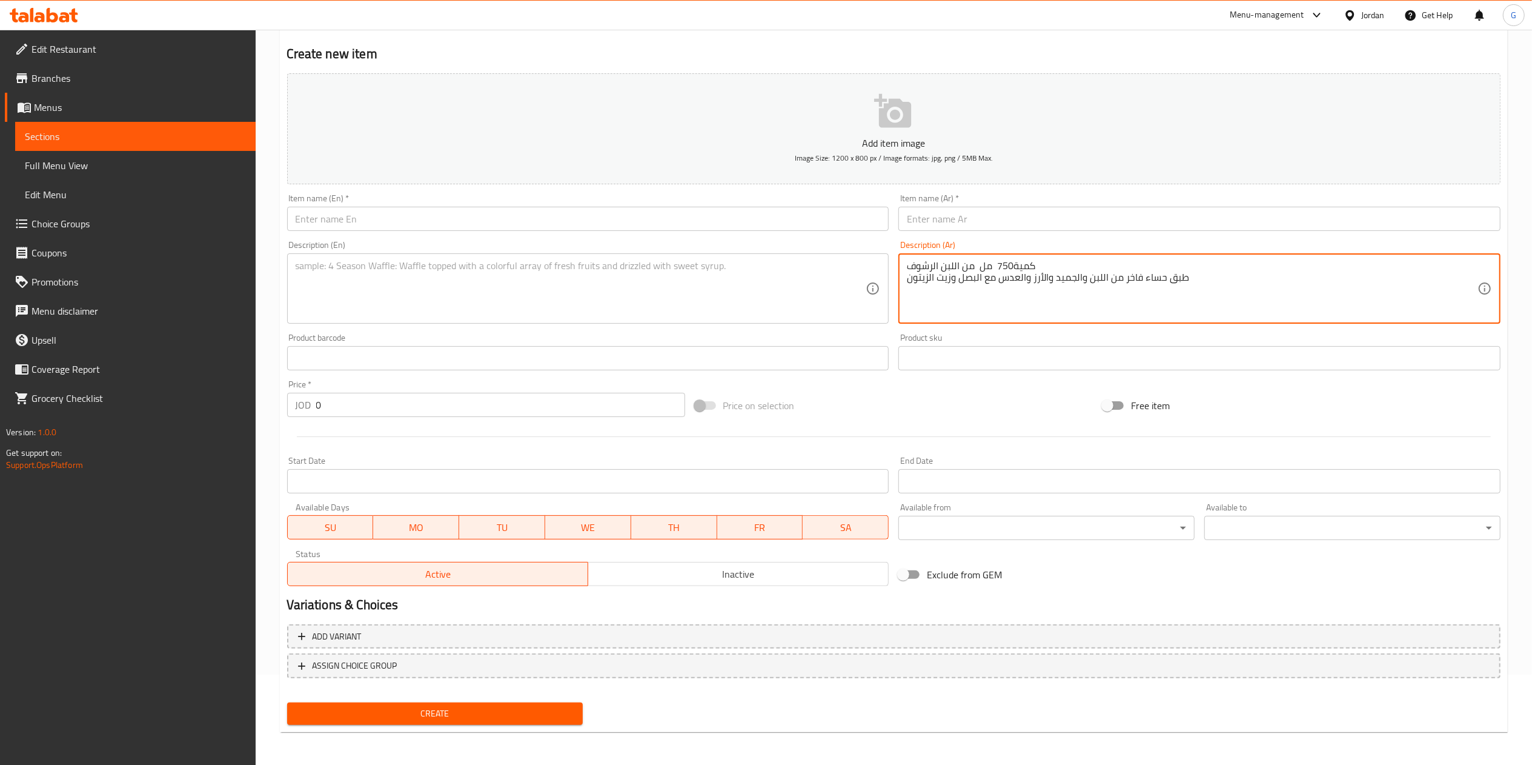
click at [933, 268] on textarea "كمية750 مل من اللبن الرشوف طبق حساء فاخر من اللبن والجميد والأرز والعدس مع البص…" at bounding box center [1192, 289] width 571 height 58
click at [923, 265] on textarea "كمية750 مل من اللبن الرشوف طبق حساء فاخر من اللبن والجميد والأرز والعدس مع البص…" at bounding box center [1192, 289] width 571 height 58
type textarea "العدد 3 اطباق كمية750 مل من اللبن الرشوف طبق حساء فاخر من اللبن والجميد والأرز …"
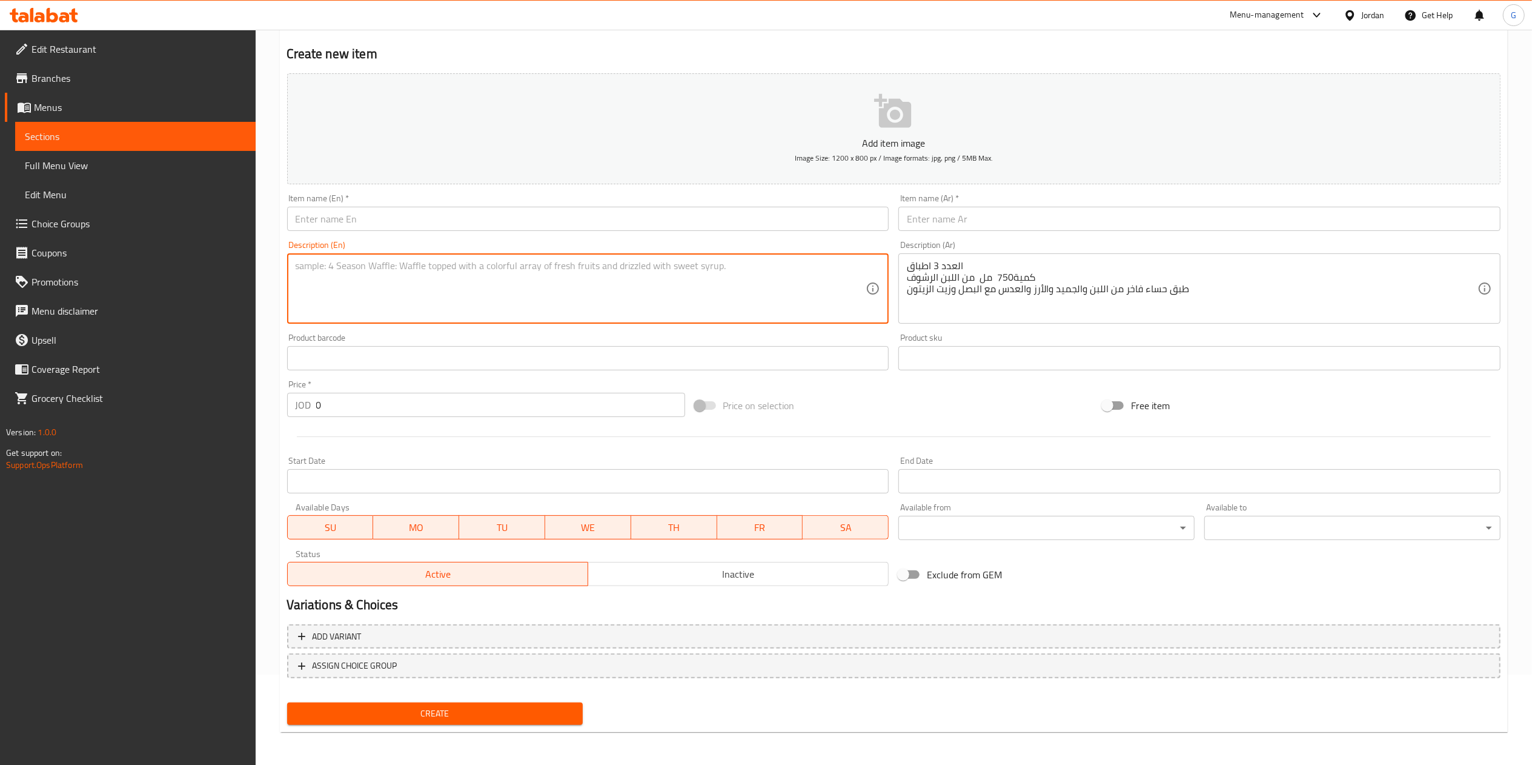
paste textarea "750ml of rashof laban traditional Jordanian dish made from Jameed laban rice le…"
click at [296, 265] on textarea "750ml of rashof laban traditional Jordanian dish made from Jameed laban rice le…" at bounding box center [581, 289] width 571 height 58
click at [301, 266] on textarea "750ml of rashof laban traditional Jordanian dish made from Jameed laban rice le…" at bounding box center [581, 289] width 571 height 58
type textarea "3 dishes 750ml of rashof laban traditional Jordanian dish made from Jameed laba…"
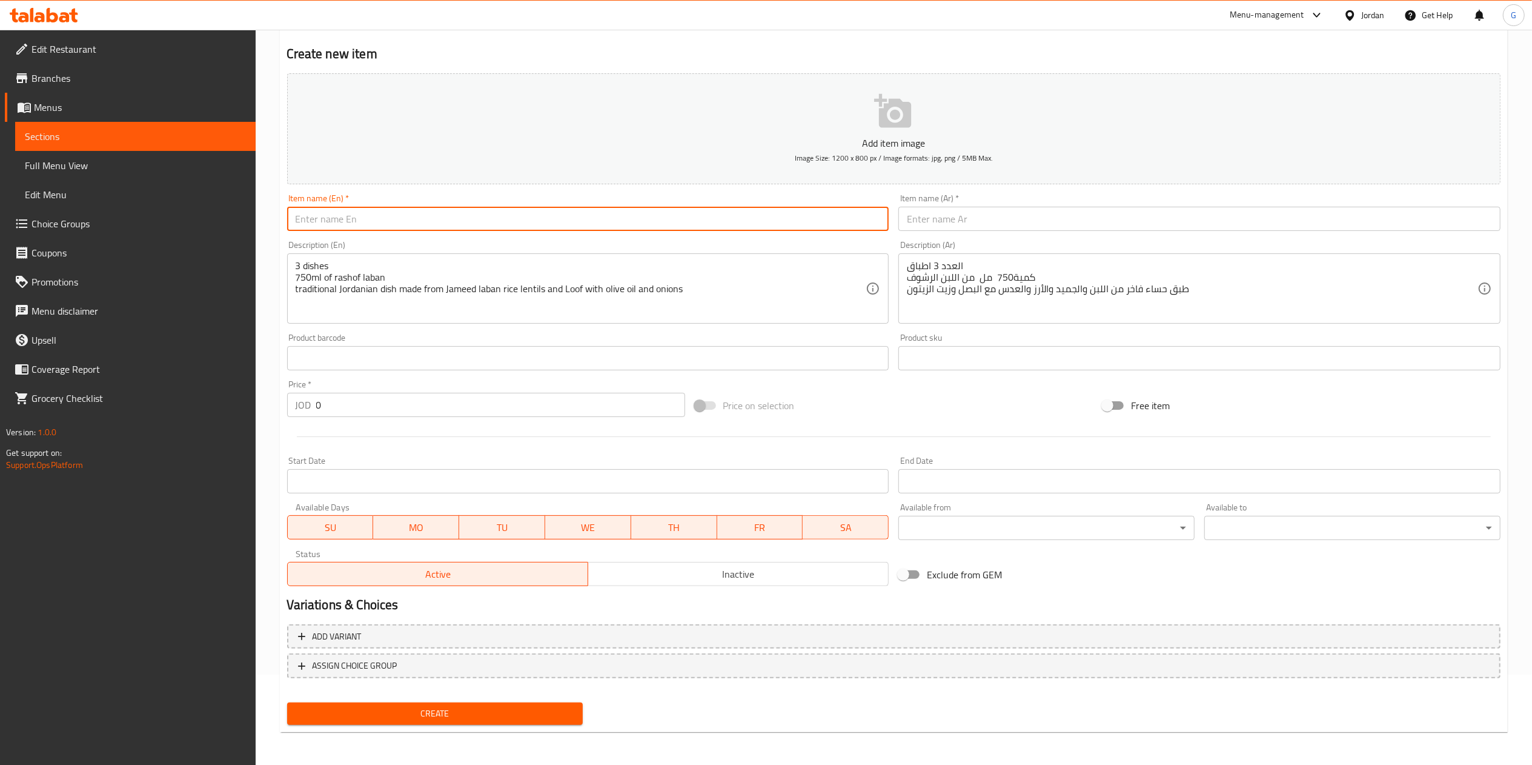
click at [573, 223] on input "text" at bounding box center [588, 219] width 602 height 24
paste input "Rashof"
click at [333, 222] on input "Rashof ()" at bounding box center [588, 219] width 602 height 24
type input "Rashof (3persons)"
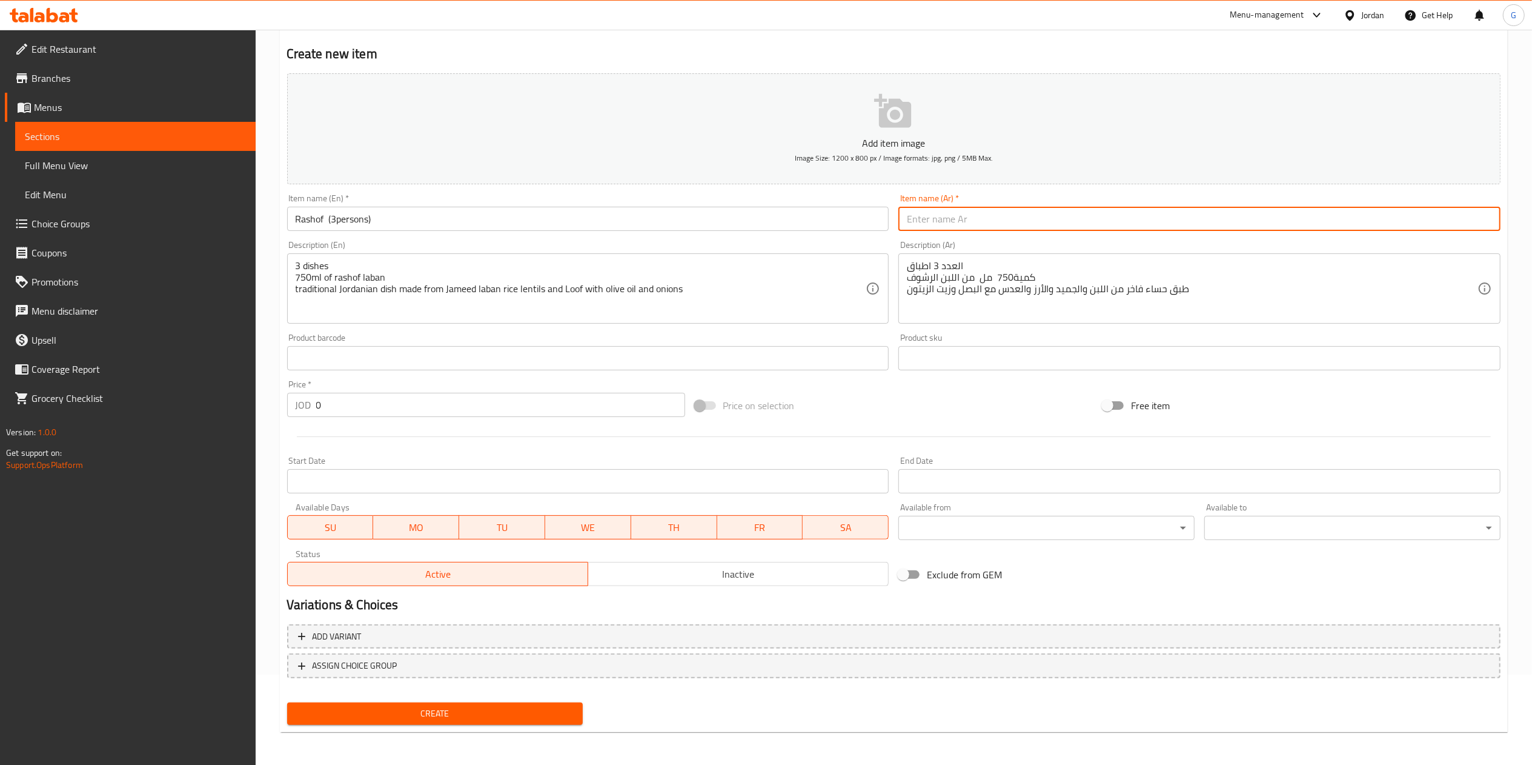
click at [939, 217] on input "text" at bounding box center [1200, 219] width 602 height 24
type input "رشوف (3 اشخاص)"
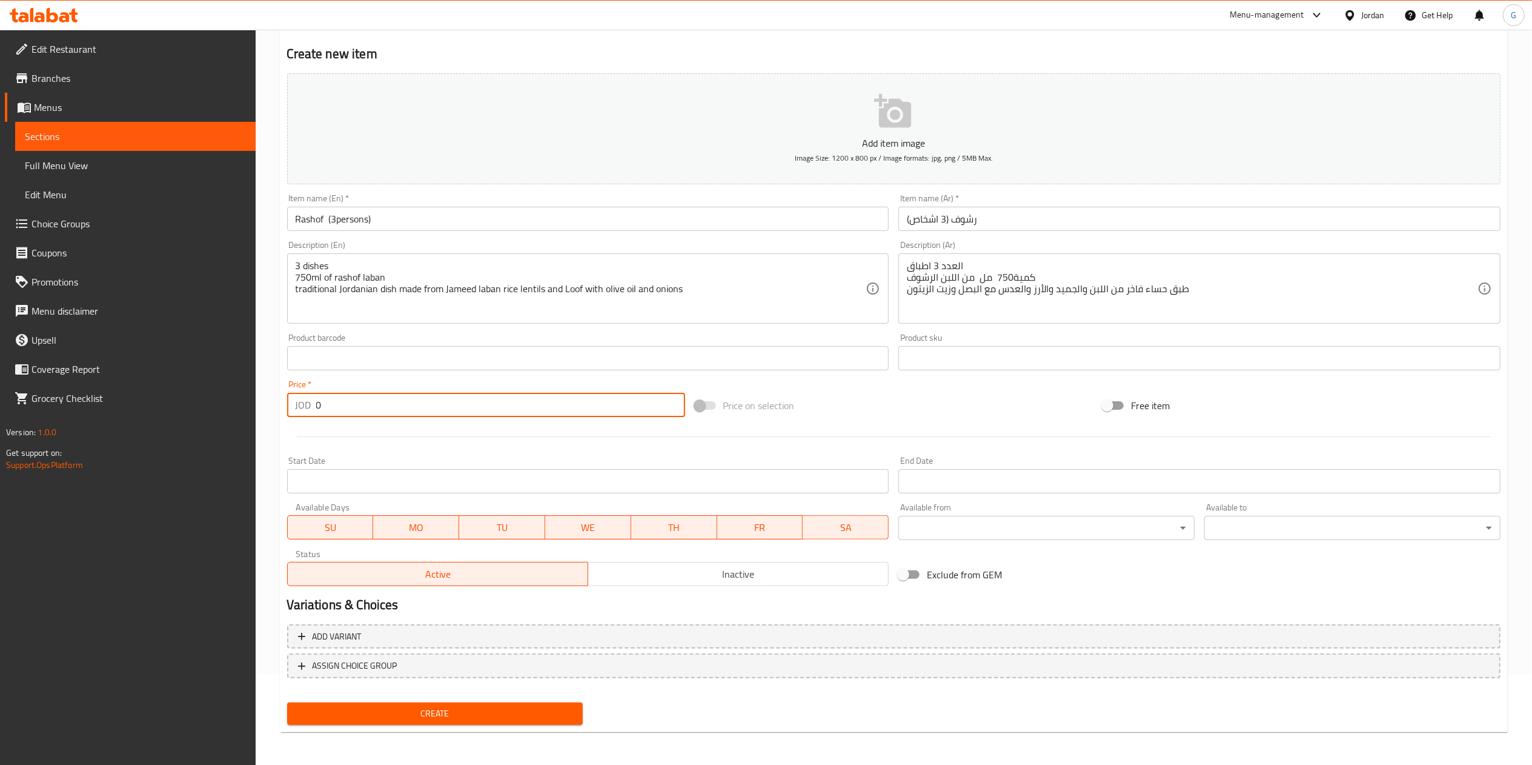
click at [384, 411] on input "0" at bounding box center [500, 405] width 369 height 24
type input "9.95"
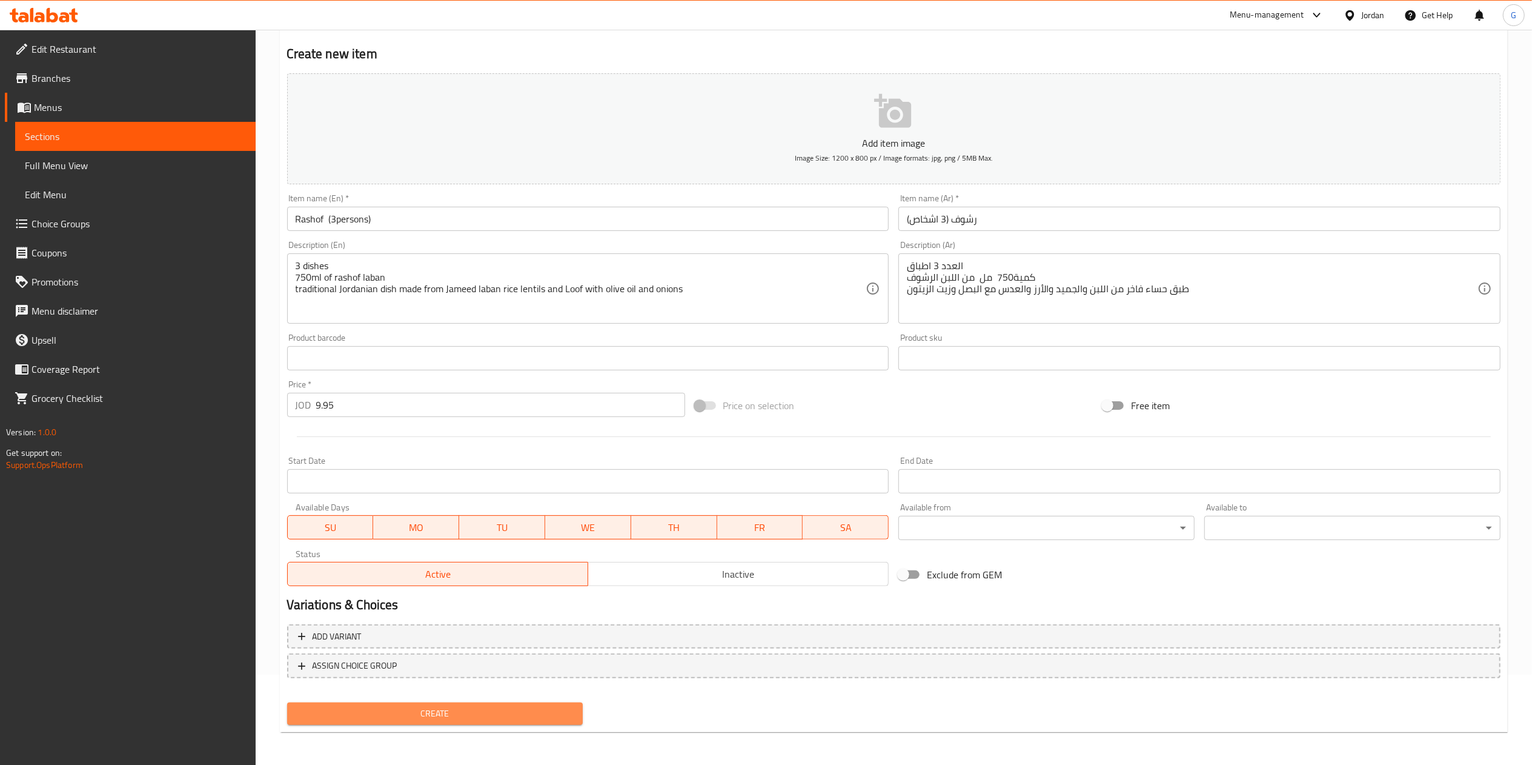
click at [471, 715] on span "Create" at bounding box center [435, 713] width 277 height 15
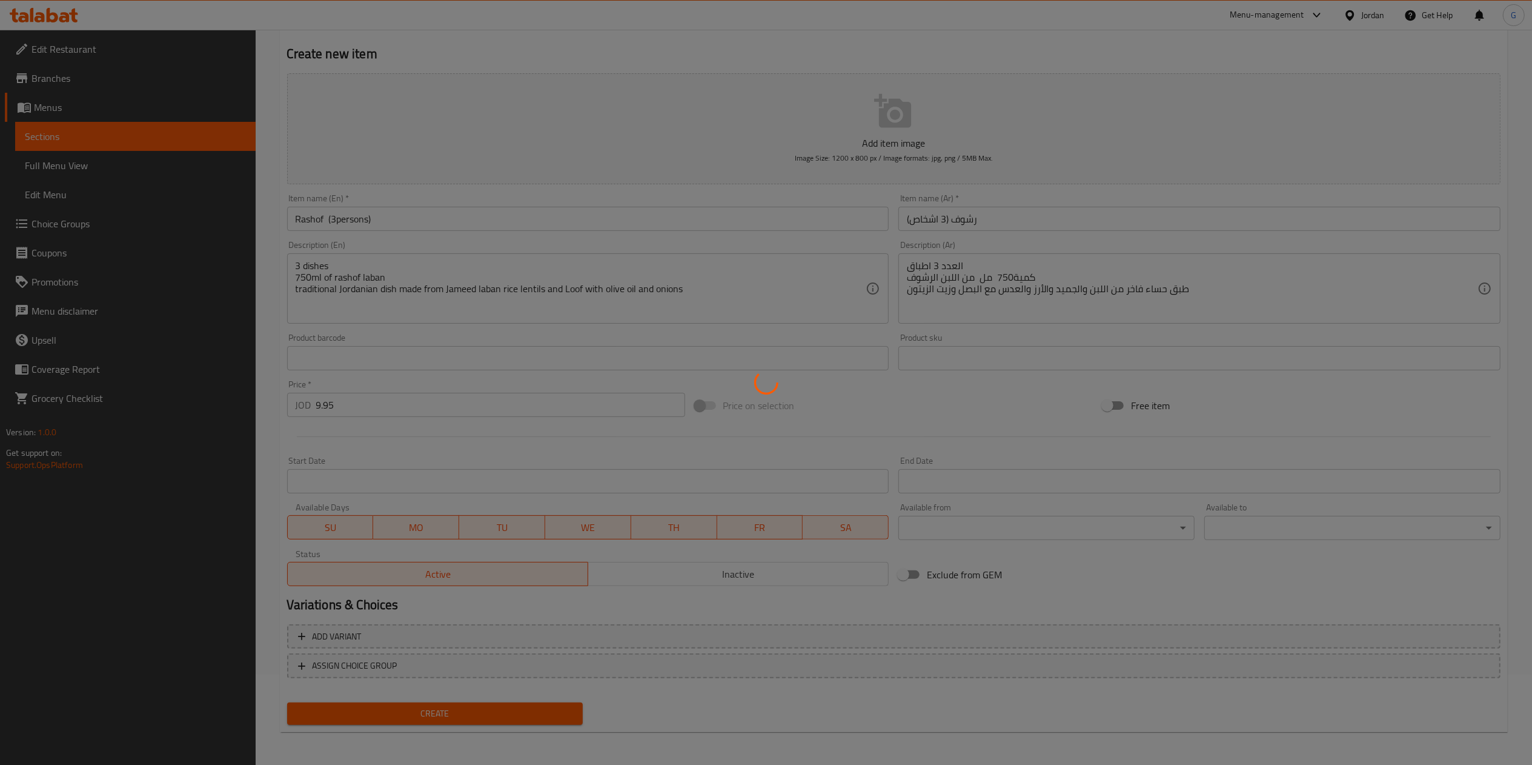
type input "0"
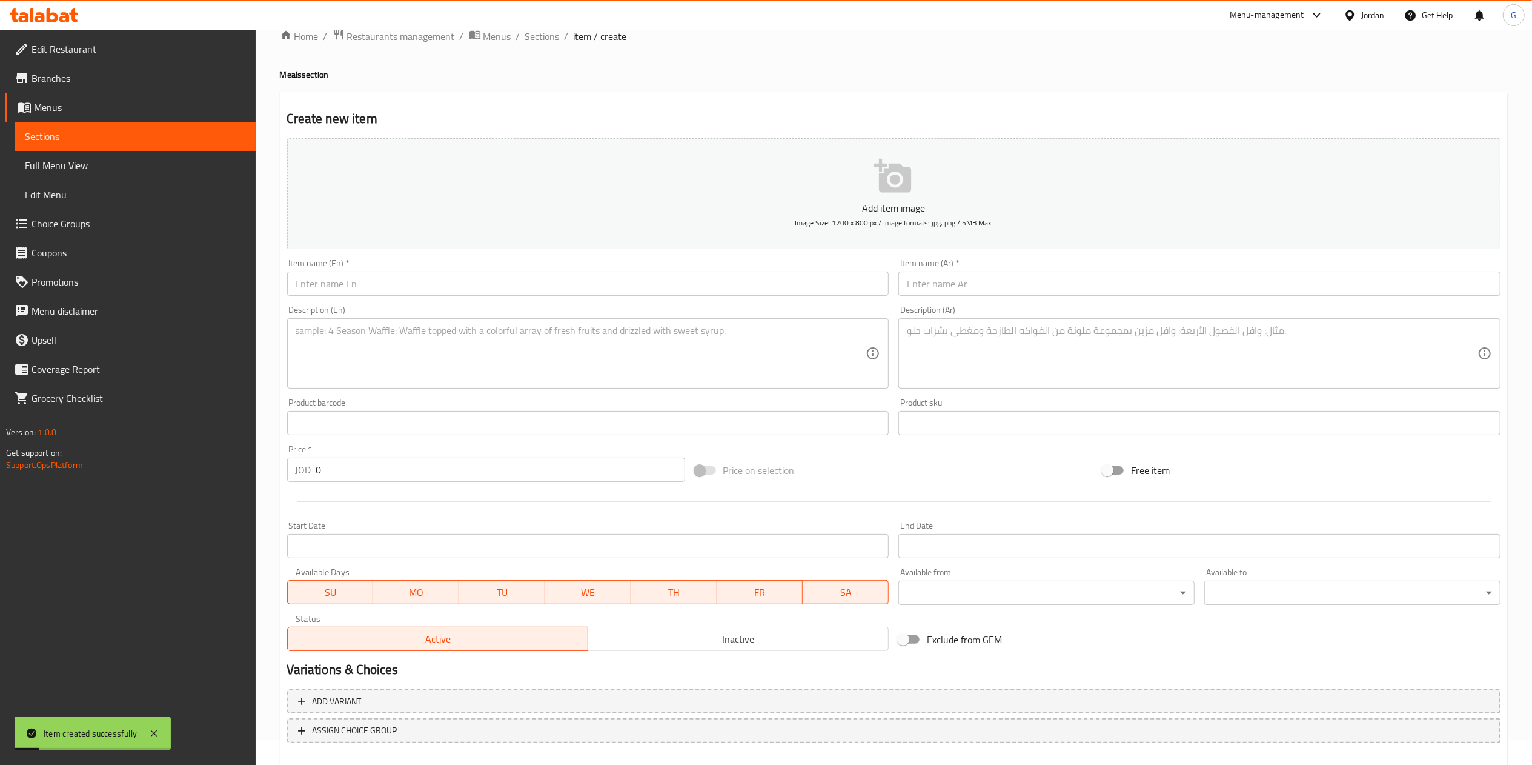
scroll to position [0, 0]
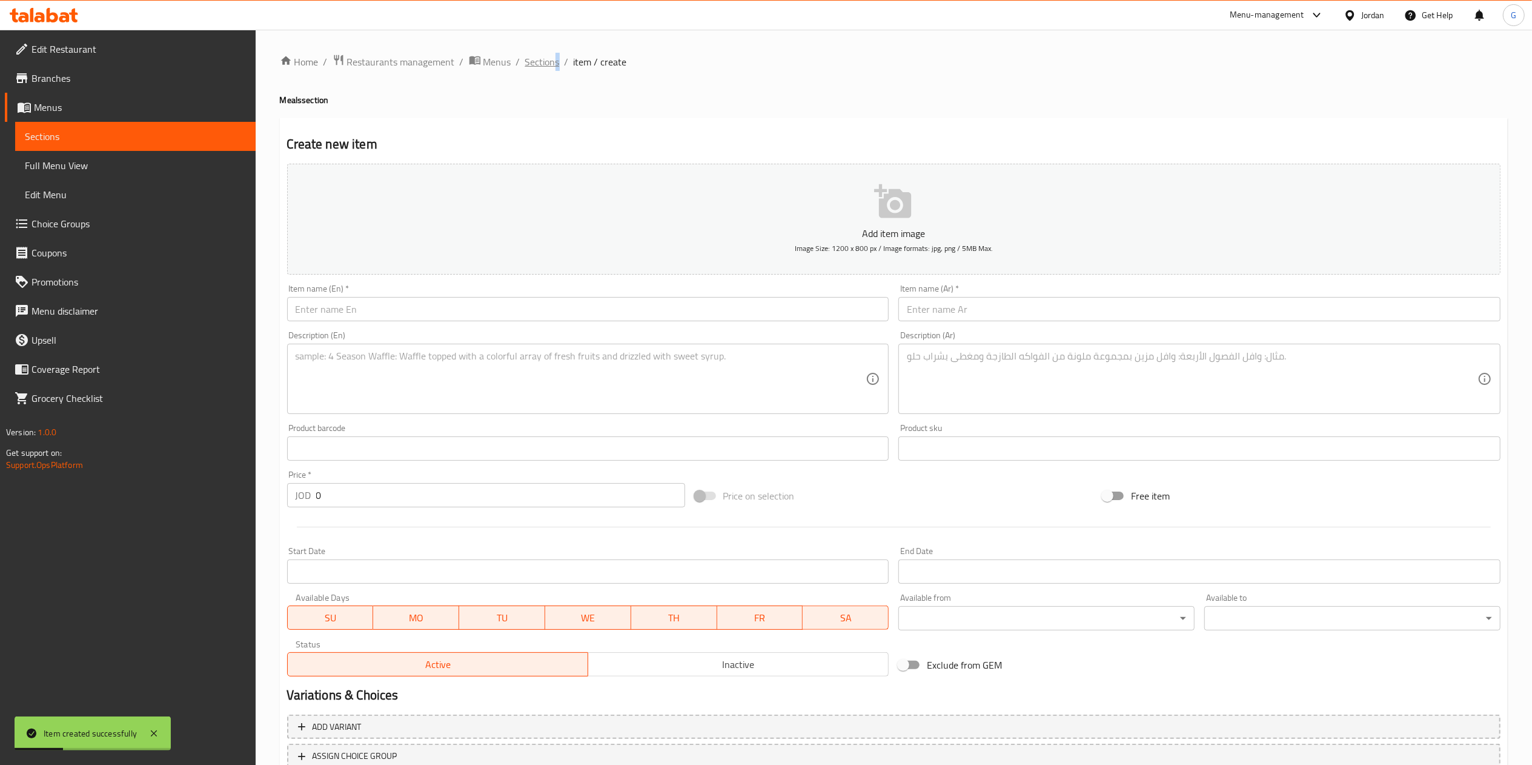
drag, startPoint x: 560, startPoint y: 60, endPoint x: 550, endPoint y: 60, distance: 10.3
click at [550, 60] on ol "Home / Restaurants management / Menus / Sections / item / create" at bounding box center [894, 62] width 1228 height 16
click at [550, 60] on span "Sections" at bounding box center [542, 62] width 35 height 15
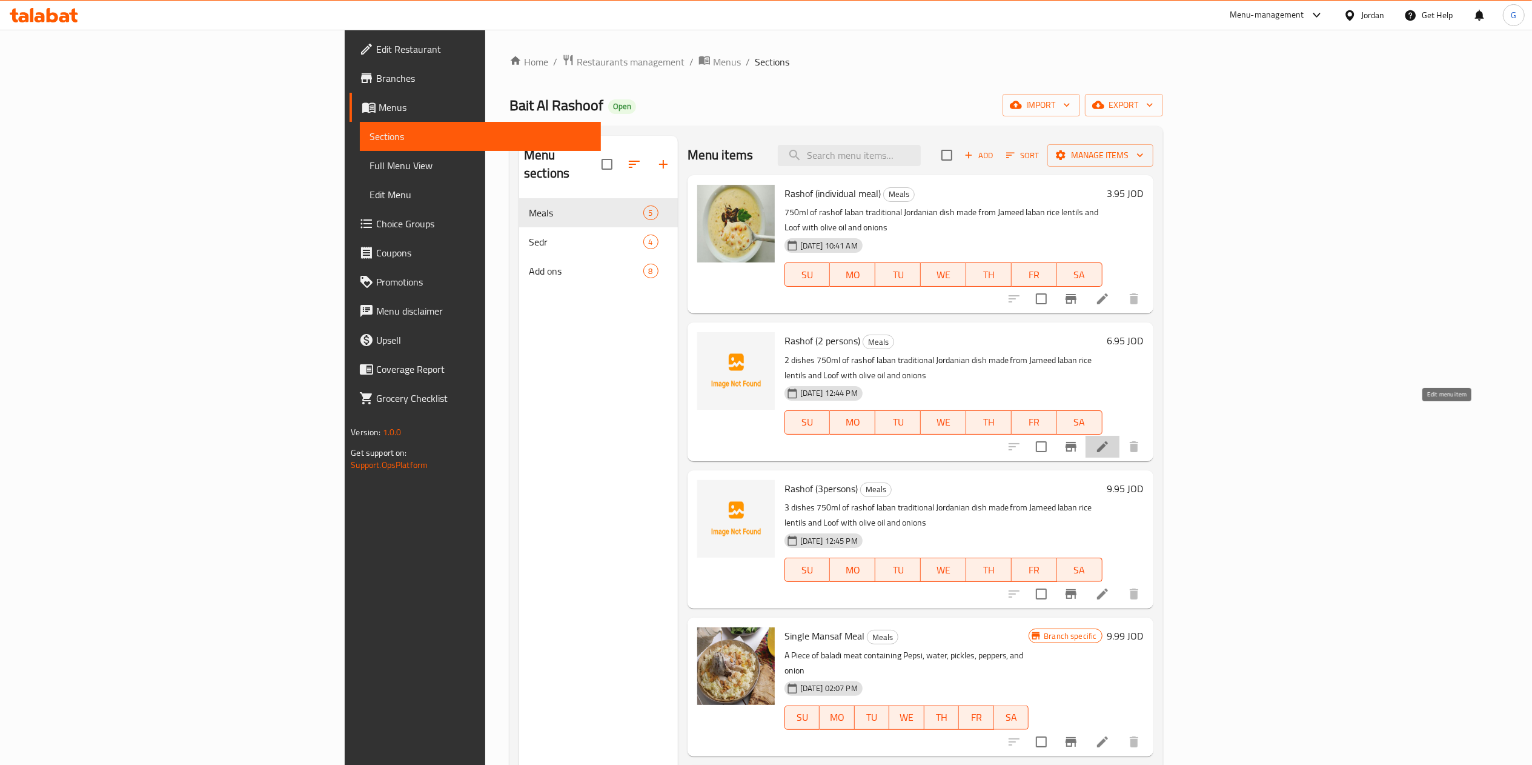
click at [1110, 439] on icon at bounding box center [1102, 446] width 15 height 15
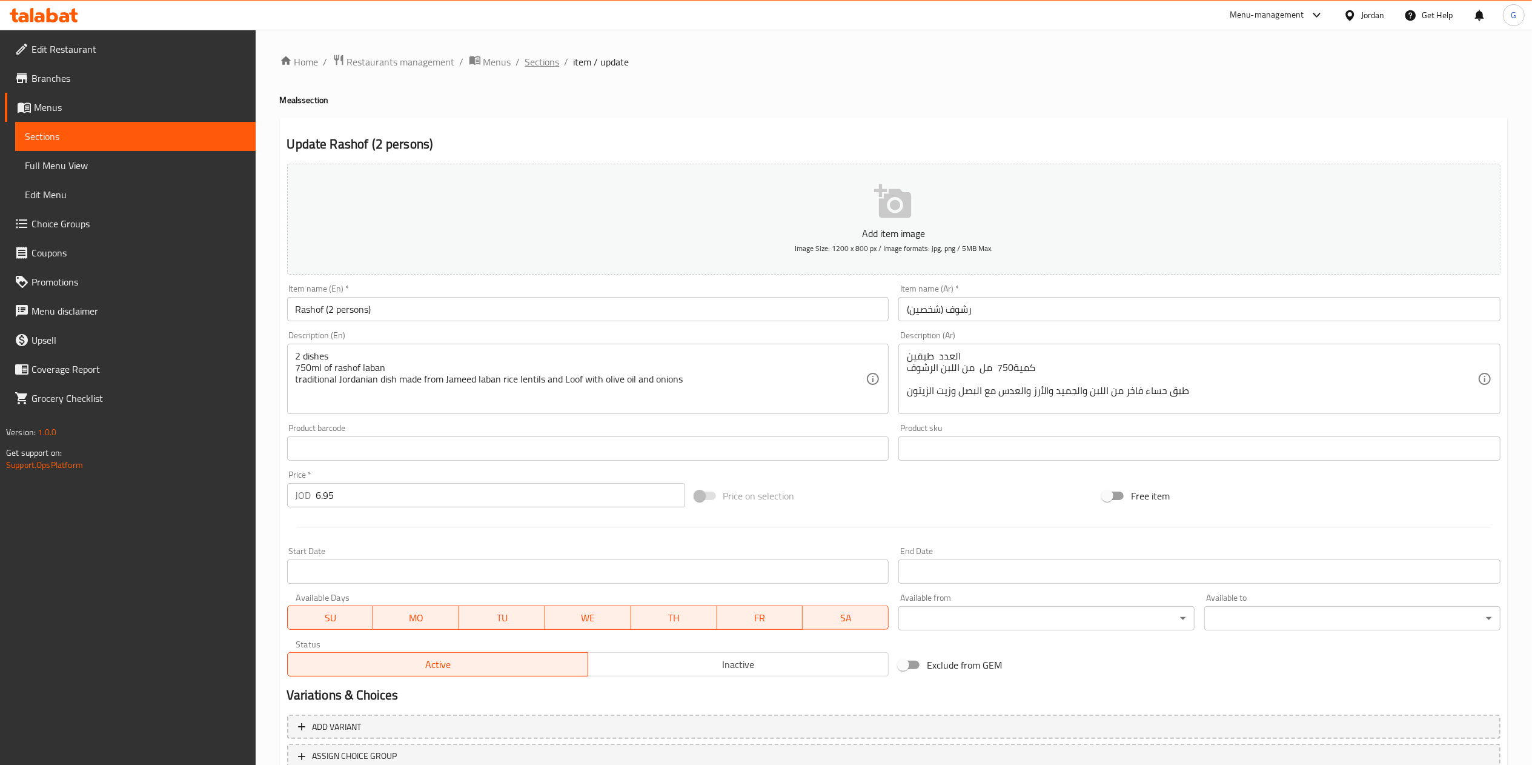
click at [551, 58] on span "Sections" at bounding box center [542, 62] width 35 height 15
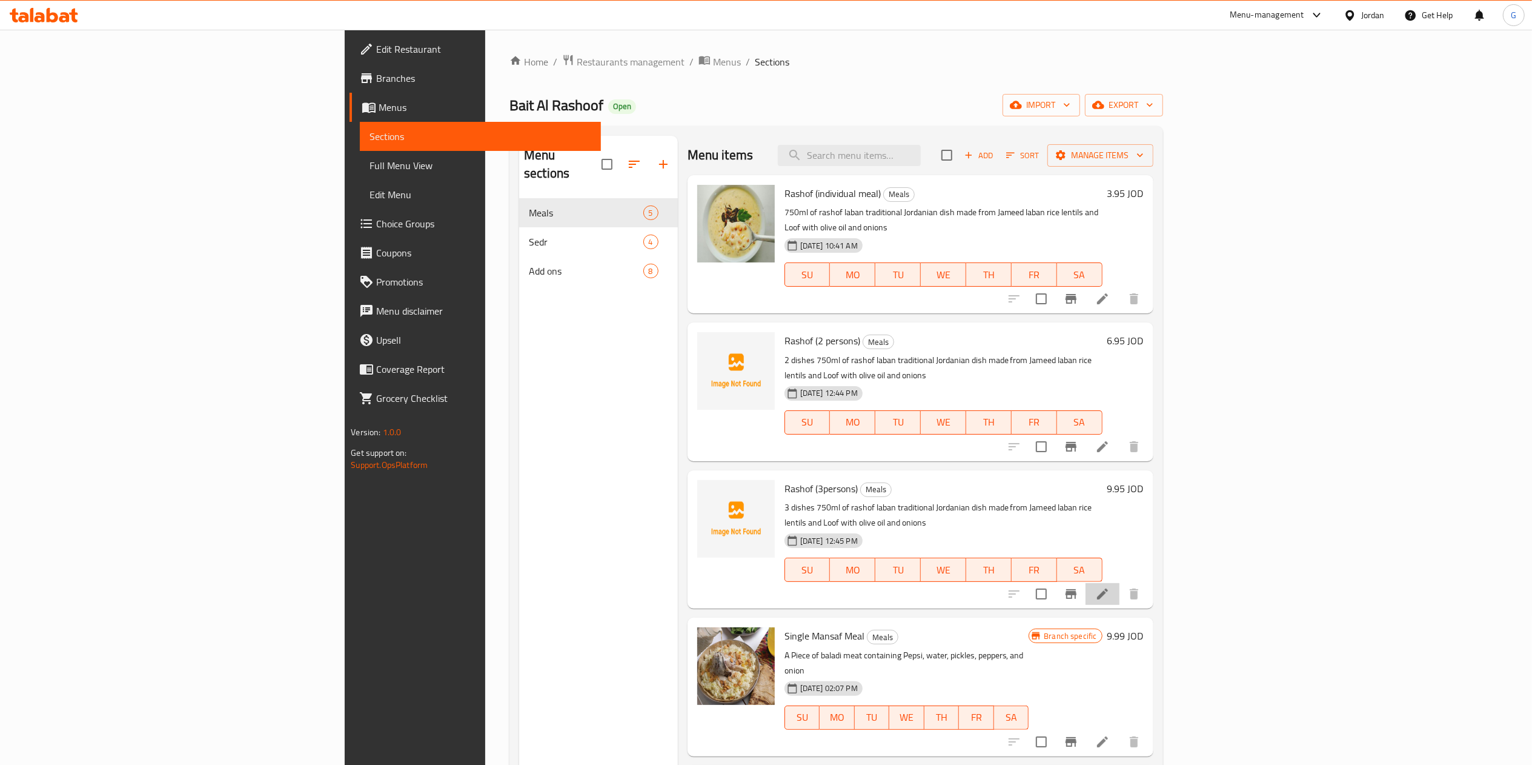
click at [1120, 583] on li at bounding box center [1103, 594] width 34 height 22
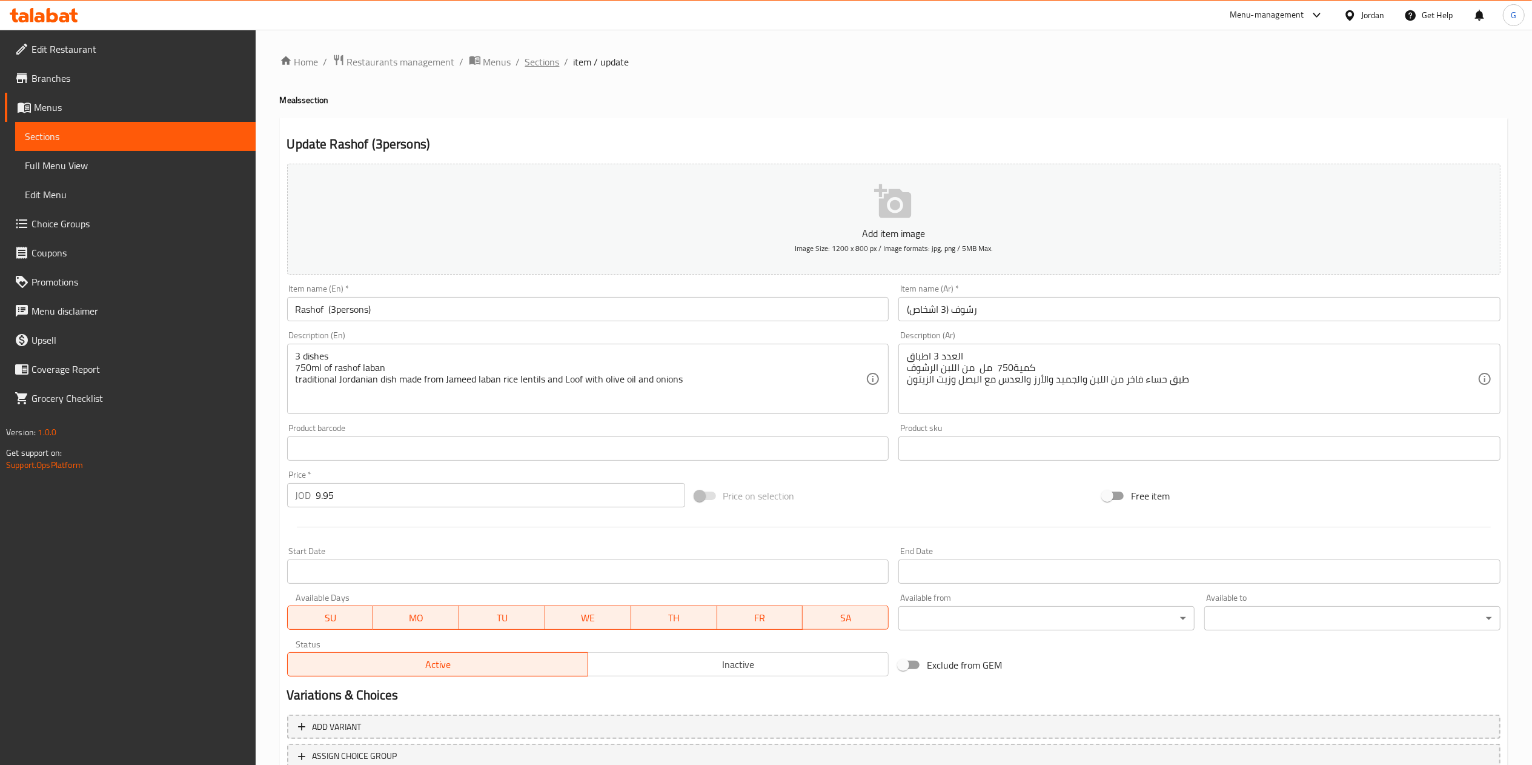
click at [542, 55] on span "Sections" at bounding box center [542, 62] width 35 height 15
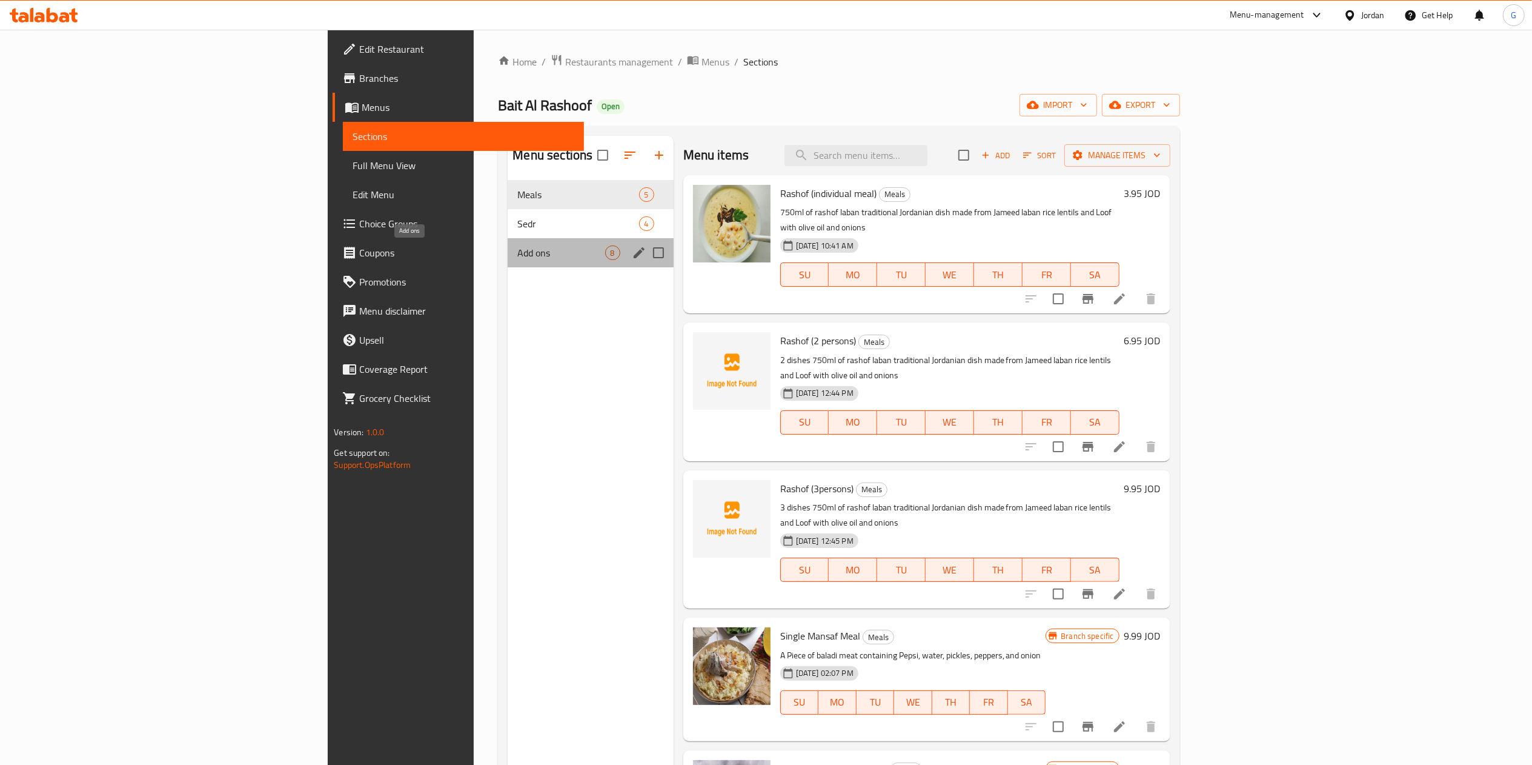
click at [517, 250] on span "Add ons" at bounding box center [560, 252] width 87 height 15
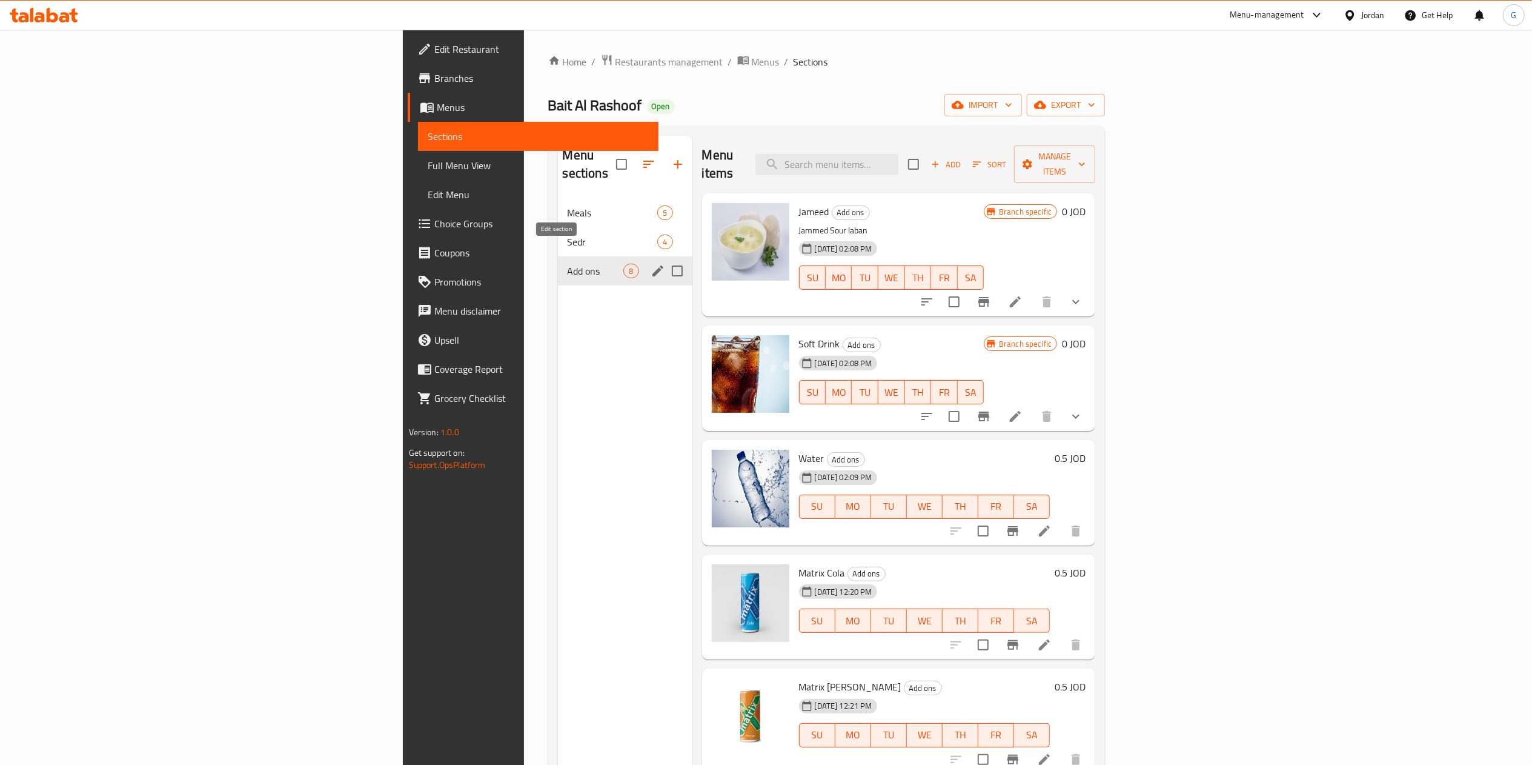
click at [653, 265] on icon "edit" at bounding box center [658, 270] width 11 height 11
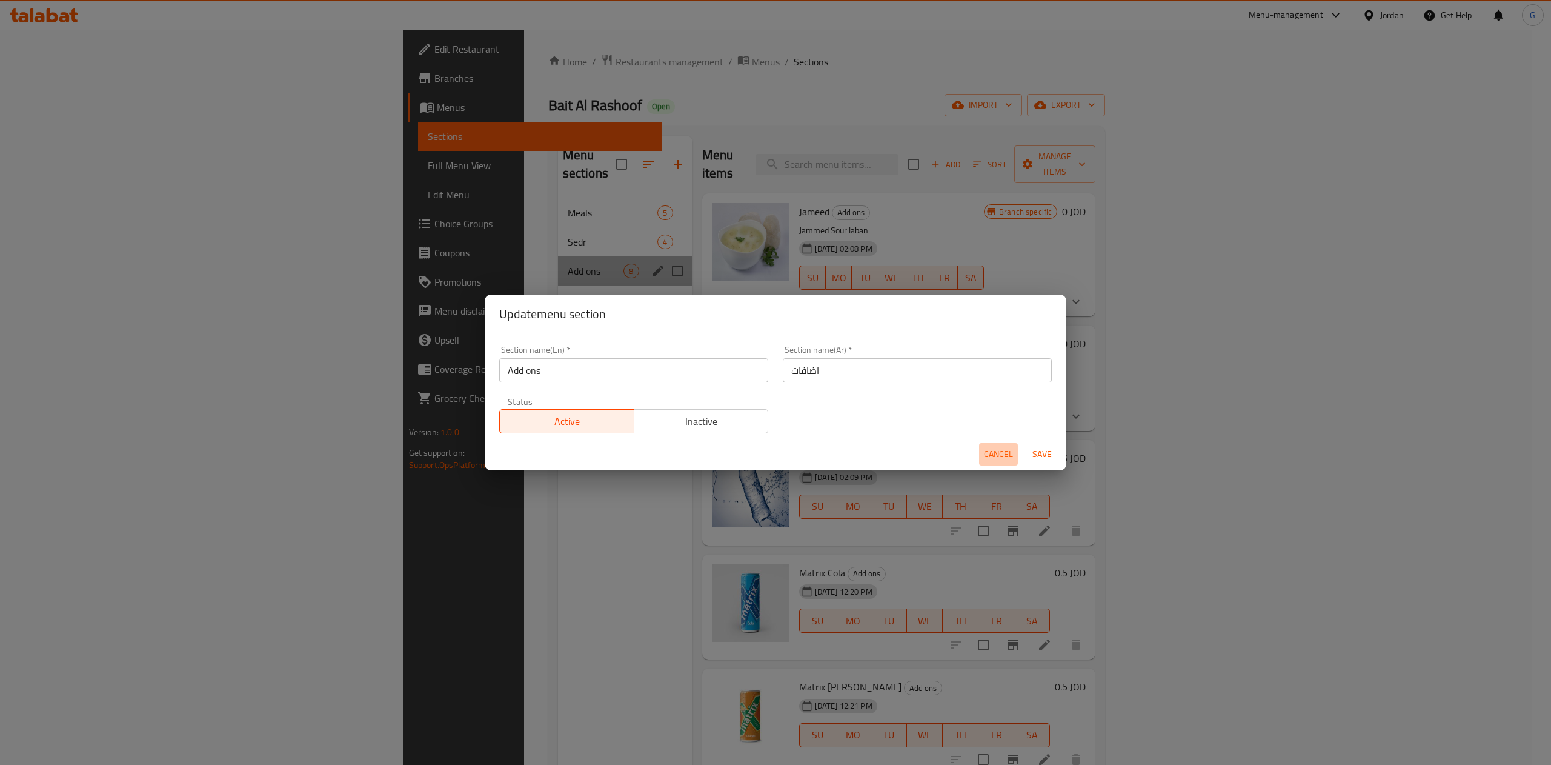
click at [1006, 455] on span "Cancel" at bounding box center [998, 454] width 29 height 15
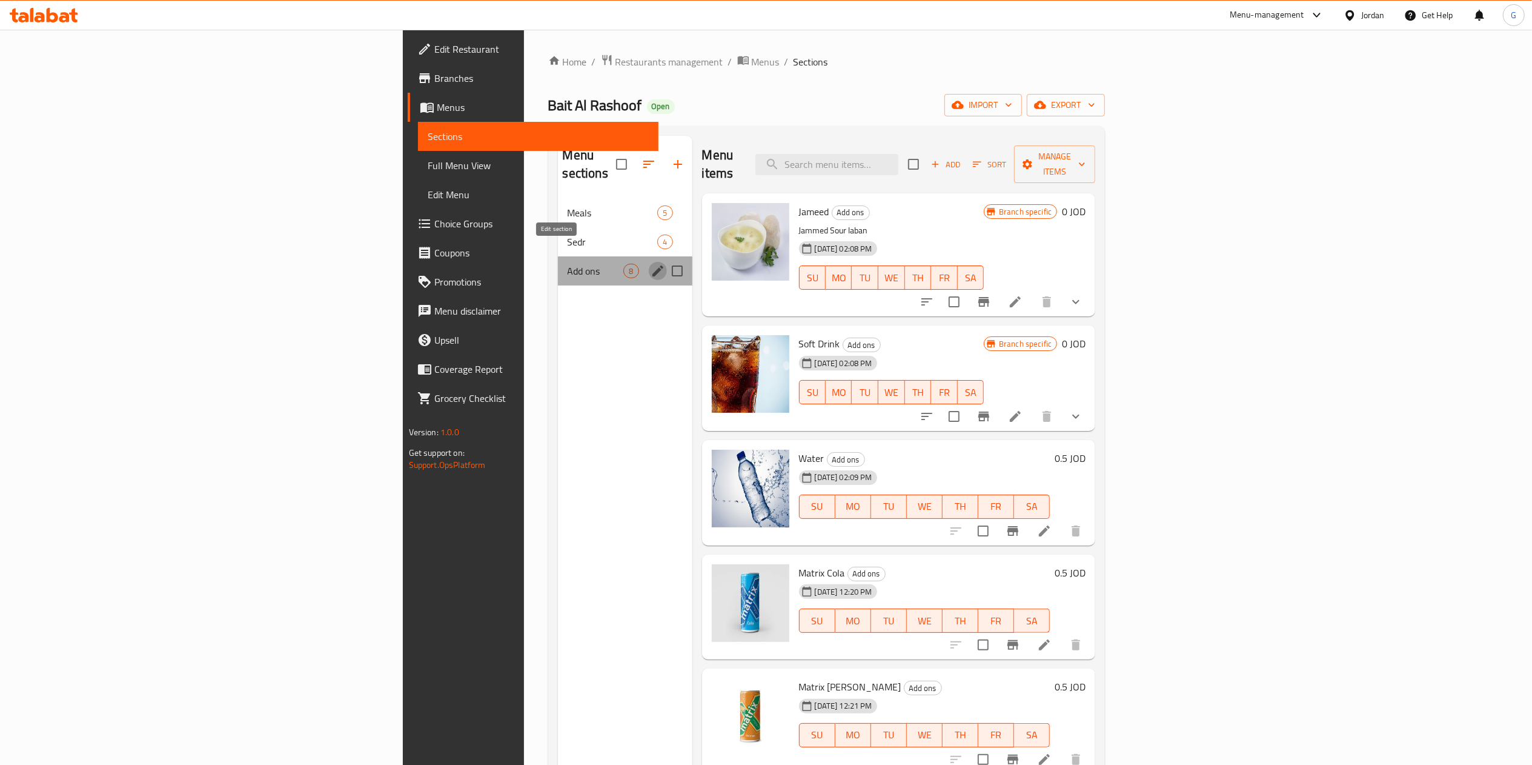
click at [651, 264] on icon "edit" at bounding box center [658, 271] width 15 height 15
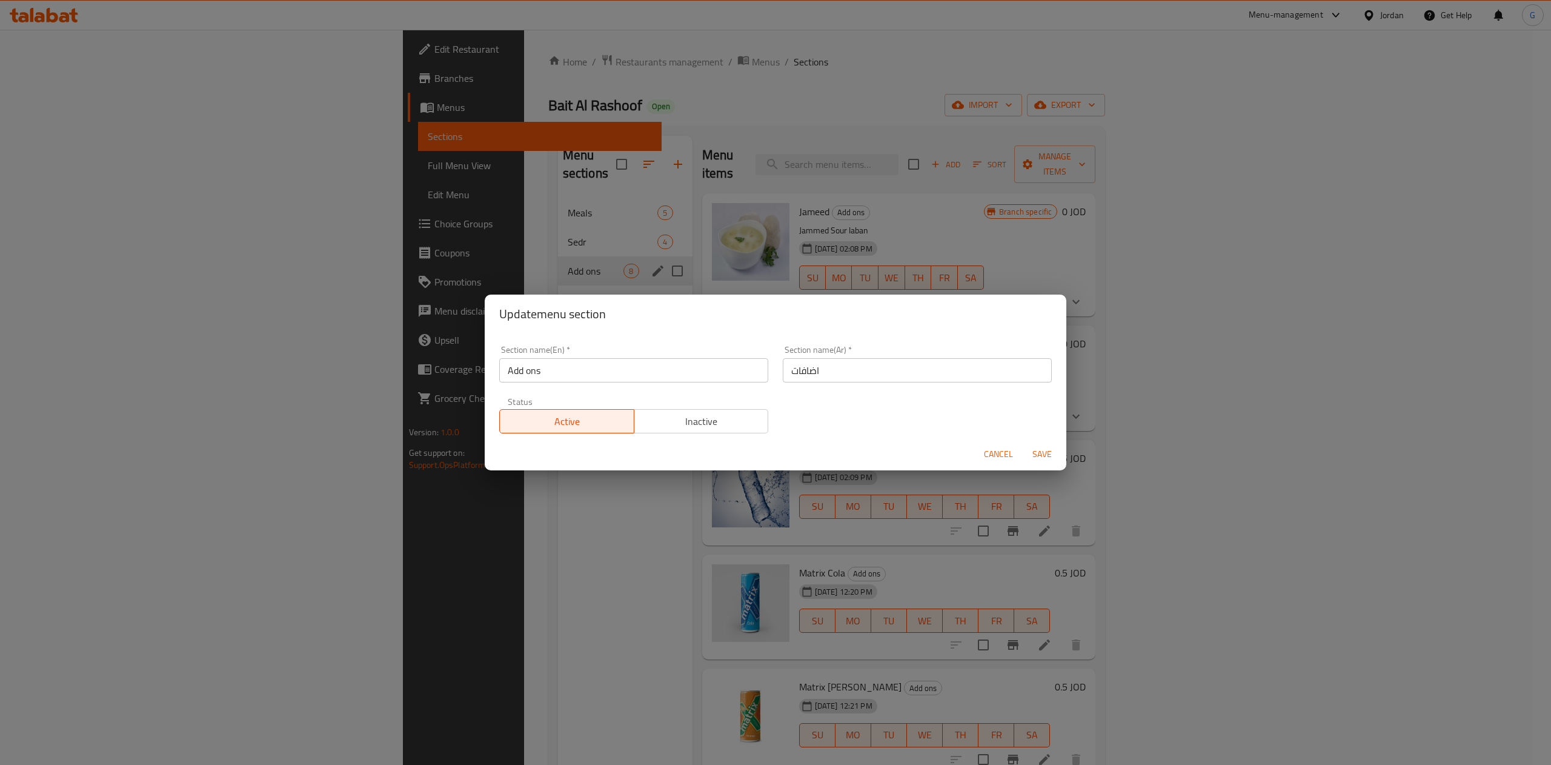
click at [549, 368] on input "Add ons" at bounding box center [633, 370] width 269 height 24
type input "Drinks"
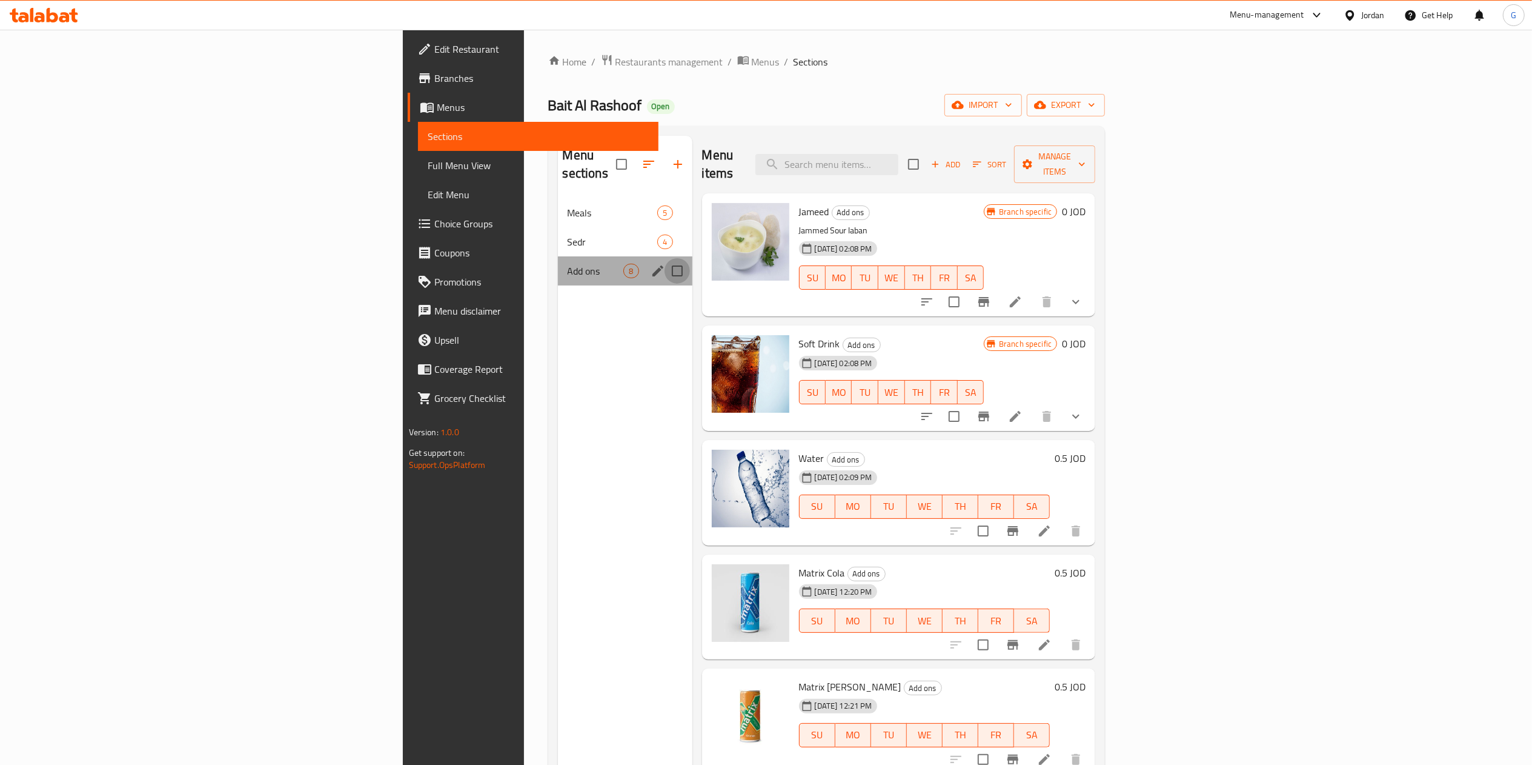
click at [665, 258] on input "Menu sections" at bounding box center [677, 270] width 25 height 25
checkbox input "true"
click at [651, 264] on icon "edit" at bounding box center [658, 271] width 15 height 15
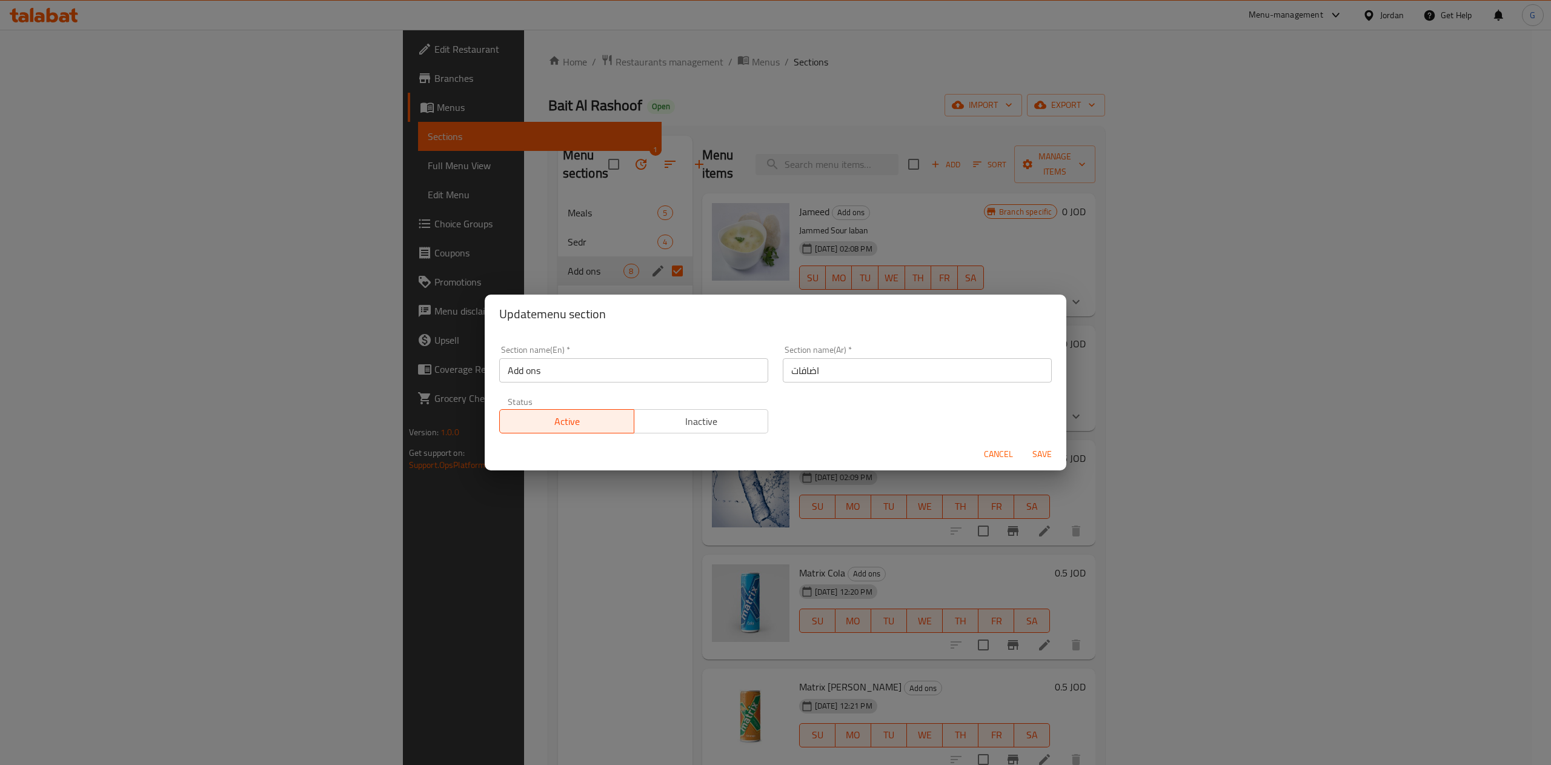
click at [611, 380] on input "Add ons" at bounding box center [633, 370] width 269 height 24
type input "Drinks"
click at [819, 375] on input "اضافات" at bounding box center [917, 370] width 269 height 24
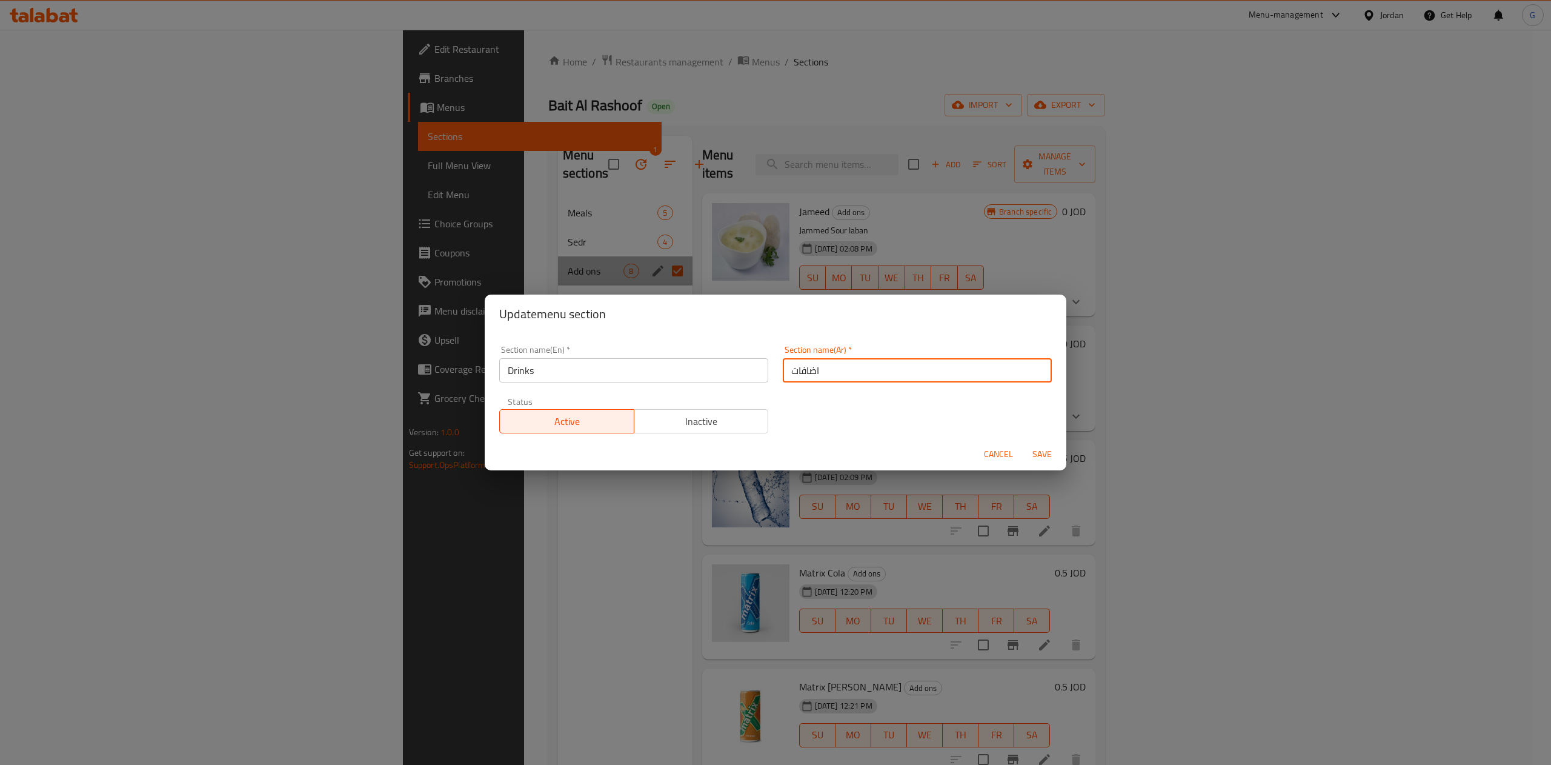
click at [819, 375] on input "اضافات" at bounding box center [917, 370] width 269 height 24
type input "مشروبات"
click at [825, 411] on div "Section name(En)   * Drinks Section name(En) * Section name(Ar)   * مشروبات Sec…" at bounding box center [775, 389] width 567 height 102
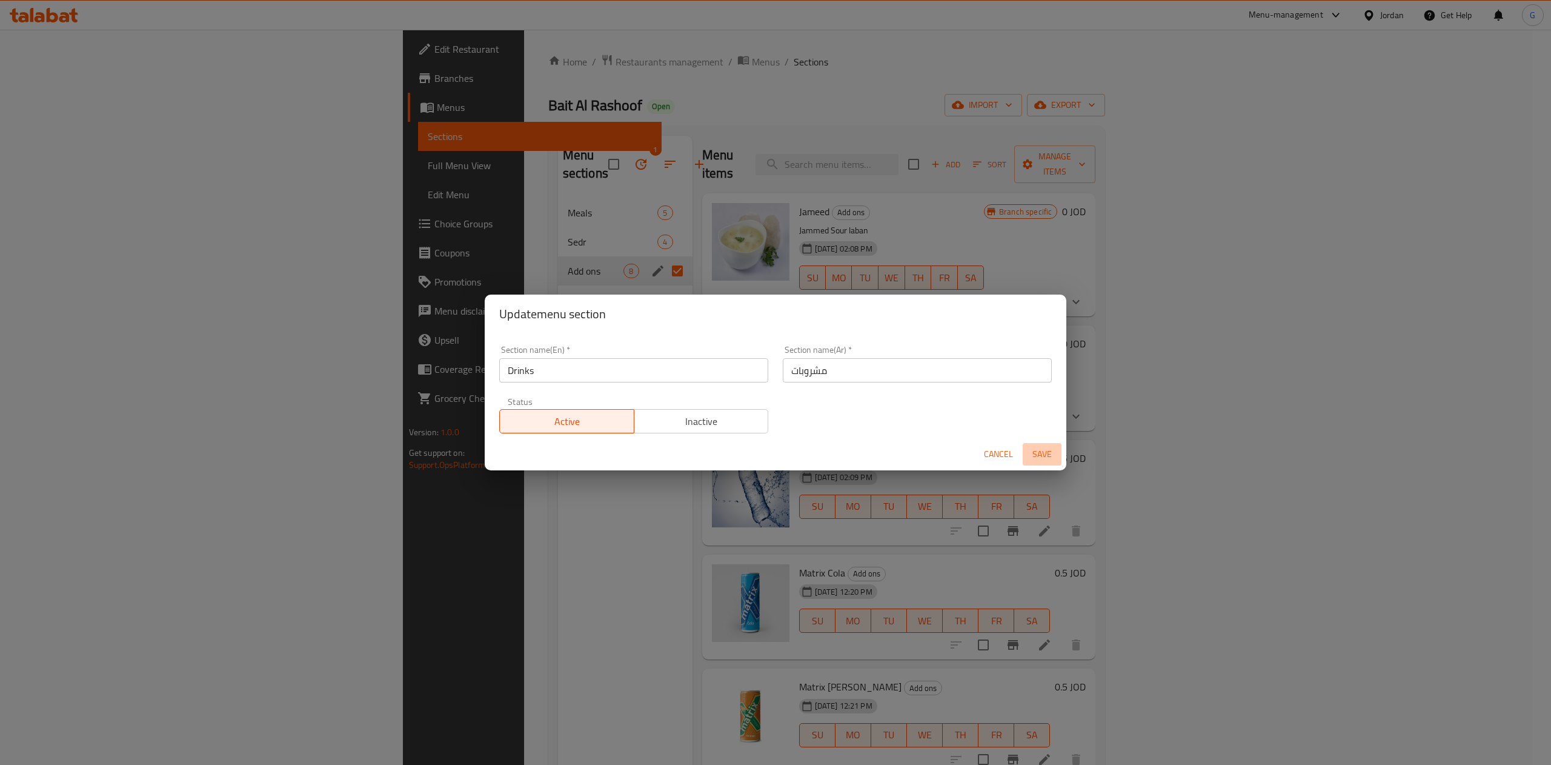
click at [1045, 459] on span "Save" at bounding box center [1042, 454] width 29 height 15
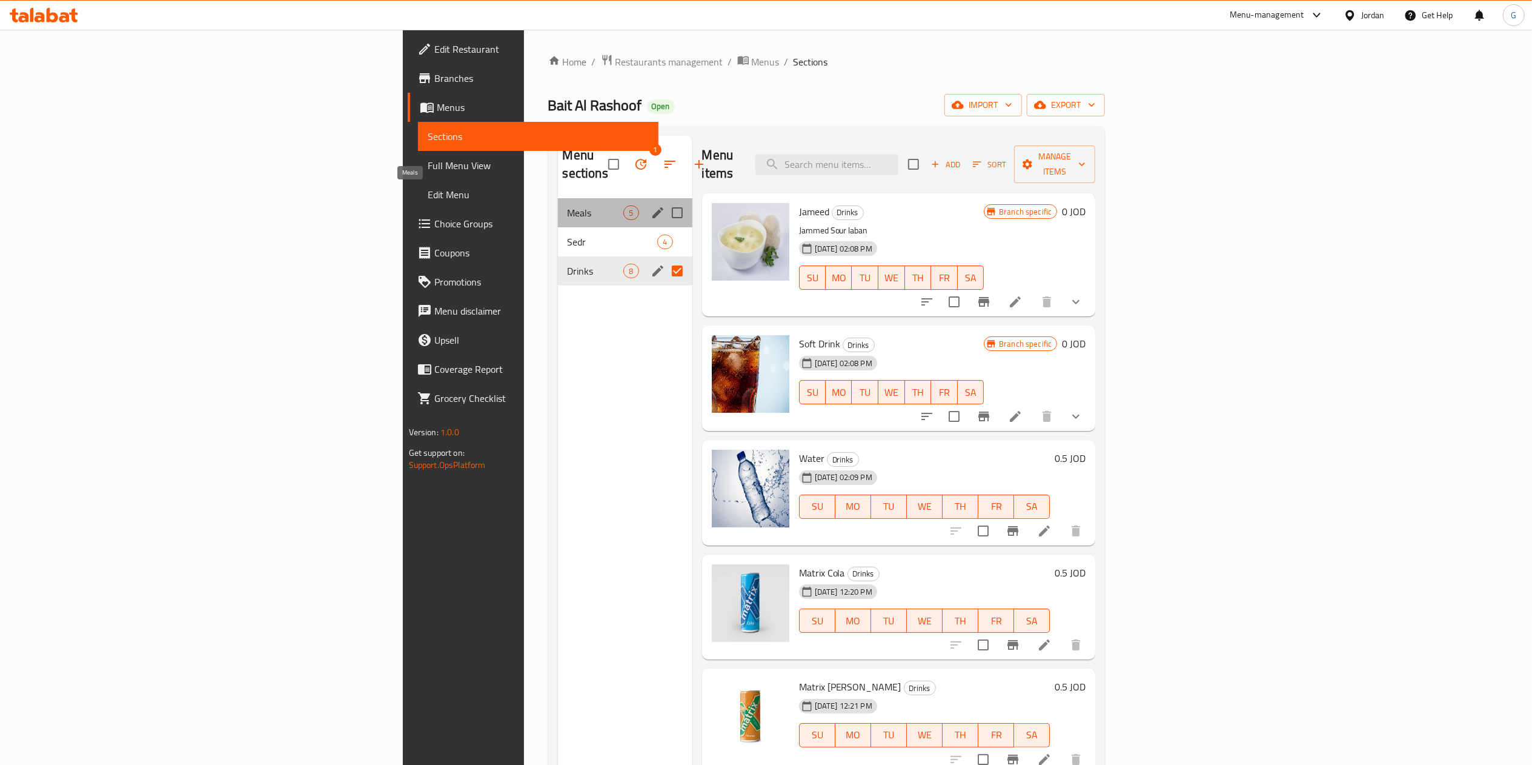
click at [568, 205] on span "Meals" at bounding box center [596, 212] width 56 height 15
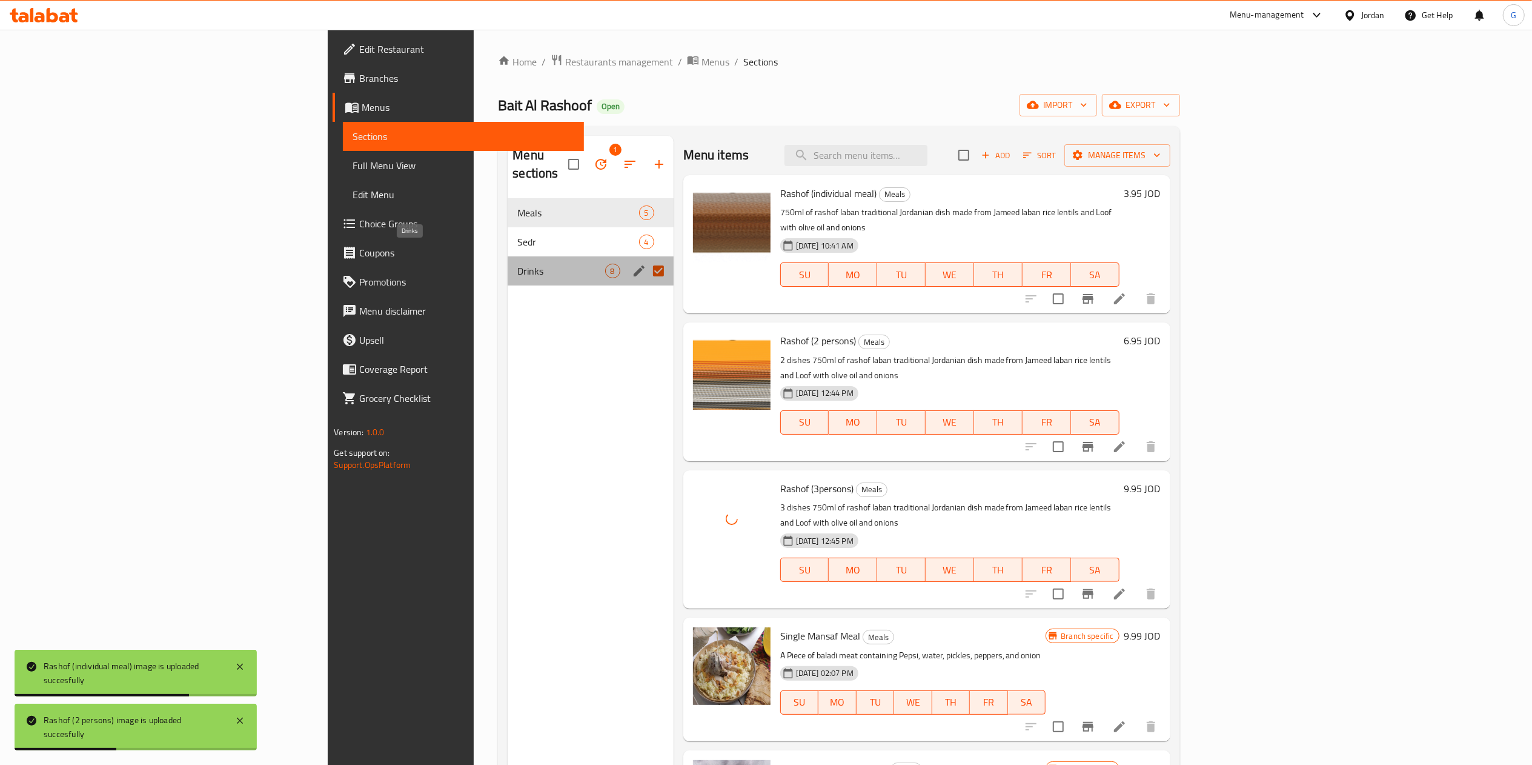
click at [517, 264] on span "Drinks" at bounding box center [560, 271] width 87 height 15
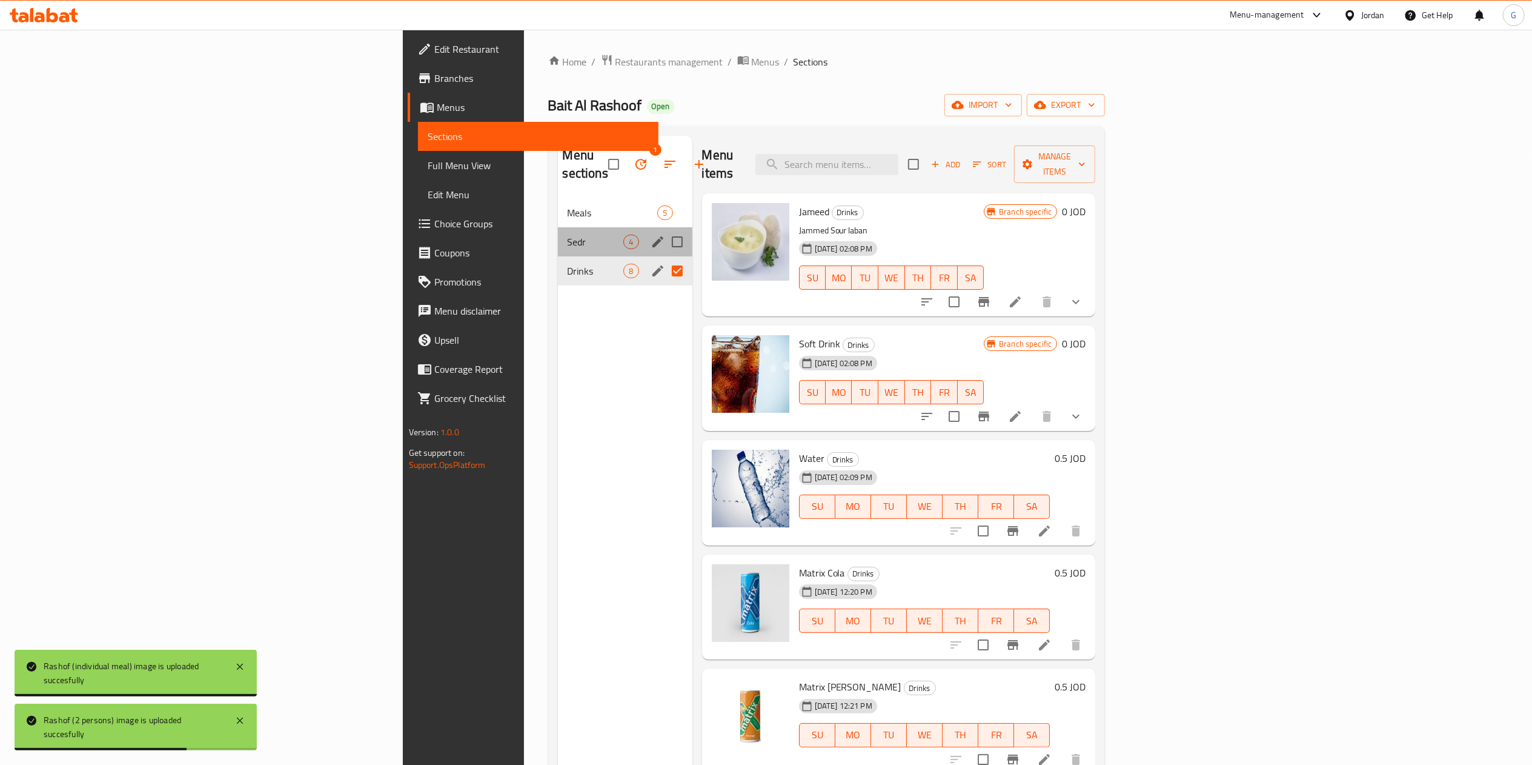
click at [558, 236] on div "Sedr 4" at bounding box center [625, 241] width 135 height 29
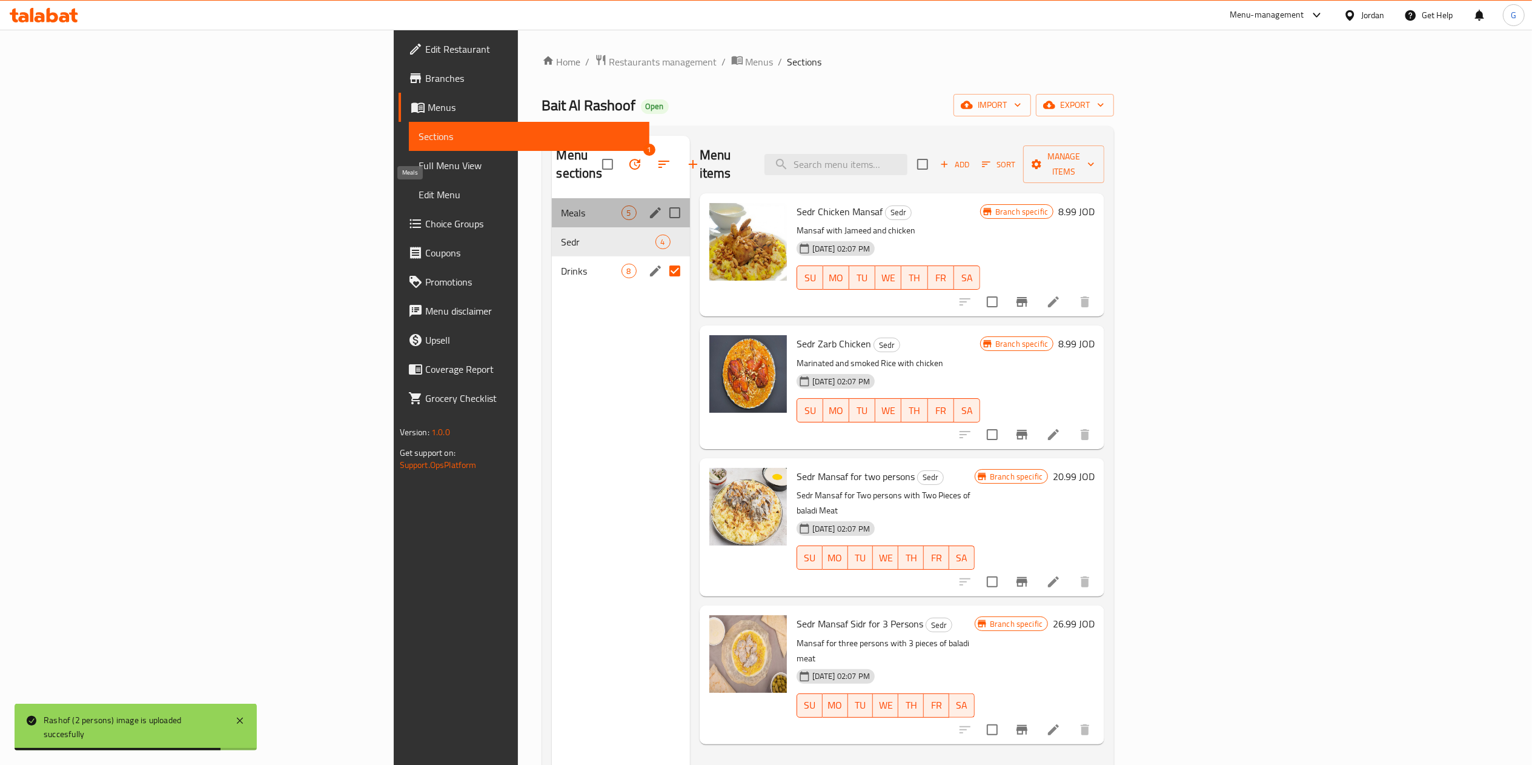
click at [562, 205] on span "Meals" at bounding box center [592, 212] width 60 height 15
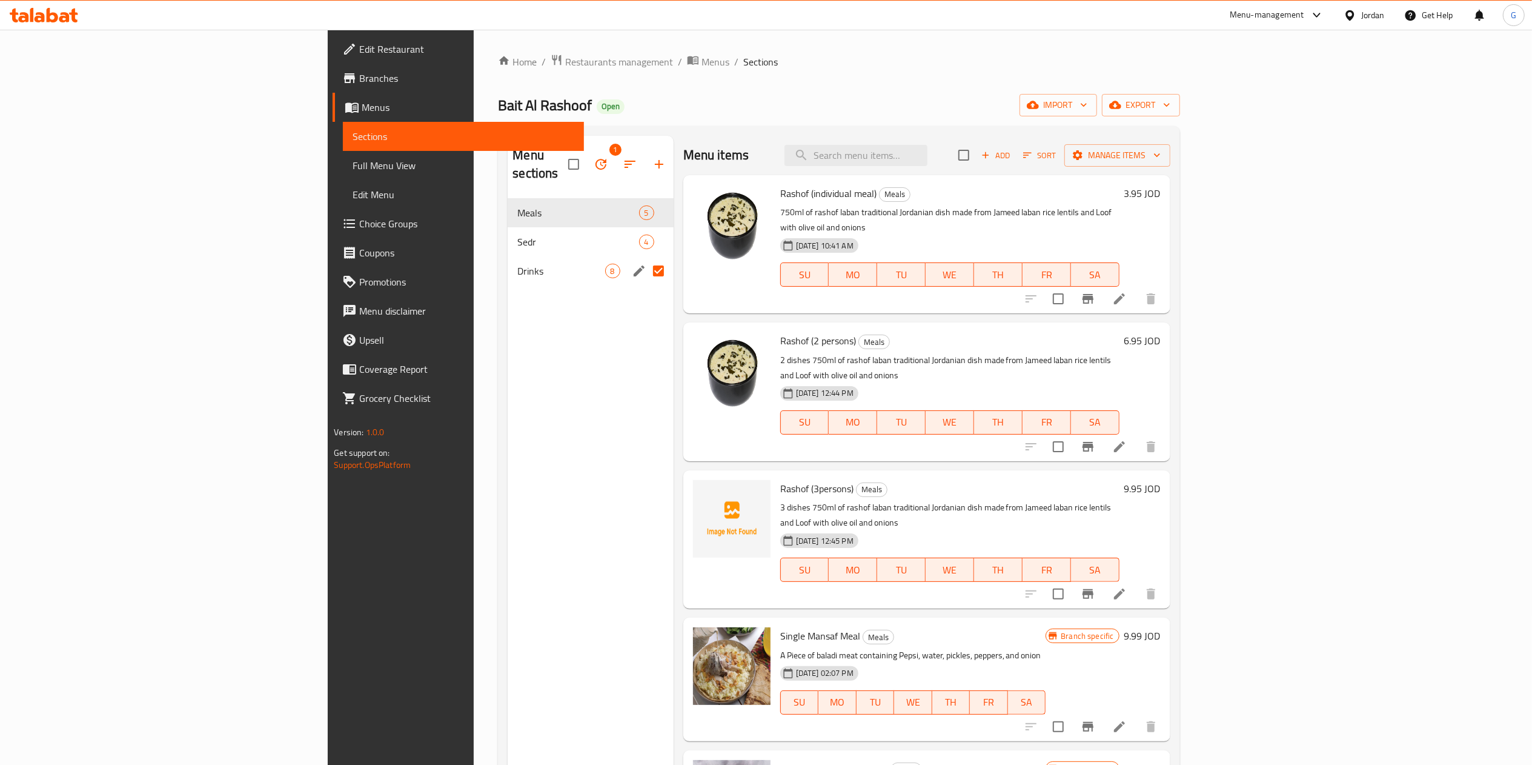
drag, startPoint x: 56, startPoint y: 6, endPoint x: 48, endPoint y: 14, distance: 11.1
click at [48, 14] on div at bounding box center [44, 15] width 88 height 24
click at [48, 14] on icon at bounding box center [53, 15] width 12 height 15
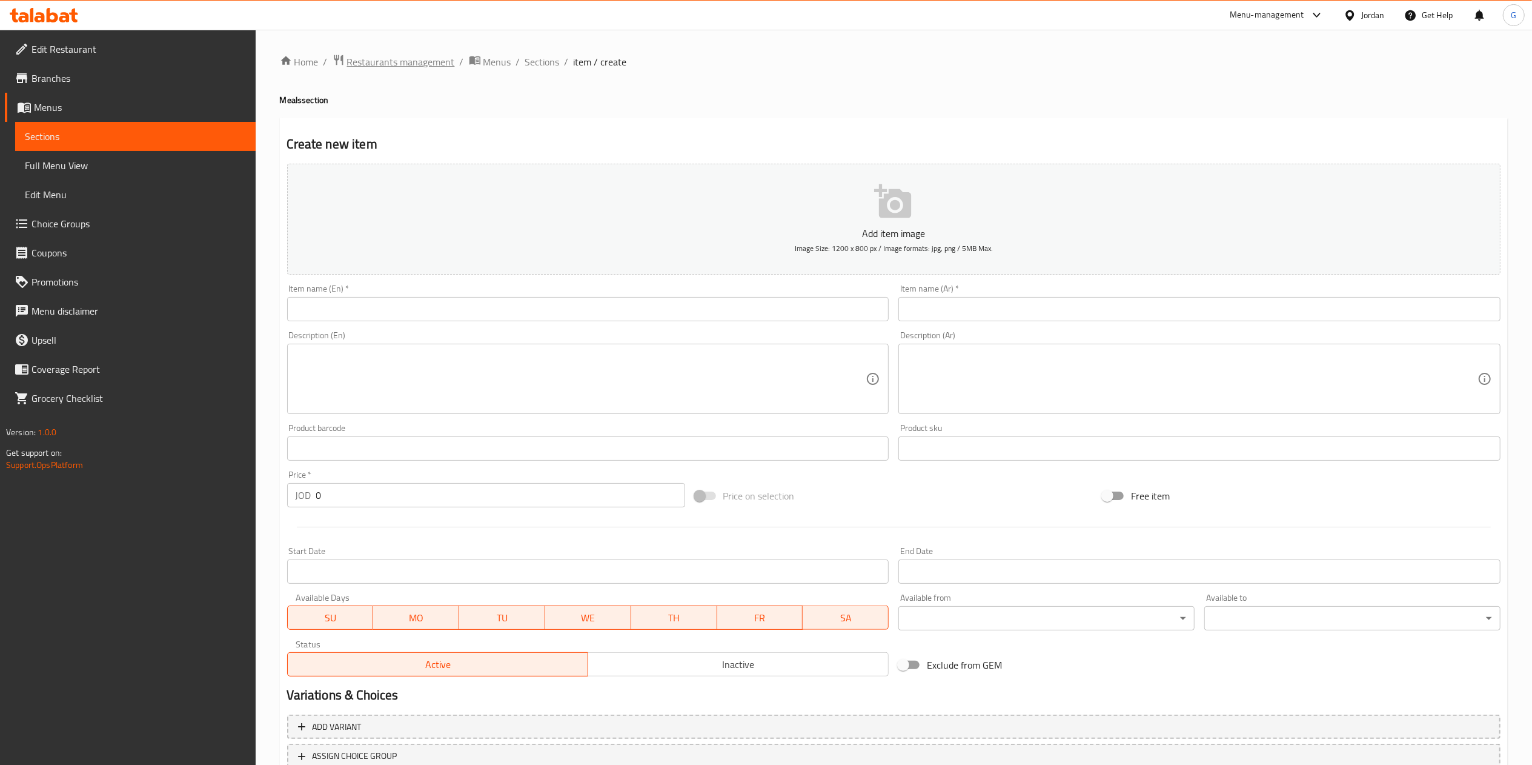
click at [417, 61] on span "Restaurants management" at bounding box center [401, 62] width 108 height 15
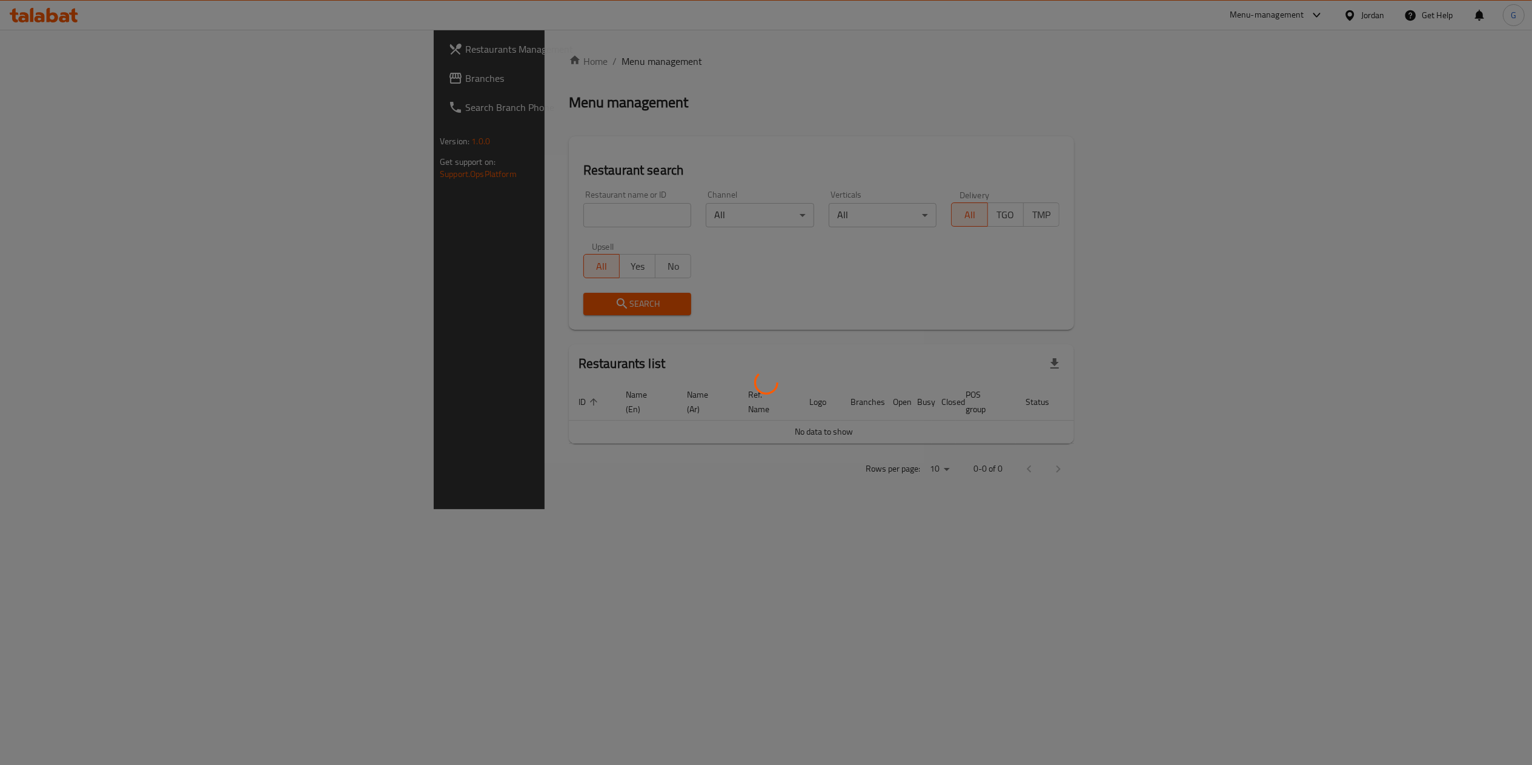
click at [387, 217] on div at bounding box center [766, 382] width 1532 height 765
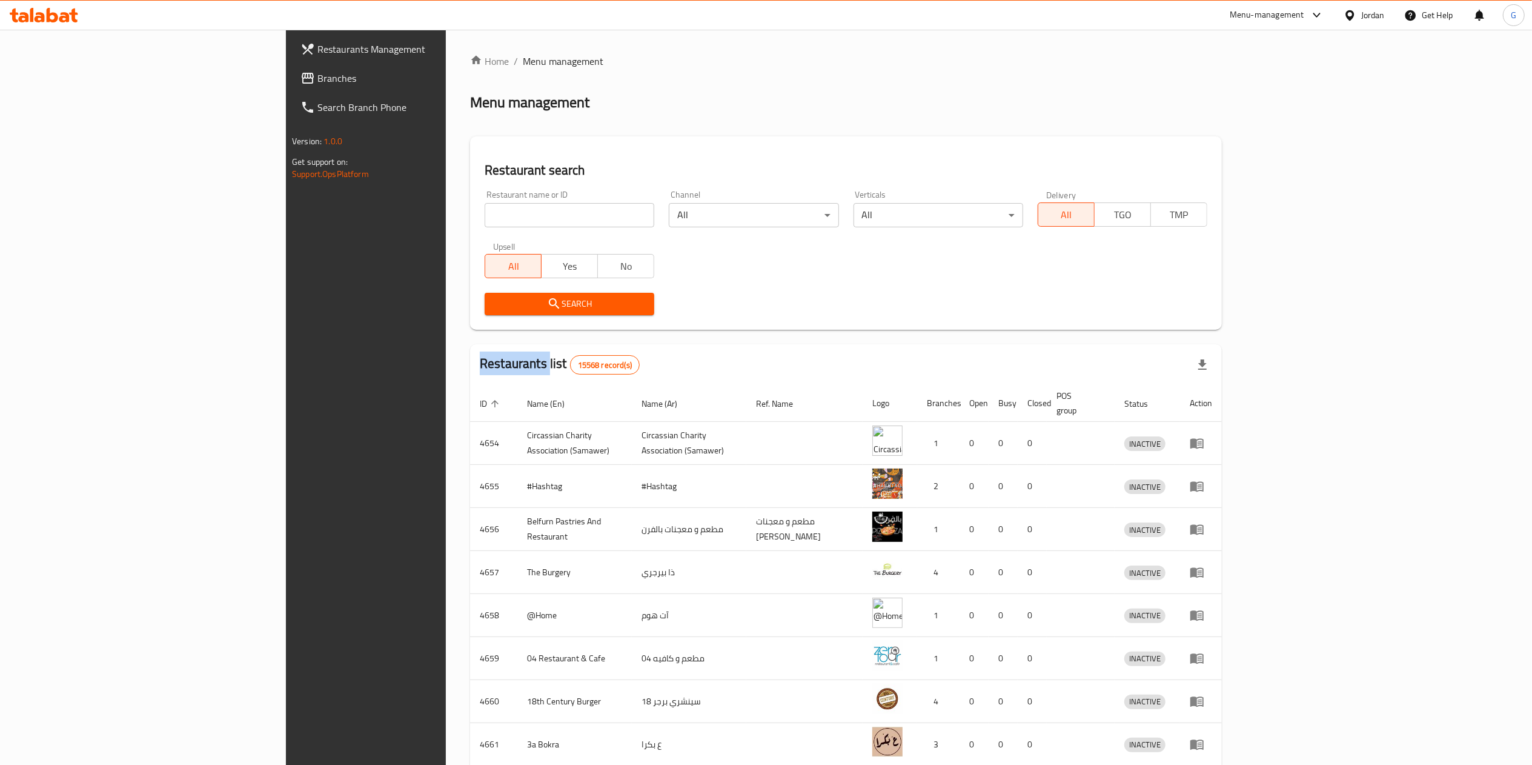
click at [470, 217] on div "Home / Menu management Menu management Restaurant search Restaurant name or ID …" at bounding box center [846, 473] width 752 height 839
click at [485, 217] on input "search" at bounding box center [570, 215] width 170 height 24
type input "بيت الرشوف"
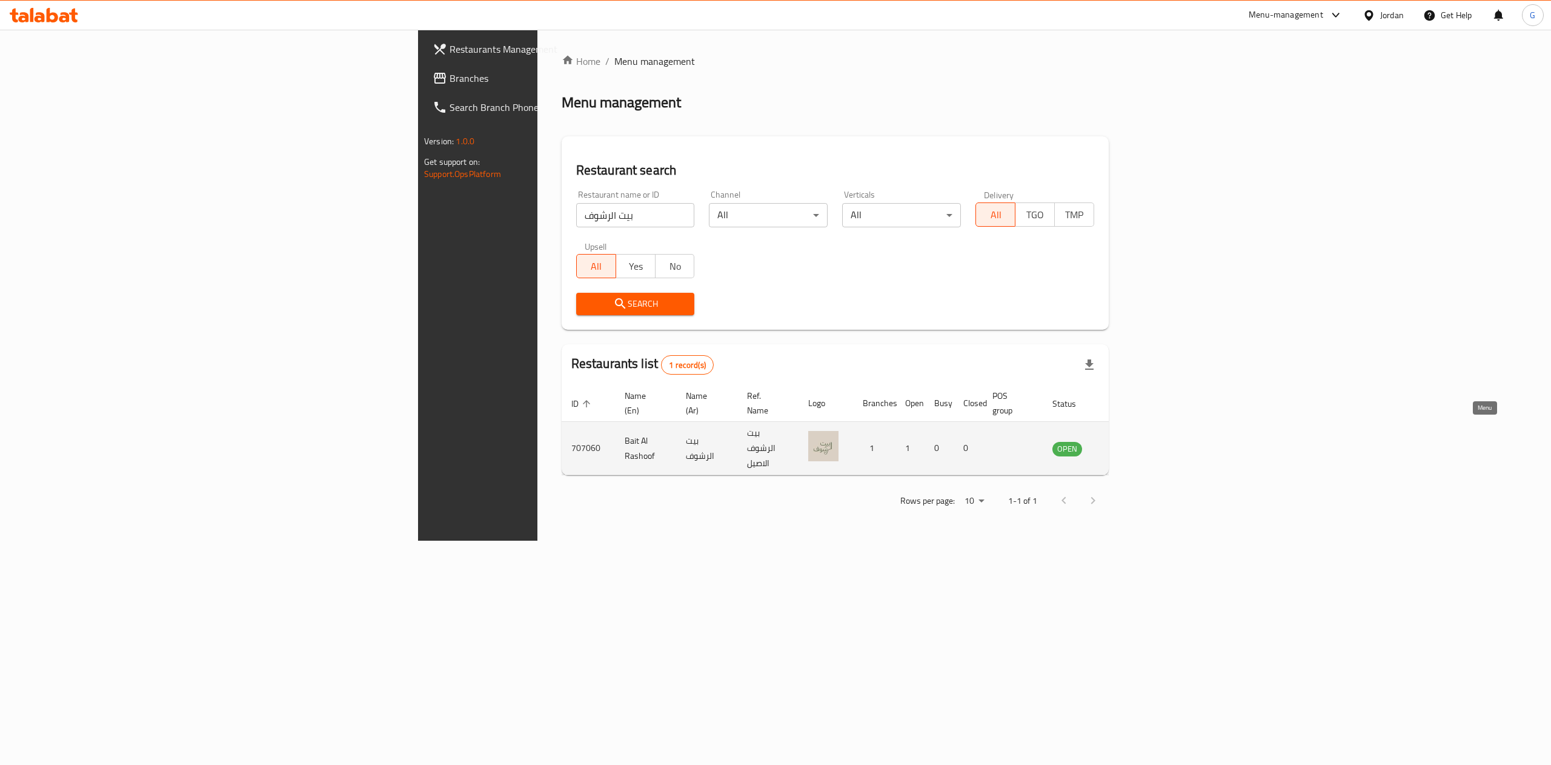
click at [1131, 441] on icon "enhanced table" at bounding box center [1123, 448] width 15 height 15
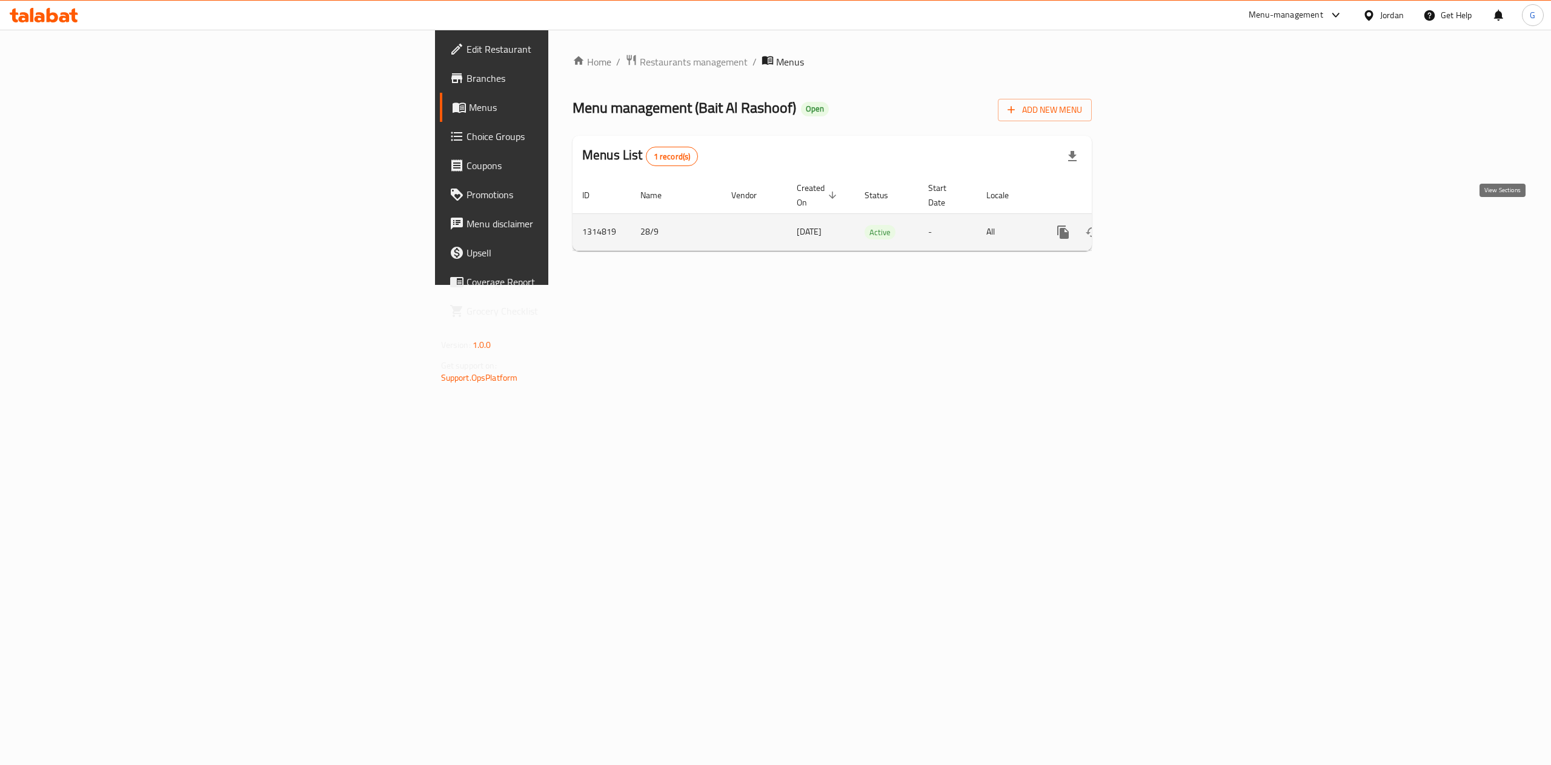
click at [1158, 225] on icon "enhanced table" at bounding box center [1150, 232] width 15 height 15
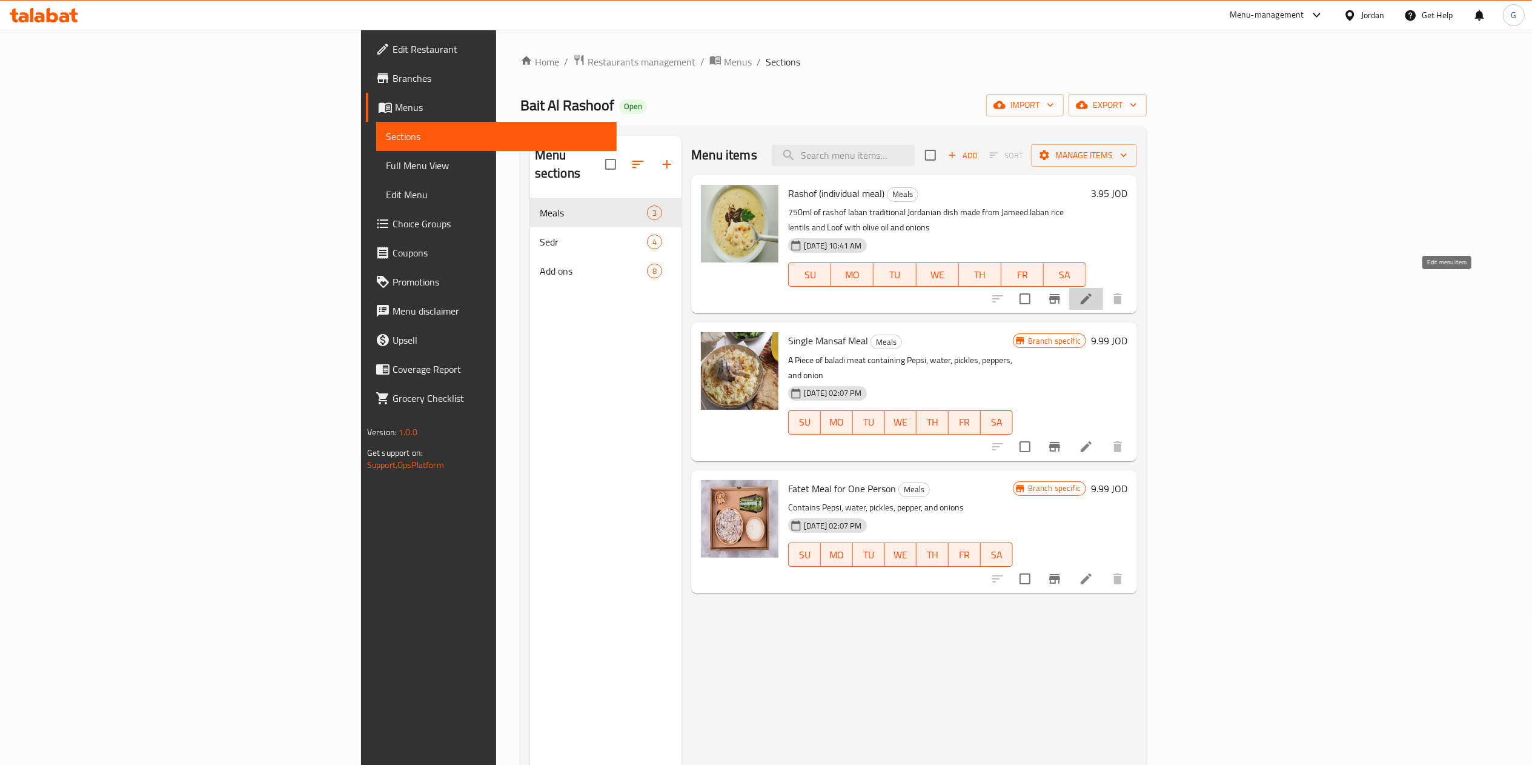
click at [1092, 293] on icon at bounding box center [1086, 298] width 11 height 11
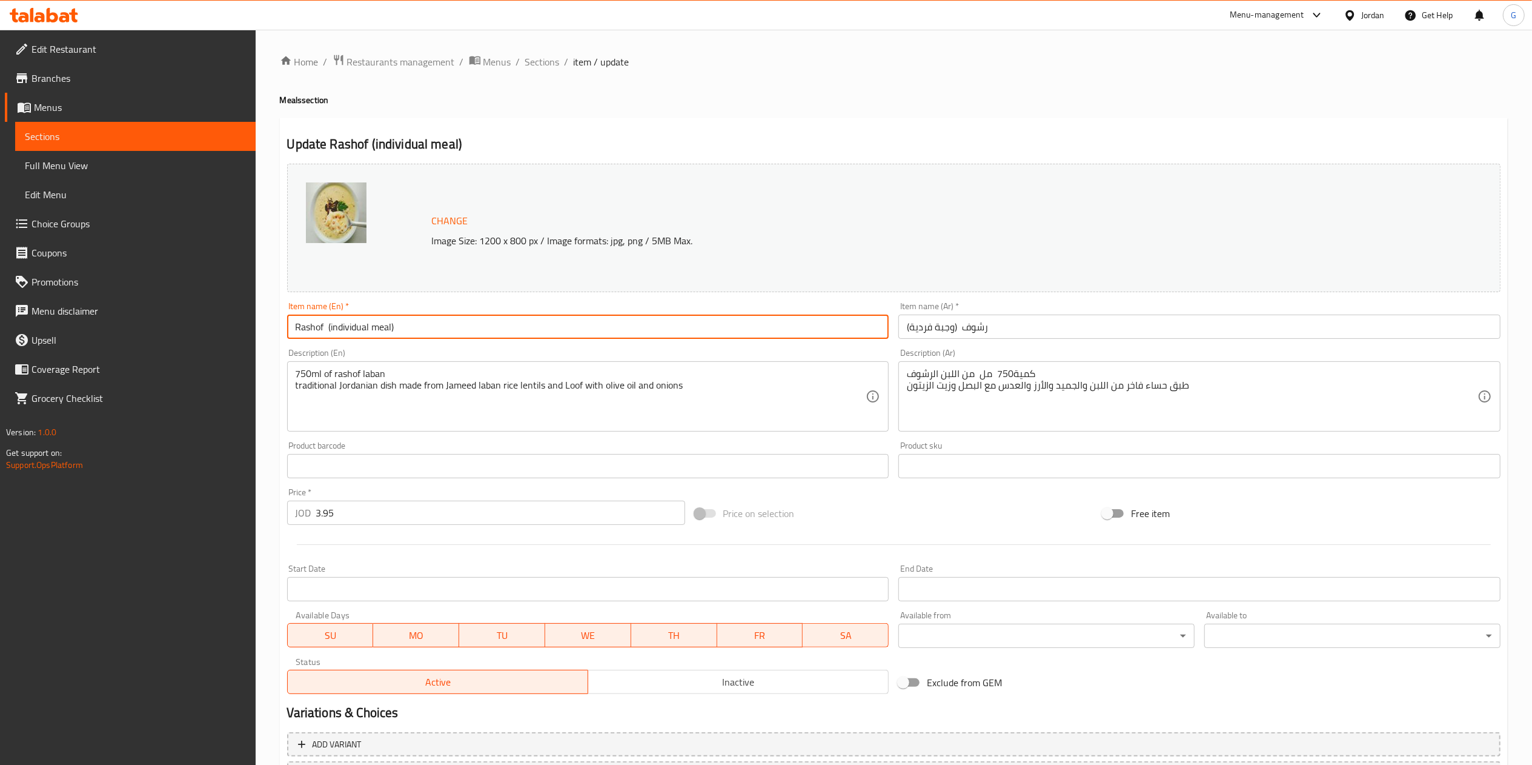
click at [412, 325] on input "Rashof (individual meal)" at bounding box center [588, 326] width 602 height 24
click at [306, 333] on input "Rashof (individual meal)" at bounding box center [588, 326] width 602 height 24
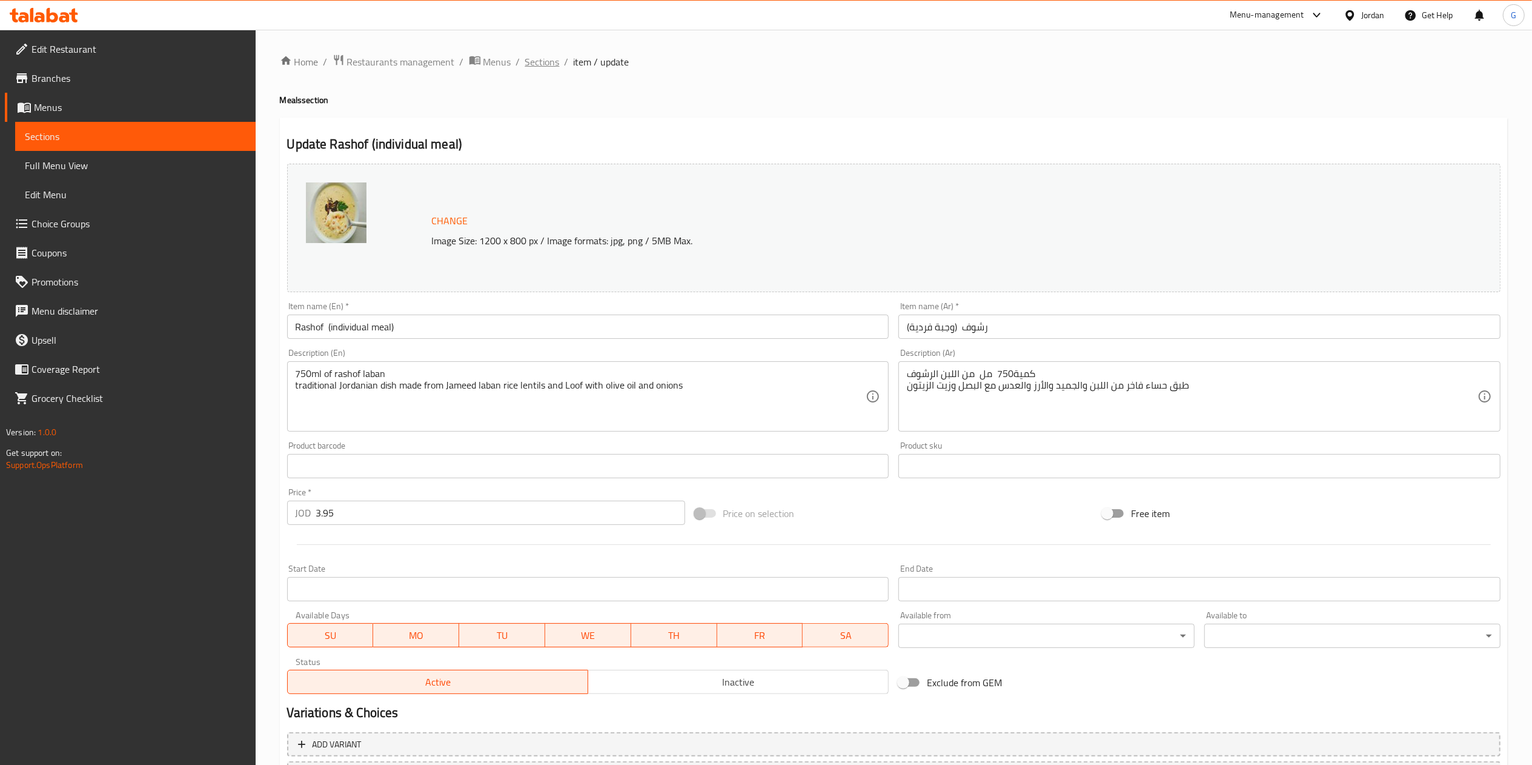
click at [551, 55] on span "Sections" at bounding box center [542, 62] width 35 height 15
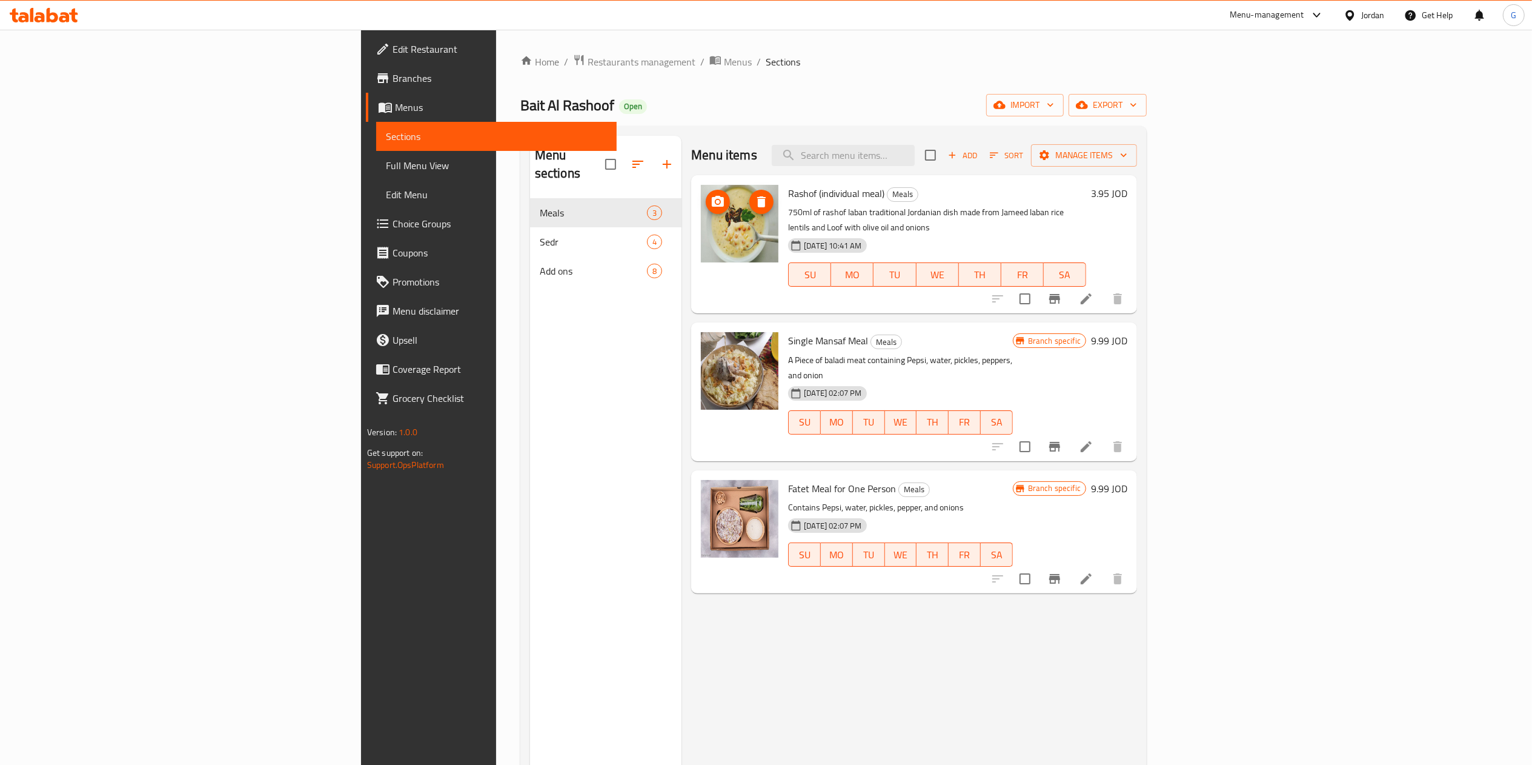
click at [701, 232] on img at bounding box center [740, 224] width 78 height 78
click at [1062, 291] on icon "Branch-specific-item" at bounding box center [1055, 298] width 15 height 15
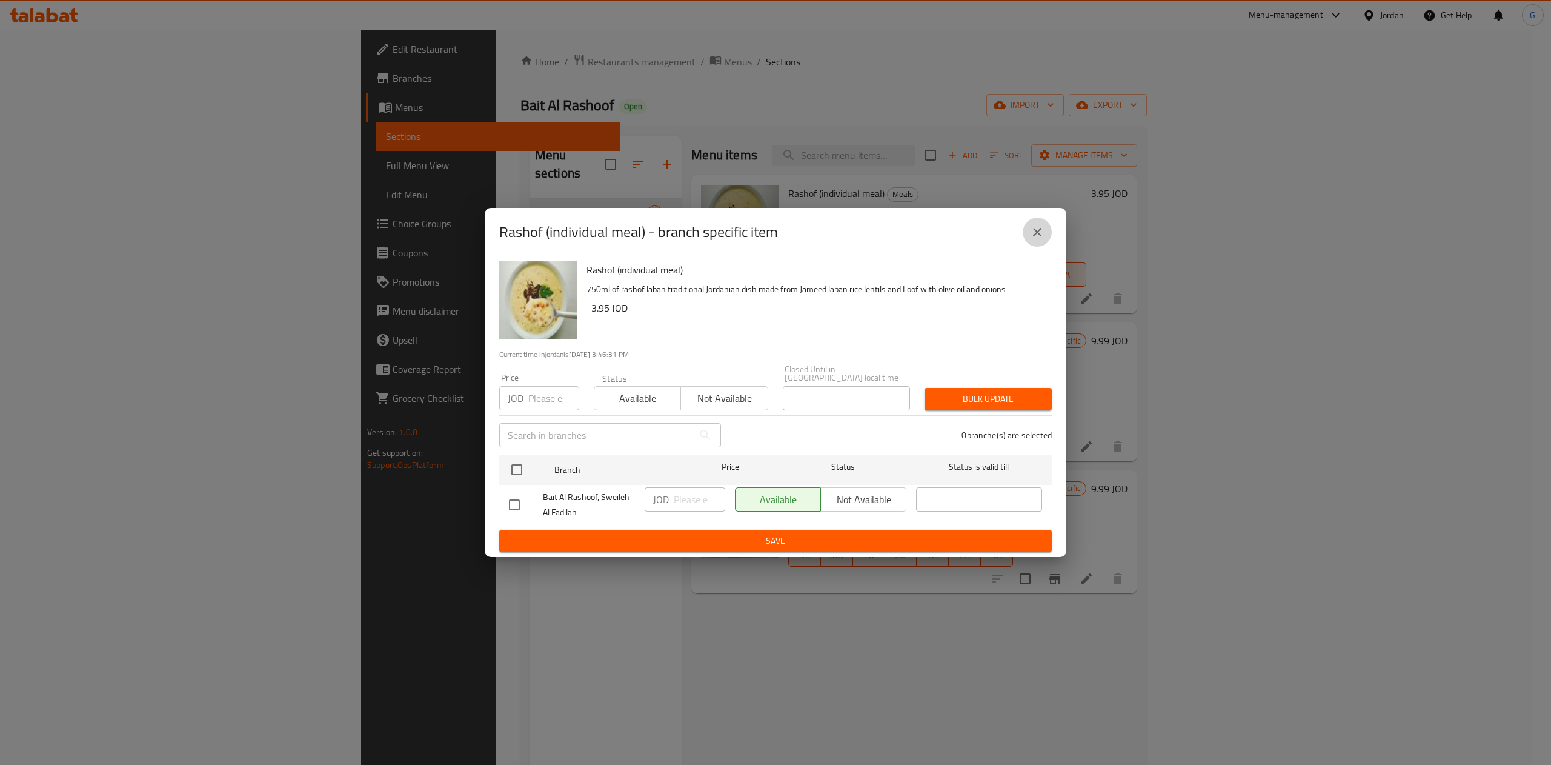
click at [1033, 227] on button "close" at bounding box center [1037, 232] width 29 height 29
